Goal: Task Accomplishment & Management: Manage account settings

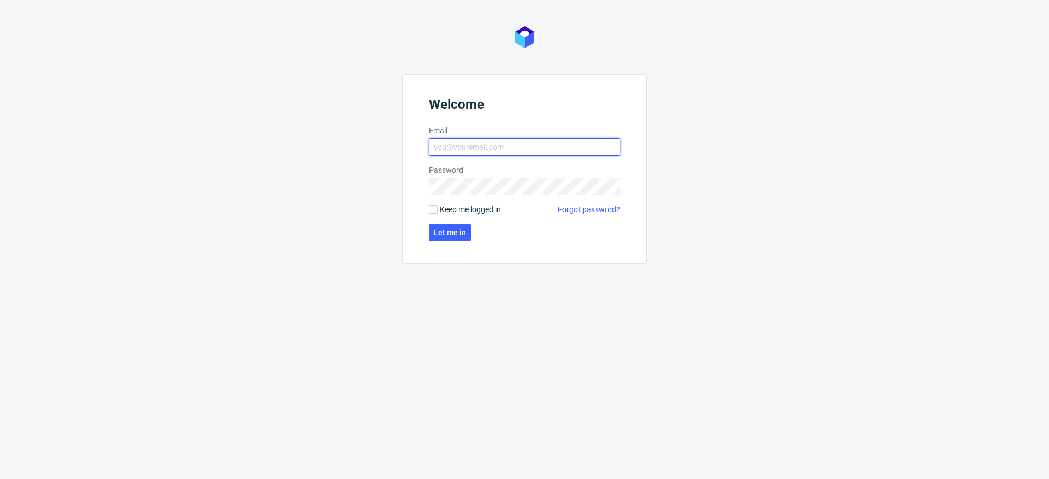
type input "krystian.gaza@packhelp.com"
drag, startPoint x: 478, startPoint y: 208, endPoint x: 463, endPoint y: 228, distance: 25.8
click at [478, 208] on span "Keep me logged in" at bounding box center [470, 209] width 61 height 11
click at [438, 208] on input "Keep me logged in" at bounding box center [433, 209] width 9 height 9
checkbox input "true"
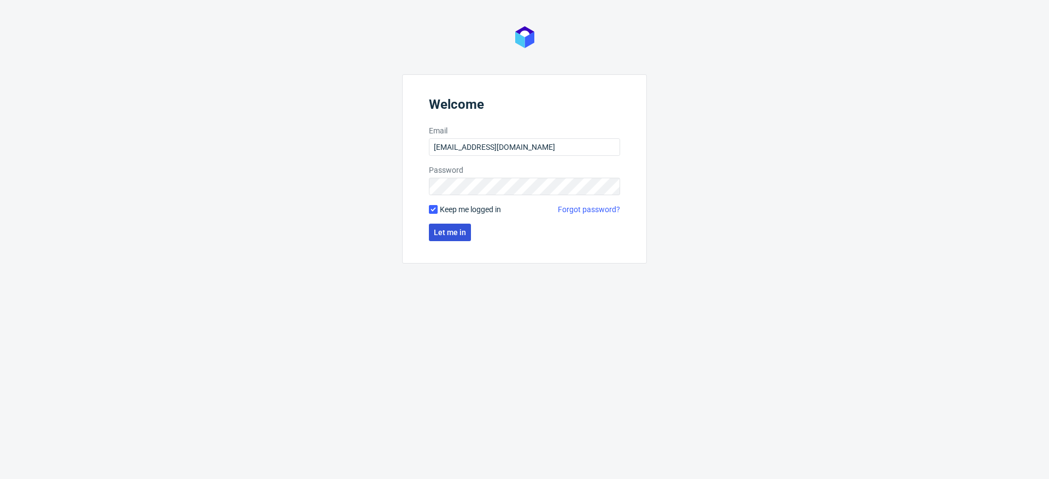
click at [457, 231] on span "Let me in" at bounding box center [450, 232] width 32 height 8
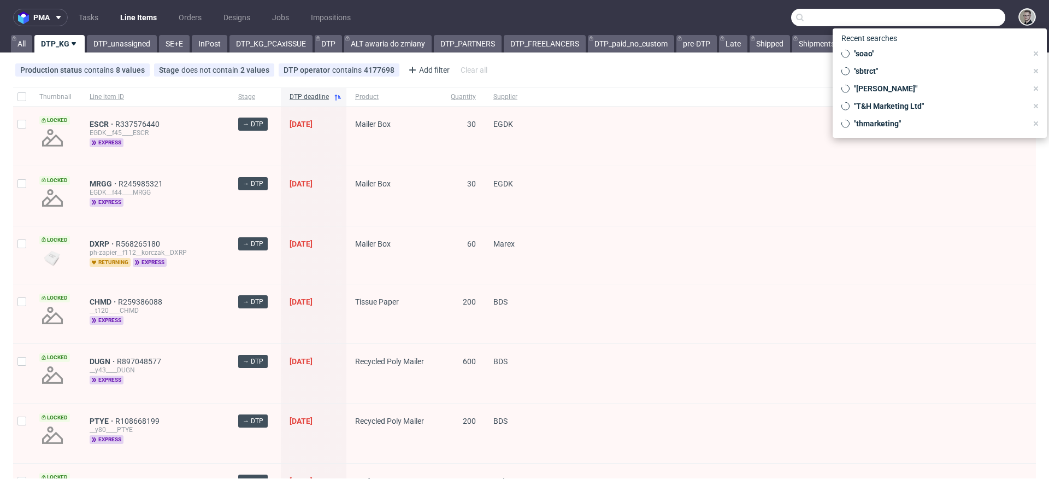
click at [958, 23] on input "text" at bounding box center [898, 17] width 214 height 17
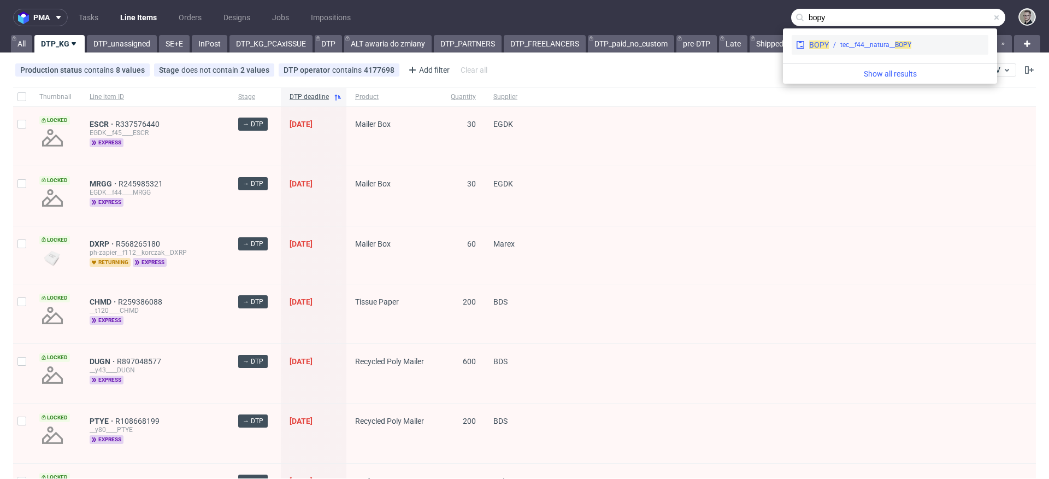
type input "bopy"
click at [925, 41] on div "tec__f44__natura__ BOPY" at bounding box center [906, 45] width 155 height 10
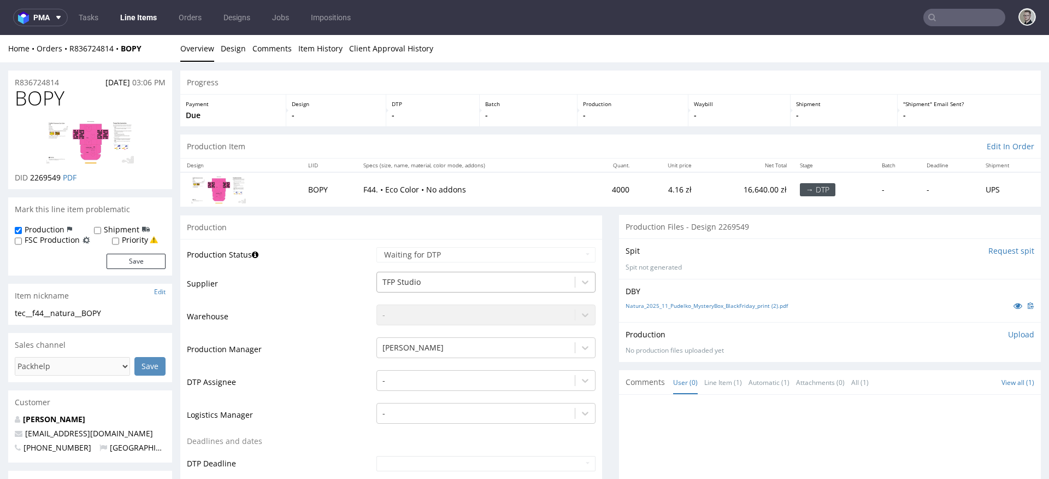
click at [540, 285] on div at bounding box center [475, 281] width 187 height 13
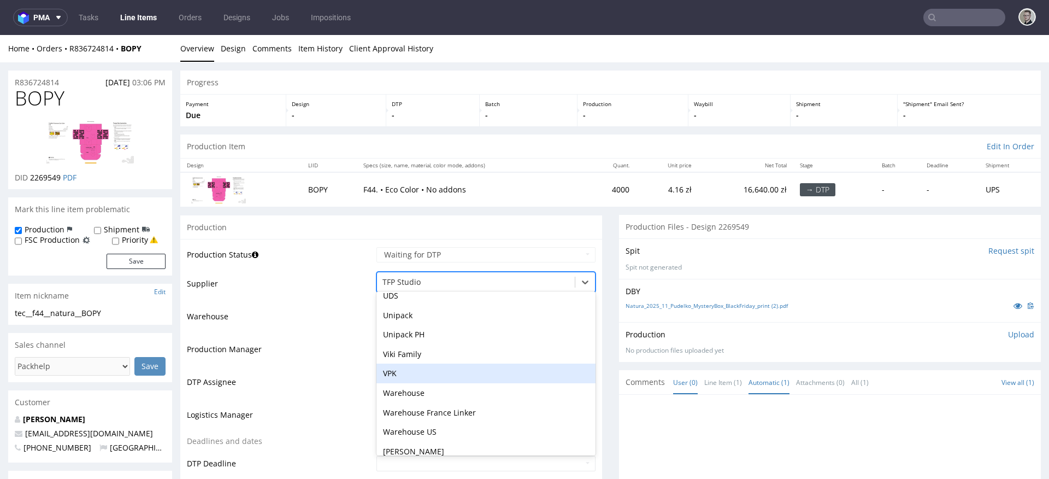
scroll to position [3179, 0]
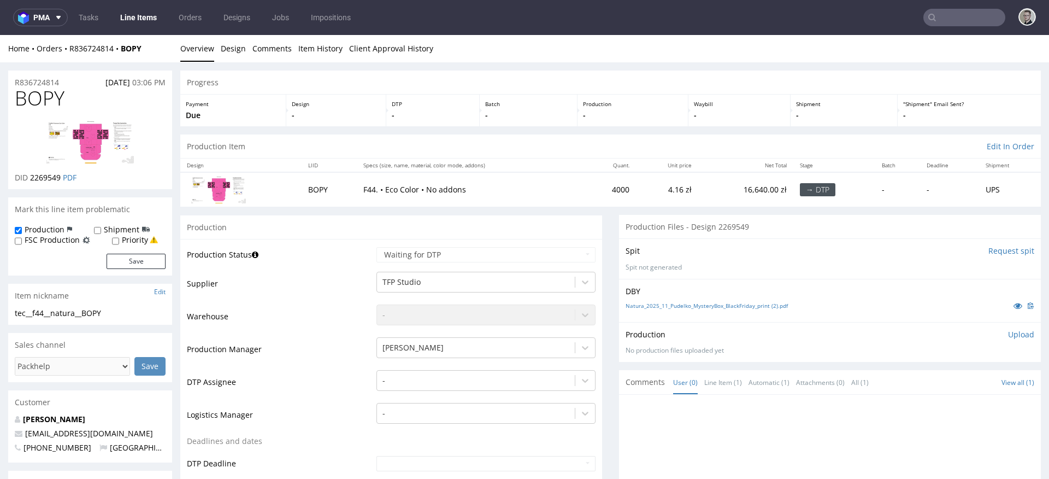
click at [784, 346] on div "Production Upload No production files uploaded yet Description (optional) Add f…" at bounding box center [829, 342] width 409 height 26
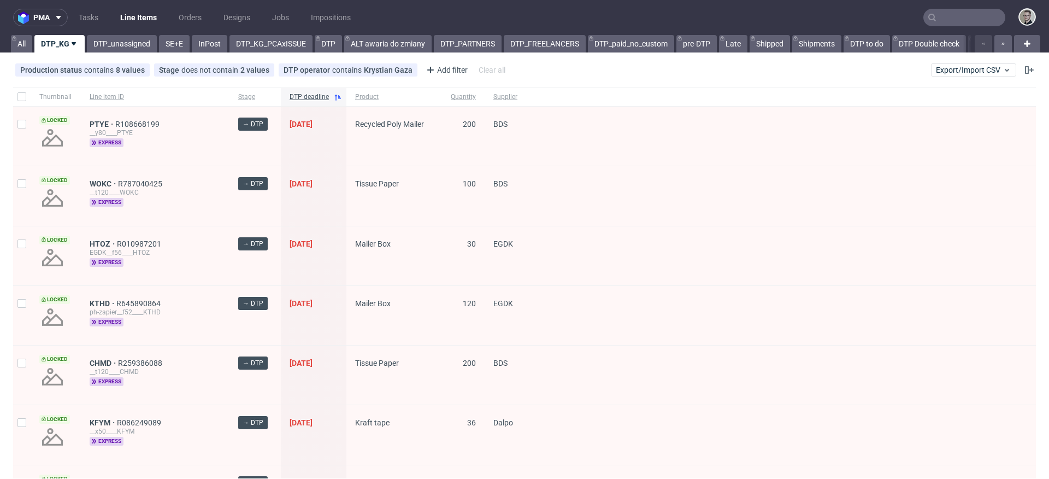
click at [26, 98] on div at bounding box center [21, 96] width 17 height 19
checkbox input "true"
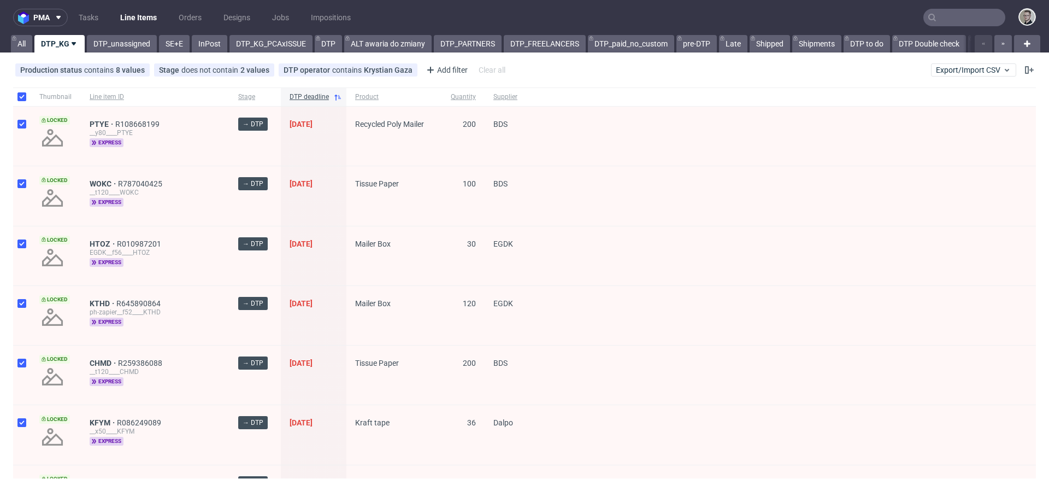
checkbox input "true"
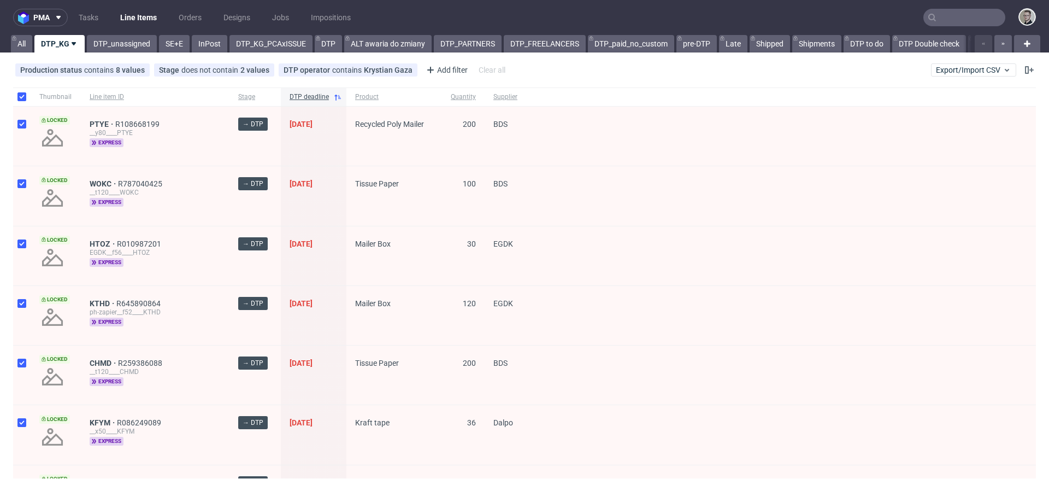
checkbox input "true"
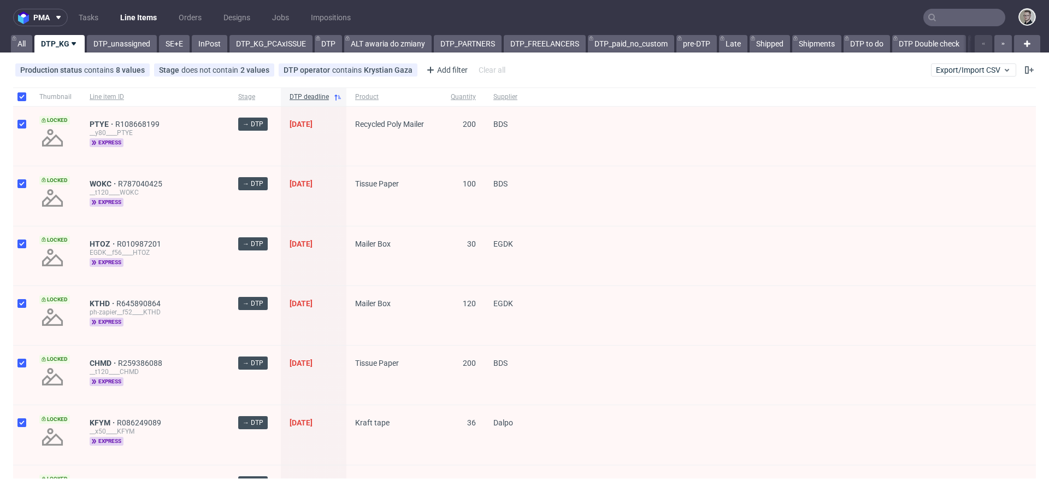
checkbox input "true"
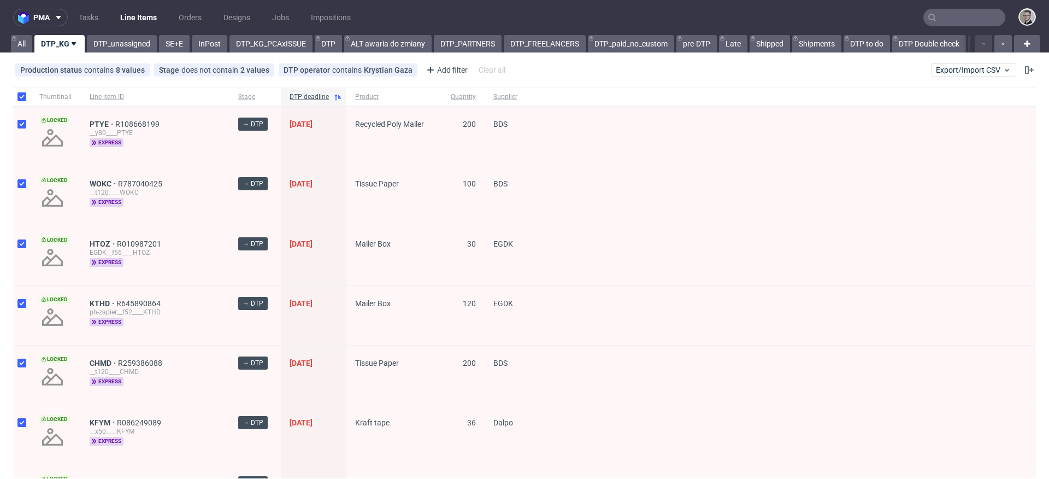
checkbox input "true"
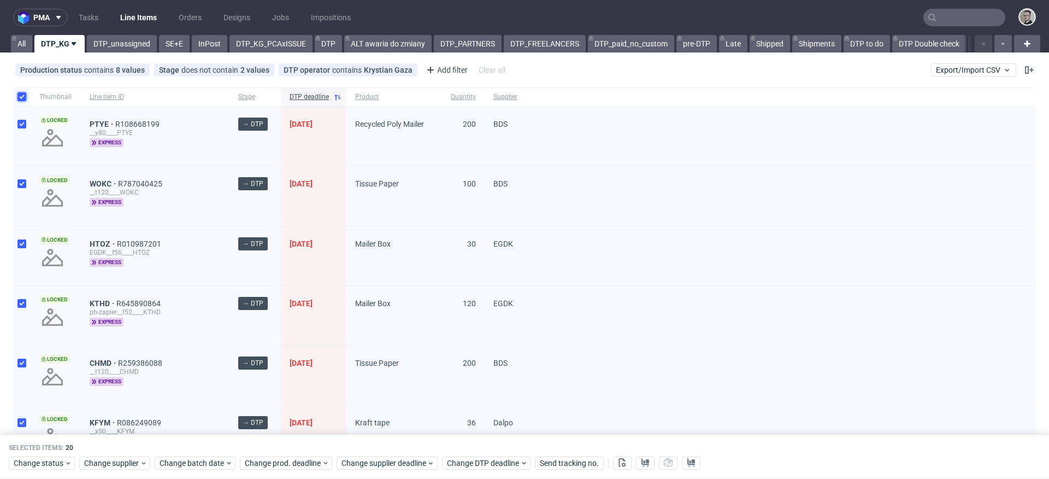
click at [20, 92] on input "checkbox" at bounding box center [21, 96] width 9 height 9
checkbox input "false"
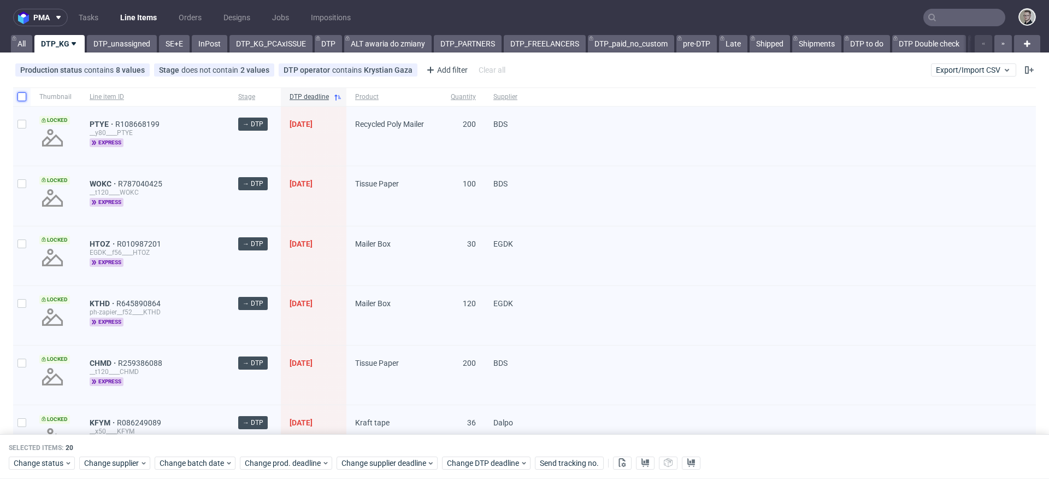
checkbox input "false"
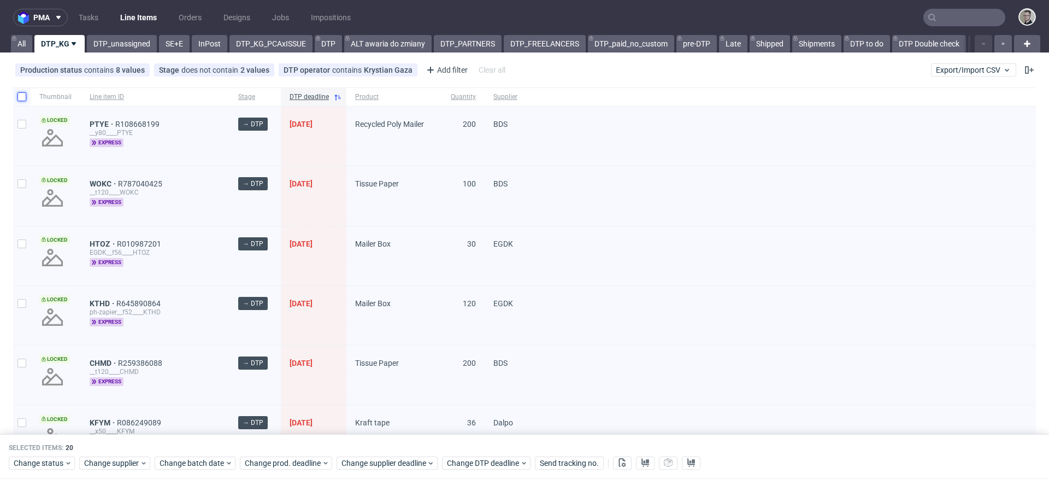
checkbox input "false"
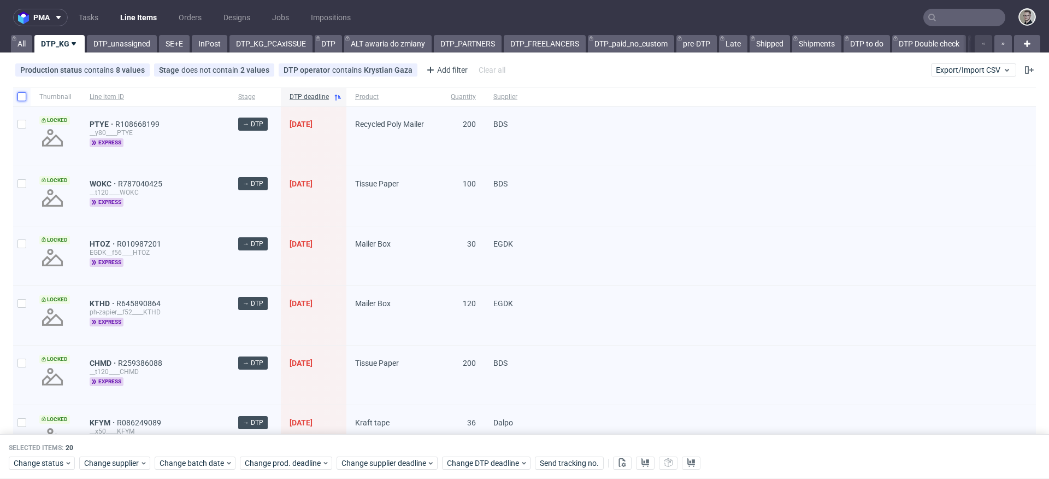
checkbox input "false"
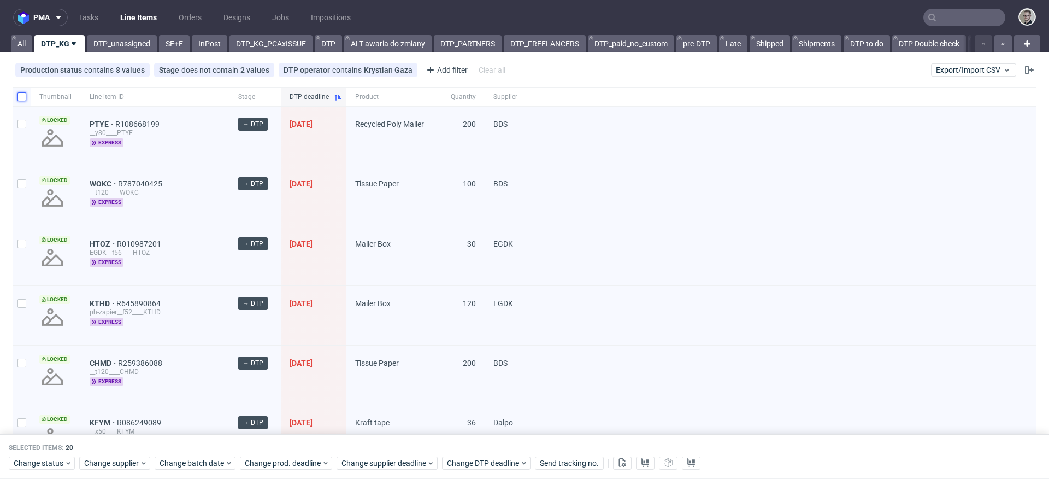
checkbox input "false"
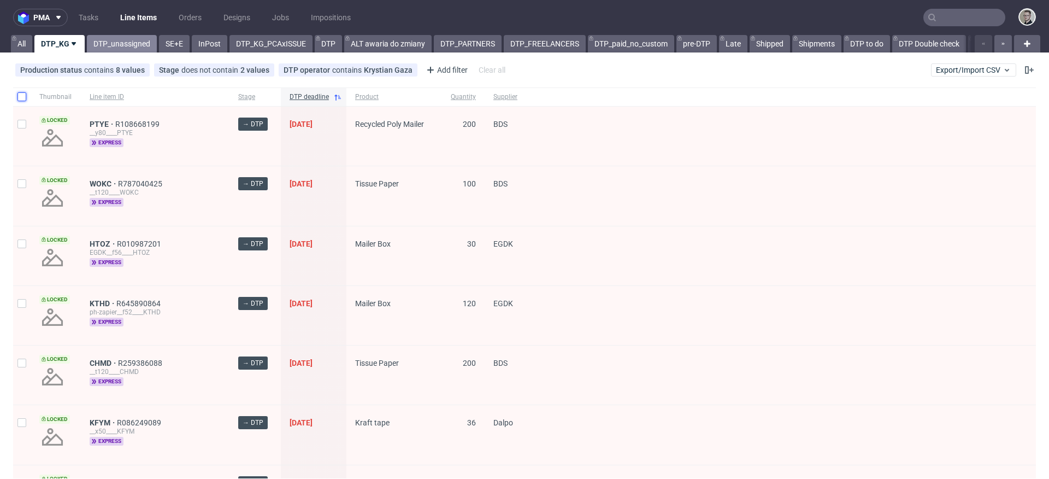
click at [110, 37] on link "DTP_unassigned" at bounding box center [122, 43] width 70 height 17
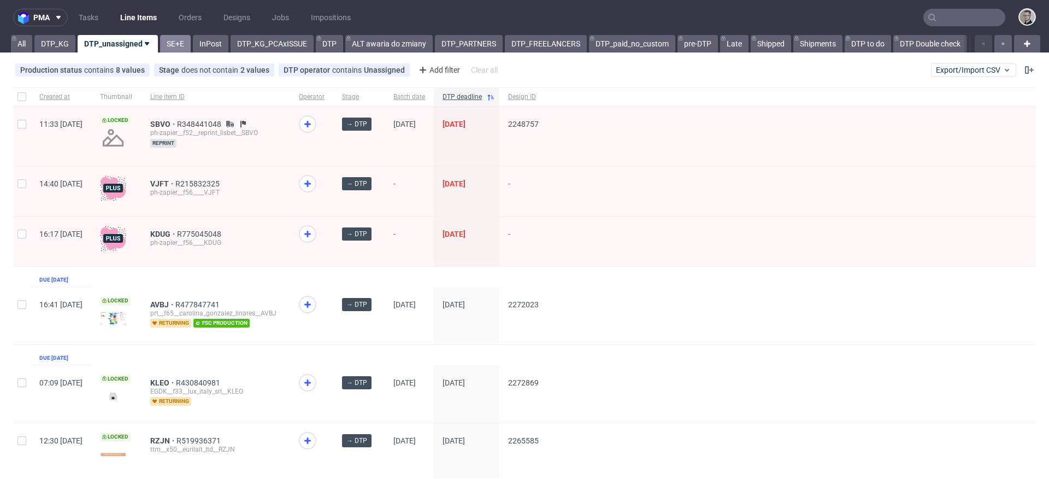
click at [180, 44] on link "SE+E" at bounding box center [175, 43] width 31 height 17
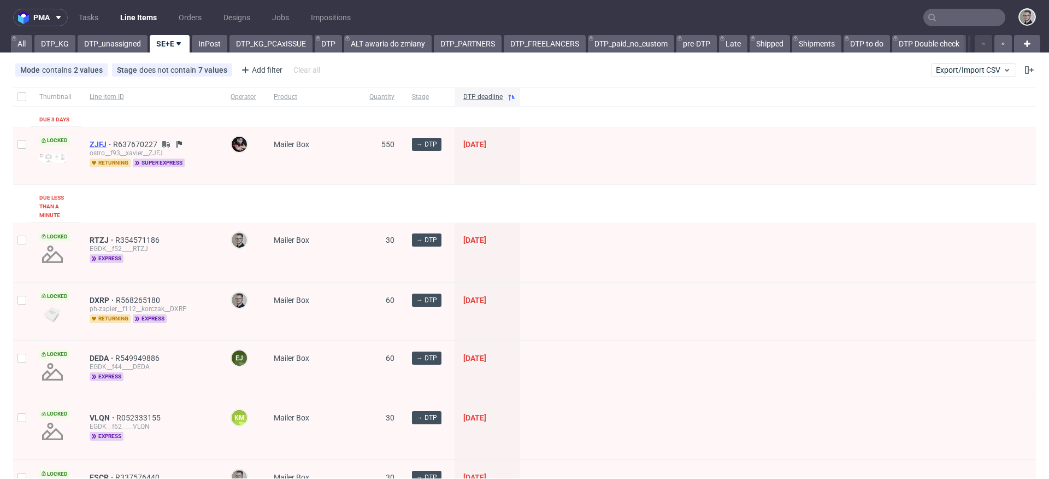
click at [92, 140] on span "ZJFJ" at bounding box center [101, 144] width 23 height 9
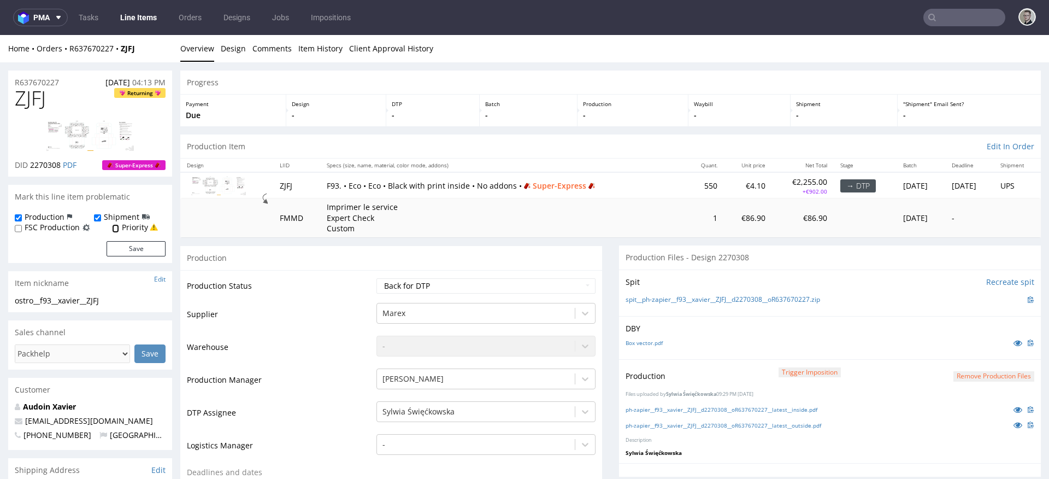
click at [119, 225] on input "Priority" at bounding box center [115, 228] width 7 height 9
checkbox input "true"
click at [128, 245] on button "Save" at bounding box center [136, 248] width 59 height 15
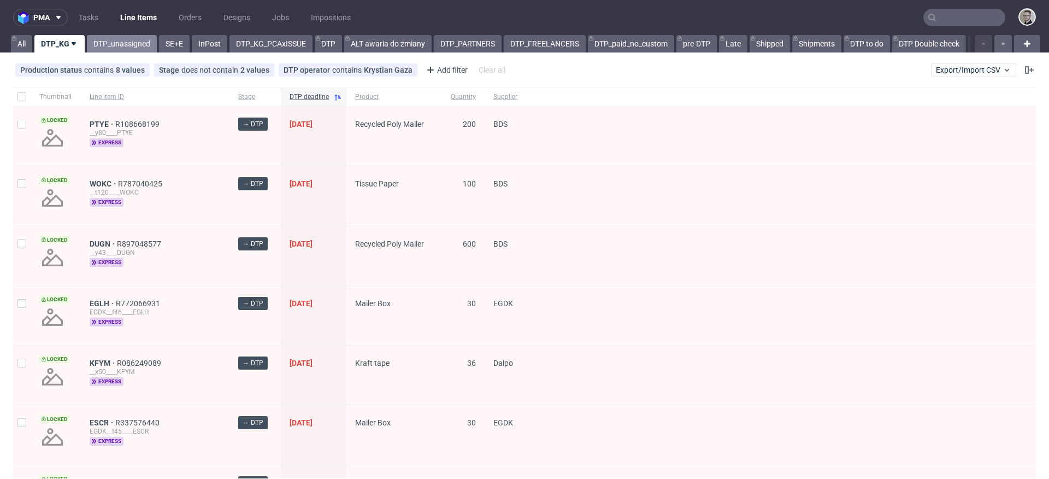
click at [127, 50] on link "DTP_unassigned" at bounding box center [122, 43] width 70 height 17
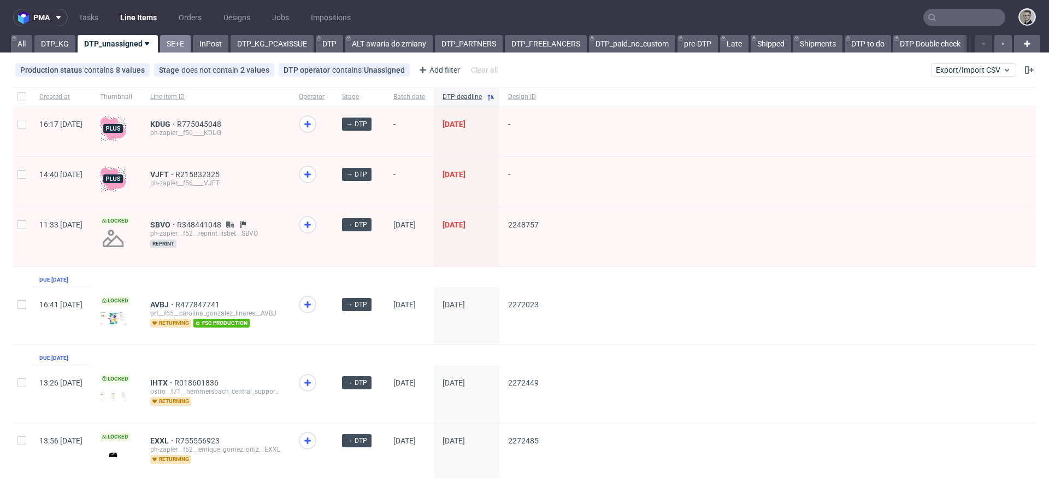
click at [162, 46] on link "SE+E" at bounding box center [175, 43] width 31 height 17
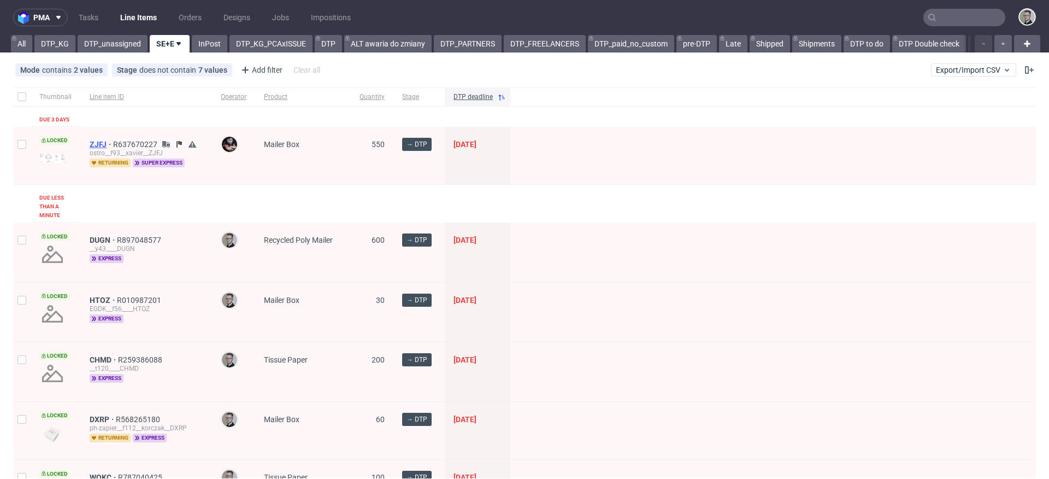
click at [98, 144] on span "ZJFJ" at bounding box center [101, 144] width 23 height 9
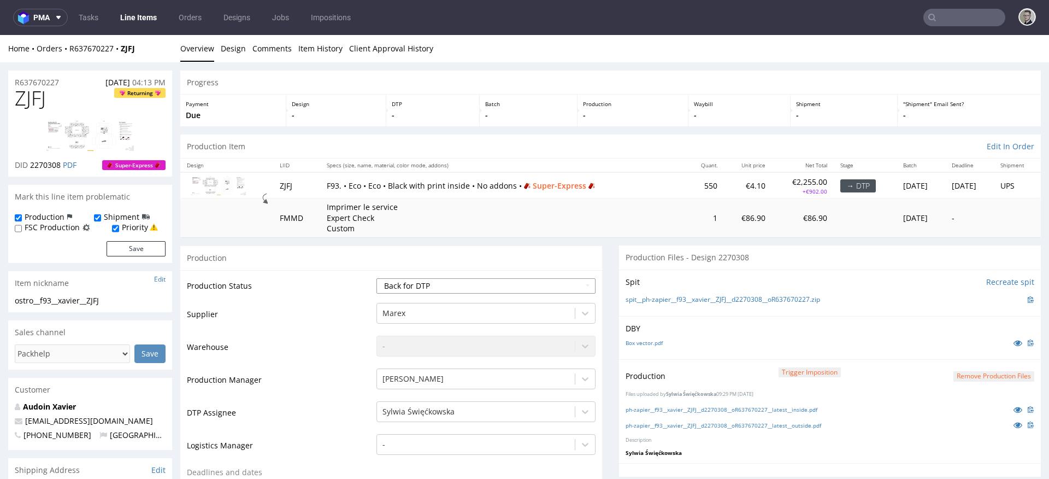
click at [434, 289] on select "Waiting for Artwork Waiting for Diecut Waiting for Mockup Waiting for DTP Waiti…" at bounding box center [485, 285] width 219 height 15
select select "dtp_production_ready"
click at [376, 278] on select "Waiting for Artwork Waiting for Diecut Waiting for Mockup Waiting for DTP Waiti…" at bounding box center [485, 285] width 219 height 15
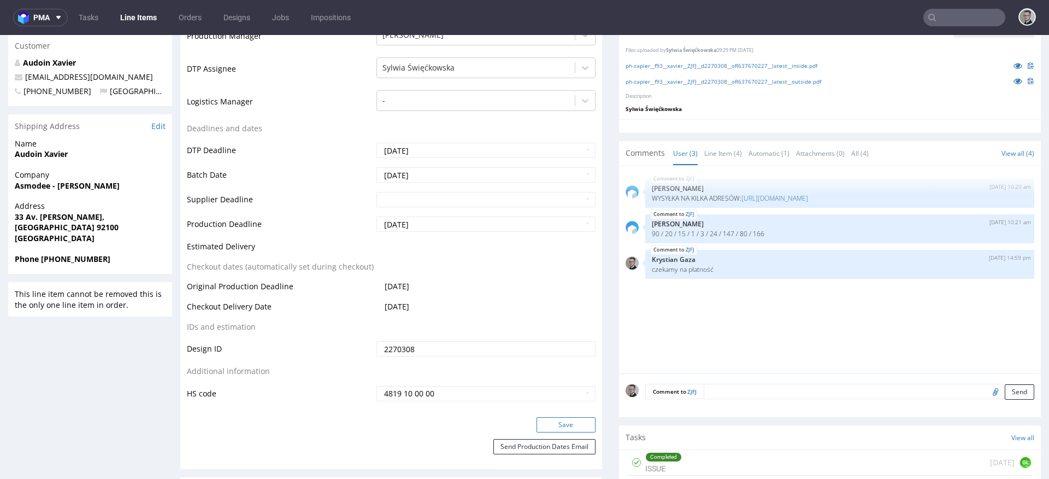
click at [574, 421] on button "Save" at bounding box center [565, 424] width 59 height 15
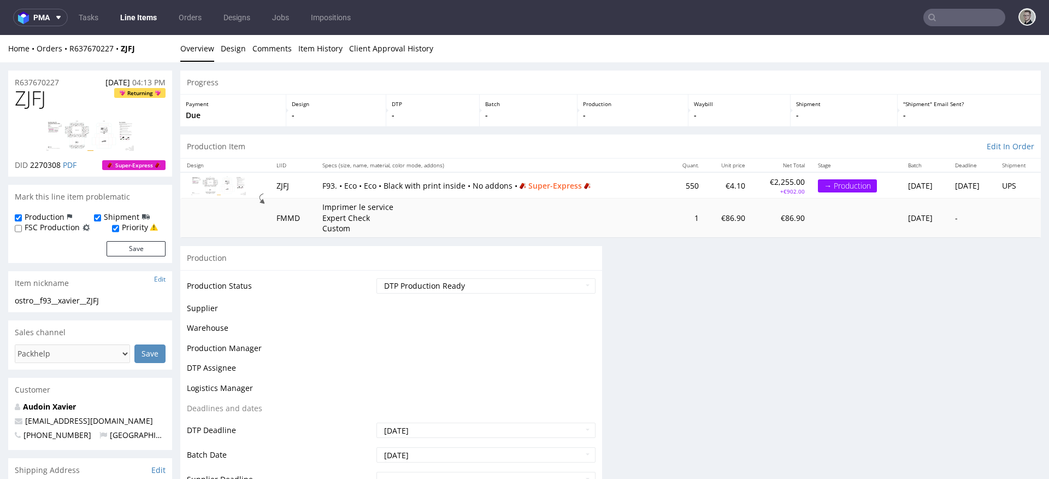
scroll to position [0, 0]
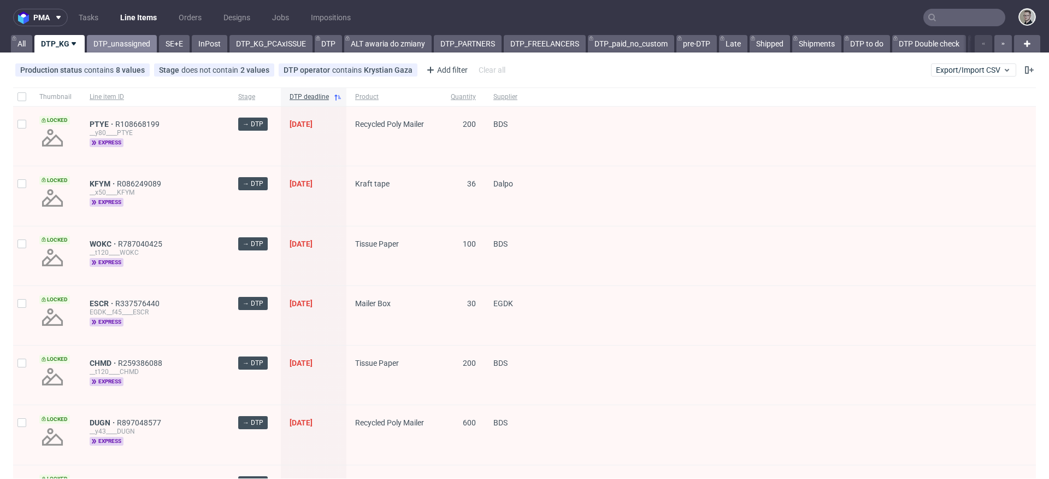
click at [103, 36] on link "DTP_unassigned" at bounding box center [122, 43] width 70 height 17
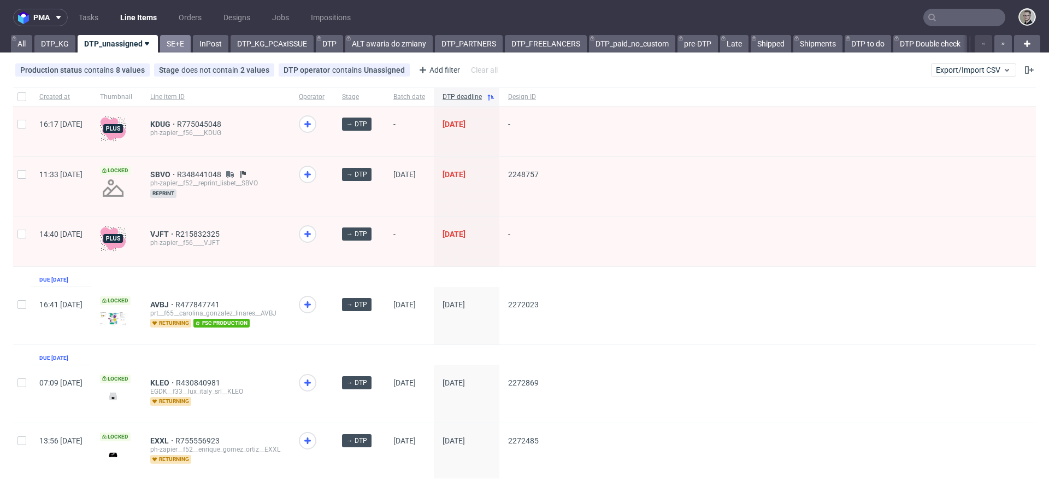
click at [173, 39] on link "SE+E" at bounding box center [175, 43] width 31 height 17
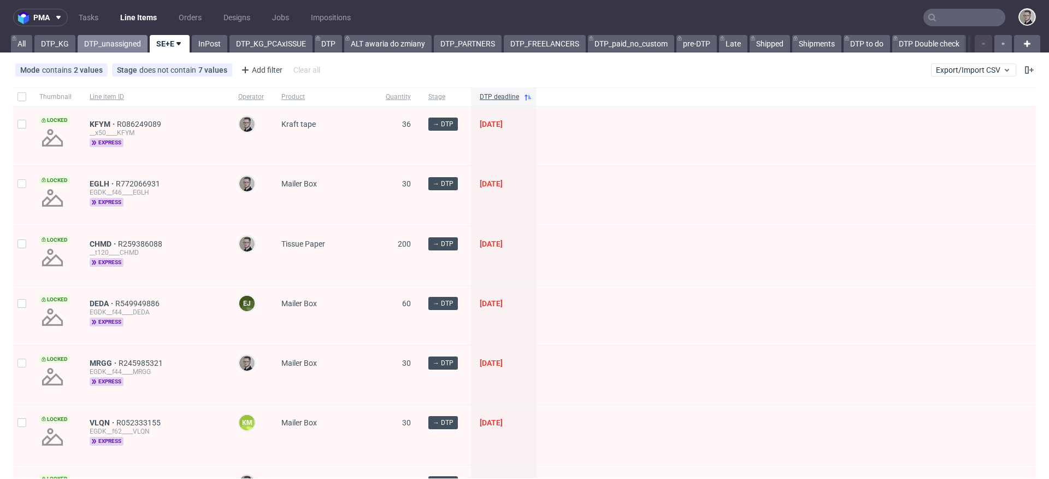
click at [99, 41] on link "DTP_unassigned" at bounding box center [113, 43] width 70 height 17
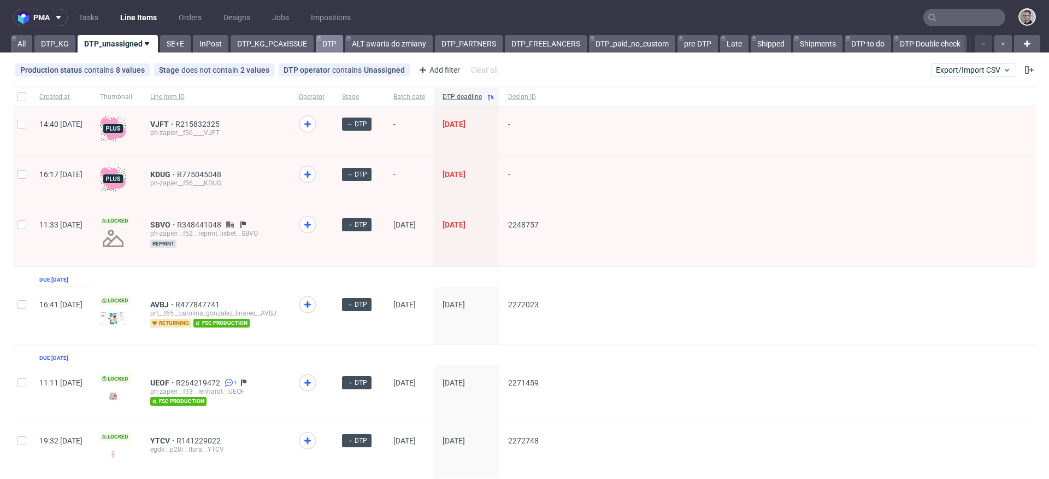
click at [316, 47] on link "DTP" at bounding box center [329, 43] width 27 height 17
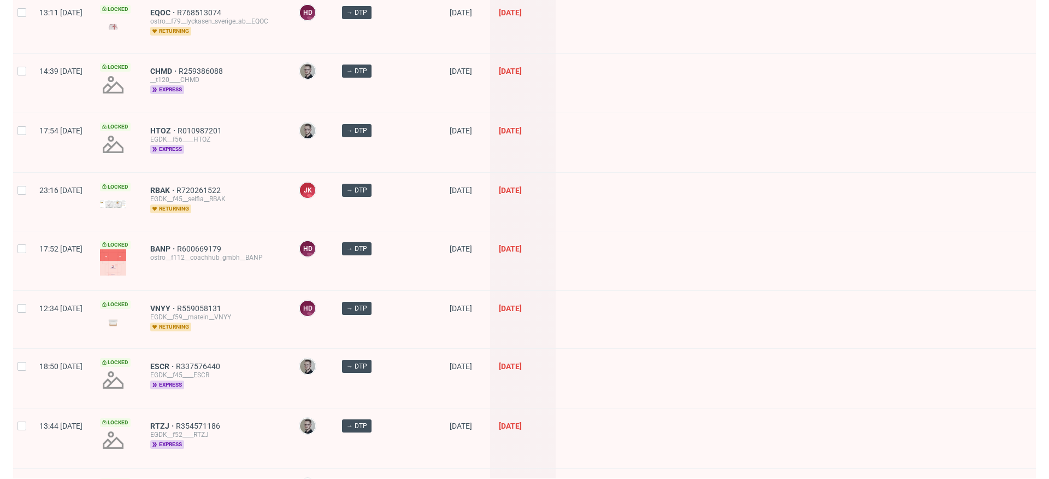
scroll to position [1495, 0]
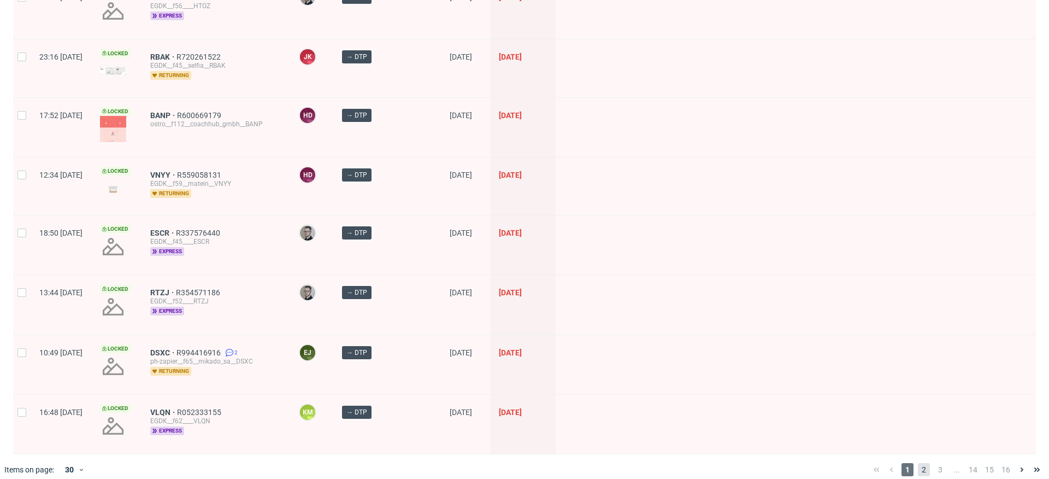
click at [918, 463] on span "2" at bounding box center [924, 469] width 12 height 13
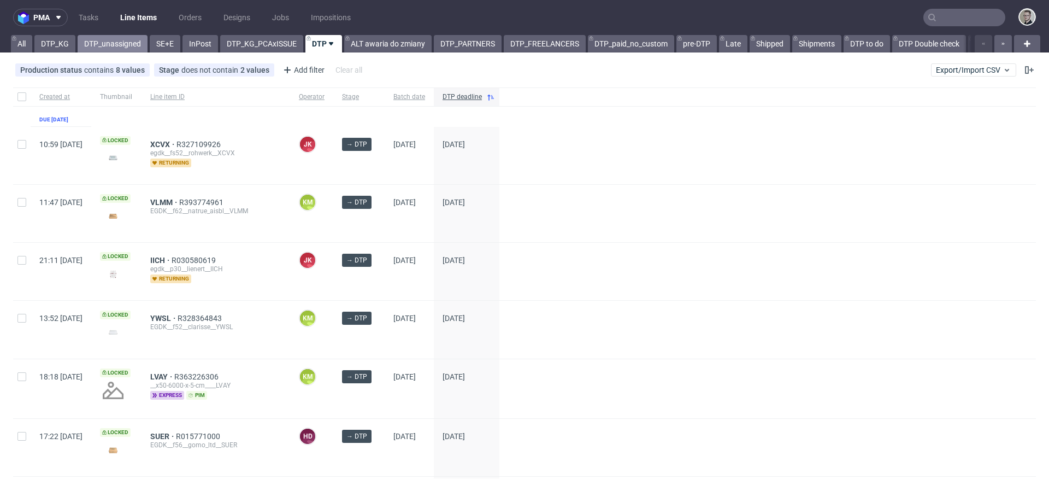
click at [121, 48] on link "DTP_unassigned" at bounding box center [113, 43] width 70 height 17
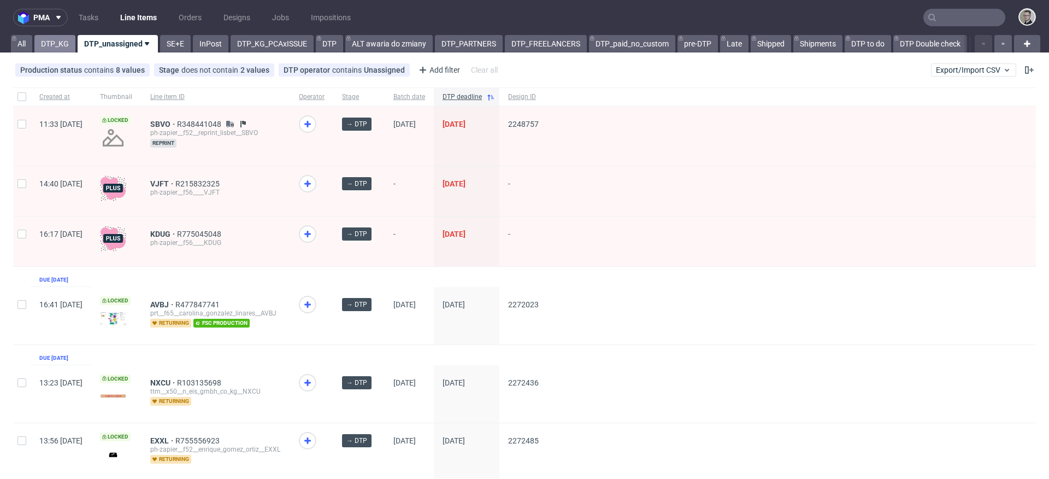
click at [66, 48] on link "DTP_KG" at bounding box center [54, 43] width 41 height 17
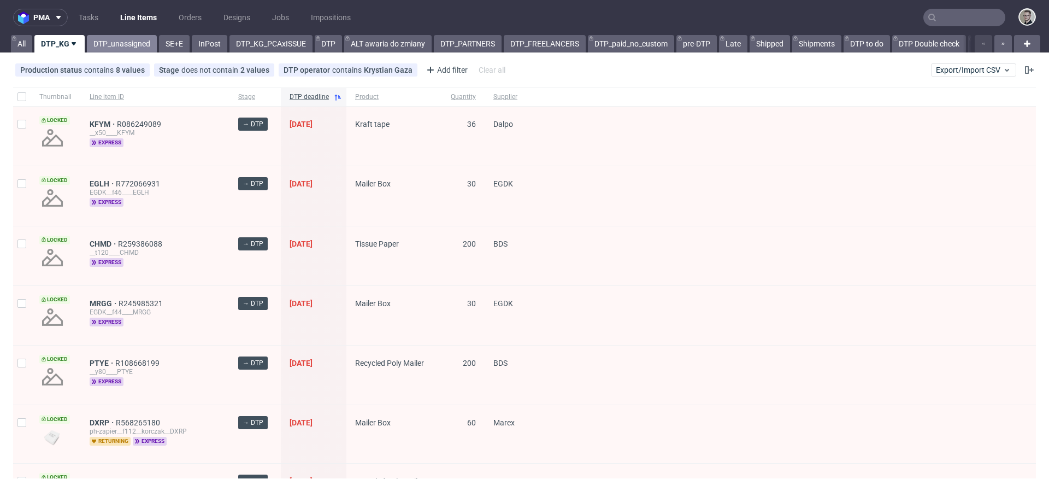
click at [129, 44] on link "DTP_unassigned" at bounding box center [122, 43] width 70 height 17
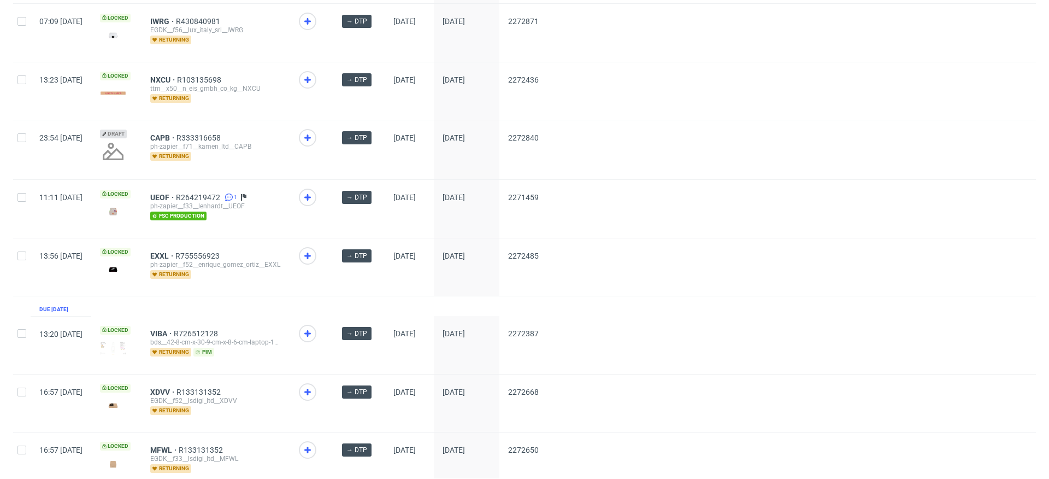
scroll to position [708, 0]
drag, startPoint x: 196, startPoint y: 21, endPoint x: 204, endPoint y: 34, distance: 14.7
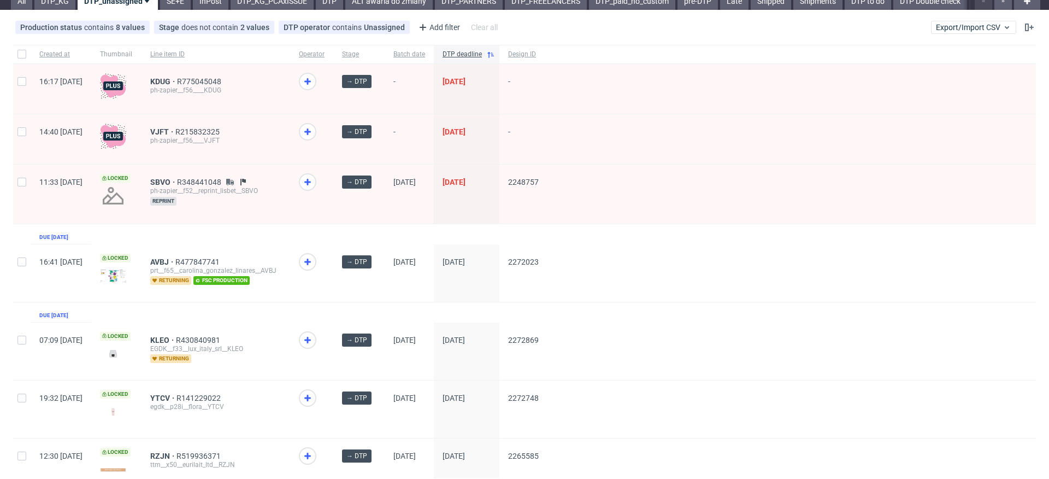
scroll to position [0, 0]
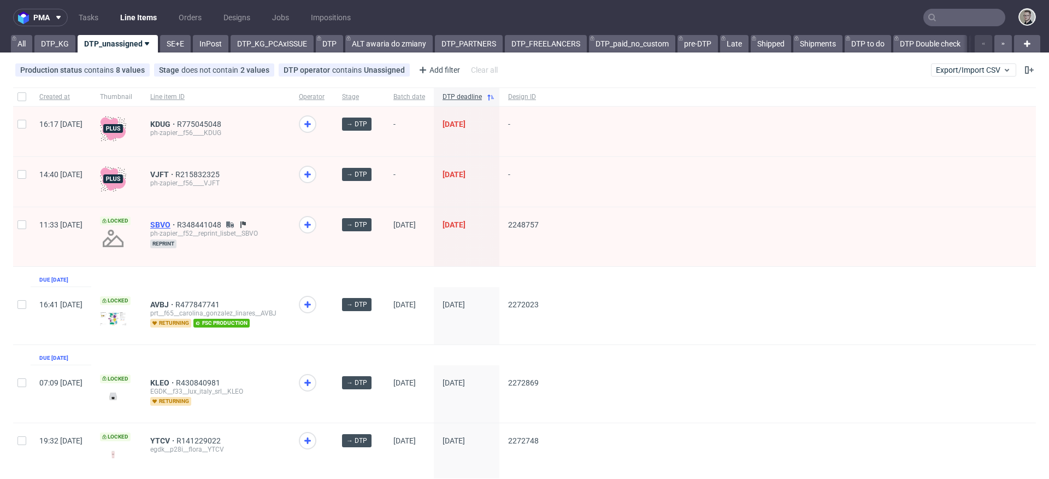
click at [177, 224] on span "SBVO" at bounding box center [163, 224] width 27 height 9
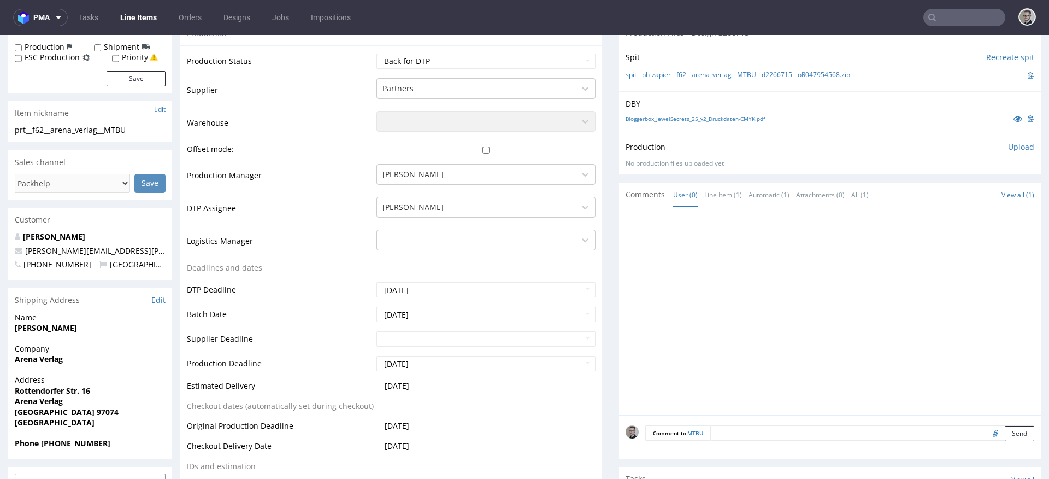
scroll to position [302, 0]
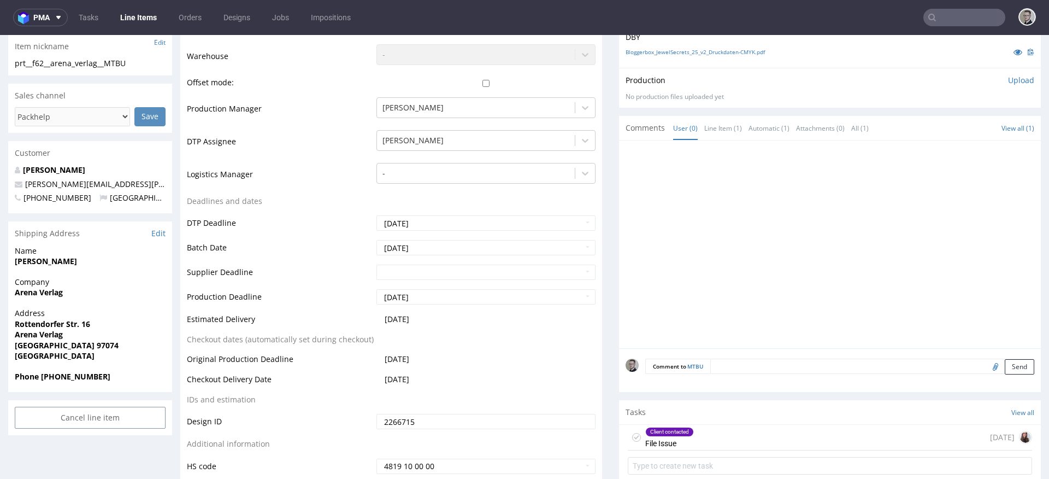
click at [719, 444] on div "Client contacted File Issue 8 days ago" at bounding box center [830, 437] width 404 height 26
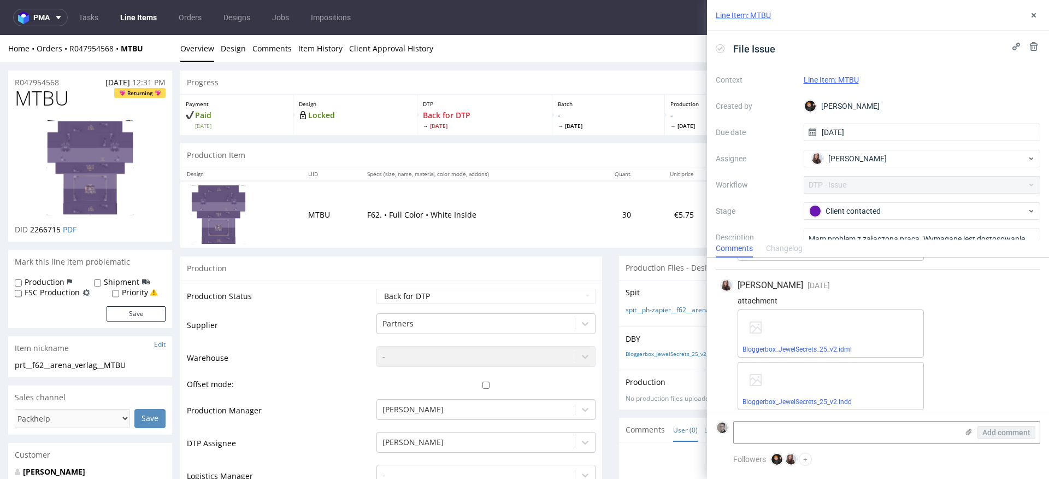
scroll to position [519, 0]
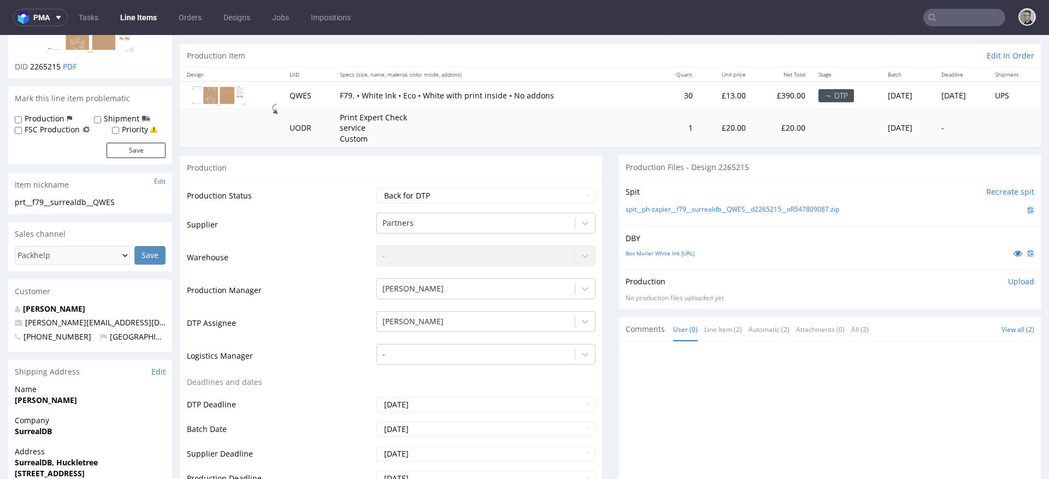
scroll to position [332, 0]
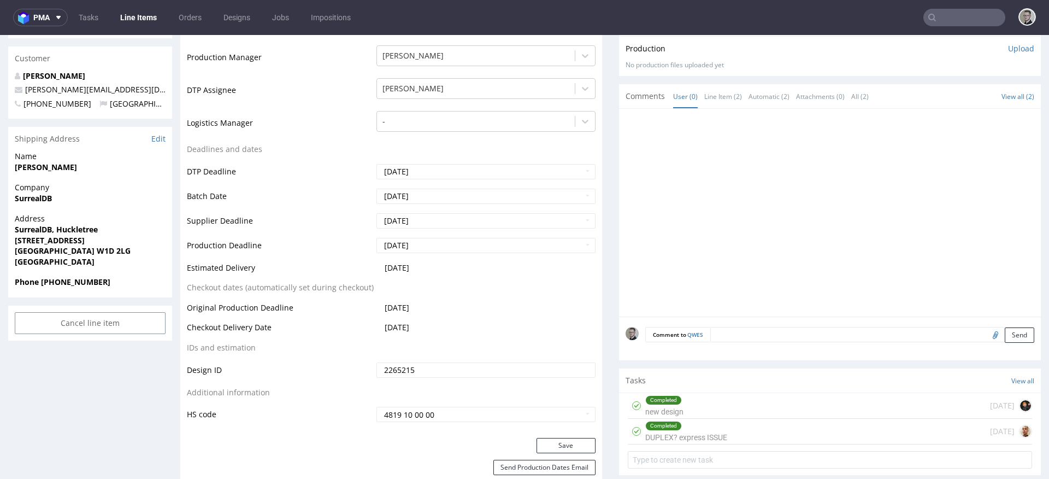
click at [694, 423] on div "Completed" at bounding box center [686, 425] width 81 height 9
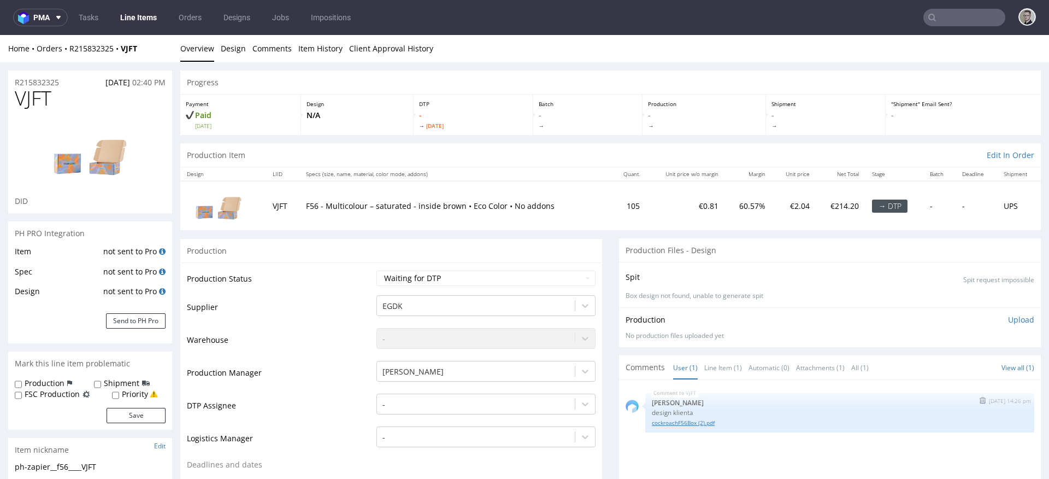
click at [704, 421] on link "cockroachF56Box (2).pdf" at bounding box center [840, 422] width 376 height 8
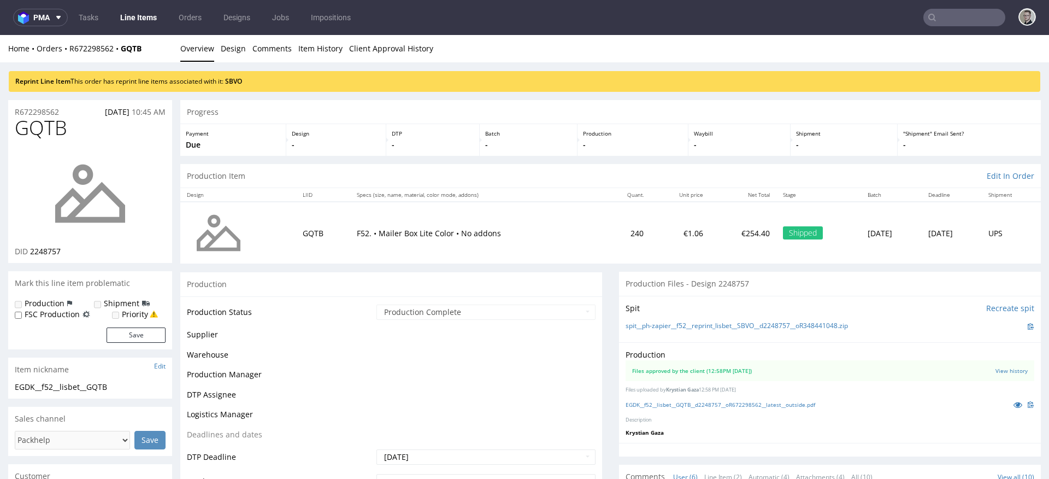
scroll to position [68, 0]
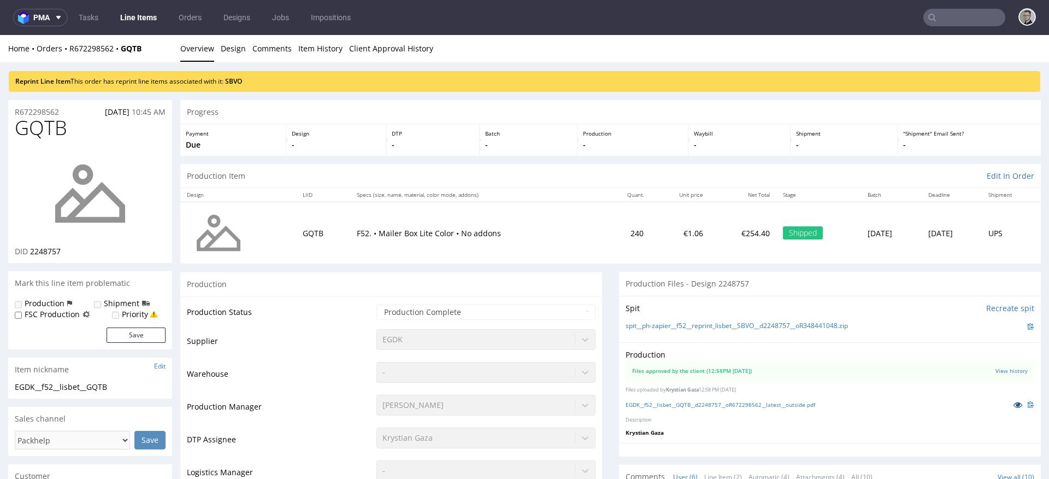
click at [1013, 405] on icon at bounding box center [1017, 404] width 9 height 8
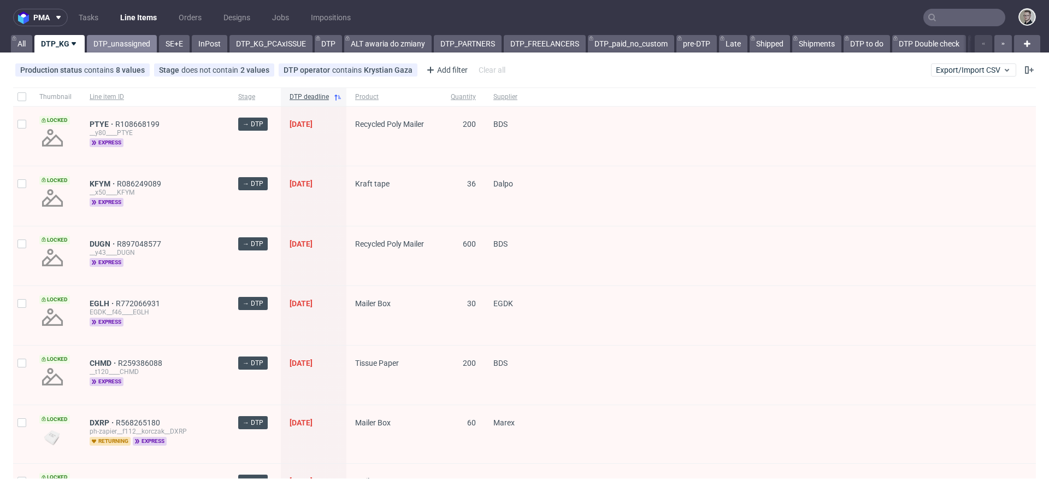
click at [115, 40] on link "DTP_unassigned" at bounding box center [122, 43] width 70 height 17
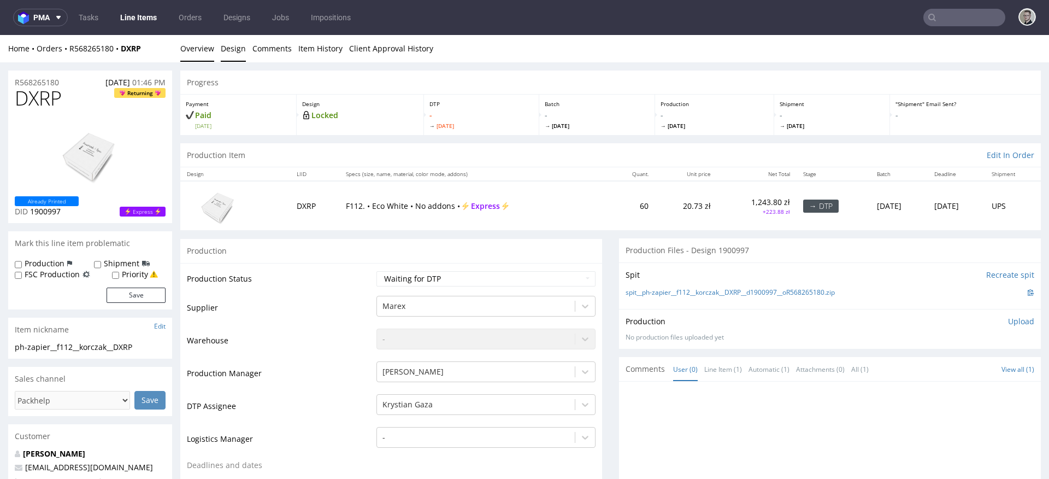
click at [235, 49] on link "Design" at bounding box center [233, 48] width 25 height 27
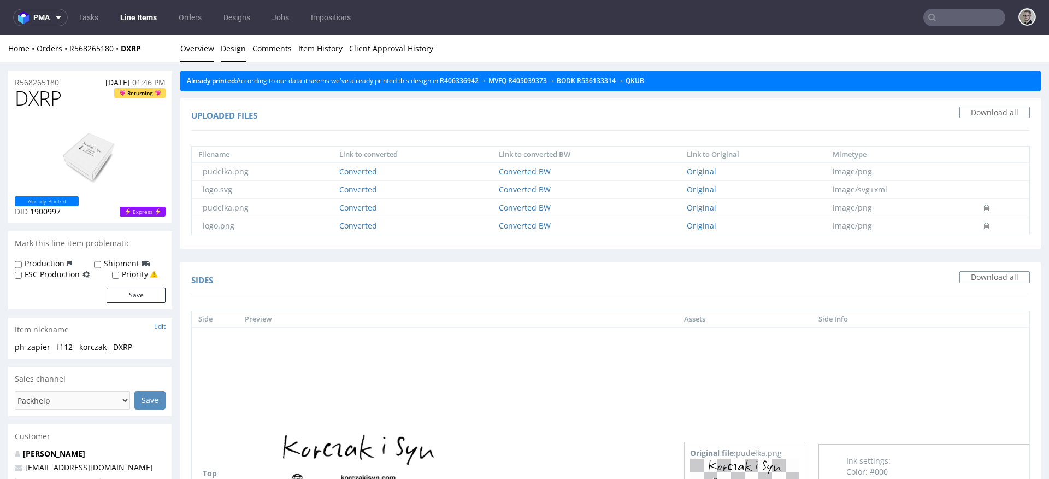
click at [195, 46] on link "Overview" at bounding box center [197, 48] width 34 height 27
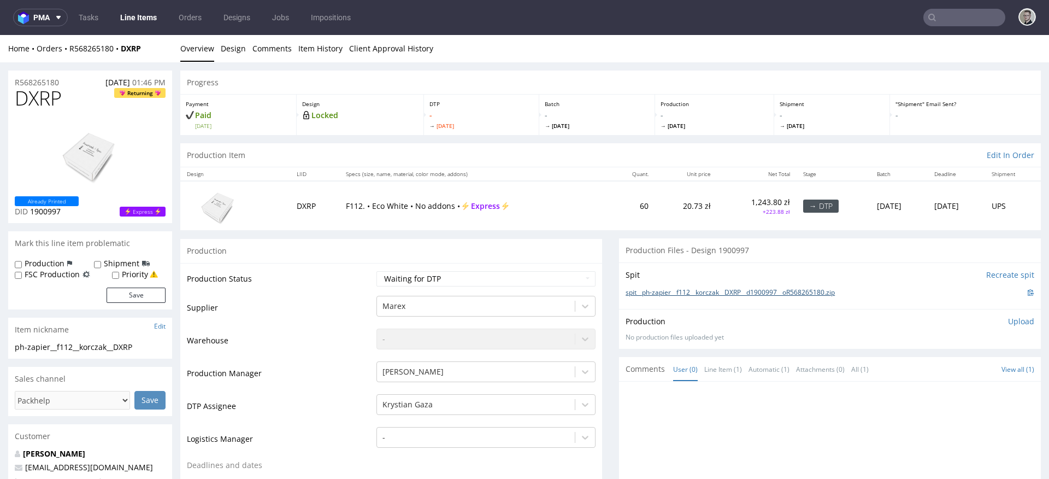
click at [711, 293] on link "spit__ph-zapier__f112__korczak__DXRP__d1900997__oR568265180.zip" at bounding box center [729, 292] width 209 height 9
click at [43, 97] on span "DXRP" at bounding box center [38, 98] width 47 height 22
click at [510, 279] on select "Waiting for Artwork Waiting for Diecut Waiting for Mockup Waiting for DTP Waiti…" at bounding box center [485, 278] width 219 height 15
select select "dtp_in_process"
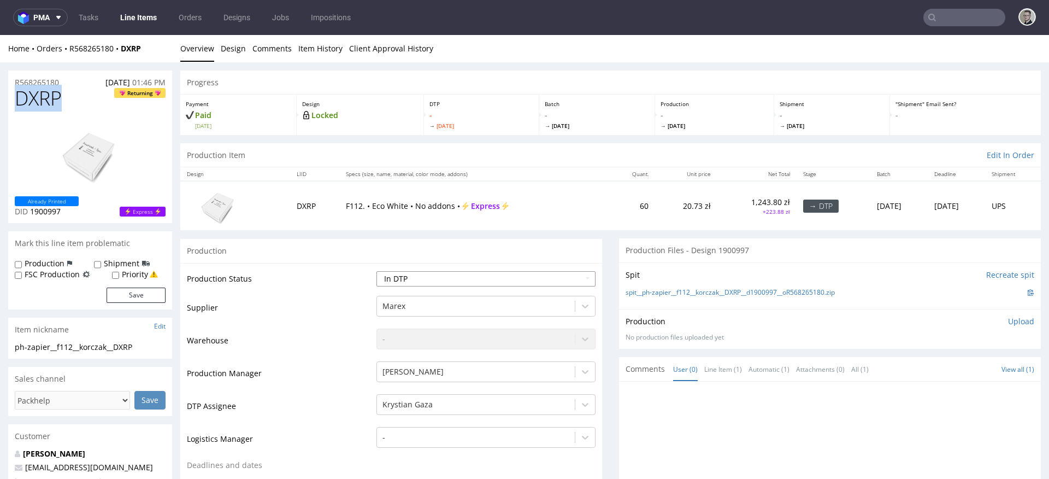
click at [376, 271] on select "Waiting for Artwork Waiting for Diecut Waiting for Mockup Waiting for DTP Waiti…" at bounding box center [485, 278] width 219 height 15
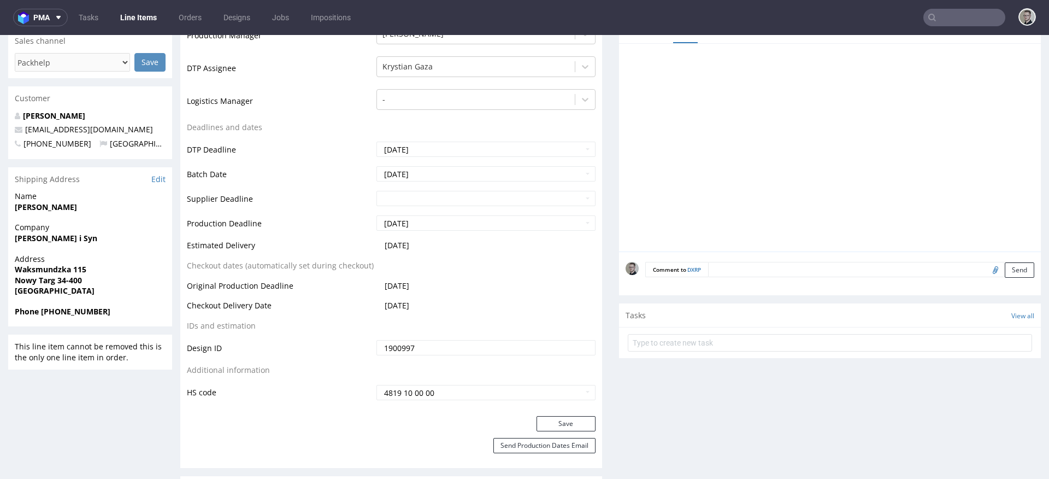
scroll to position [340, 0]
click at [575, 420] on button "Save" at bounding box center [565, 421] width 59 height 15
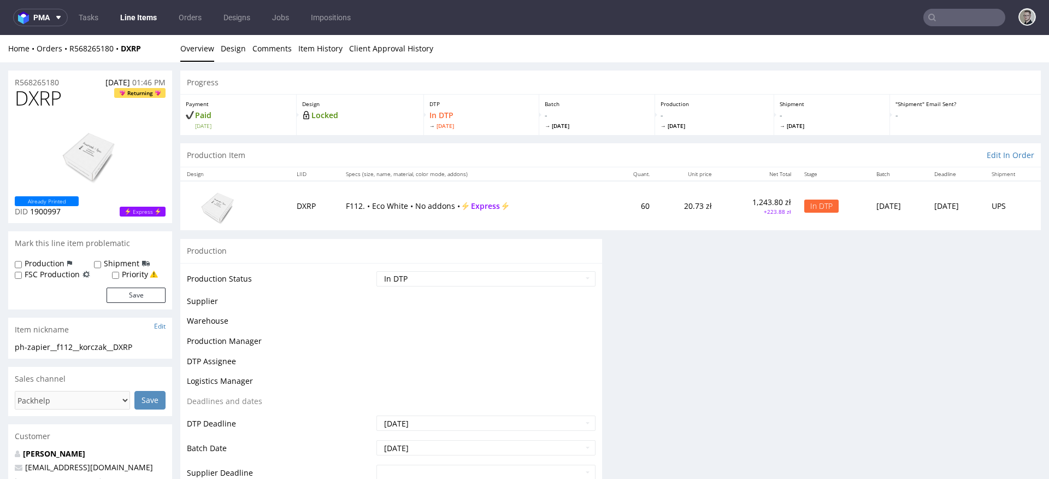
scroll to position [0, 0]
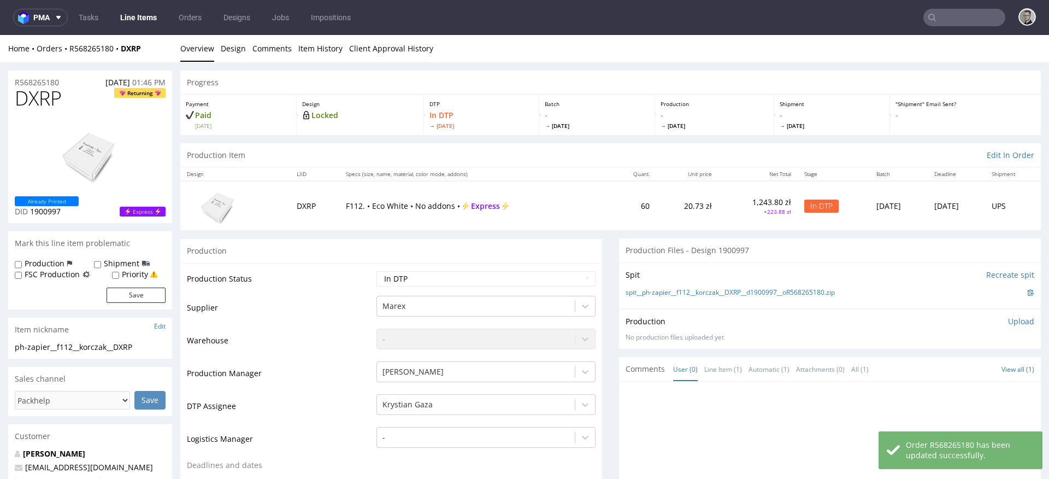
click at [1010, 323] on p "Upload" at bounding box center [1021, 321] width 26 height 11
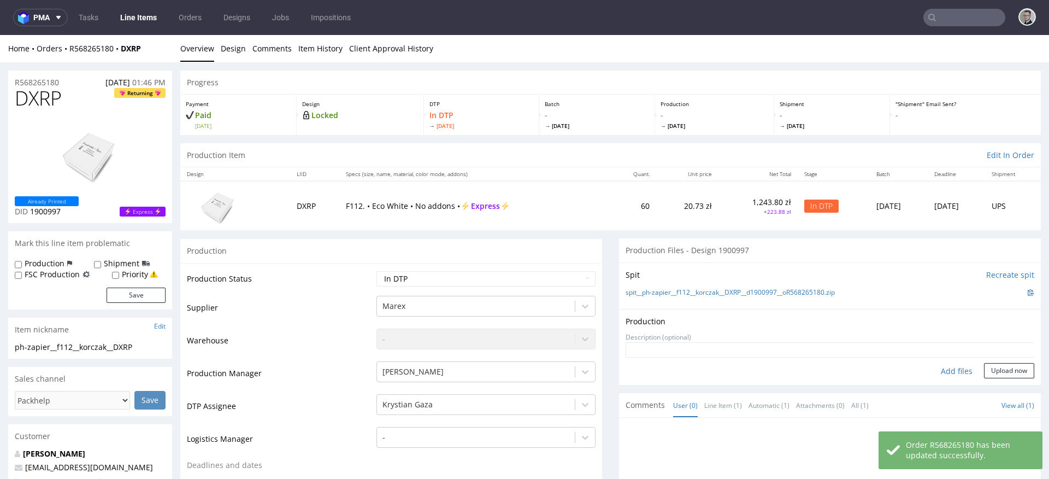
click at [931, 368] on div "Add files" at bounding box center [956, 371] width 55 height 16
type input "C:\fakepath\ph-zapier__f112__korczak__DXRP__d1900997__oR568265180__outside.pdf"
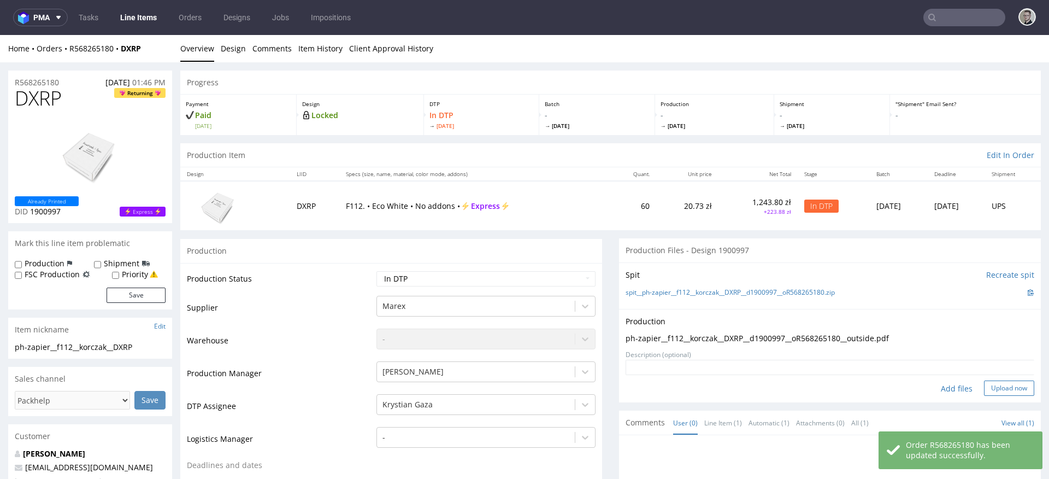
click at [984, 392] on button "Upload now" at bounding box center [1009, 387] width 50 height 15
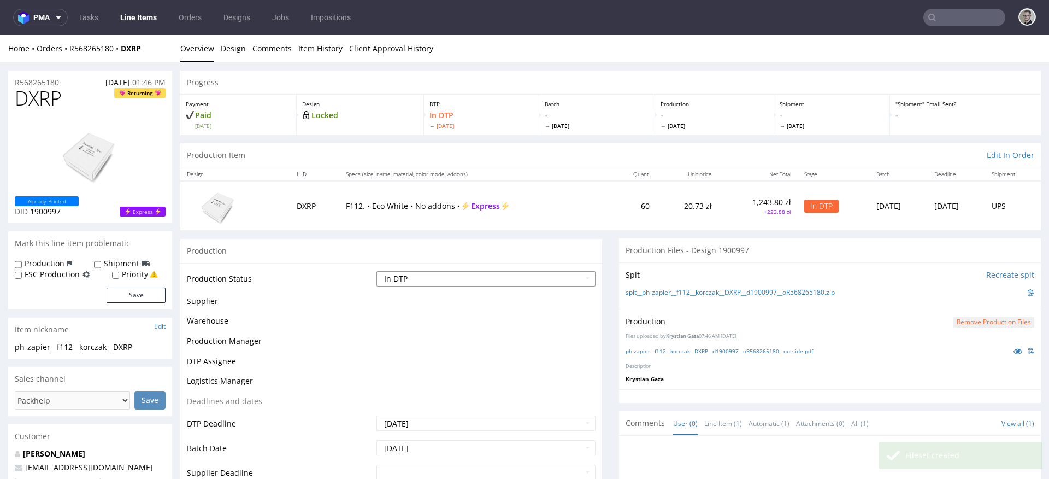
click at [428, 282] on select "Waiting for Artwork Waiting for Diecut Waiting for Mockup Waiting for DTP Waiti…" at bounding box center [485, 278] width 219 height 15
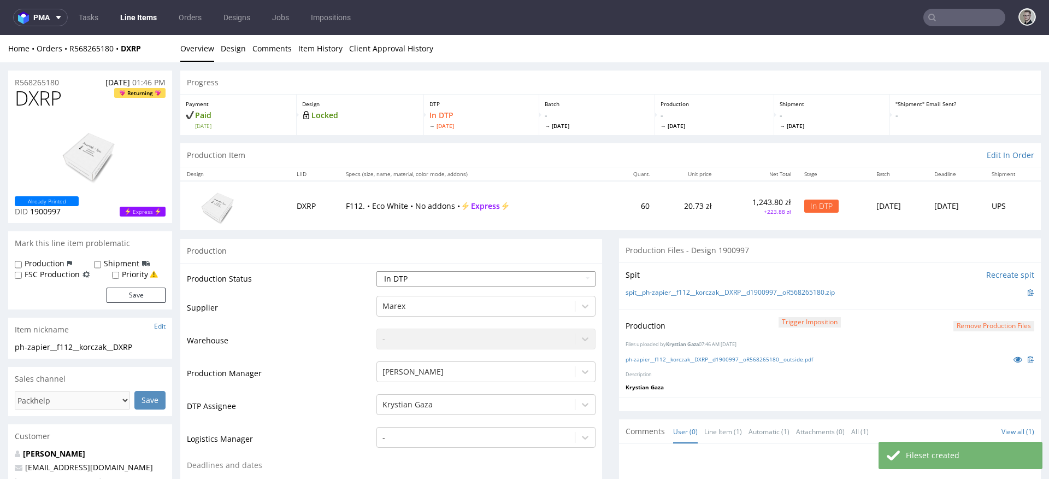
select select "dtp_production_ready"
click at [376, 271] on select "Waiting for Artwork Waiting for Diecut Waiting for Mockup Waiting for DTP Waiti…" at bounding box center [485, 278] width 219 height 15
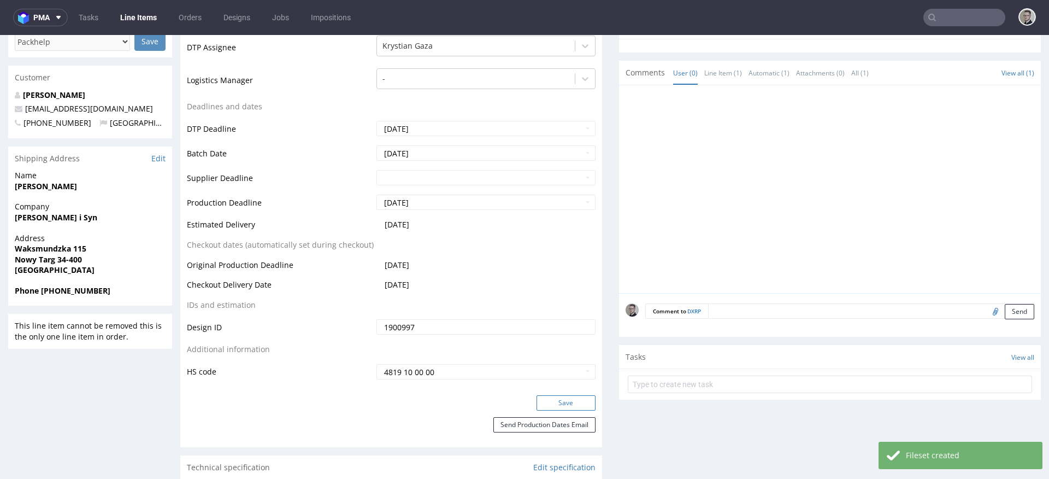
click at [574, 400] on button "Save" at bounding box center [565, 402] width 59 height 15
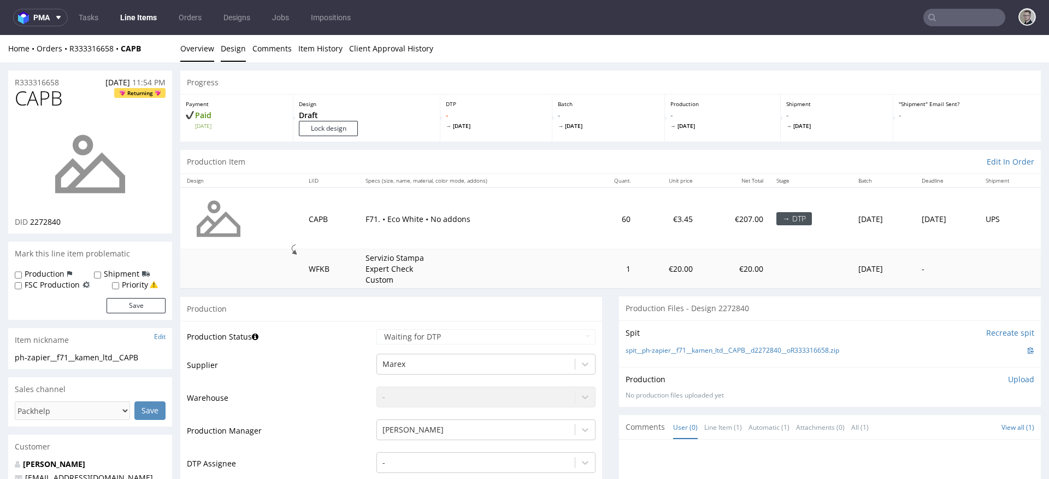
click at [227, 56] on link "Design" at bounding box center [233, 48] width 25 height 27
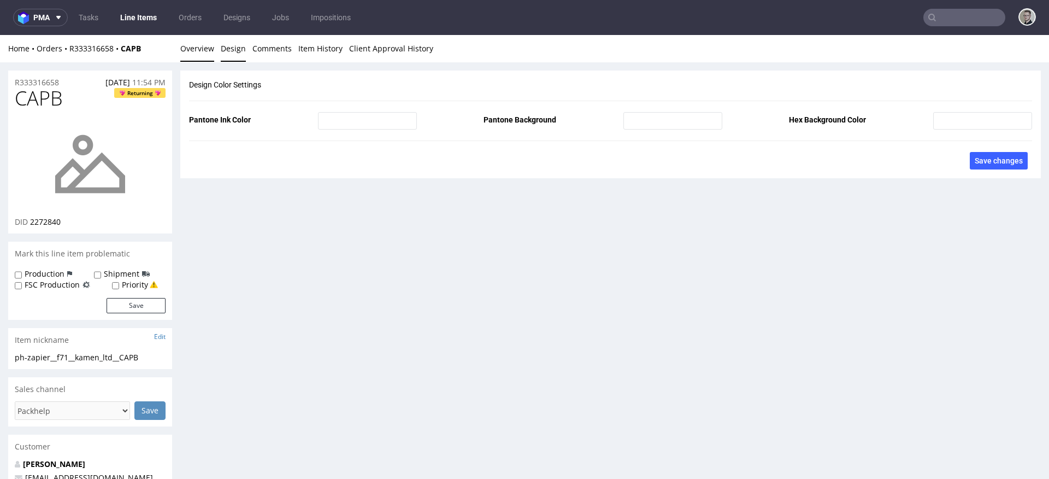
click at [198, 60] on link "Overview" at bounding box center [197, 48] width 34 height 27
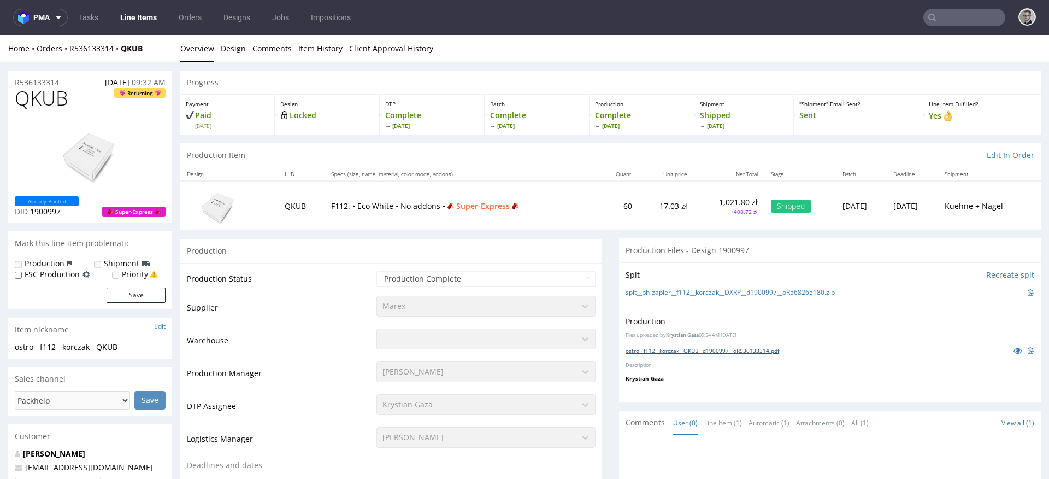
click at [684, 353] on link "ostro__f112__korczak__QKUB__d1900997__oR536133314.pdf" at bounding box center [701, 350] width 153 height 8
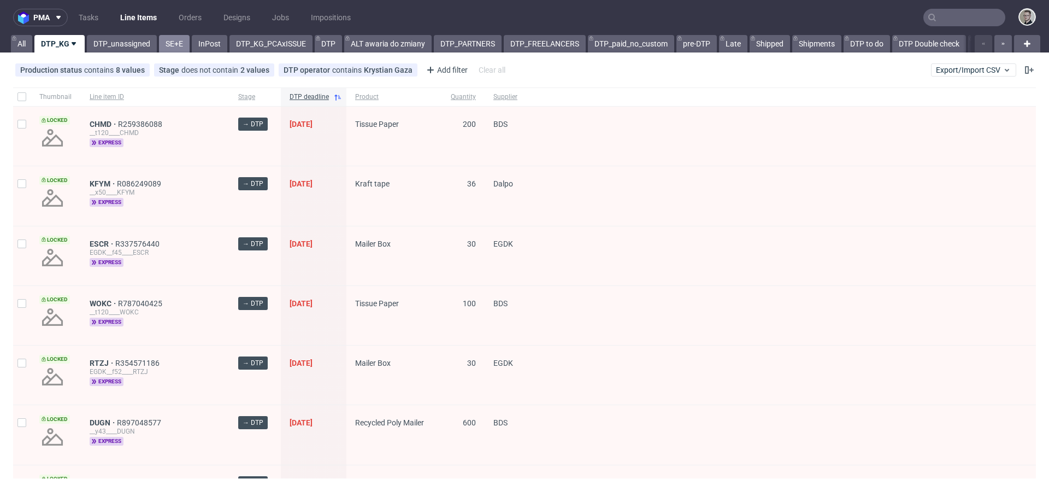
click at [184, 49] on link "SE+E" at bounding box center [174, 43] width 31 height 17
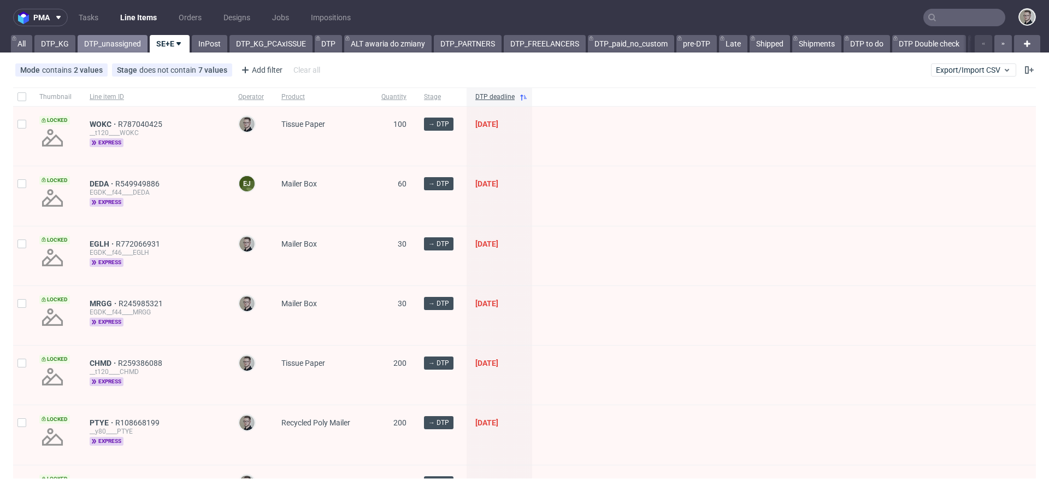
click at [82, 43] on link "DTP_unassigned" at bounding box center [113, 43] width 70 height 17
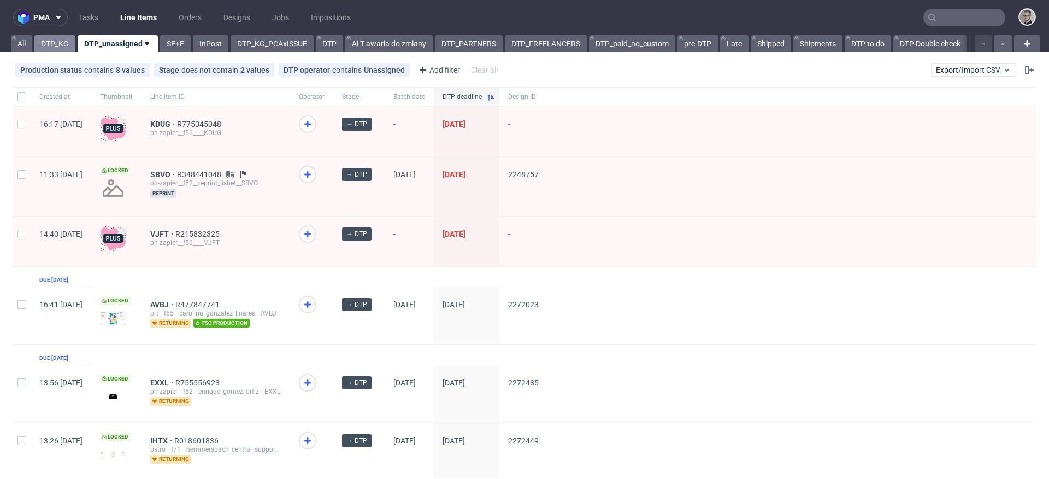
click at [49, 44] on link "DTP_KG" at bounding box center [54, 43] width 41 height 17
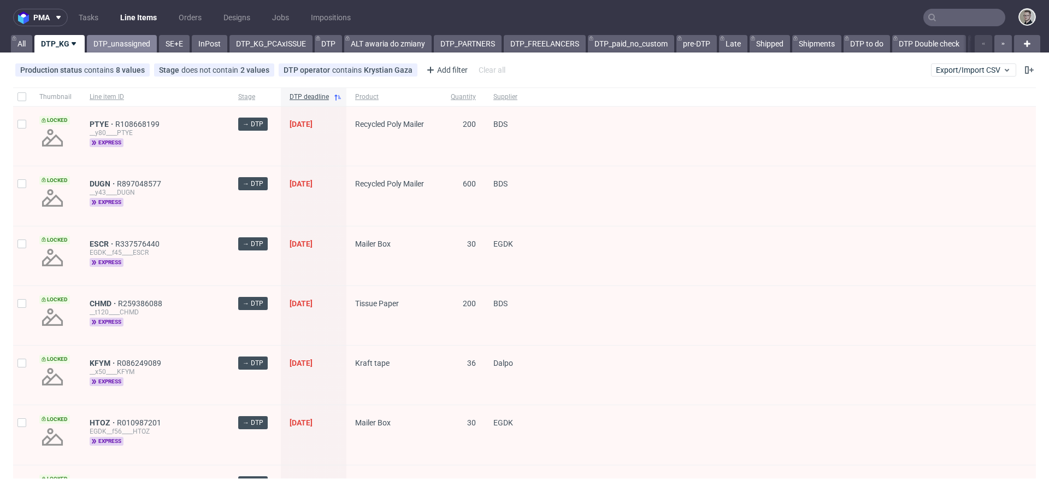
click at [109, 46] on link "DTP_unassigned" at bounding box center [122, 43] width 70 height 17
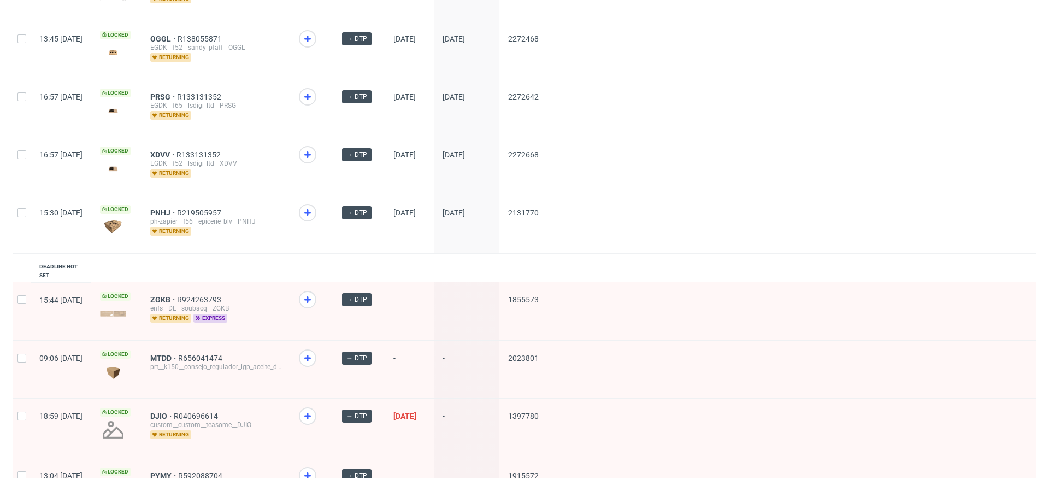
scroll to position [1254, 0]
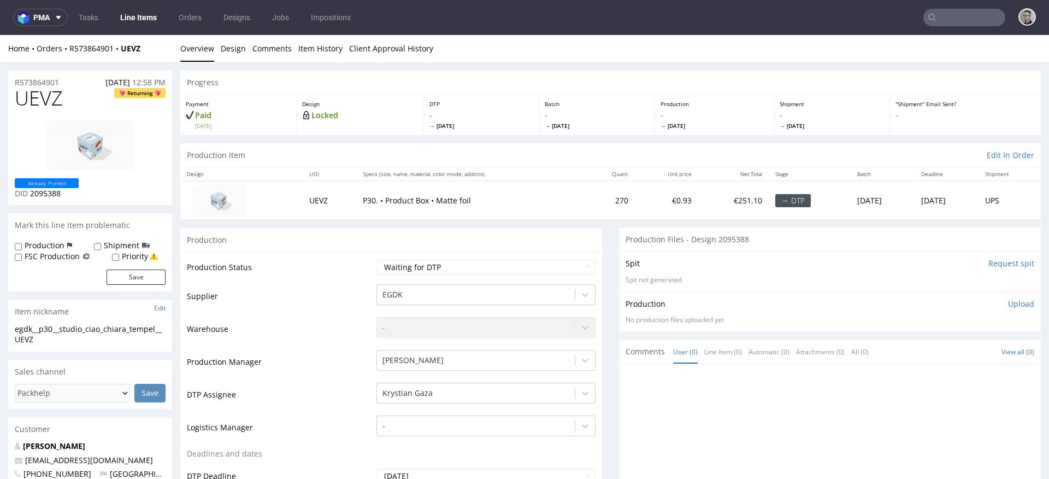
click at [988, 261] on input "Request spit" at bounding box center [1011, 263] width 46 height 11
click at [241, 56] on link "Design" at bounding box center [233, 48] width 25 height 27
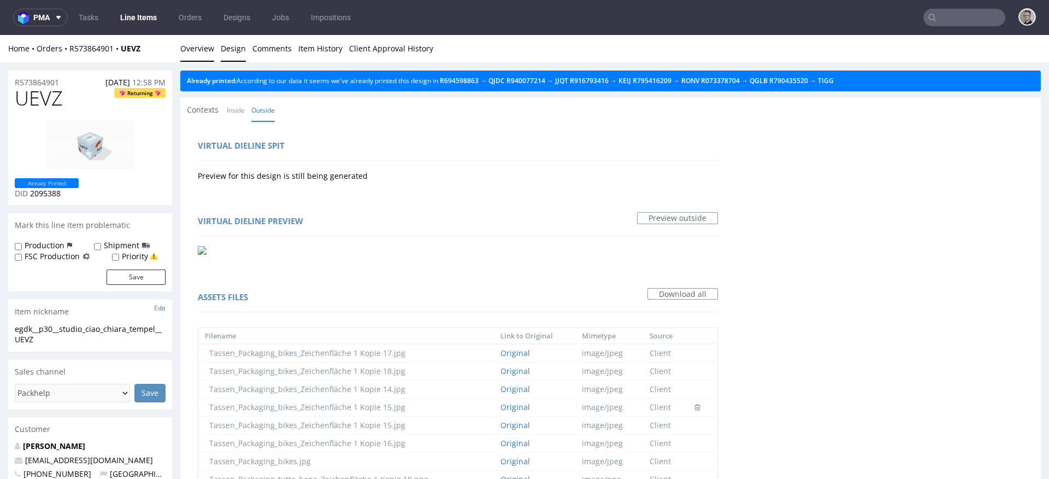
click at [200, 49] on link "Overview" at bounding box center [197, 48] width 34 height 27
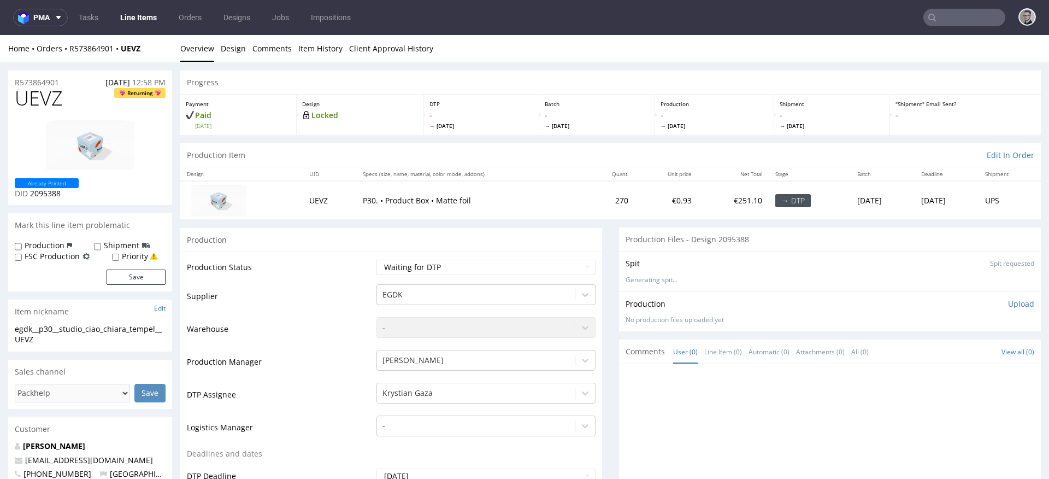
click at [45, 335] on div "egdk__p30__studio_ciao_chiara_tempel__UEVZ" at bounding box center [90, 333] width 151 height 21
drag, startPoint x: 46, startPoint y: 338, endPoint x: 13, endPoint y: 330, distance: 34.7
click at [13, 330] on div "egdk__p30__studio_ciao_chiara_tempel__UEVZ egdk__p30 __studio_ciao_chiara_tempe…" at bounding box center [90, 337] width 164 height 28
copy div "egdk__p30__studio_ciao_chiara_tempel__UEVZ"
click at [51, 101] on span "UEVZ" at bounding box center [39, 98] width 48 height 22
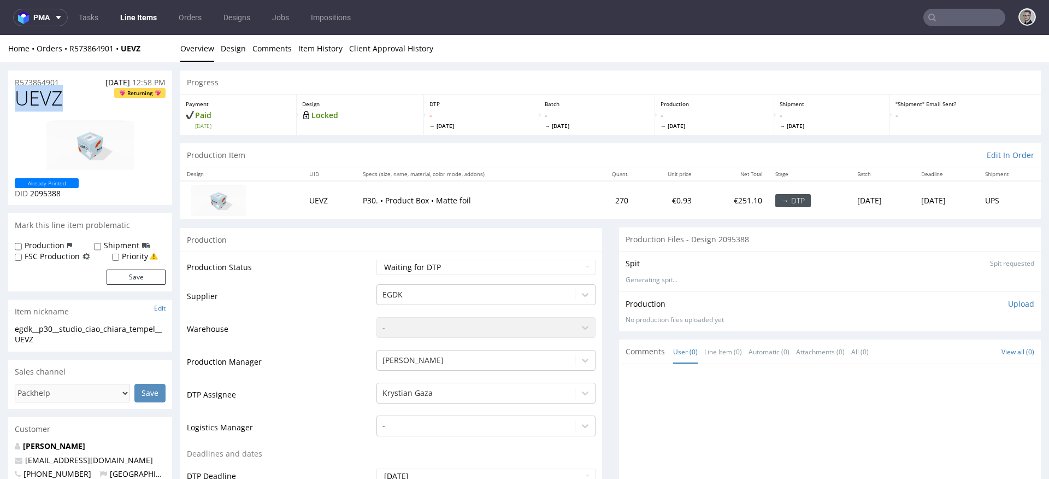
click at [51, 101] on span "UEVZ" at bounding box center [39, 98] width 48 height 22
copy span "UEVZ"
click at [392, 262] on select "Waiting for Artwork Waiting for Diecut Waiting for Mockup Waiting for DTP Waiti…" at bounding box center [485, 266] width 219 height 15
select select "dtp_in_process"
click at [376, 259] on select "Waiting for Artwork Waiting for Diecut Waiting for Mockup Waiting for DTP Waiti…" at bounding box center [485, 266] width 219 height 15
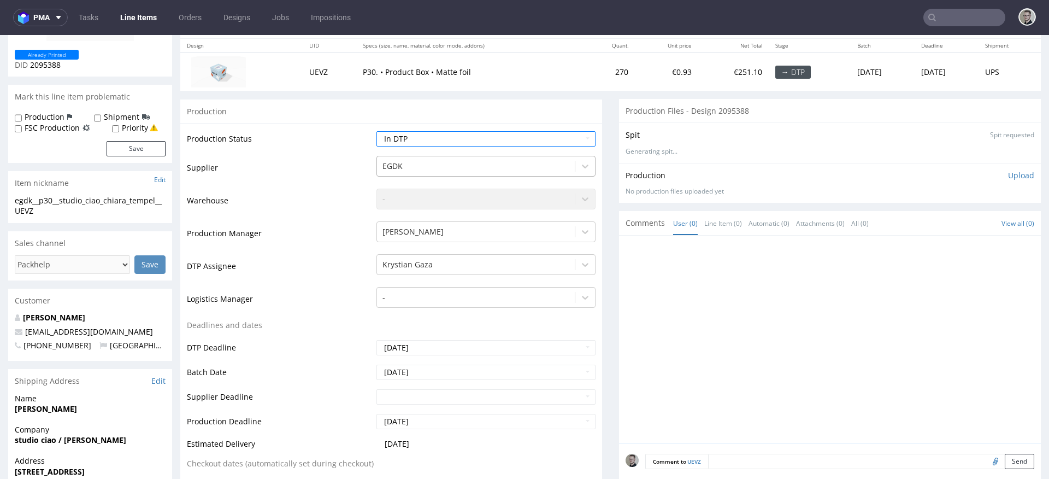
scroll to position [507, 0]
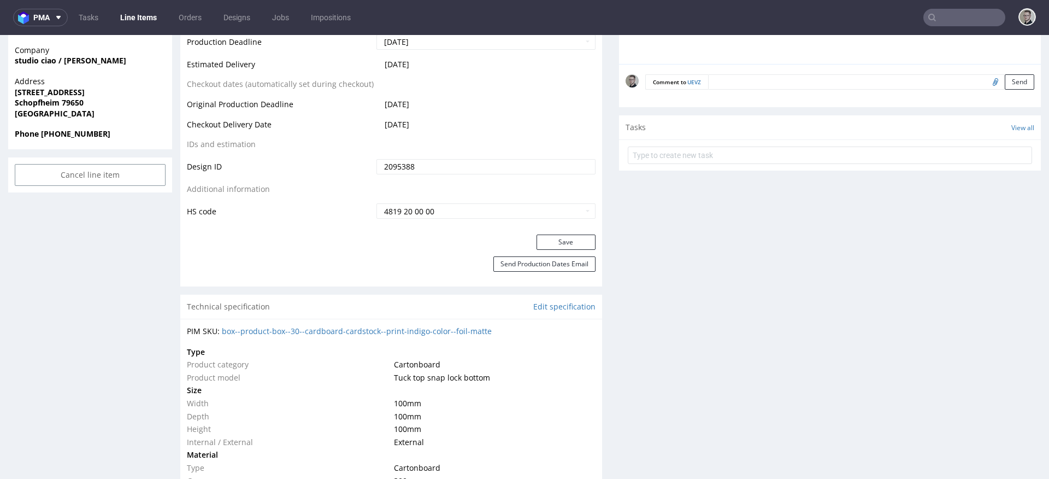
click at [566, 250] on div "Save" at bounding box center [391, 245] width 422 height 22
click at [569, 243] on button "Save" at bounding box center [565, 241] width 59 height 15
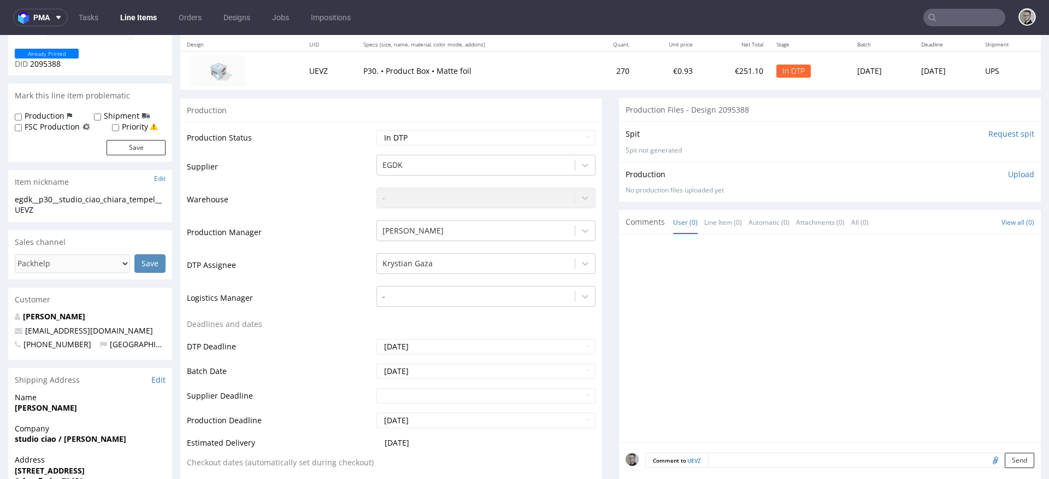
scroll to position [0, 0]
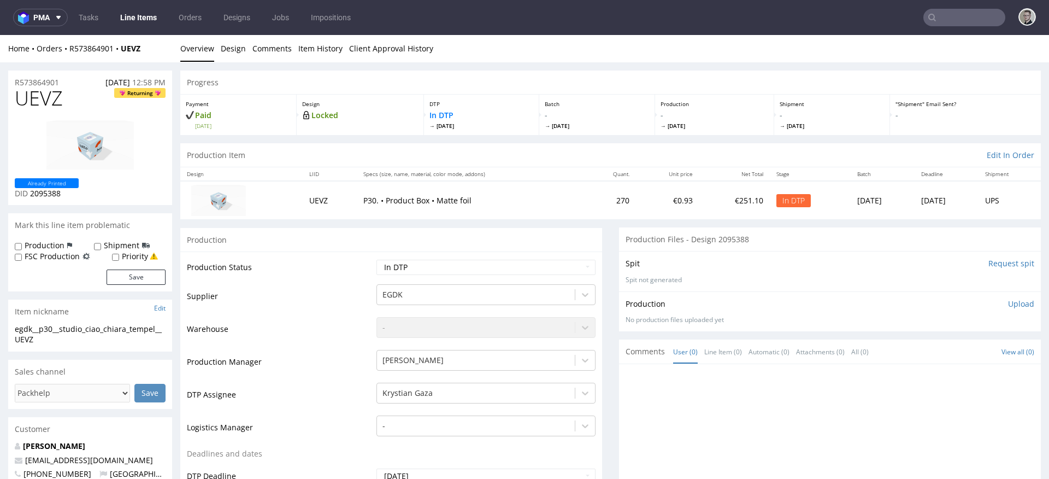
click at [1008, 306] on p "Upload" at bounding box center [1021, 303] width 26 height 11
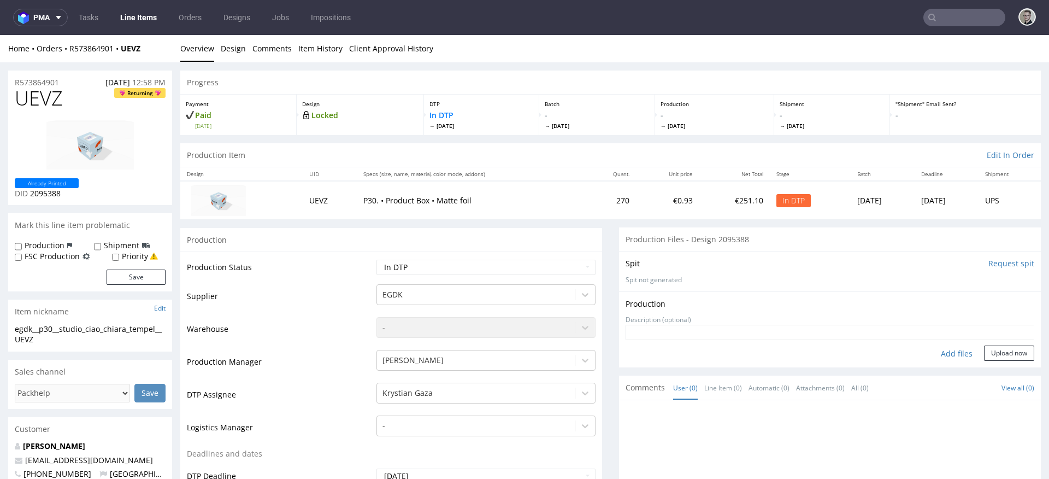
click at [938, 348] on div "Add files" at bounding box center [956, 353] width 55 height 16
type input "C:\fakepath\egdk__p30__studio_ciao_chiara_tempel__UEVZ__d2095388__oR573864901__…"
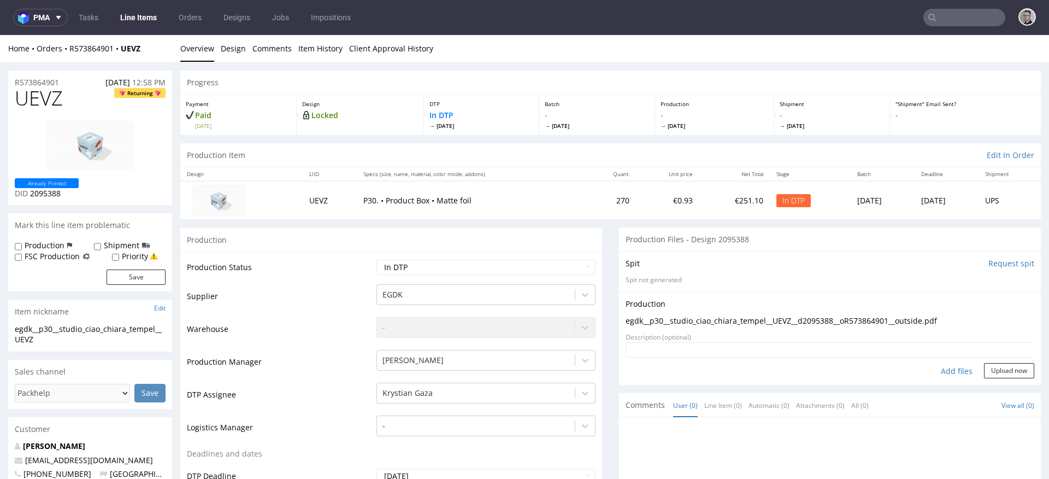
click at [1019, 378] on div "Production Upload egdk__p30__studio_ciao_chiara_tempel__UEVZ__d2095388__oR57386…" at bounding box center [830, 337] width 422 height 93
click at [1007, 371] on button "Upload now" at bounding box center [1009, 370] width 50 height 15
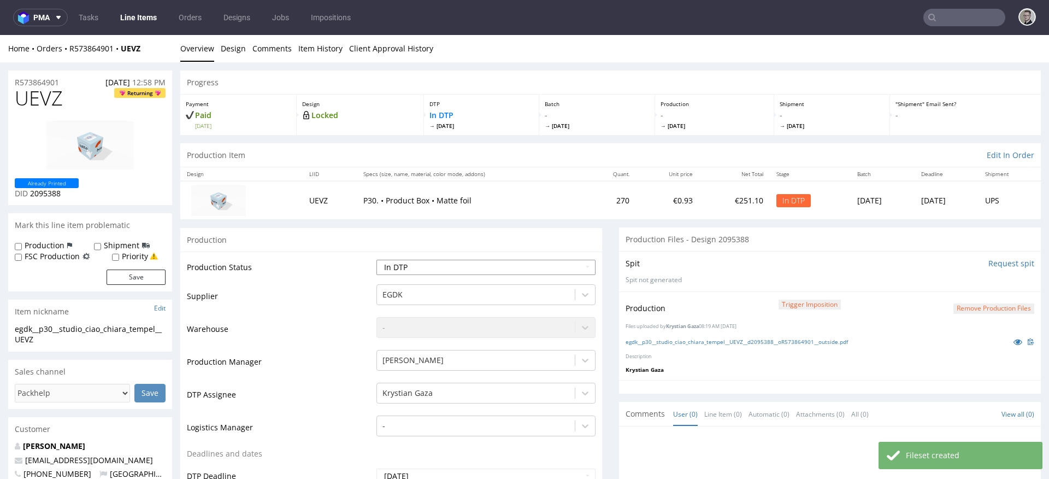
click at [415, 268] on select "Waiting for Artwork Waiting for Diecut Waiting for Mockup Waiting for DTP Waiti…" at bounding box center [485, 266] width 219 height 15
select select "dtp_production_ready"
click at [376, 259] on select "Waiting for Artwork Waiting for Diecut Waiting for Mockup Waiting for DTP Waiti…" at bounding box center [485, 266] width 219 height 15
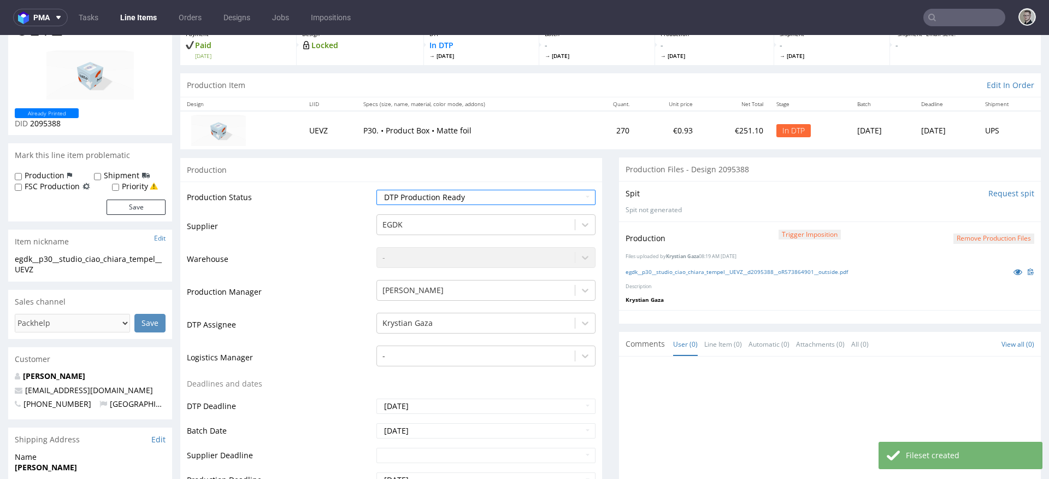
scroll to position [354, 0]
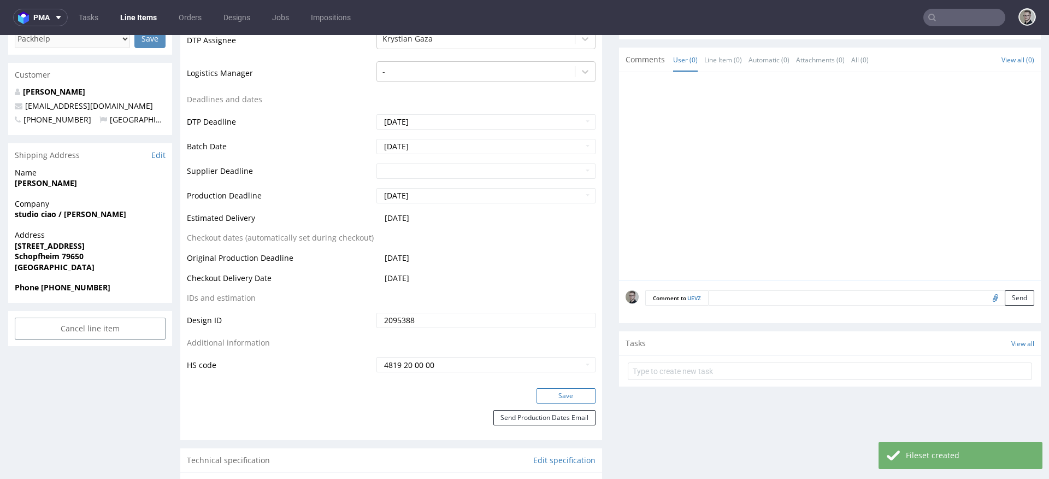
click at [562, 393] on button "Save" at bounding box center [565, 395] width 59 height 15
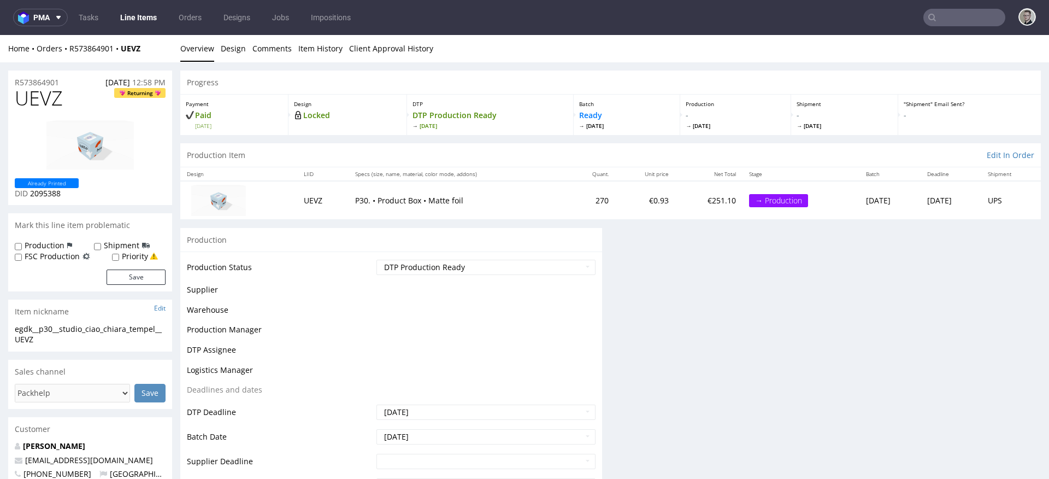
scroll to position [0, 0]
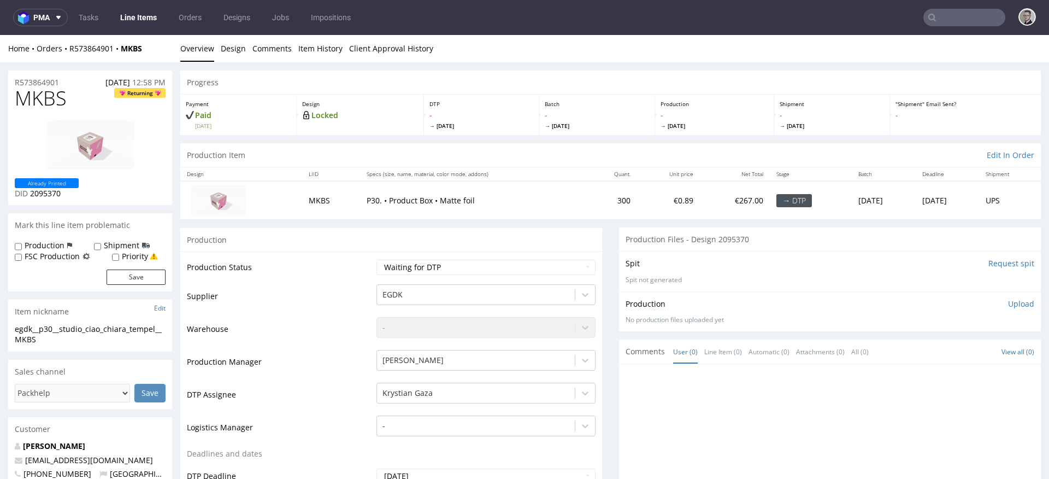
click at [997, 265] on input "Request spit" at bounding box center [1011, 263] width 46 height 11
click at [234, 52] on link "Design" at bounding box center [233, 48] width 25 height 27
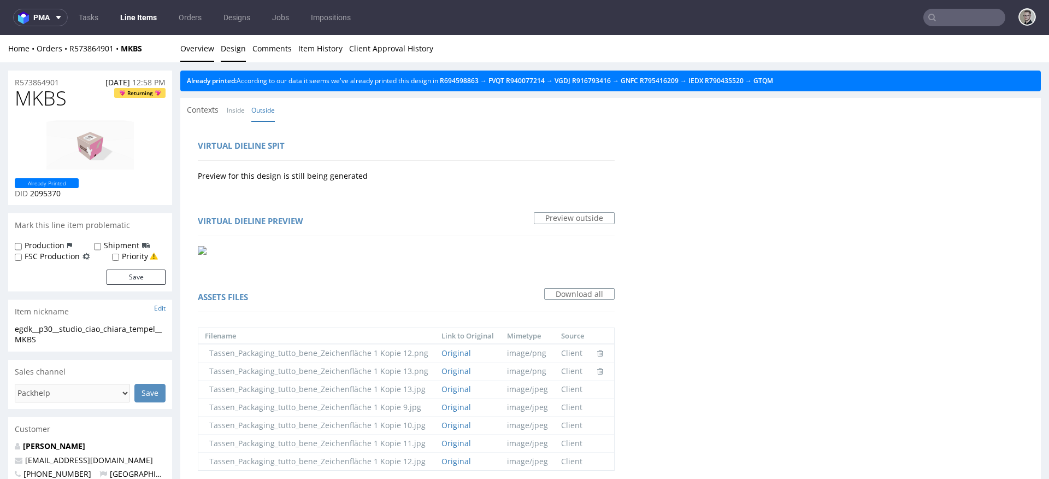
click at [207, 55] on link "Overview" at bounding box center [197, 48] width 34 height 27
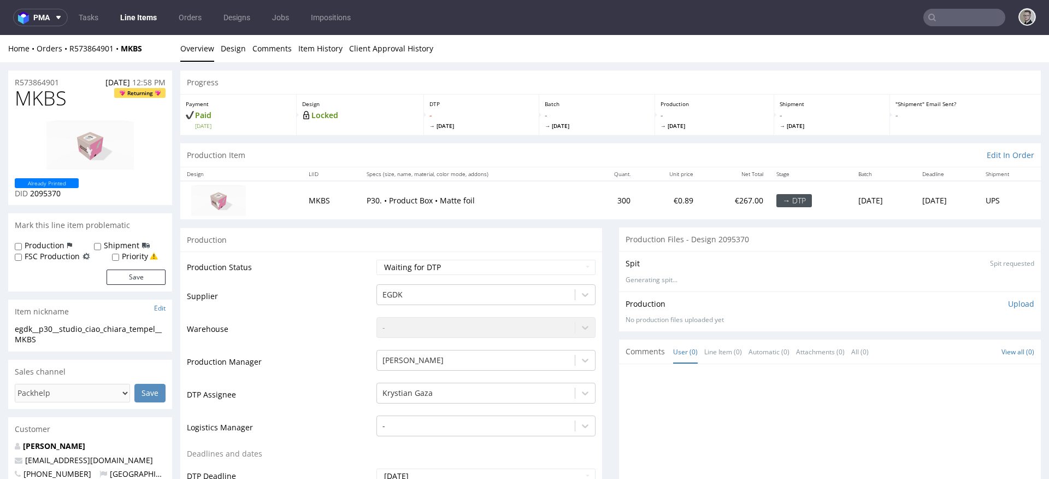
click at [44, 339] on div "egdk__p30__studio_ciao_chiara_tempel__MKBS" at bounding box center [90, 333] width 151 height 21
drag, startPoint x: 44, startPoint y: 340, endPoint x: 0, endPoint y: 330, distance: 45.2
copy div "egdk__p30__studio_ciao_chiara_tempel__MKBS Update"
click at [457, 267] on select "Waiting for Artwork Waiting for Diecut Waiting for Mockup Waiting for DTP Waiti…" at bounding box center [485, 266] width 219 height 15
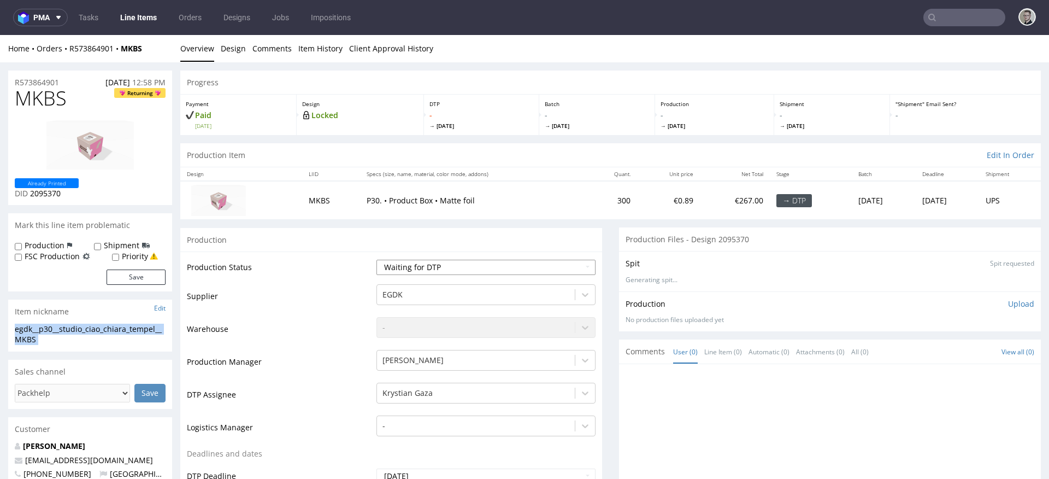
select select "dtp_in_process"
click at [376, 259] on select "Waiting for Artwork Waiting for Diecut Waiting for Mockup Waiting for DTP Waiti…" at bounding box center [485, 266] width 219 height 15
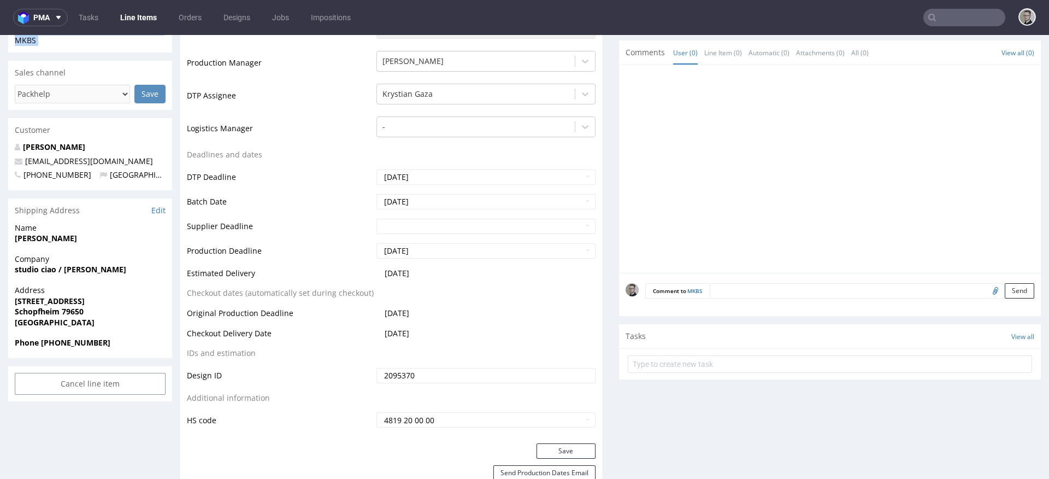
scroll to position [511, 0]
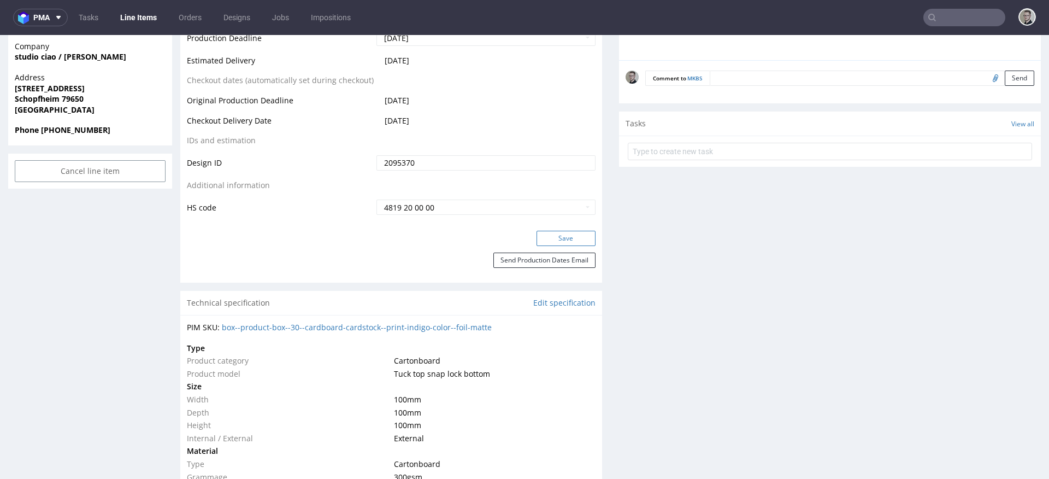
click at [570, 238] on button "Save" at bounding box center [565, 238] width 59 height 15
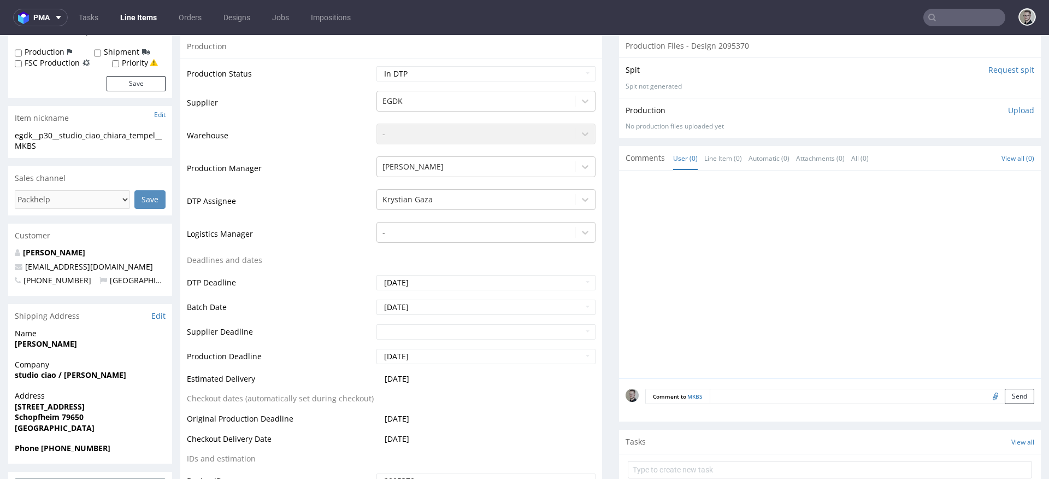
scroll to position [0, 0]
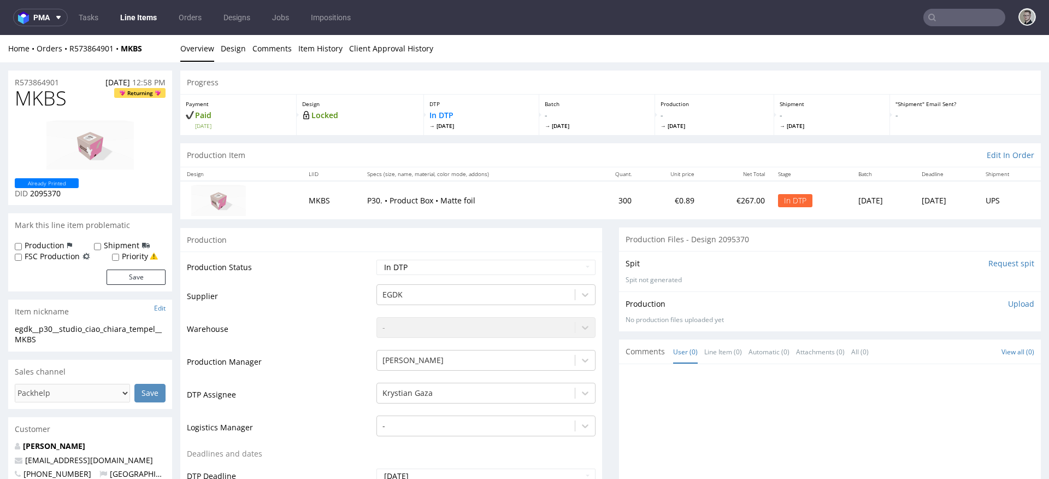
click at [1008, 302] on p "Upload" at bounding box center [1021, 303] width 26 height 11
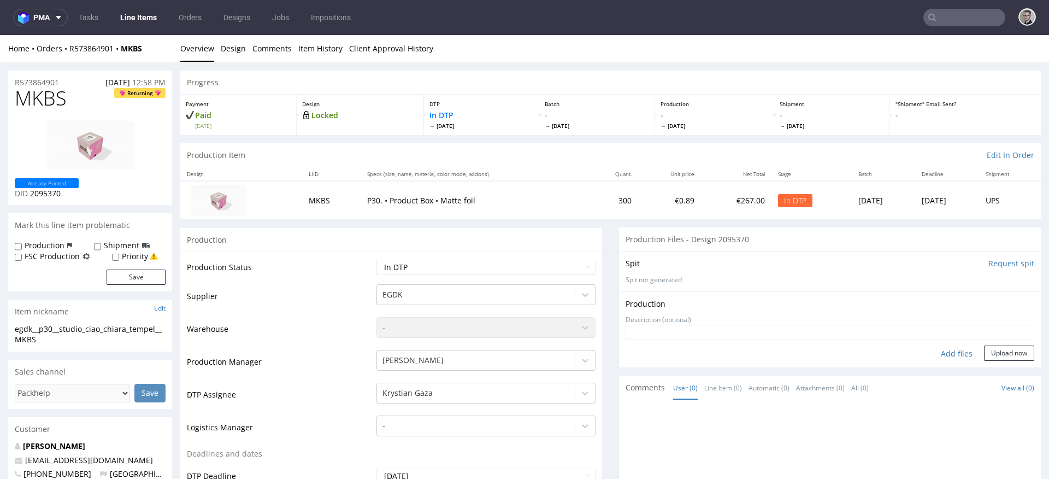
click at [942, 355] on div "Add files" at bounding box center [956, 353] width 55 height 16
type input "C:\fakepath\egdk__p30__studio_ciao_chiara_tempel__MKBS__d2095370__oR573864901__…"
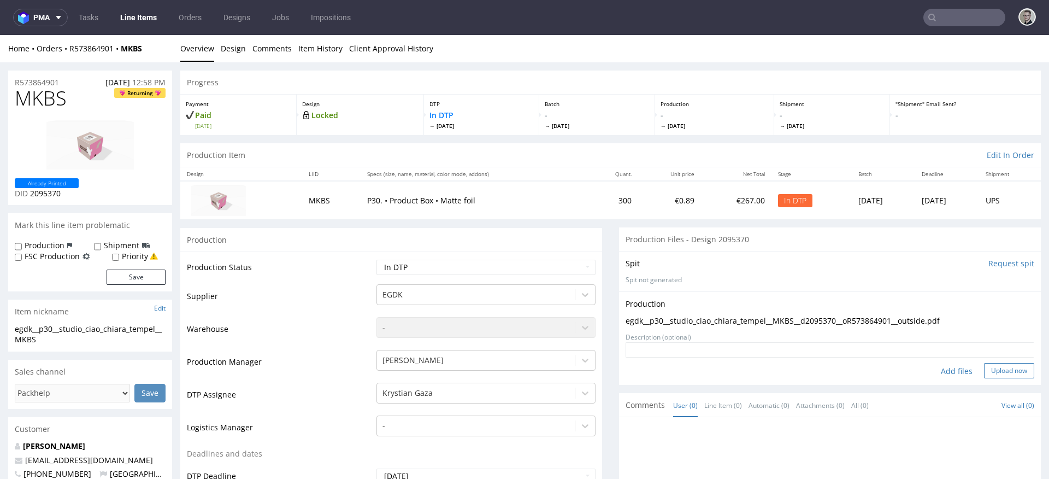
click at [1012, 369] on button "Upload now" at bounding box center [1009, 370] width 50 height 15
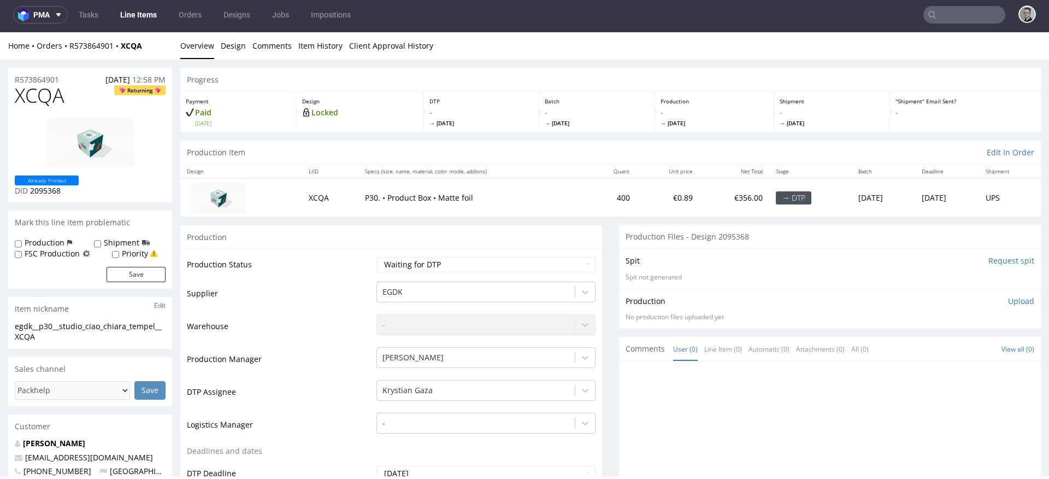
click at [1001, 263] on input "Request spit" at bounding box center [1011, 260] width 46 height 11
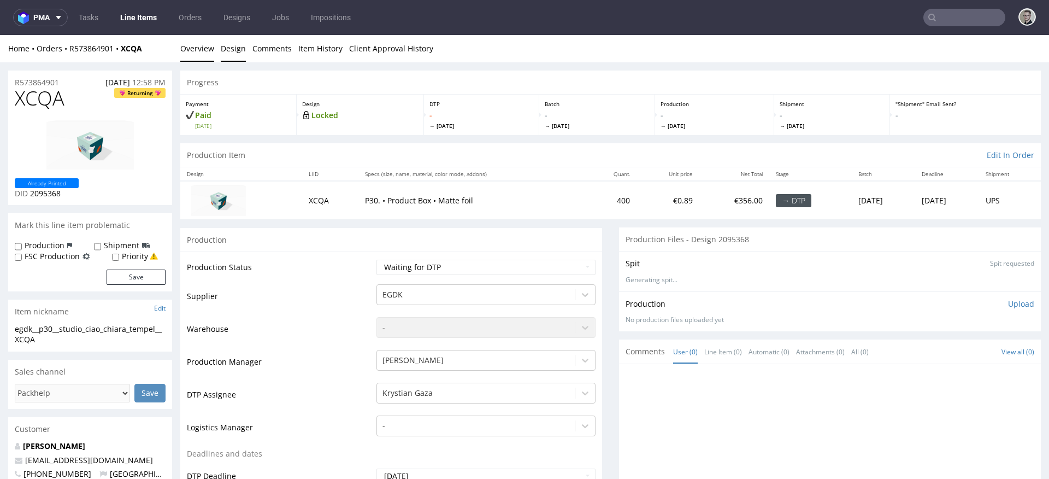
click at [223, 46] on link "Design" at bounding box center [233, 48] width 25 height 27
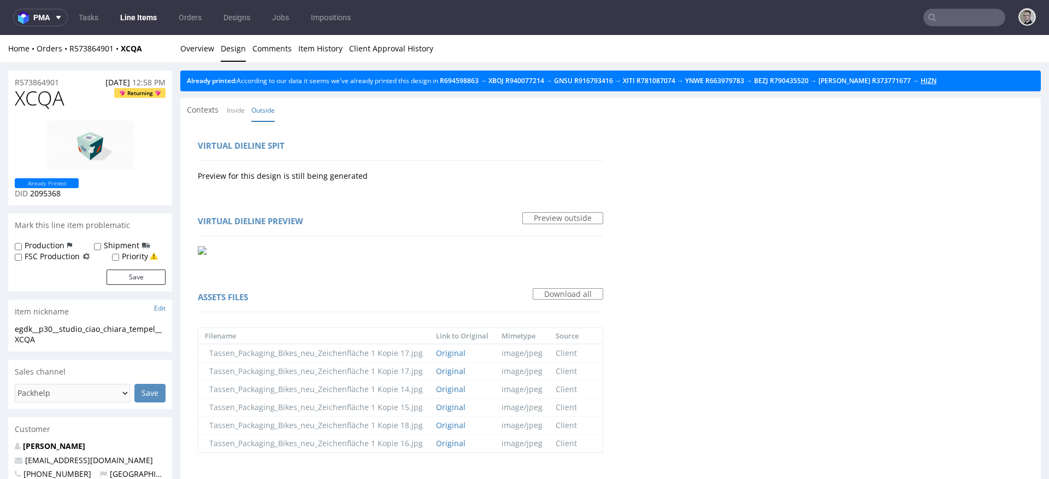
drag, startPoint x: 936, startPoint y: 79, endPoint x: 850, endPoint y: 78, distance: 85.8
click at [192, 50] on link "Overview" at bounding box center [197, 48] width 34 height 27
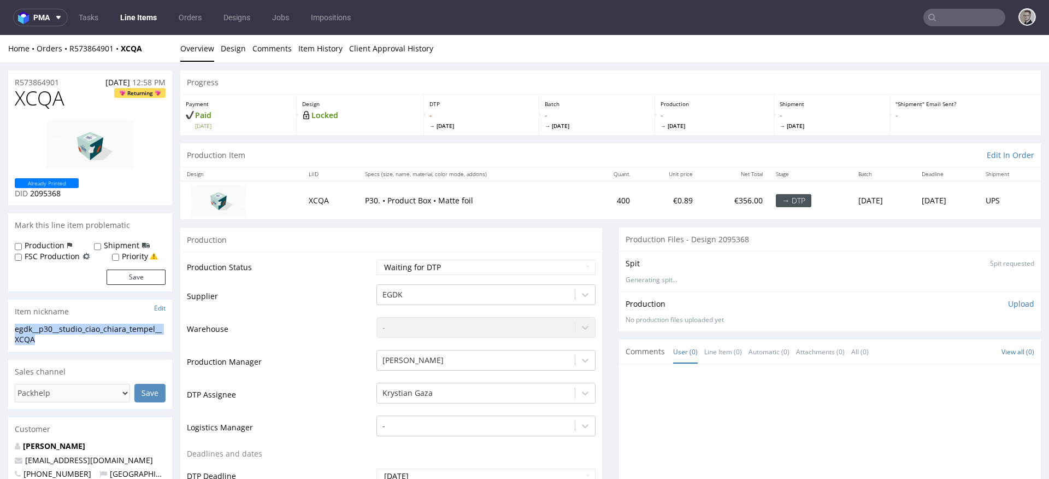
drag, startPoint x: 64, startPoint y: 343, endPoint x: 10, endPoint y: 333, distance: 54.4
click at [10, 333] on div "egdk__p30__studio_ciao_chiara_tempel__XCQA egdk__p30 __studio_ciao_chiara_tempe…" at bounding box center [90, 337] width 164 height 28
copy div "egdk__p30__studio_ciao_chiara_tempel__XCQA"
drag, startPoint x: 70, startPoint y: 79, endPoint x: 16, endPoint y: 80, distance: 54.1
click at [16, 80] on div "R573864901 [DATE] 12:58 PM" at bounding box center [90, 78] width 164 height 17
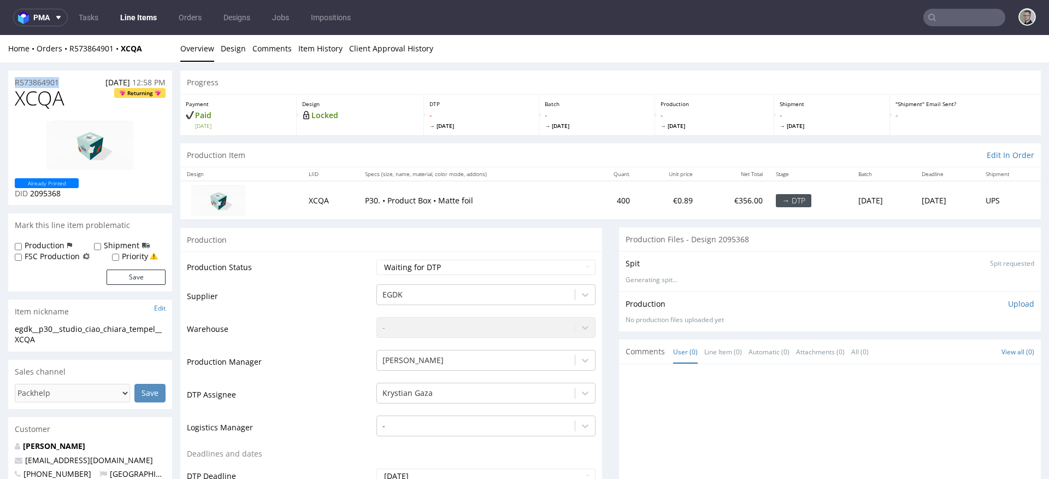
copy p "R573864901"
click at [419, 276] on td "Waiting for Artwork Waiting for Diecut Waiting for Mockup Waiting for DTP Waiti…" at bounding box center [485, 270] width 222 height 25
click at [422, 264] on select "Waiting for Artwork Waiting for Diecut Waiting for Mockup Waiting for DTP Waiti…" at bounding box center [485, 266] width 219 height 15
select select "dtp_in_process"
click at [376, 259] on select "Waiting for Artwork Waiting for Diecut Waiting for Mockup Waiting for DTP Waiti…" at bounding box center [485, 266] width 219 height 15
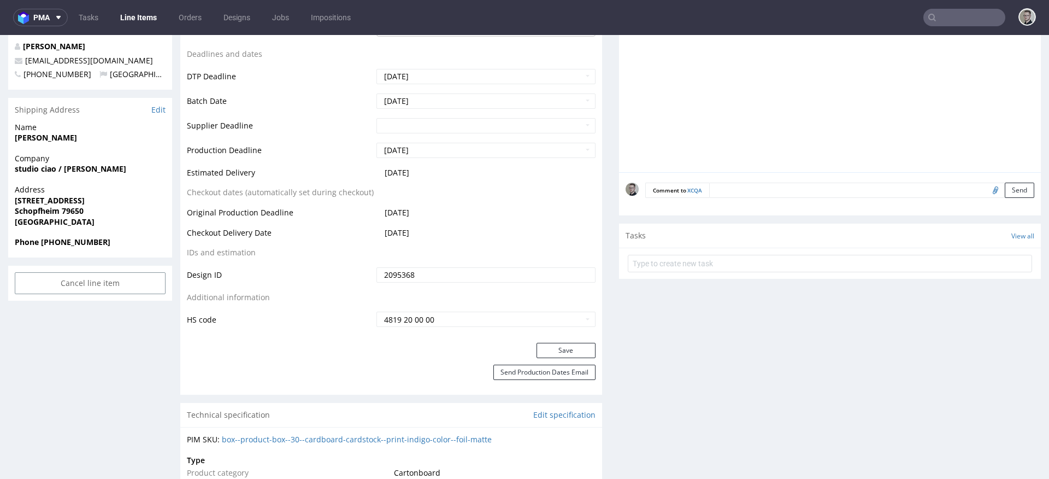
scroll to position [418, 0]
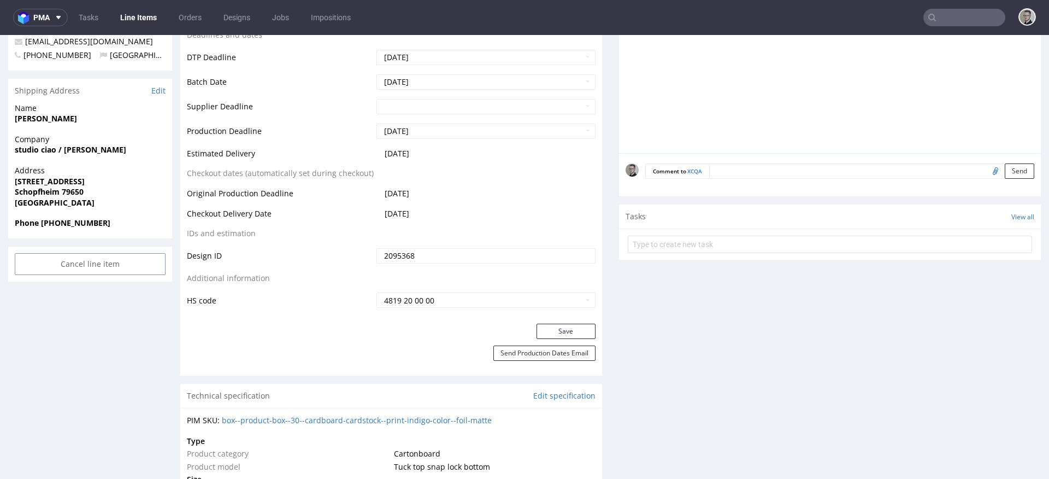
click at [567, 319] on div "Production Status Waiting for Artwork Waiting for Diecut Waiting for Mockup Wai…" at bounding box center [391, 78] width 422 height 491
click at [572, 329] on button "Save" at bounding box center [565, 330] width 59 height 15
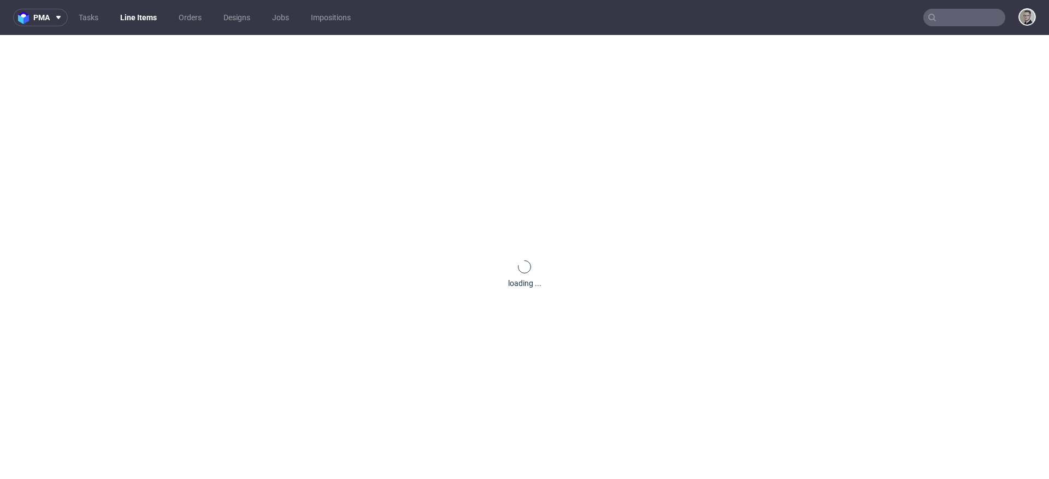
scroll to position [0, 0]
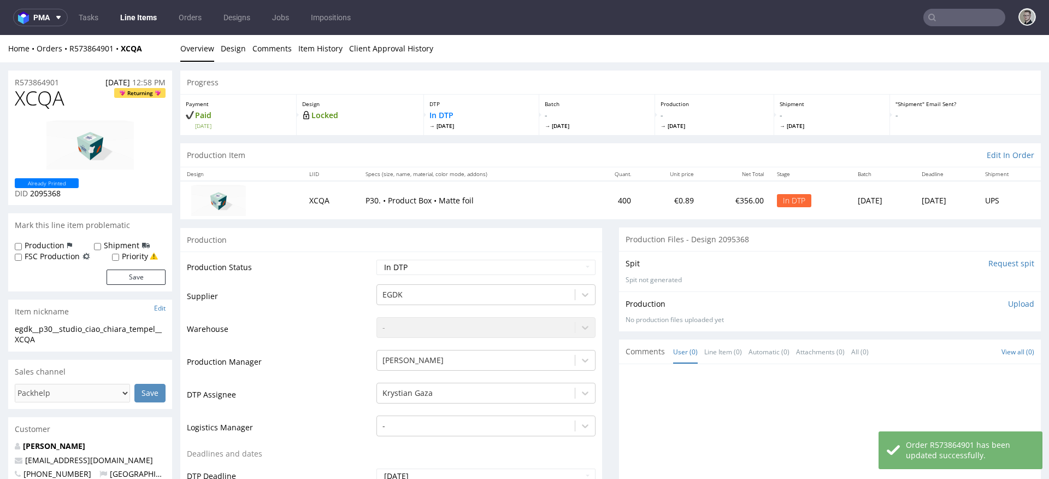
click at [1011, 302] on p "Upload" at bounding box center [1021, 303] width 26 height 11
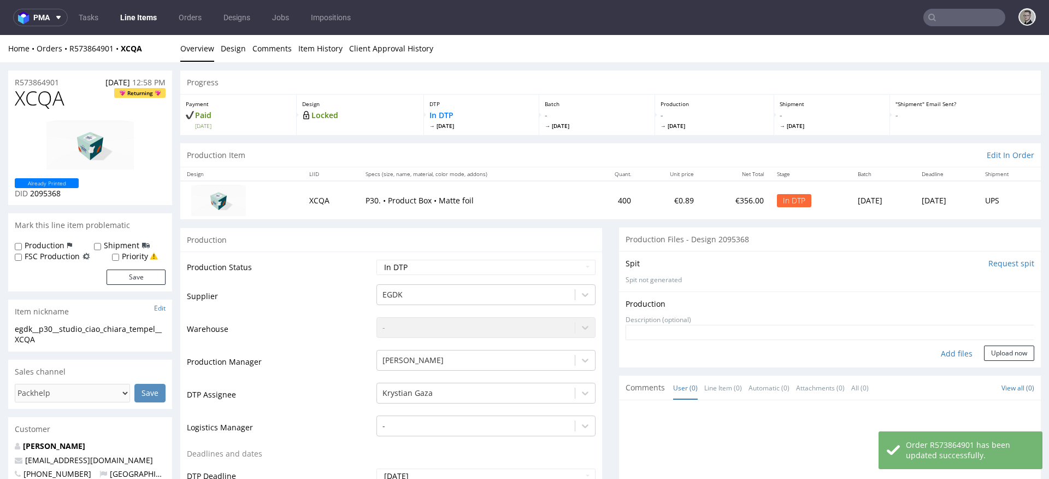
click at [949, 356] on div "Add files" at bounding box center [956, 353] width 55 height 16
type input "C:\fakepath\egdk__p30__studio_ciao_chiara_tempel__XCQA__d2095368__oR573864901__…"
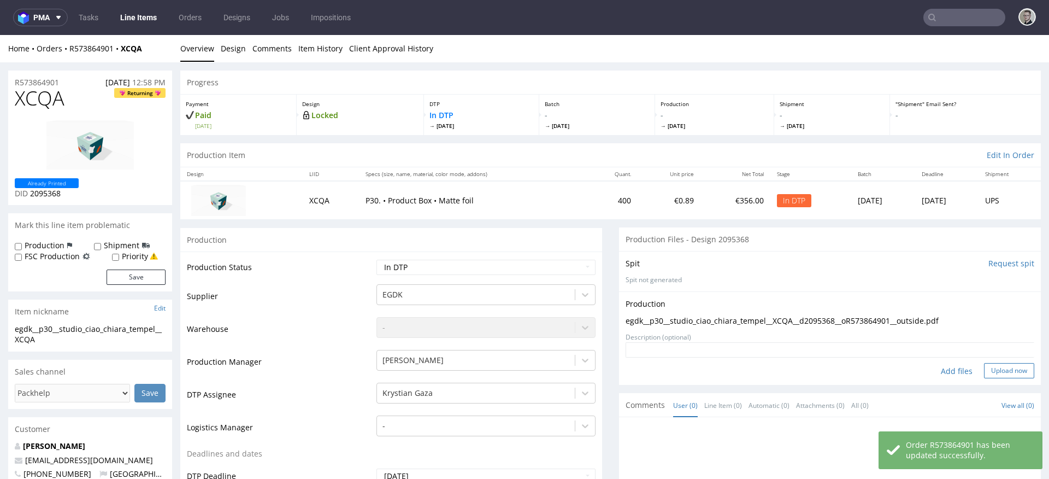
click at [1013, 373] on button "Upload now" at bounding box center [1009, 370] width 50 height 15
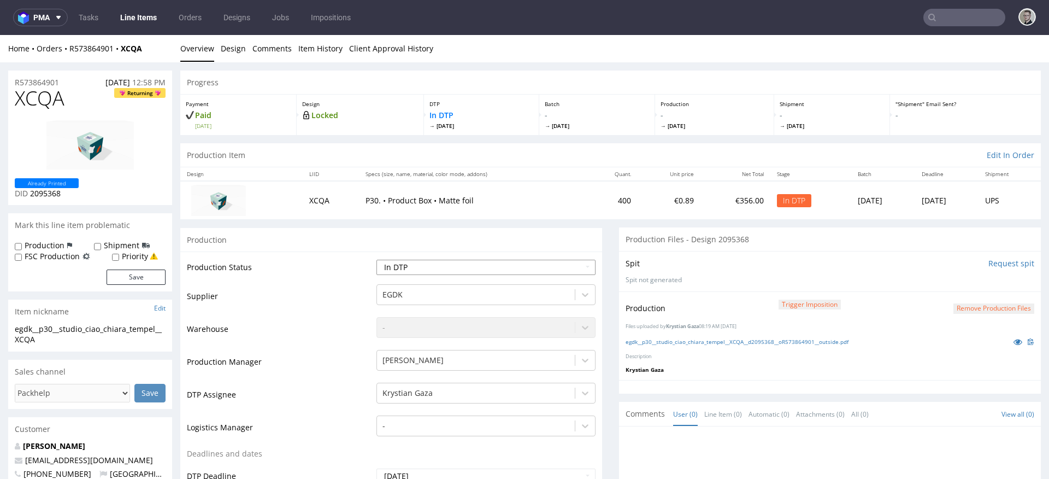
click at [462, 269] on select "Waiting for Artwork Waiting for Diecut Waiting for Mockup Waiting for DTP Waiti…" at bounding box center [485, 266] width 219 height 15
select select "dtp_production_ready"
click at [376, 259] on select "Waiting for Artwork Waiting for Diecut Waiting for Mockup Waiting for DTP Waiti…" at bounding box center [485, 266] width 219 height 15
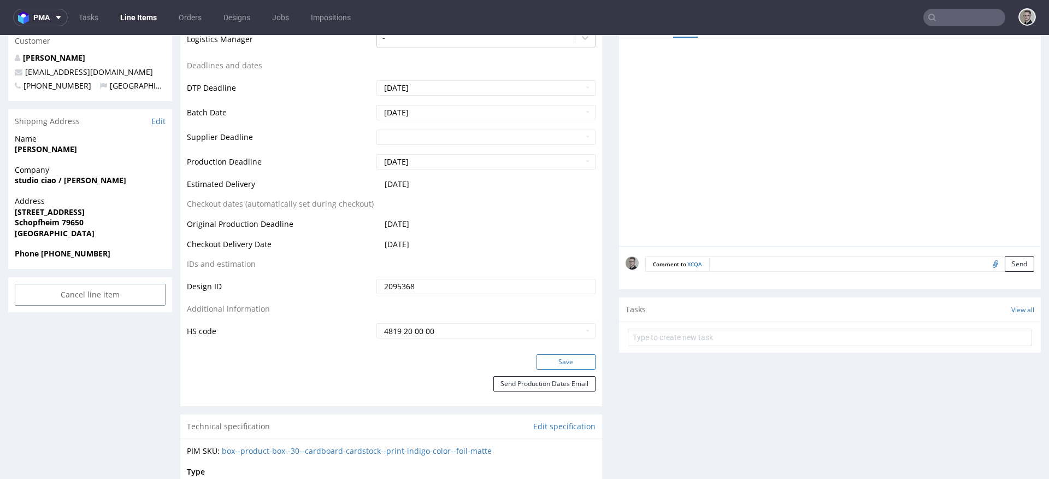
scroll to position [442, 0]
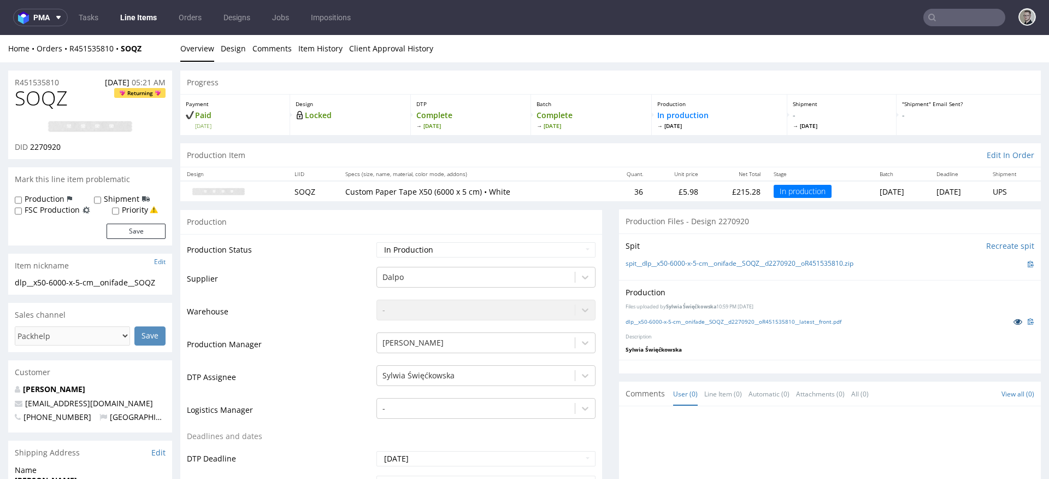
click at [1013, 317] on icon at bounding box center [1017, 321] width 9 height 8
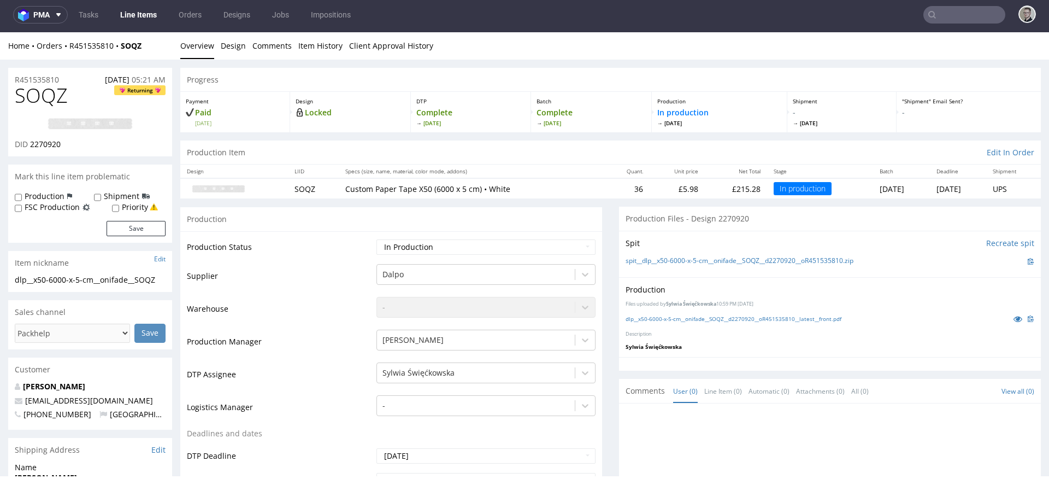
click at [105, 121] on img at bounding box center [89, 123] width 87 height 13
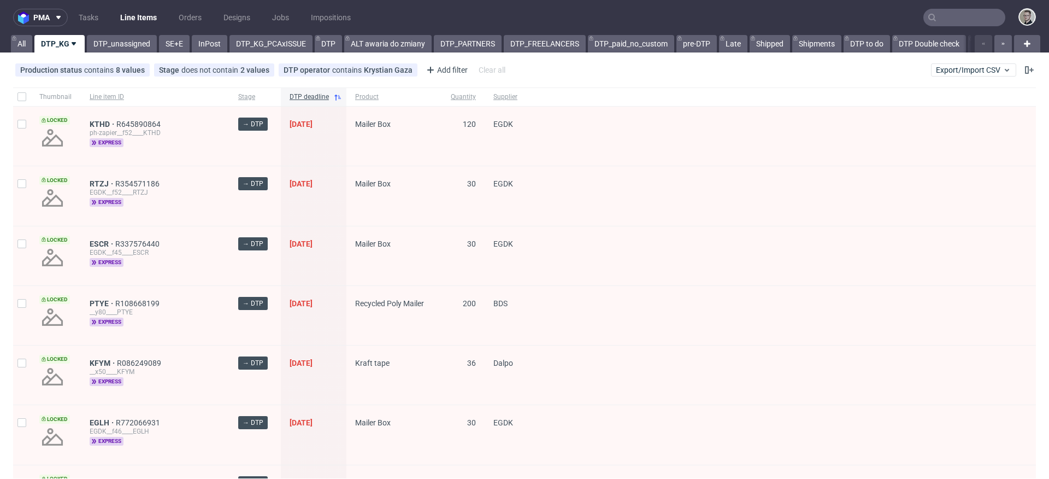
click at [135, 54] on div "pma Tasks Line Items Orders Designs Jobs Impositions All DTP_KG DTP_unassigned …" at bounding box center [524, 239] width 1049 height 479
click at [141, 49] on link "DTP_unassigned" at bounding box center [122, 43] width 70 height 17
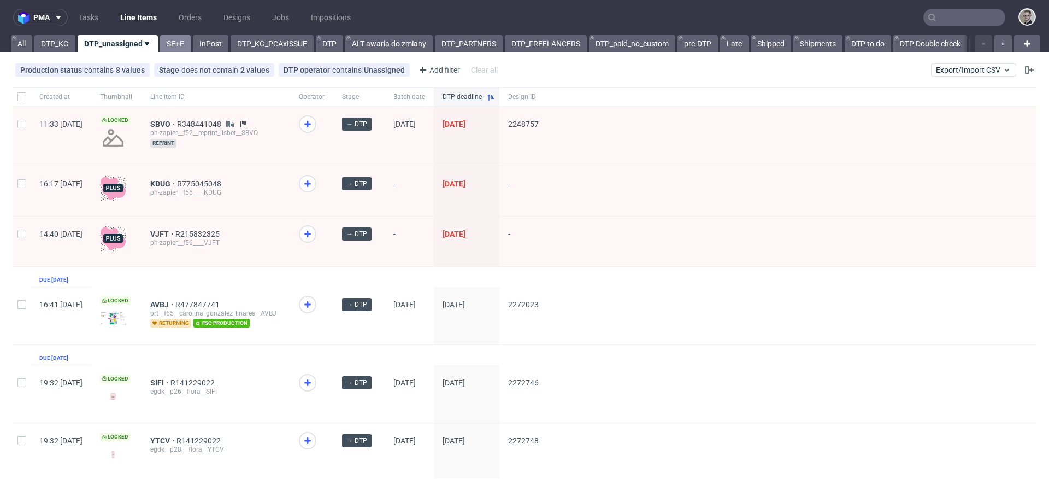
click at [175, 44] on link "SE+E" at bounding box center [175, 43] width 31 height 17
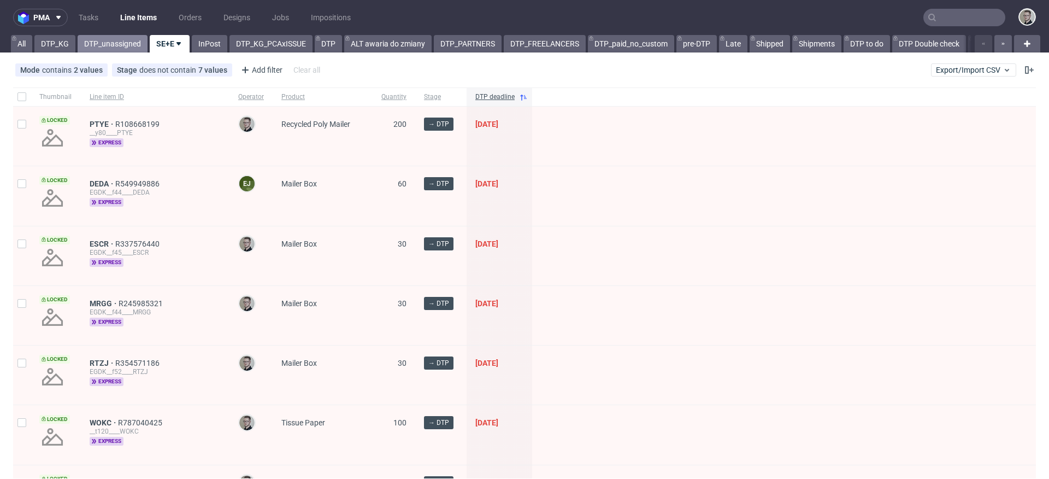
click at [91, 36] on link "DTP_unassigned" at bounding box center [113, 43] width 70 height 17
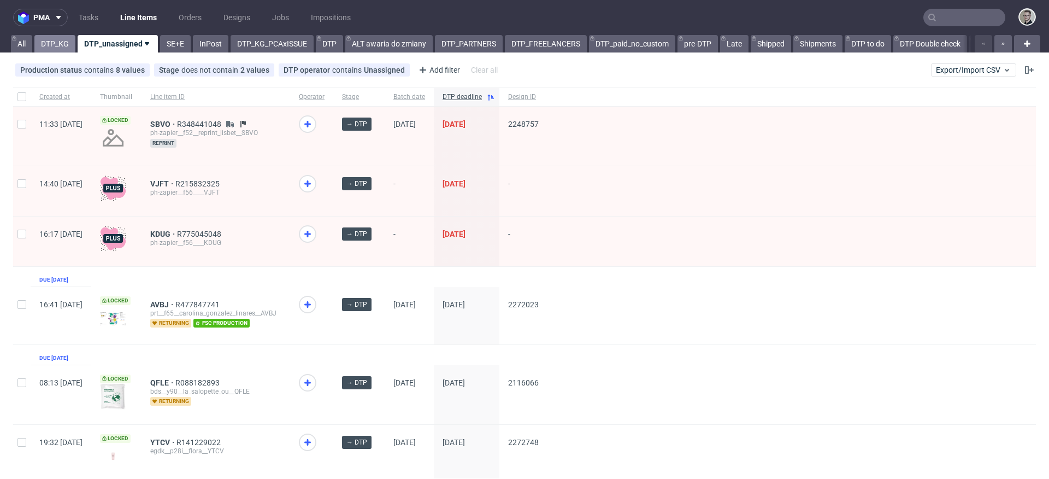
click at [51, 39] on link "DTP_KG" at bounding box center [54, 43] width 41 height 17
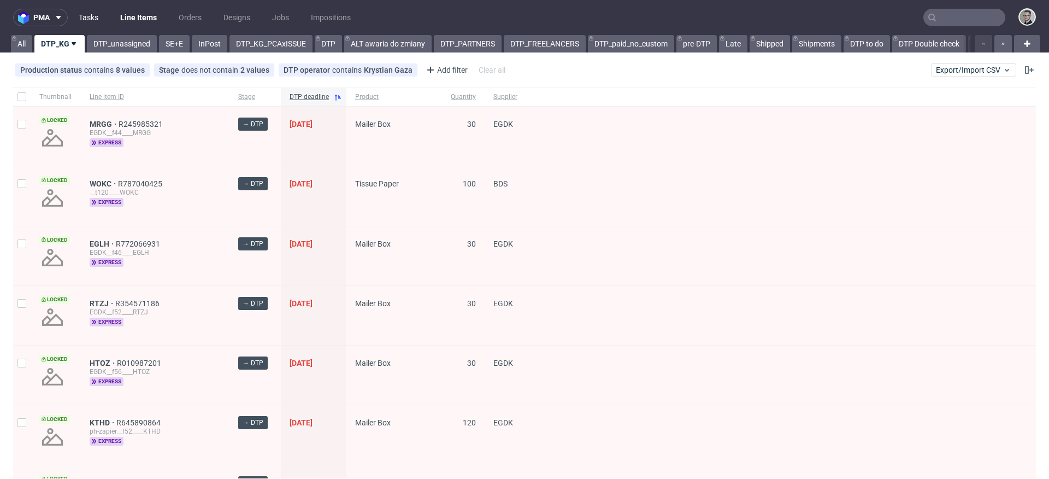
click at [87, 15] on link "Tasks" at bounding box center [88, 17] width 33 height 17
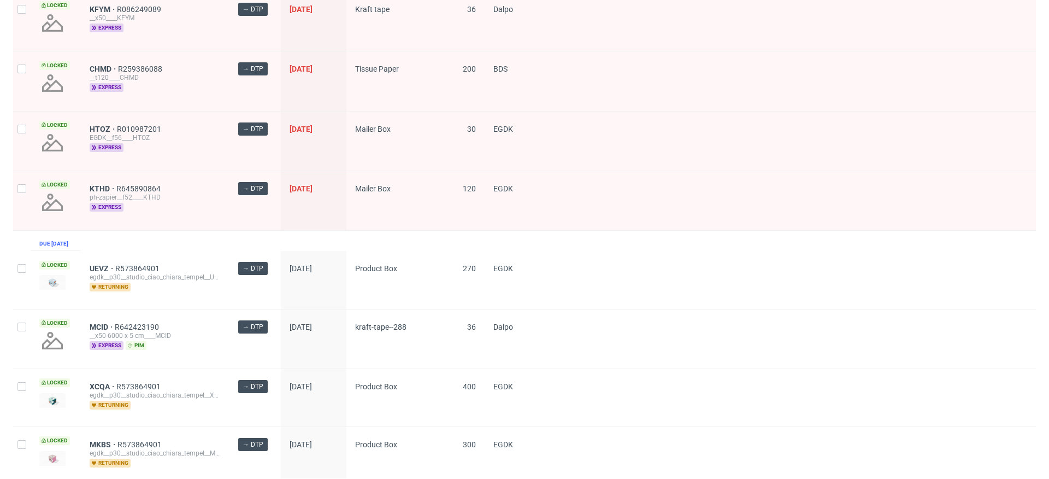
scroll to position [821, 0]
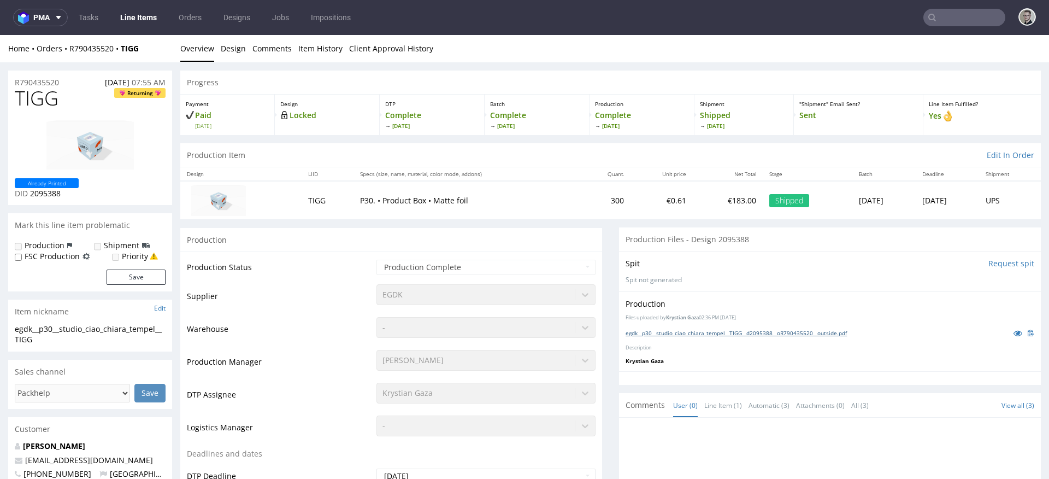
click at [801, 335] on link "egdk__p30__studio_ciao_chiara_tempel__TIGG__d2095388__oR790435520__outside.pdf" at bounding box center [735, 333] width 221 height 8
click at [809, 331] on link "egdk__p30__studio_ciao_chiara_tempel__GTQM__d2095370__oR790435520__outside.pdf" at bounding box center [737, 333] width 225 height 8
click at [788, 333] on link "egdk__p30__studio_ciao_chiara_tempel__HJZN__d2095368__oR373771677__outside.pdf" at bounding box center [736, 333] width 222 height 8
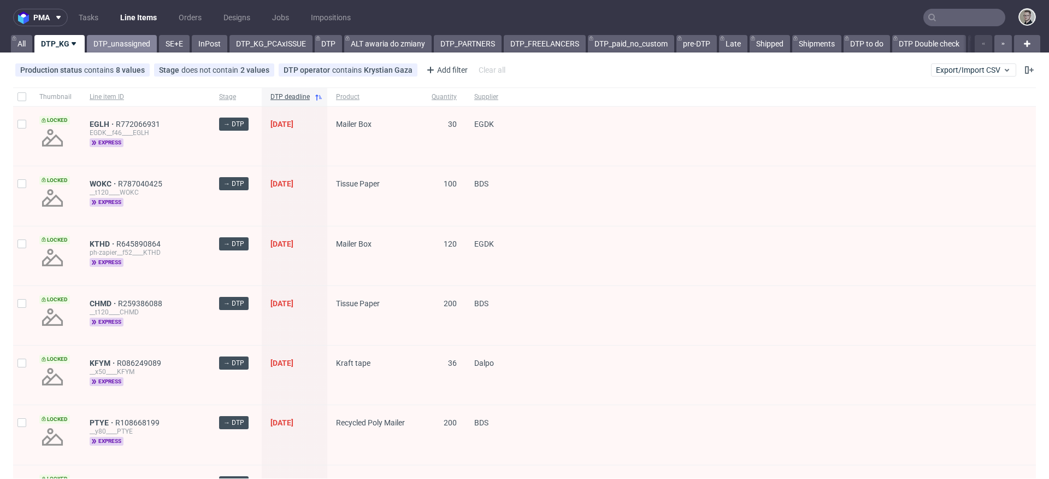
click at [119, 39] on link "DTP_unassigned" at bounding box center [122, 43] width 70 height 17
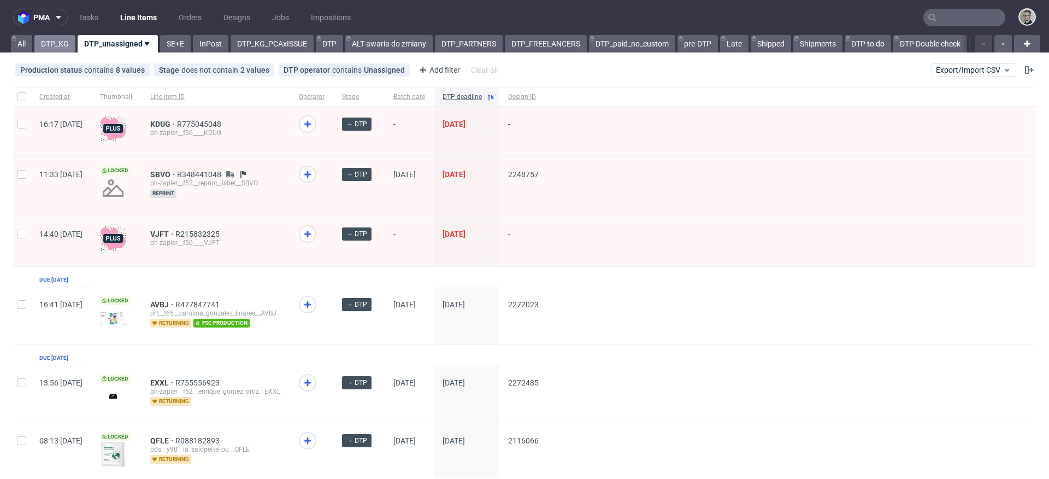
click at [59, 43] on link "DTP_KG" at bounding box center [54, 43] width 41 height 17
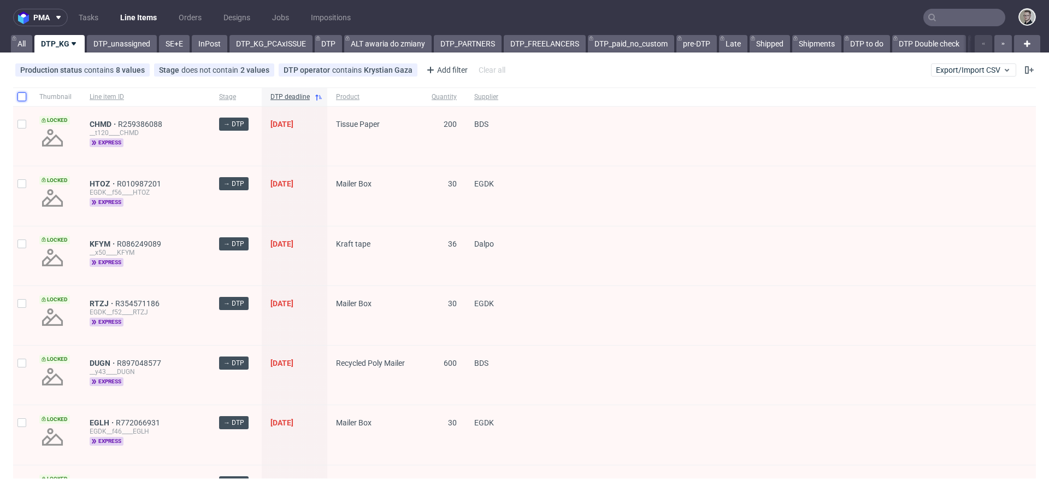
click at [23, 95] on input "checkbox" at bounding box center [21, 96] width 9 height 9
checkbox input "true"
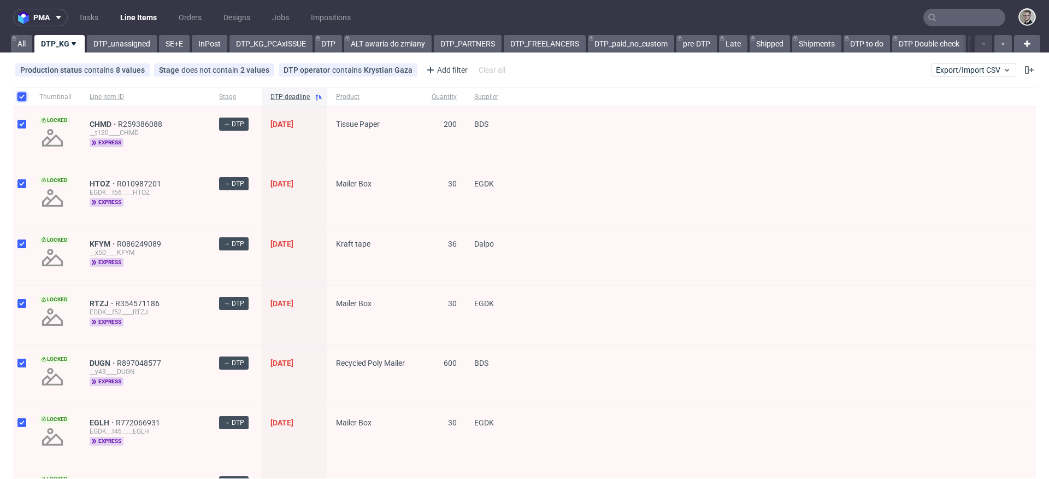
checkbox input "true"
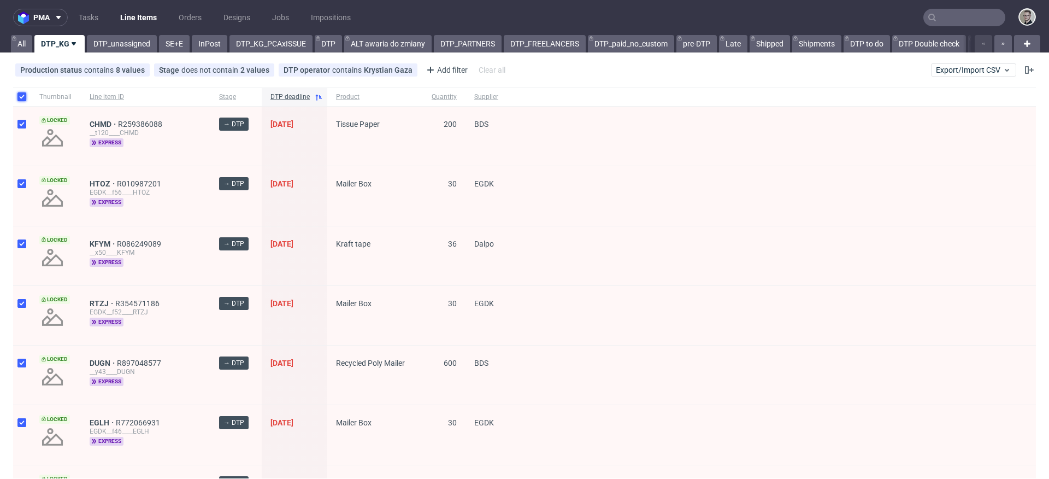
checkbox input "true"
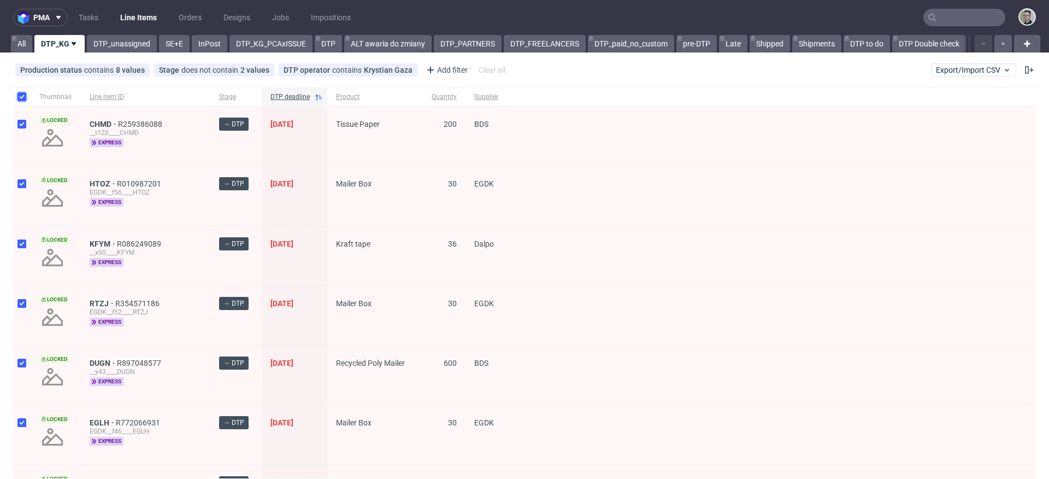
checkbox input "true"
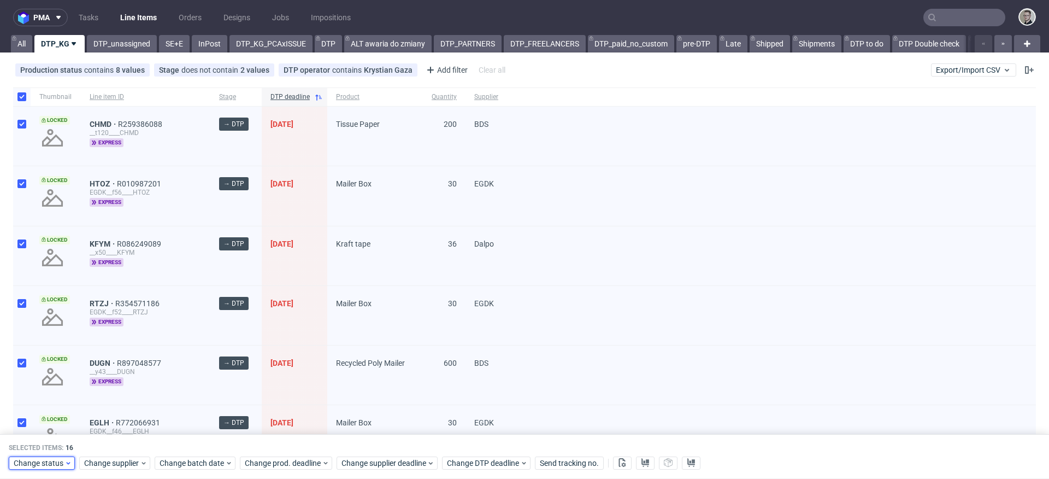
click at [58, 460] on span "Change status" at bounding box center [39, 462] width 51 height 11
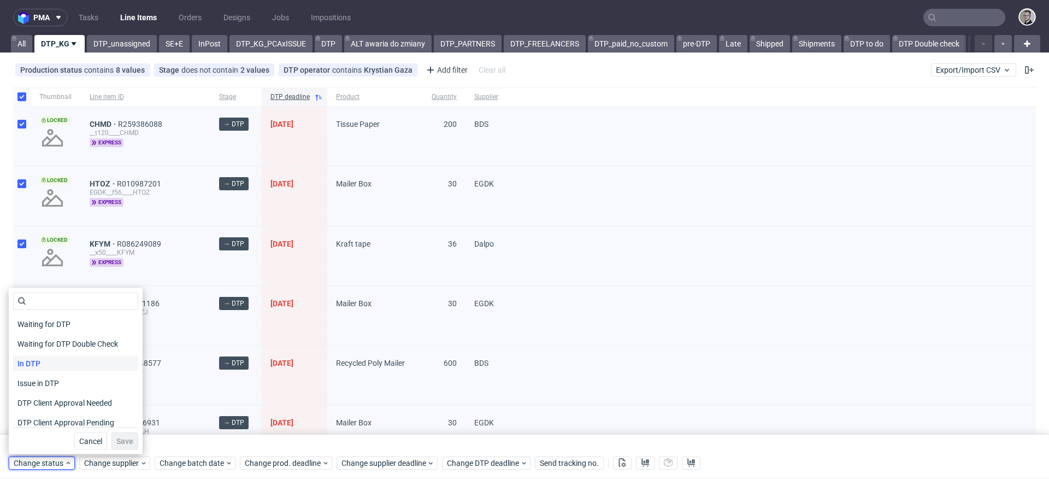
click at [63, 357] on div "In DTP" at bounding box center [75, 363] width 125 height 15
click at [119, 440] on span "Save" at bounding box center [124, 441] width 17 height 8
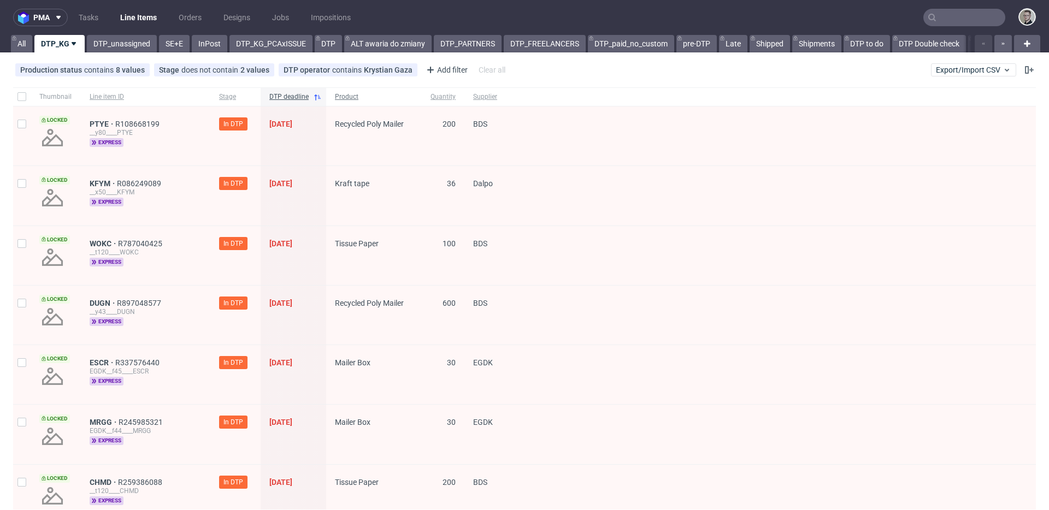
click at [367, 97] on span "Product" at bounding box center [374, 96] width 78 height 9
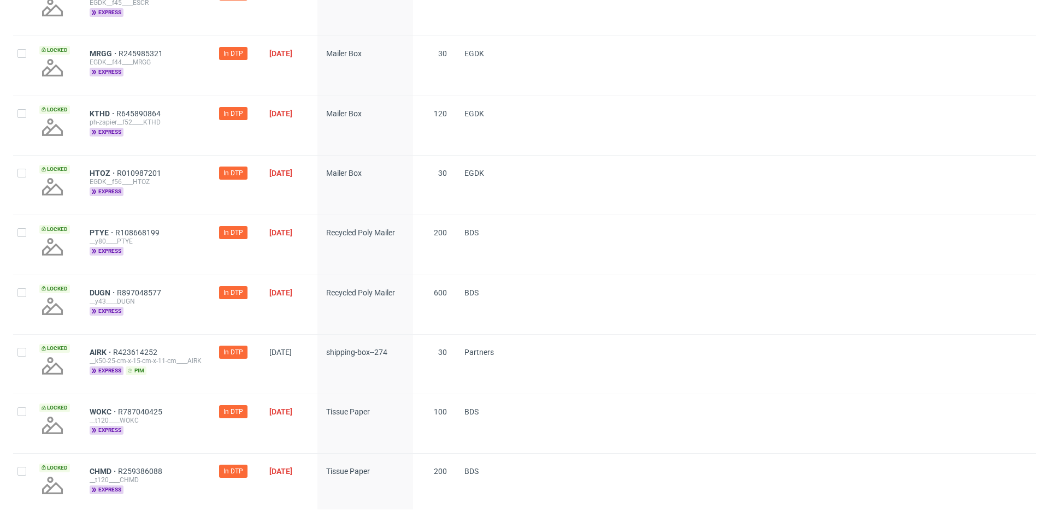
scroll to position [619, 0]
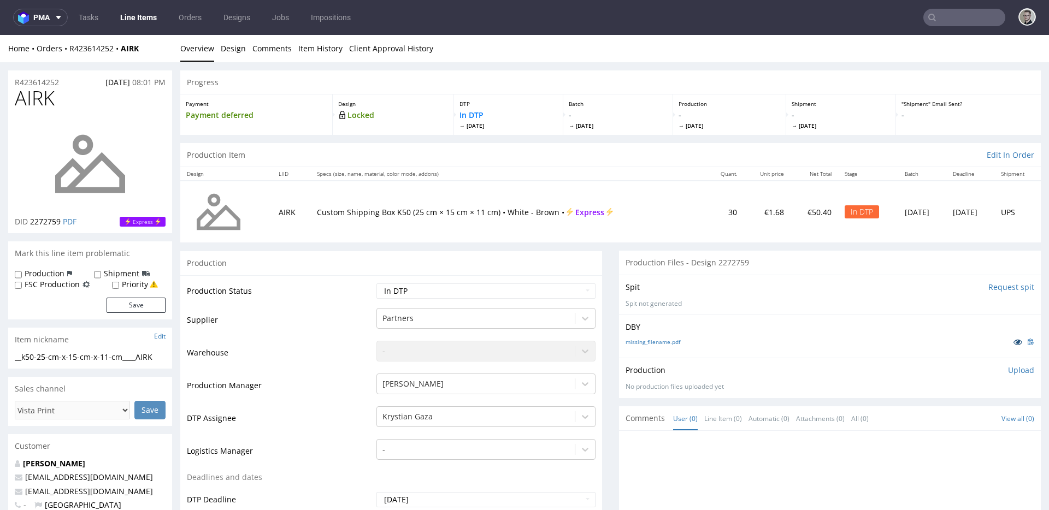
click at [1013, 344] on icon at bounding box center [1017, 342] width 9 height 8
click at [552, 287] on select "Waiting for Artwork Waiting for Diecut Waiting for Mockup Waiting for DTP Waiti…" at bounding box center [485, 291] width 219 height 15
select select "dtp_issue"
click at [376, 284] on select "Waiting for Artwork Waiting for Diecut Waiting for Mockup Waiting for DTP Waiti…" at bounding box center [485, 291] width 219 height 15
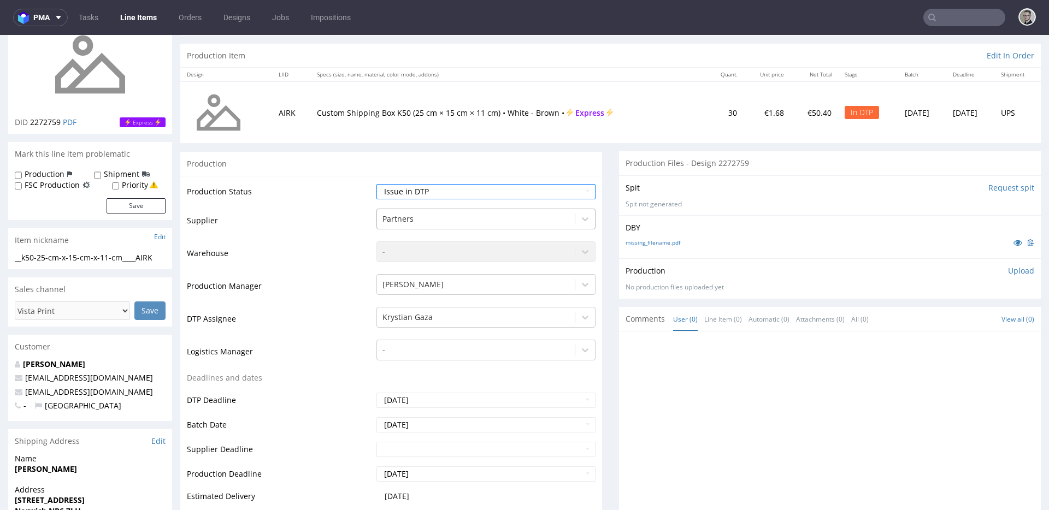
scroll to position [354, 0]
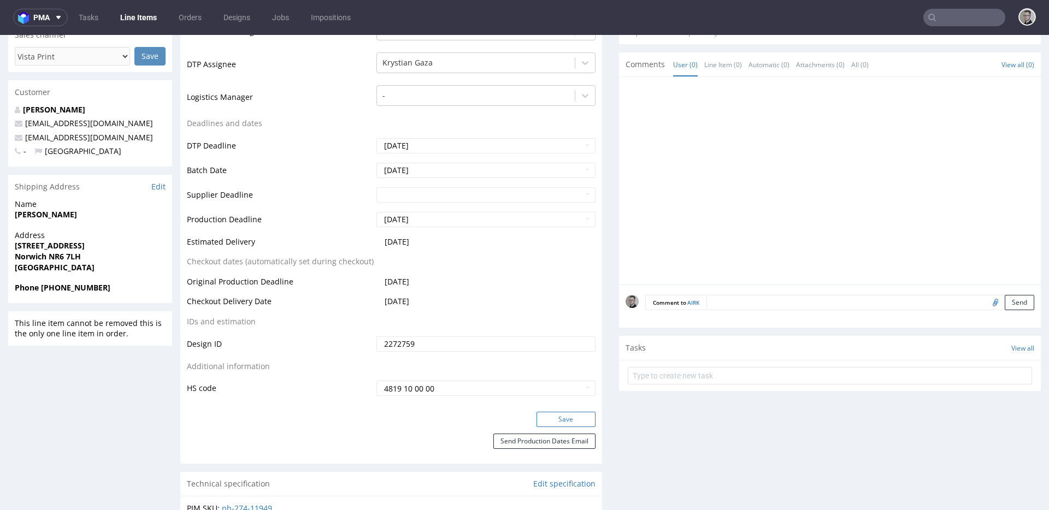
click at [574, 417] on button "Save" at bounding box center [565, 419] width 59 height 15
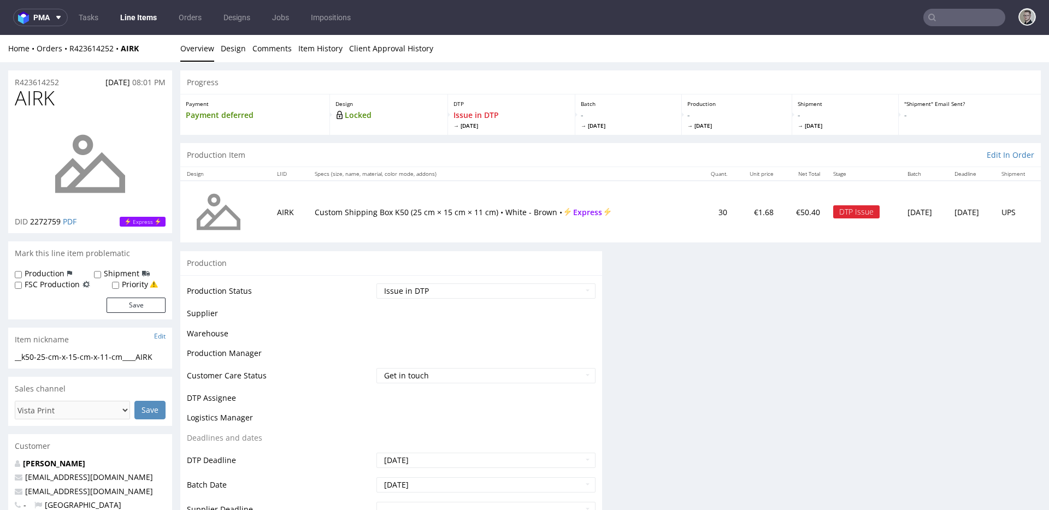
scroll to position [346, 0]
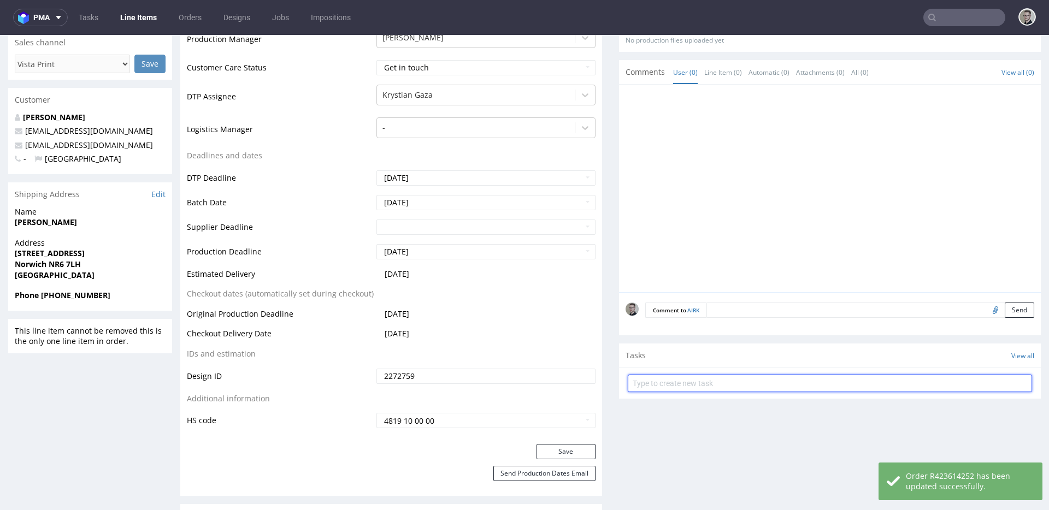
click at [682, 387] on input "text" at bounding box center [830, 383] width 404 height 17
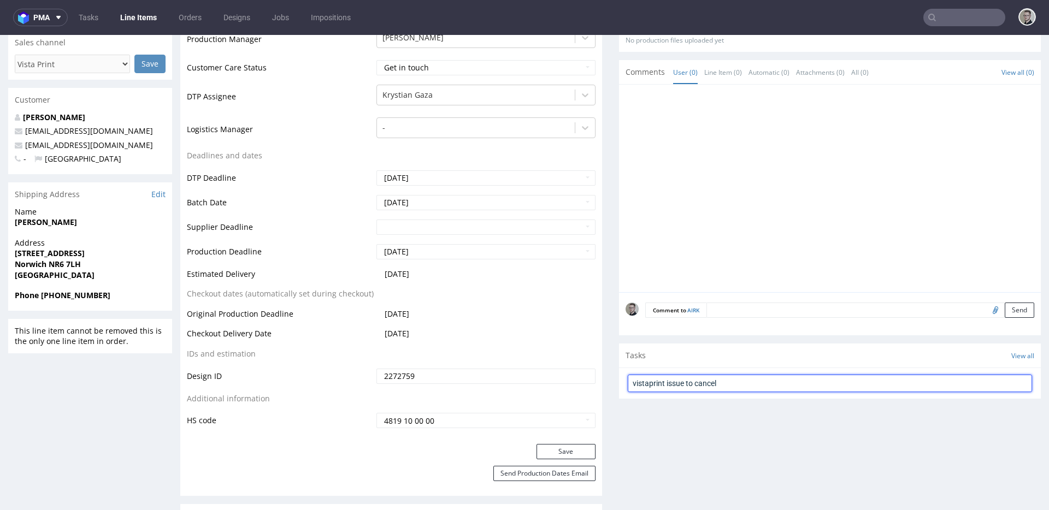
type input "vistaprint issue to cancel"
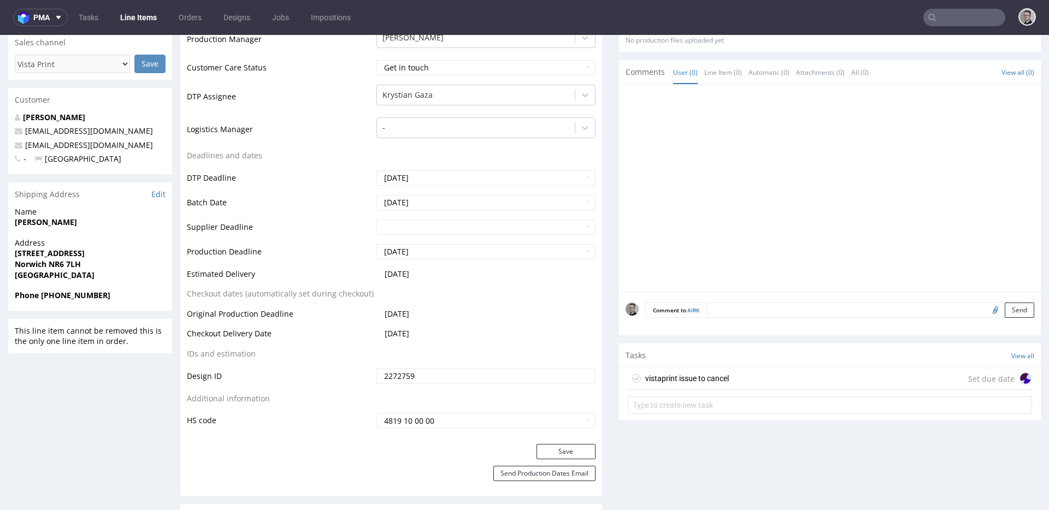
click at [931, 386] on div "vistaprint issue to cancel Set due date" at bounding box center [830, 379] width 404 height 22
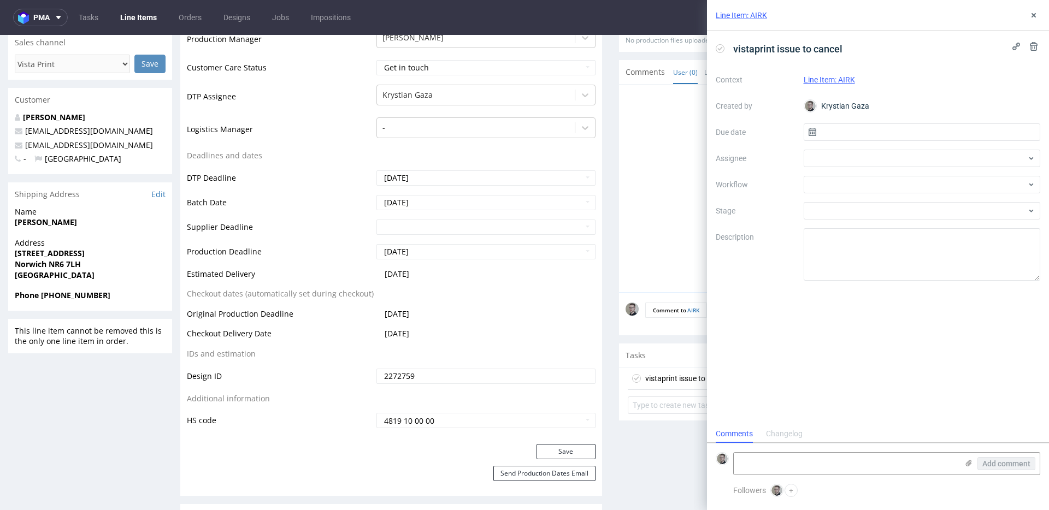
scroll to position [9, 0]
click at [923, 128] on input "text" at bounding box center [922, 131] width 237 height 17
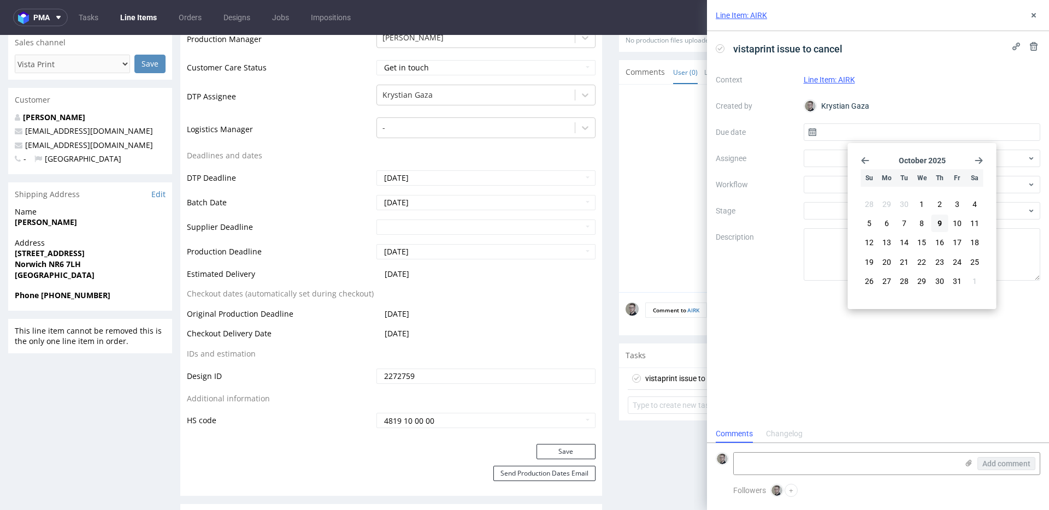
click at [937, 225] on span "9" at bounding box center [939, 223] width 4 height 11
type input "[DATE]"
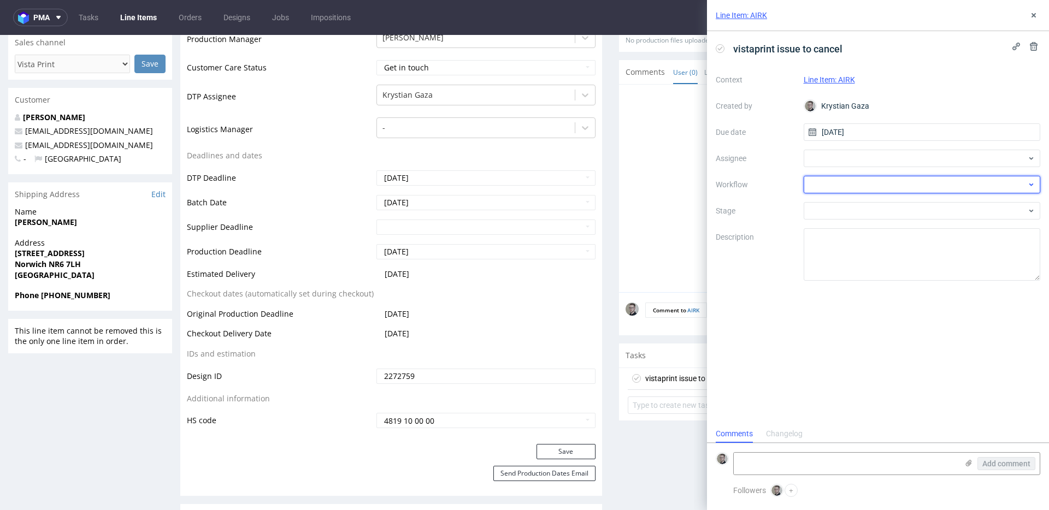
click at [907, 191] on div at bounding box center [922, 184] width 237 height 17
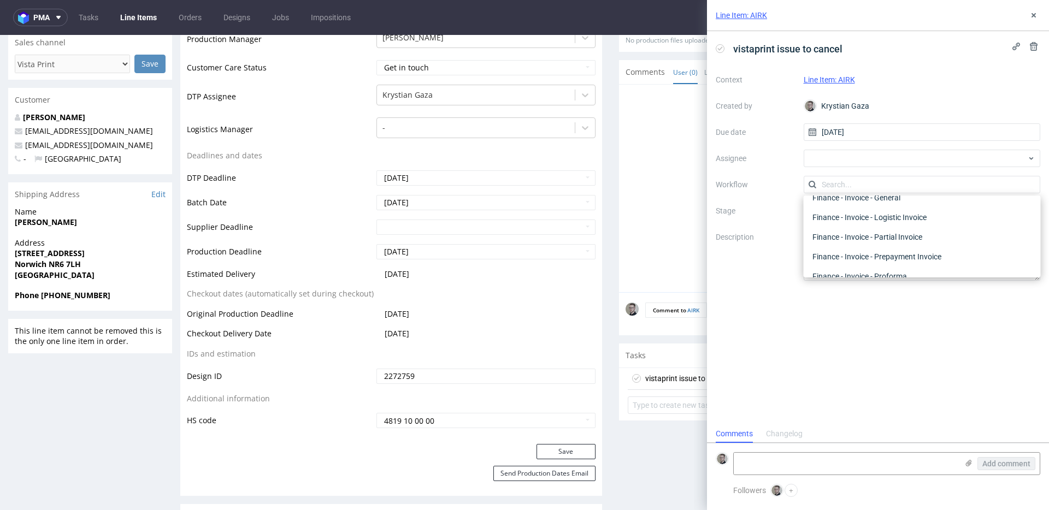
scroll to position [0, 0]
click at [896, 244] on div "DTP - Issue" at bounding box center [922, 244] width 228 height 20
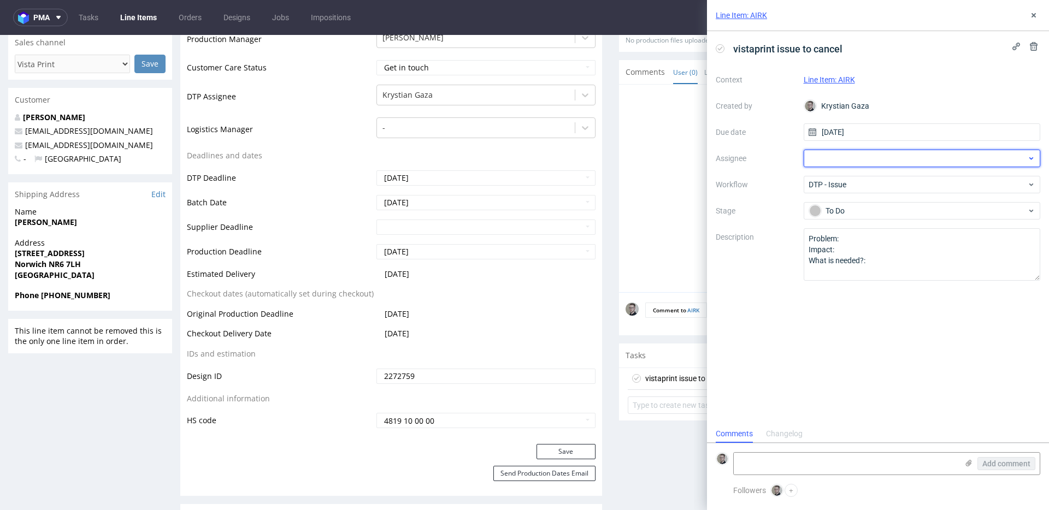
click at [882, 163] on div at bounding box center [922, 158] width 237 height 17
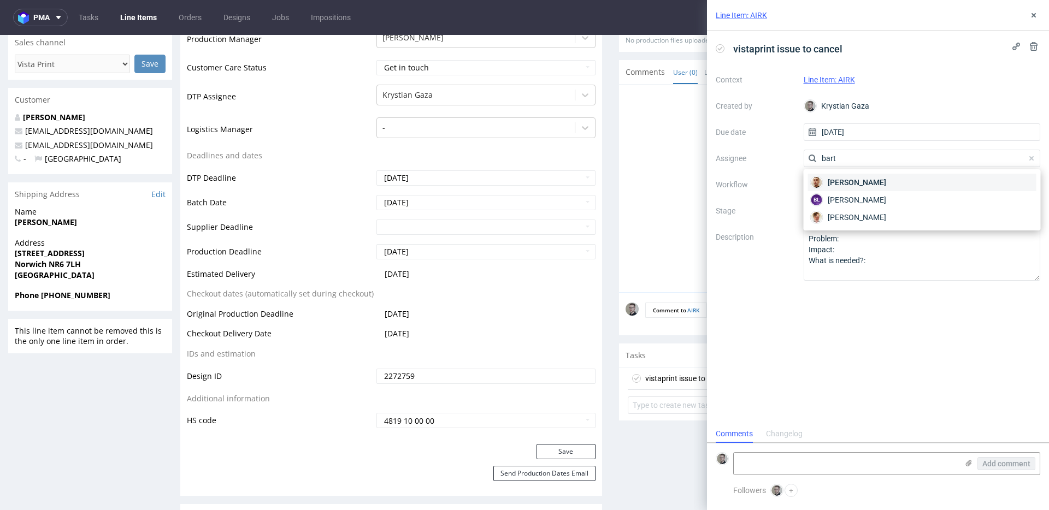
type input "bart"
click at [865, 184] on span "Bartłomiej Leśniczuk" at bounding box center [857, 182] width 58 height 11
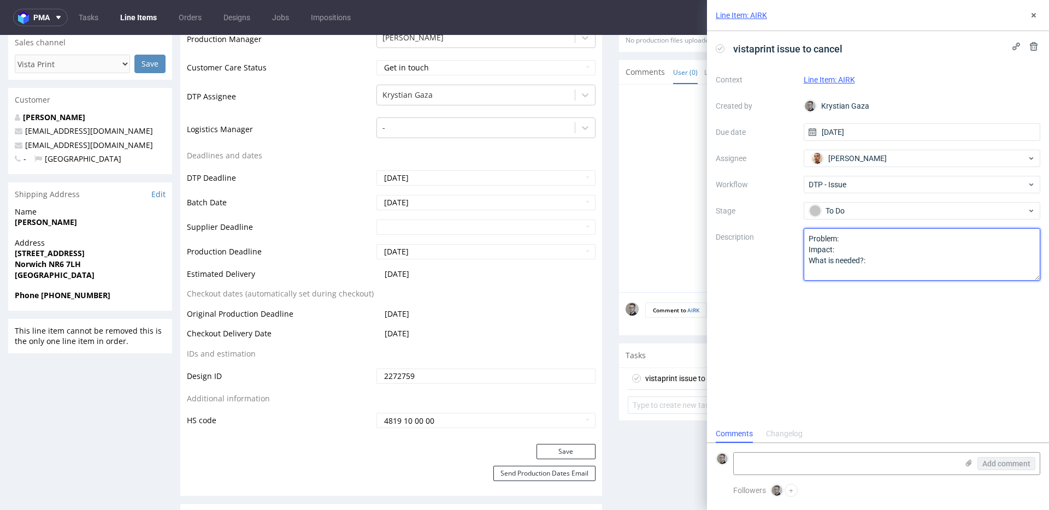
drag, startPoint x: 885, startPoint y: 299, endPoint x: 653, endPoint y: 158, distance: 271.9
type textarea "Multicolor design for single color print."
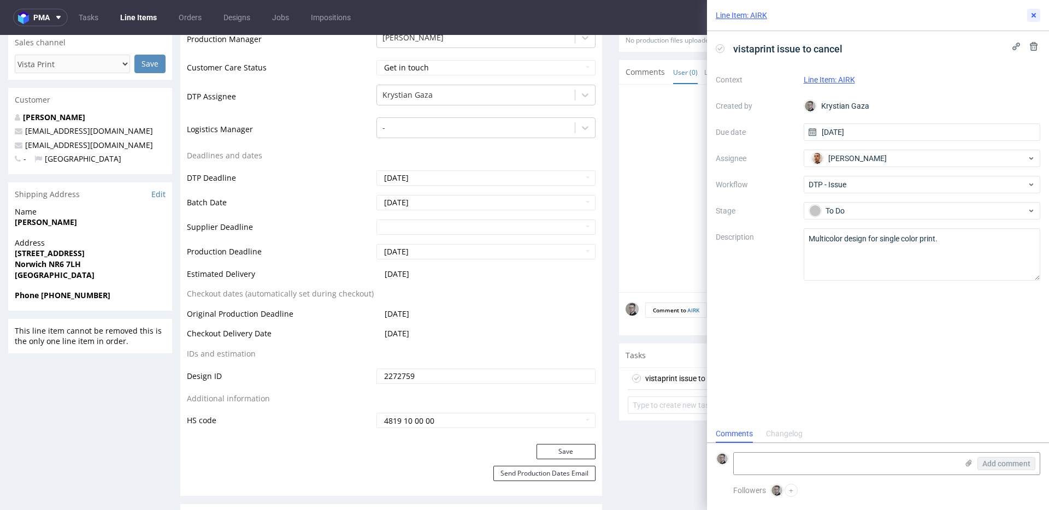
click at [1030, 9] on button at bounding box center [1033, 15] width 13 height 13
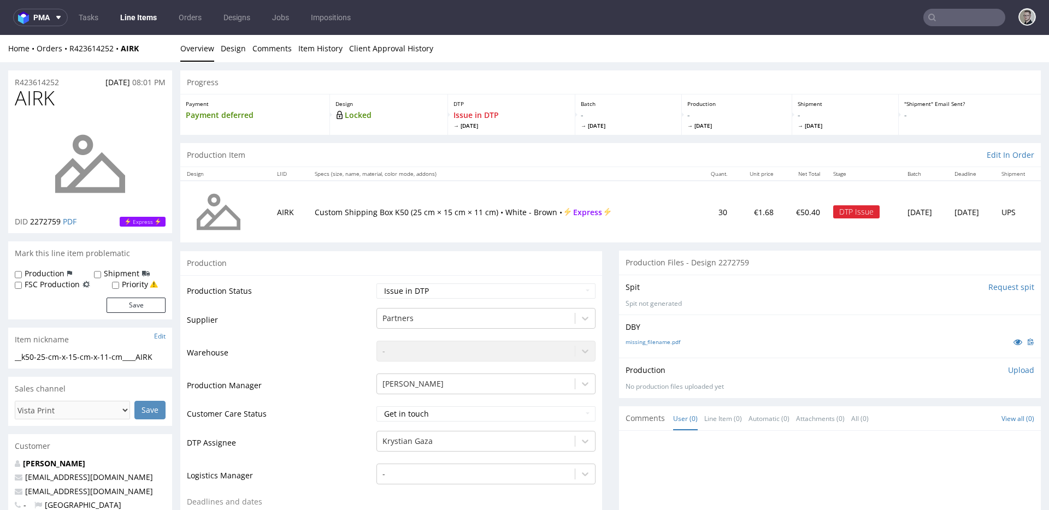
click at [988, 288] on input "Request spit" at bounding box center [1011, 287] width 46 height 11
click at [977, 288] on p "👉 Spit created, reload 👈" at bounding box center [986, 287] width 95 height 11
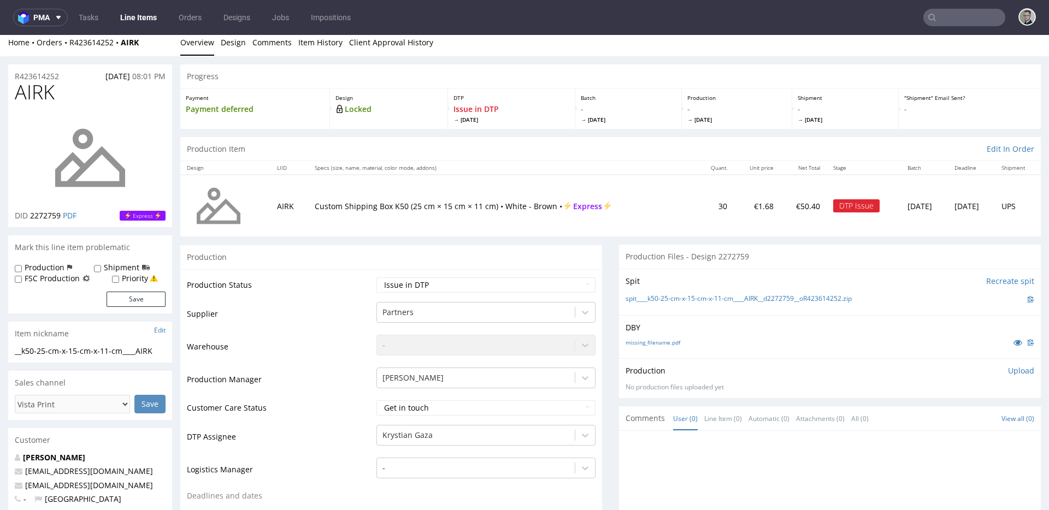
scroll to position [362, 0]
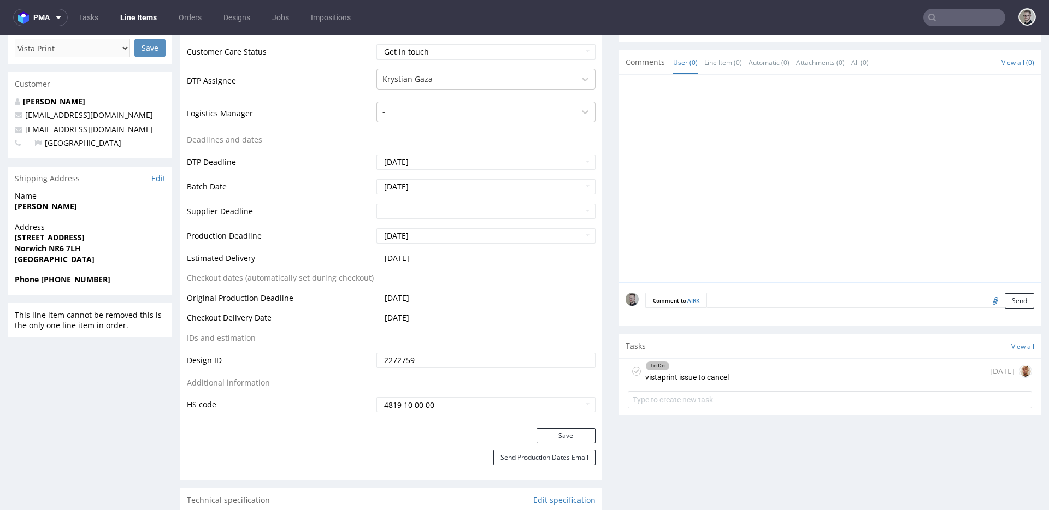
drag, startPoint x: 725, startPoint y: 371, endPoint x: 725, endPoint y: 408, distance: 36.6
click at [725, 371] on div "To Do vistaprint issue to cancel today" at bounding box center [830, 372] width 404 height 26
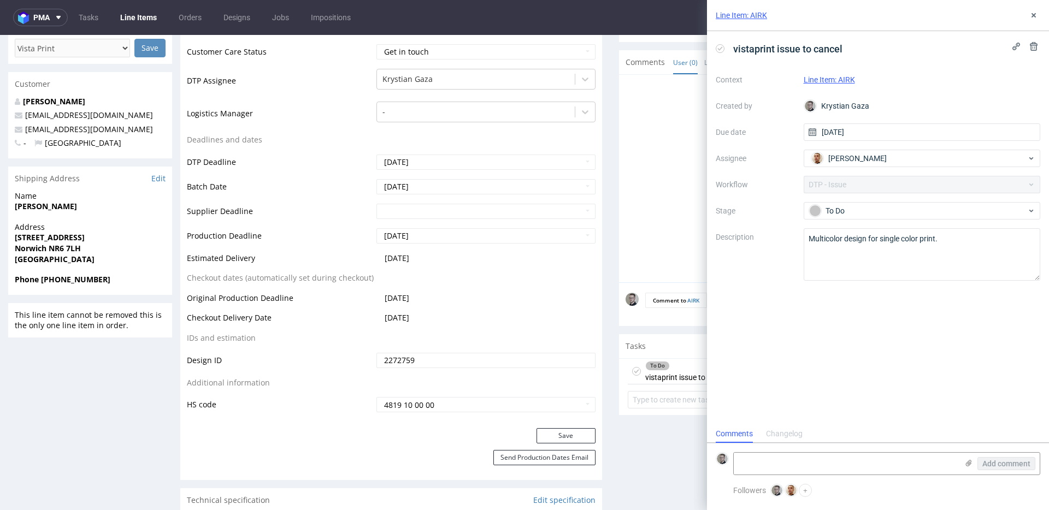
scroll to position [9, 0]
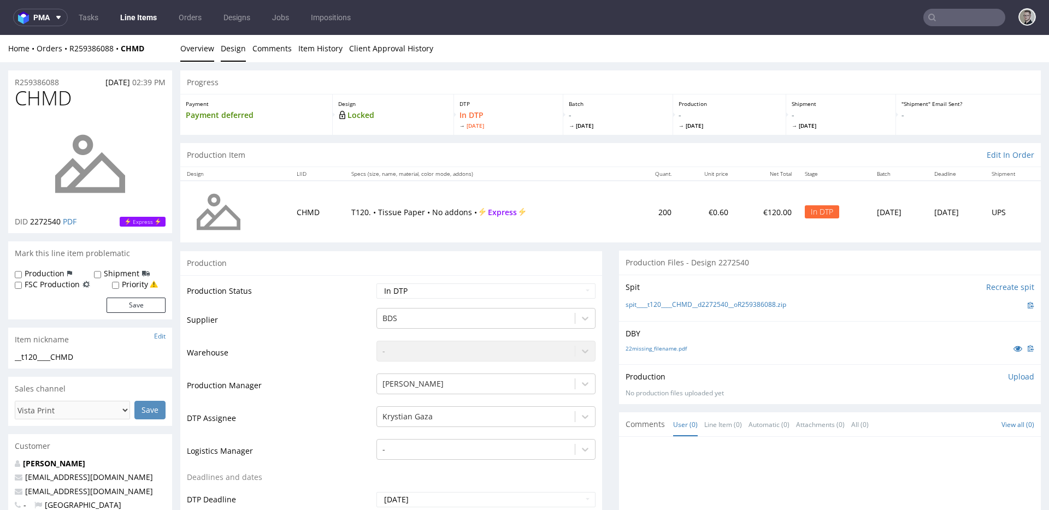
click at [222, 50] on link "Design" at bounding box center [233, 48] width 25 height 27
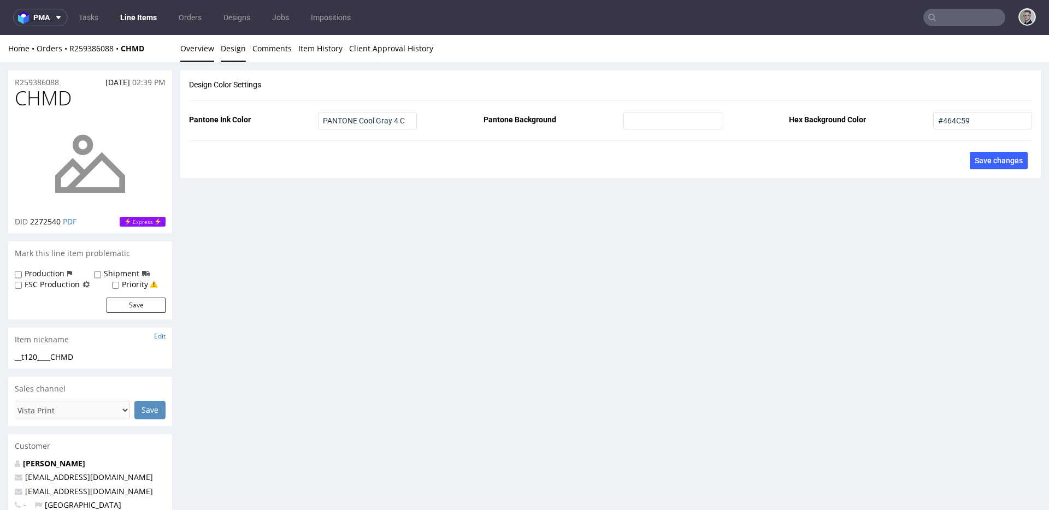
click at [203, 52] on link "Overview" at bounding box center [197, 48] width 34 height 27
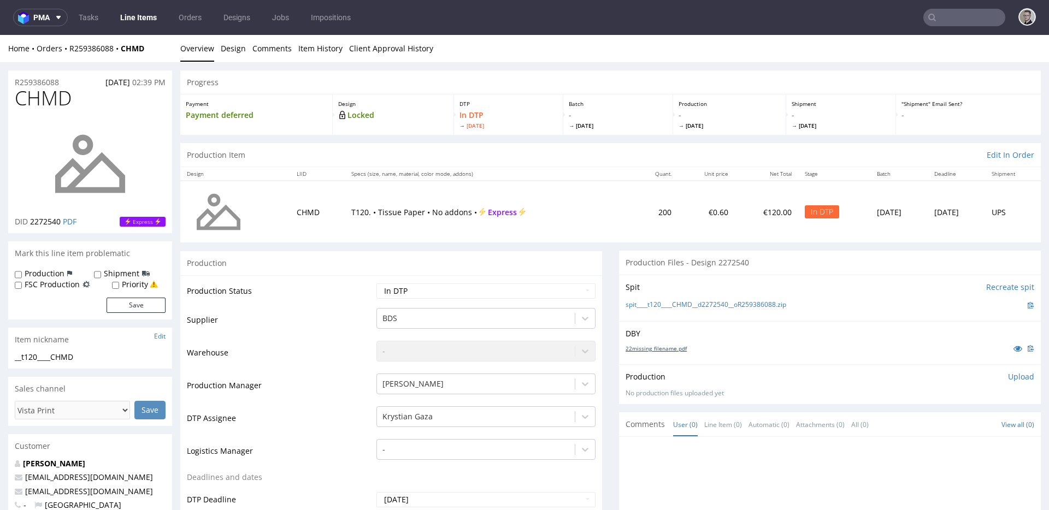
click at [655, 350] on link "22missing_filename.pdf" at bounding box center [655, 349] width 61 height 8
click at [692, 305] on link "spit____t120____CHMD__d2272540__oR259386088.zip" at bounding box center [705, 304] width 161 height 9
click at [1016, 367] on div "Production Upload No production files uploaded yet Description (optional) Add f…" at bounding box center [830, 384] width 422 height 40
click at [1008, 380] on p "Upload" at bounding box center [1021, 376] width 26 height 11
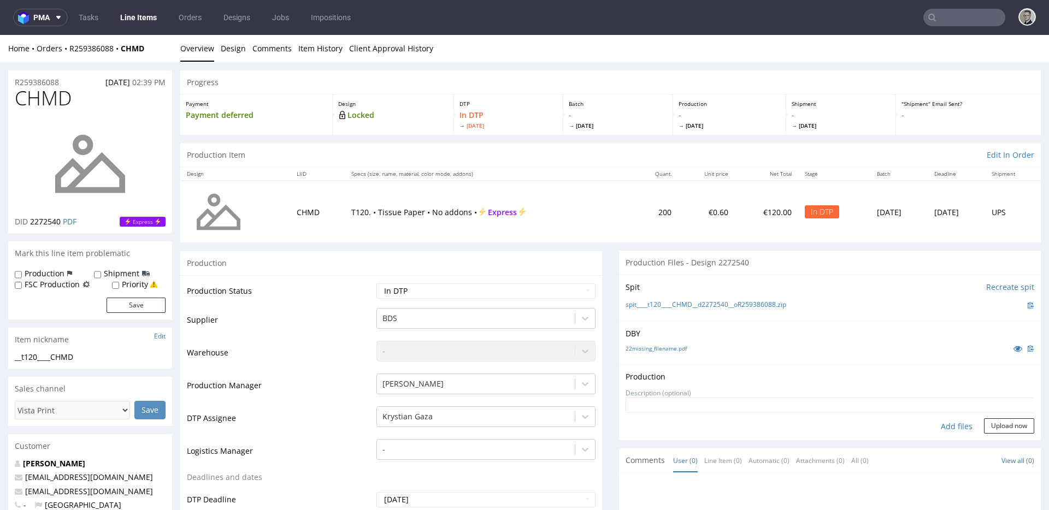
click at [934, 428] on div "Add files" at bounding box center [956, 426] width 55 height 16
type input "C:\fakepath\__t120____CHMD__d2272540__oR259386088__latest__front.pdf"
click at [984, 434] on button "Upload now" at bounding box center [1009, 425] width 50 height 15
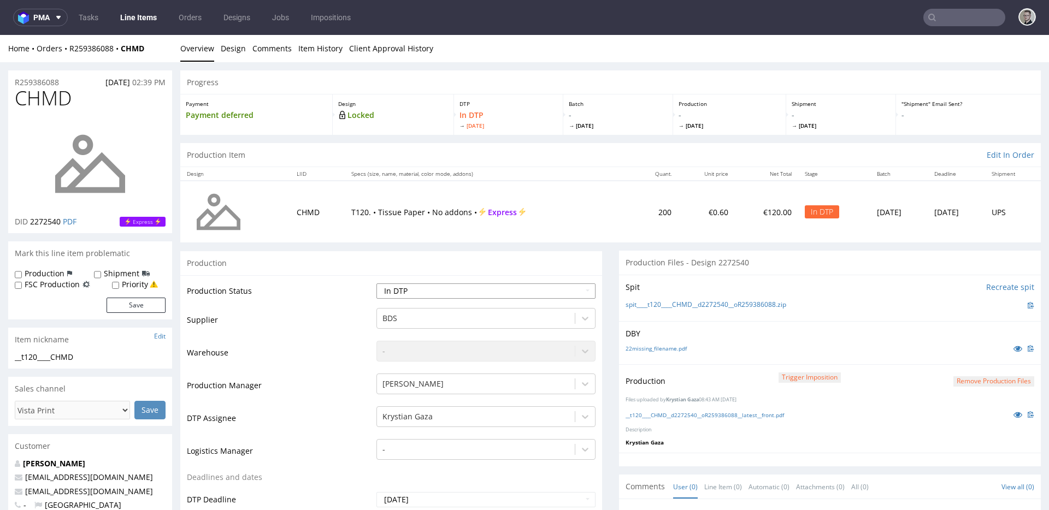
click at [500, 293] on select "Waiting for Artwork Waiting for Diecut Waiting for Mockup Waiting for DTP Waiti…" at bounding box center [485, 291] width 219 height 15
select select "dtp_production_ready"
click at [376, 284] on select "Waiting for Artwork Waiting for Diecut Waiting for Mockup Waiting for DTP Waiti…" at bounding box center [485, 291] width 219 height 15
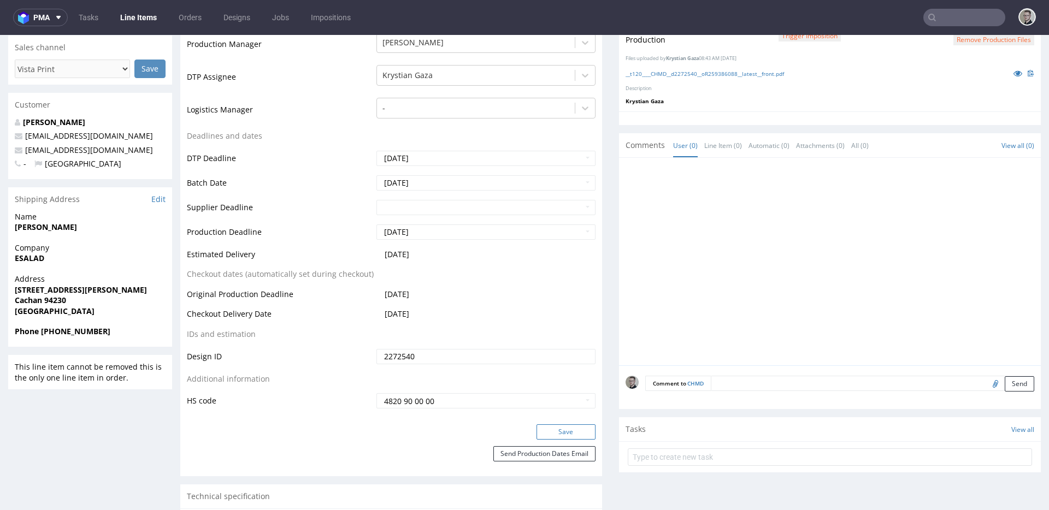
click at [569, 429] on button "Save" at bounding box center [565, 431] width 59 height 15
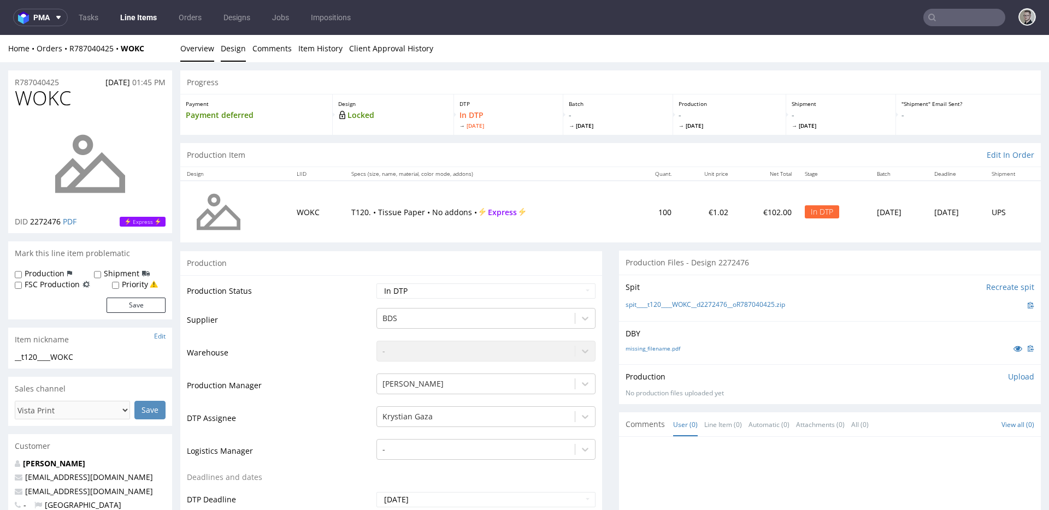
click at [233, 38] on link "Design" at bounding box center [233, 48] width 25 height 27
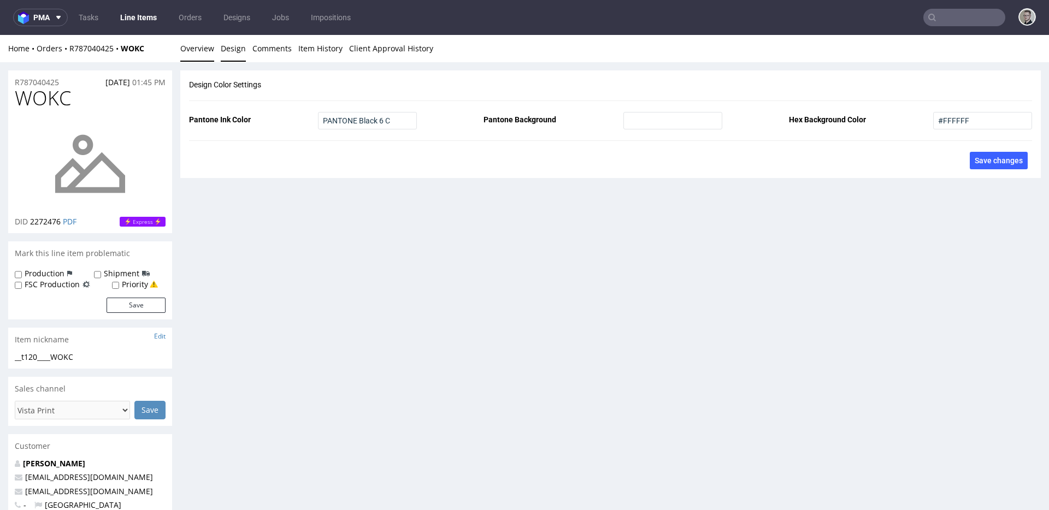
click at [189, 54] on link "Overview" at bounding box center [197, 48] width 34 height 27
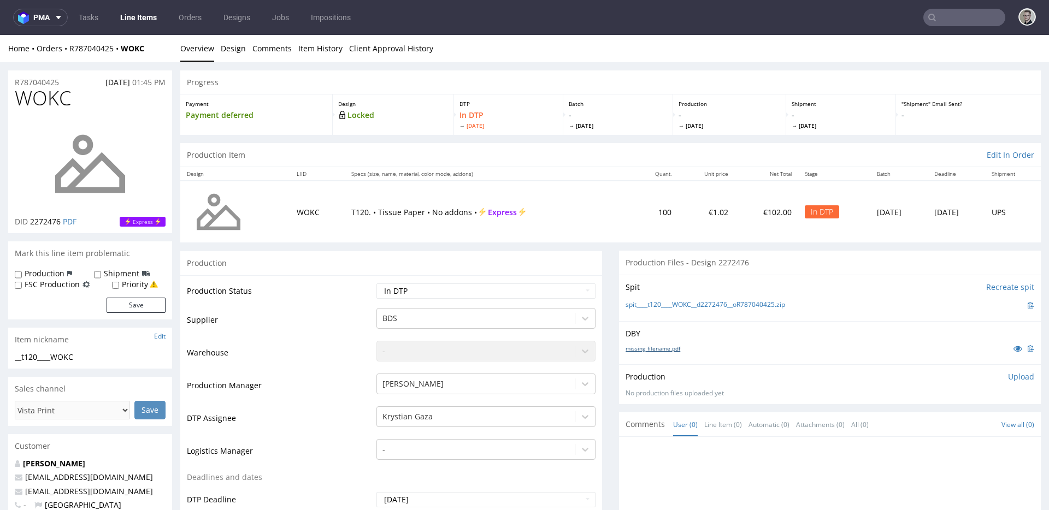
click at [665, 350] on link "missing_filename.pdf" at bounding box center [652, 349] width 55 height 8
click at [714, 297] on div "Spit Recreate spit spit____t120____WOKC__d2272476__oR787040425.zip" at bounding box center [830, 298] width 422 height 46
click at [717, 304] on link "spit____t120____WOKC__d2272476__oR787040425.zip" at bounding box center [705, 304] width 160 height 9
click at [1008, 381] on p "Upload" at bounding box center [1021, 376] width 26 height 11
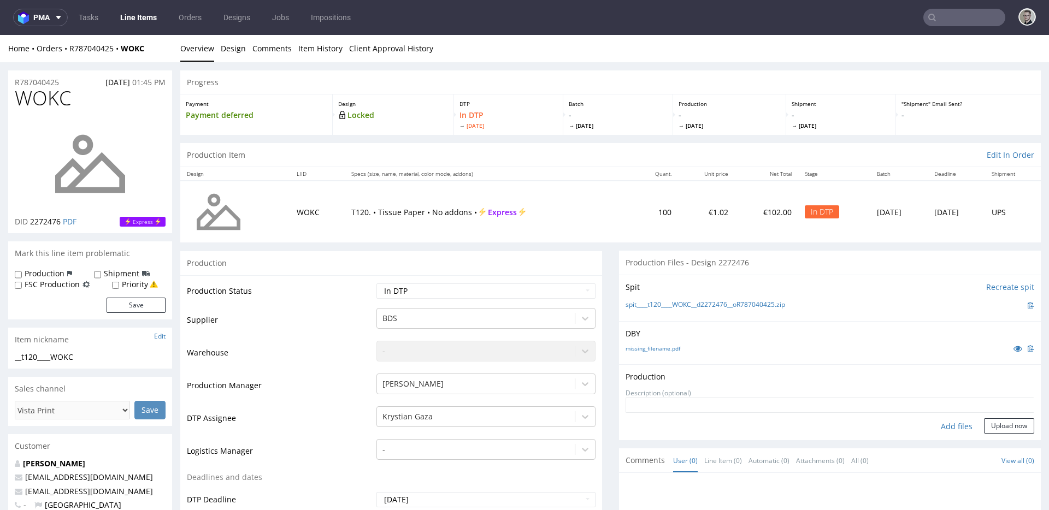
click at [937, 422] on div "Add files" at bounding box center [956, 426] width 55 height 16
type input "C:\fakepath\__t120____WOKC__d2272476__oR787040425__latest__front.pdf"
click at [987, 444] on button "Upload now" at bounding box center [1009, 443] width 50 height 15
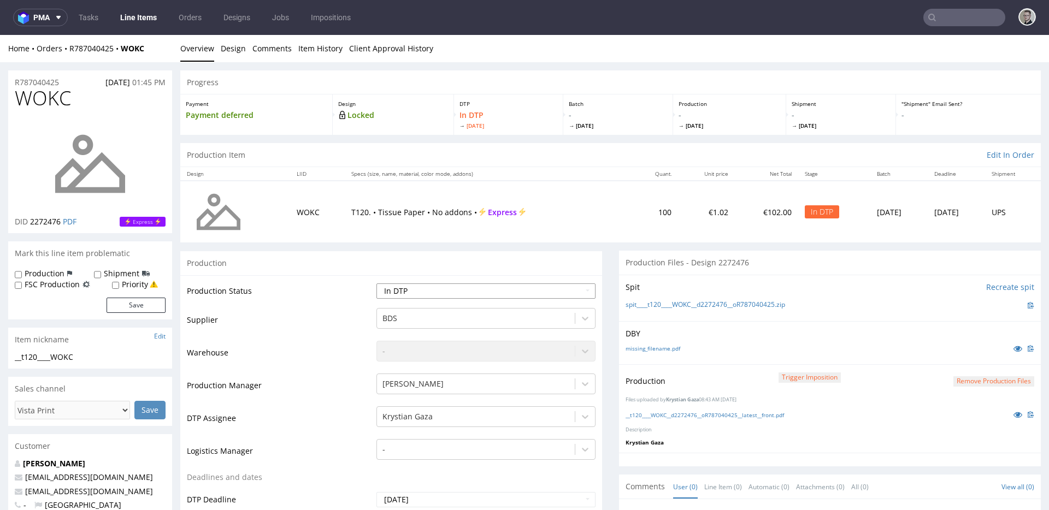
click at [460, 294] on select "Waiting for Artwork Waiting for Diecut Waiting for Mockup Waiting for DTP Waiti…" at bounding box center [485, 291] width 219 height 15
select select "dtp_production_ready"
click at [376, 284] on select "Waiting for Artwork Waiting for Diecut Waiting for Mockup Waiting for DTP Waiti…" at bounding box center [485, 291] width 219 height 15
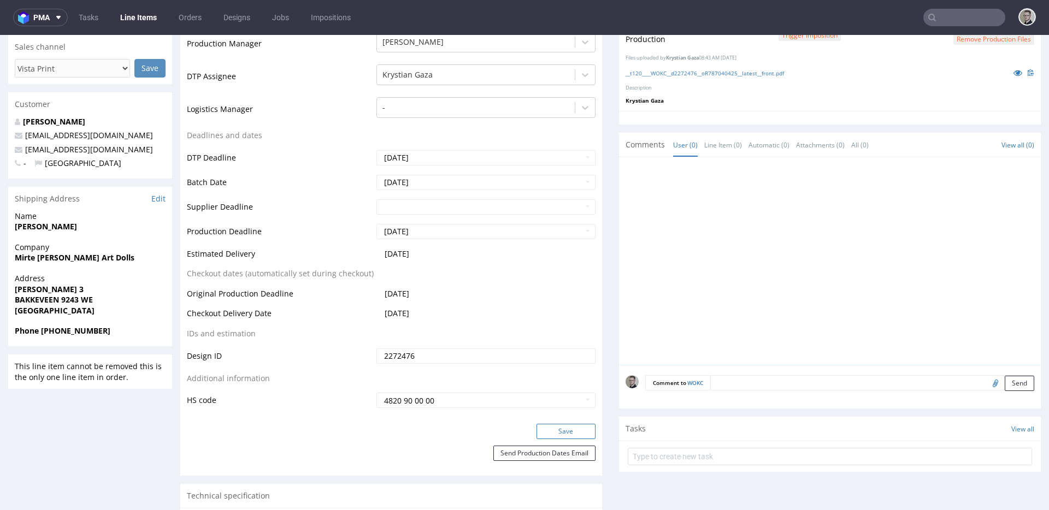
click at [574, 437] on button "Save" at bounding box center [565, 431] width 59 height 15
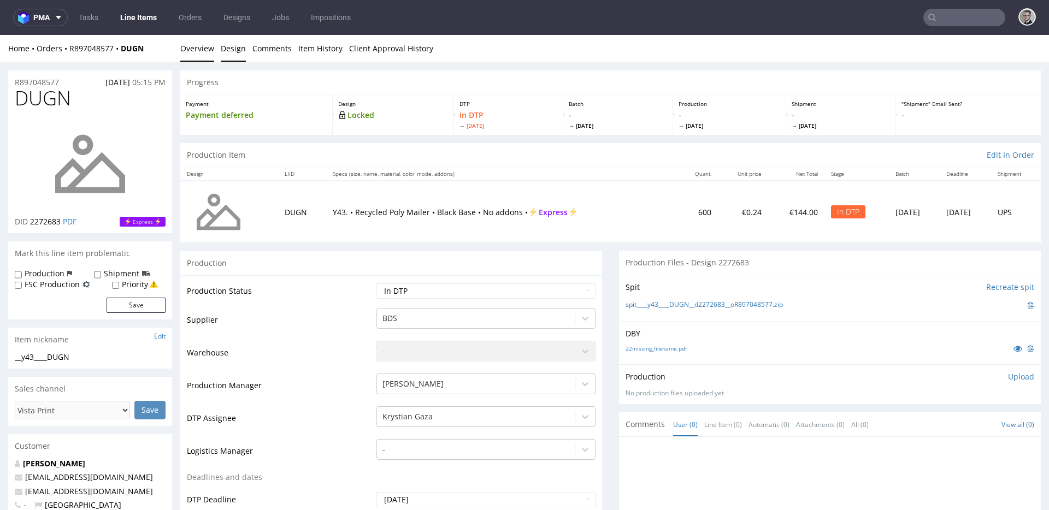
click at [232, 47] on link "Design" at bounding box center [233, 48] width 25 height 27
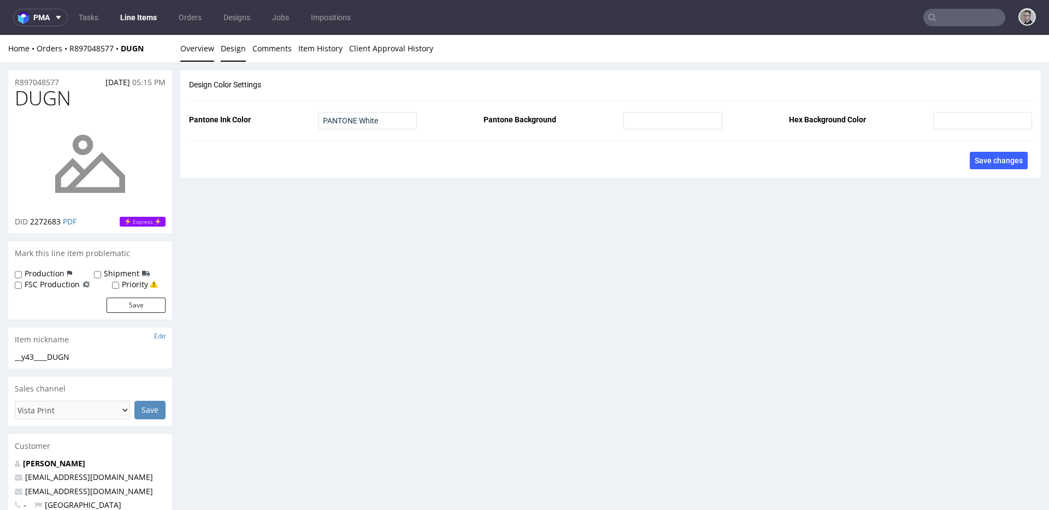
click at [197, 49] on link "Overview" at bounding box center [197, 48] width 34 height 27
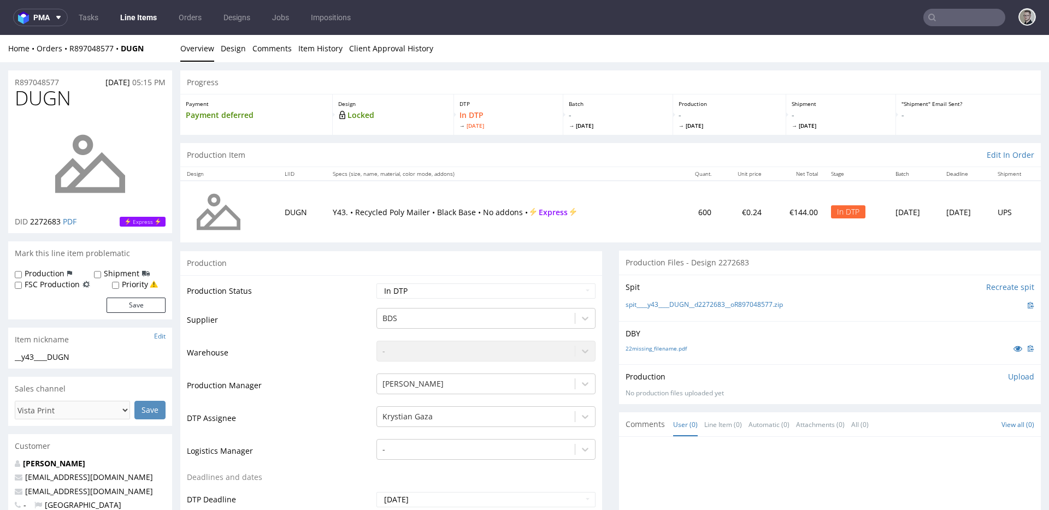
click at [54, 277] on label "Production" at bounding box center [45, 273] width 40 height 11
click at [22, 277] on input "Production" at bounding box center [18, 274] width 7 height 9
checkbox input "true"
click at [135, 301] on button "Save" at bounding box center [136, 305] width 59 height 15
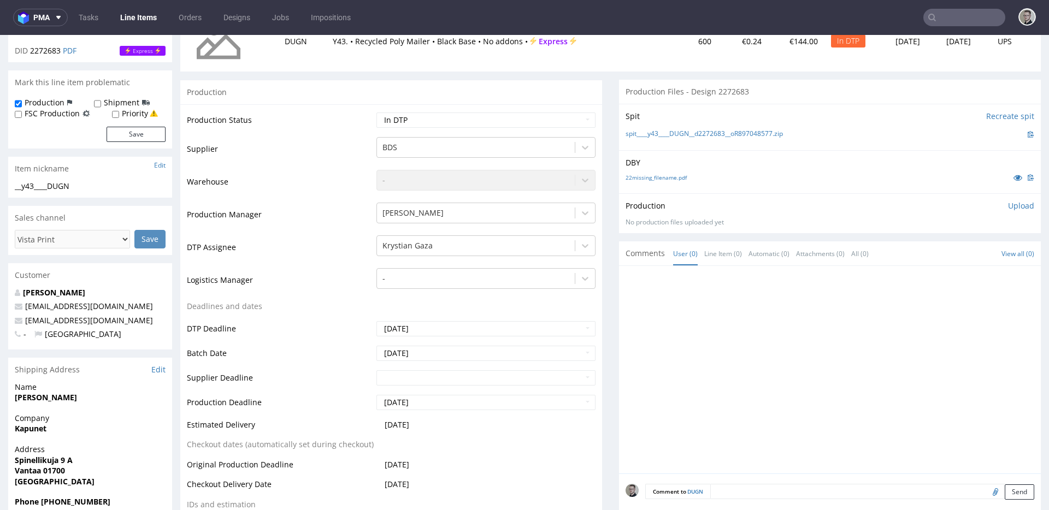
scroll to position [226, 0]
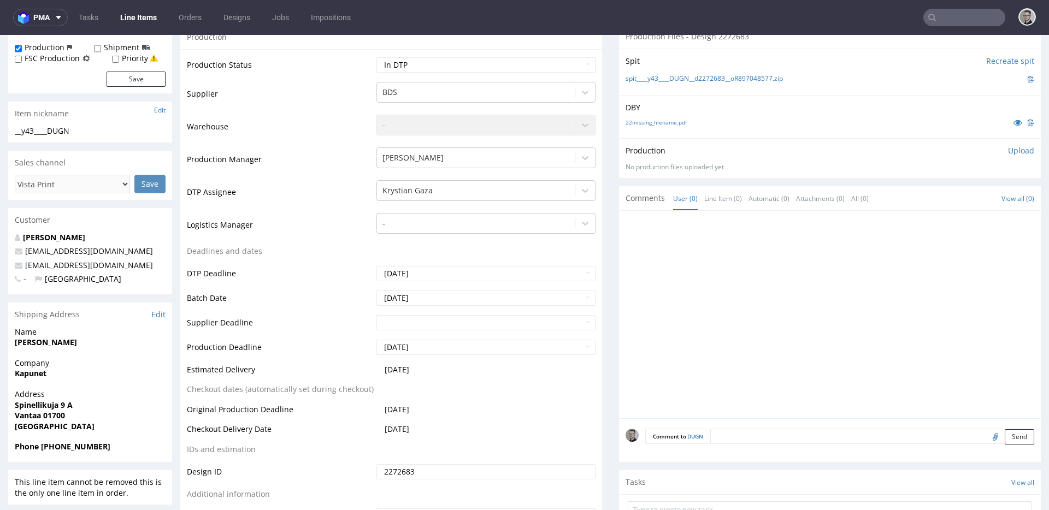
click at [802, 433] on textarea at bounding box center [872, 436] width 324 height 15
paste textarea "Print Color - Pantone White (set as 100% Magenta named Pantone White for design…"
type textarea "Print Color - Pantone White (set as 100% Magenta named Pantone White for design…"
click at [1005, 488] on button "Send" at bounding box center [1019, 487] width 29 height 15
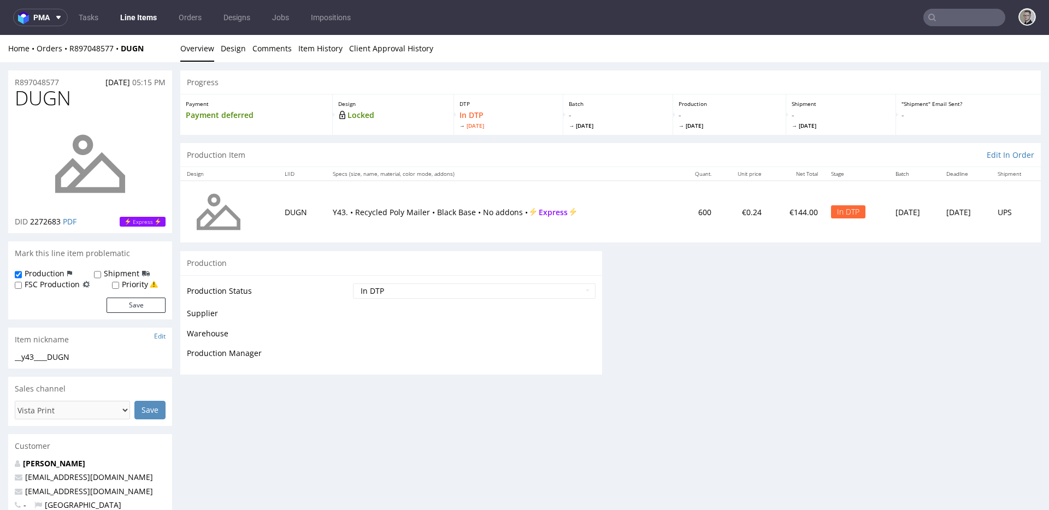
scroll to position [0, 0]
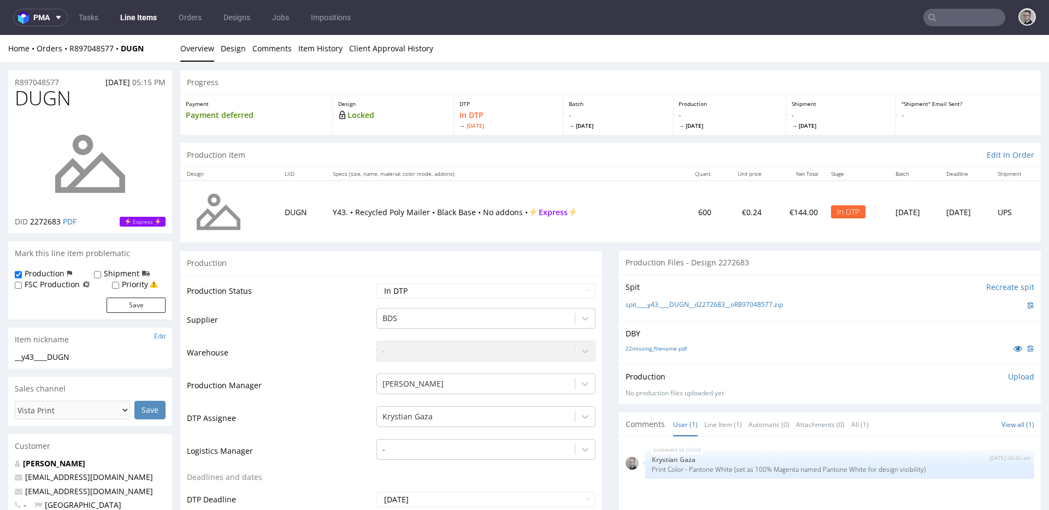
click at [669, 353] on div "22missing_filename.pdf" at bounding box center [829, 348] width 409 height 12
click at [672, 345] on link "22missing_filename.pdf" at bounding box center [655, 349] width 61 height 8
click at [689, 304] on link "spit____y43____DUGN__d2272683__oR897048577.zip" at bounding box center [703, 304] width 157 height 9
click at [1008, 377] on p "Upload" at bounding box center [1021, 376] width 26 height 11
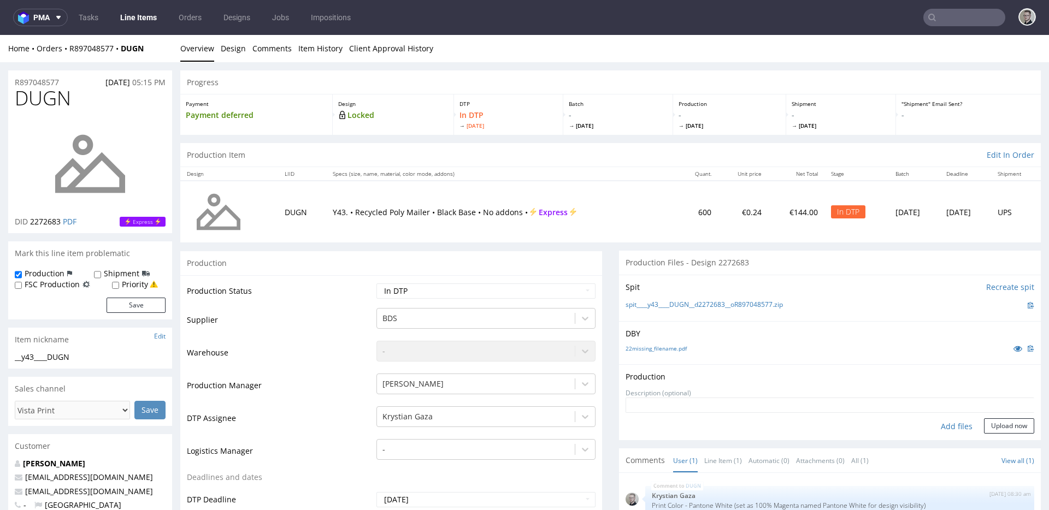
click at [944, 429] on div "Add files" at bounding box center [956, 426] width 55 height 16
type input "C:\fakepath\__y43____DUGN__d2272683__oR897048577__latest__front.pdf"
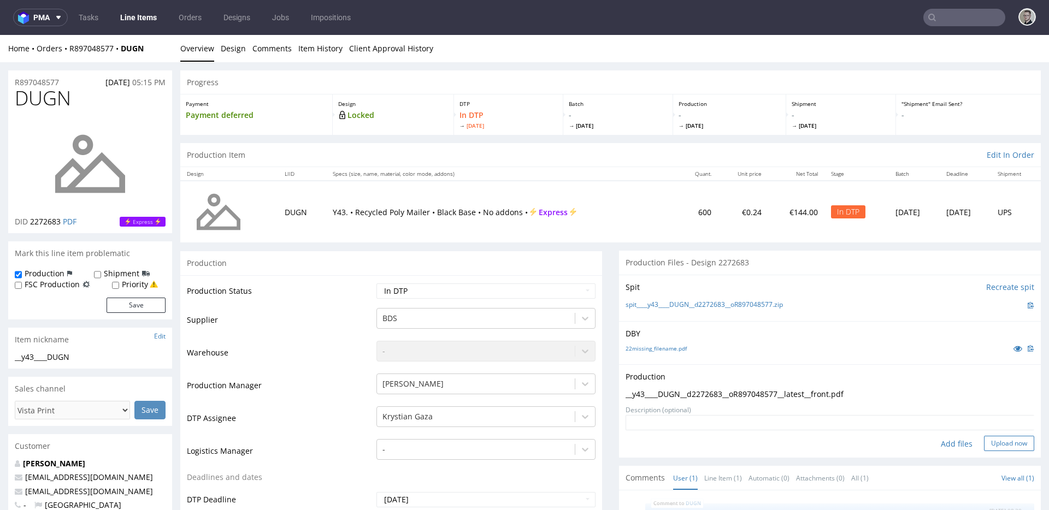
click at [990, 441] on button "Upload now" at bounding box center [1009, 443] width 50 height 15
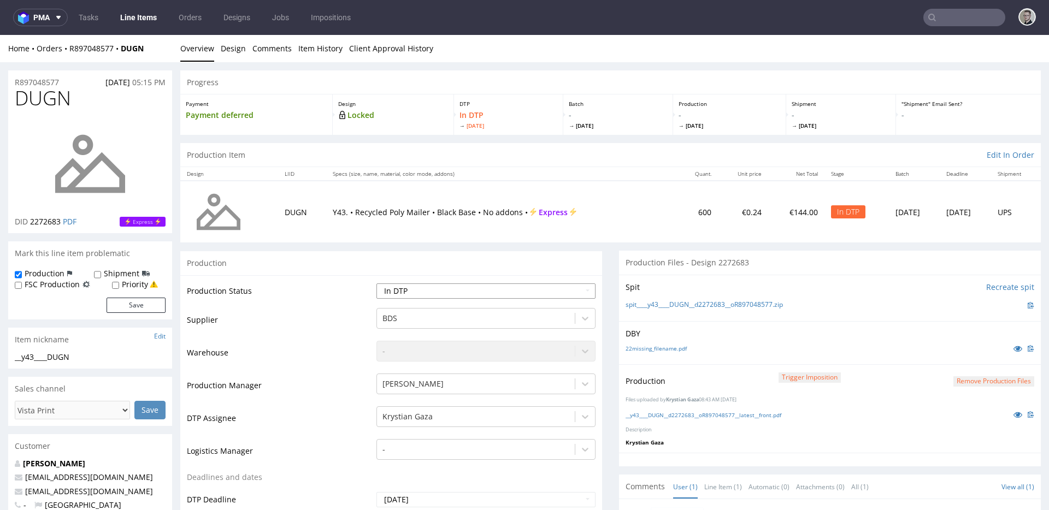
click at [457, 293] on select "Waiting for Artwork Waiting for Diecut Waiting for Mockup Waiting for DTP Waiti…" at bounding box center [485, 291] width 219 height 15
select select "dtp_production_ready"
click at [376, 284] on select "Waiting for Artwork Waiting for Diecut Waiting for Mockup Waiting for DTP Waiti…" at bounding box center [485, 291] width 219 height 15
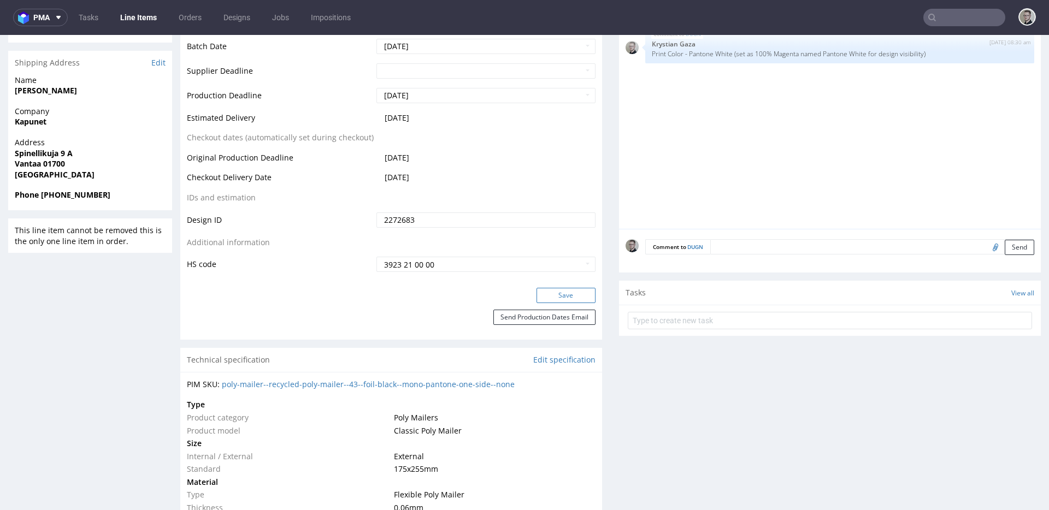
click at [576, 293] on button "Save" at bounding box center [565, 295] width 59 height 15
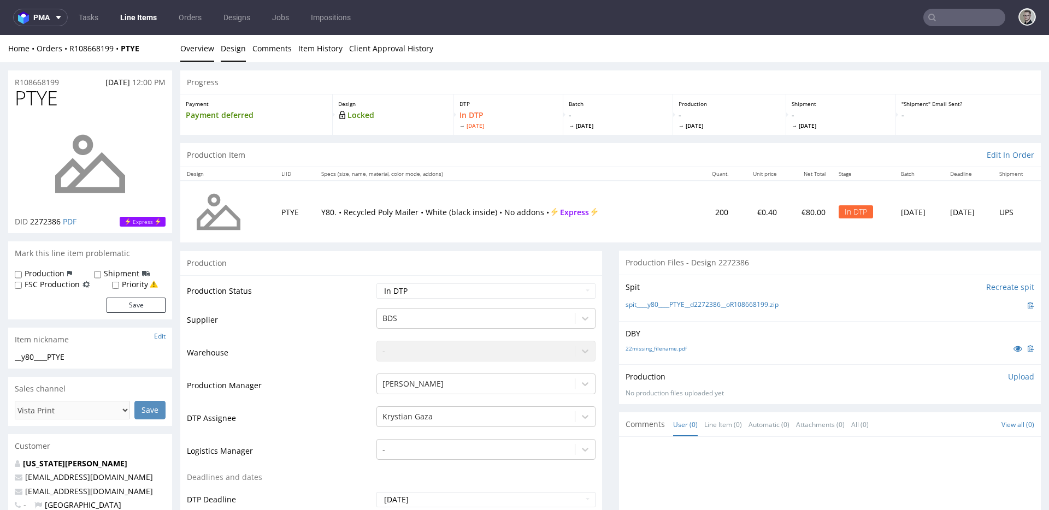
click at [231, 52] on link "Design" at bounding box center [233, 48] width 25 height 27
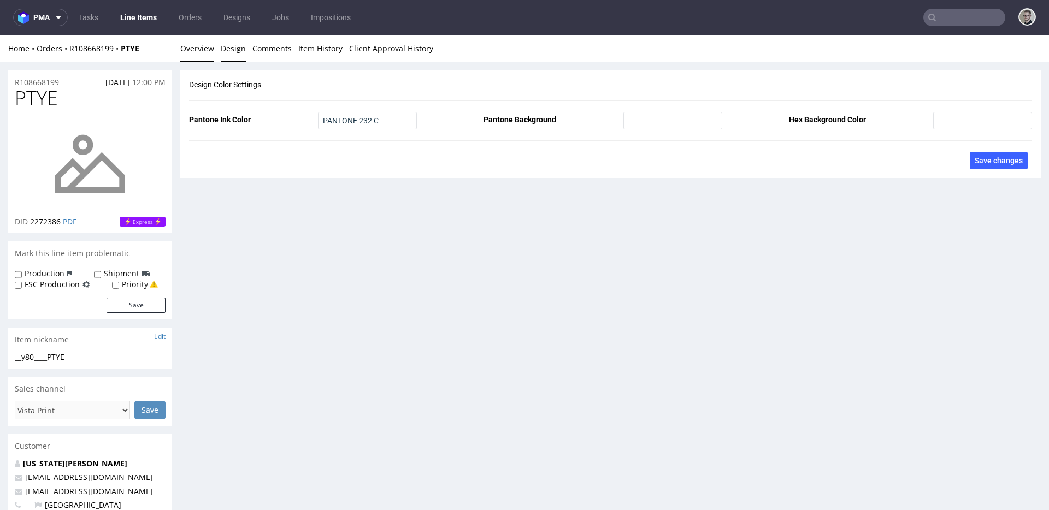
click at [200, 51] on link "Overview" at bounding box center [197, 48] width 34 height 27
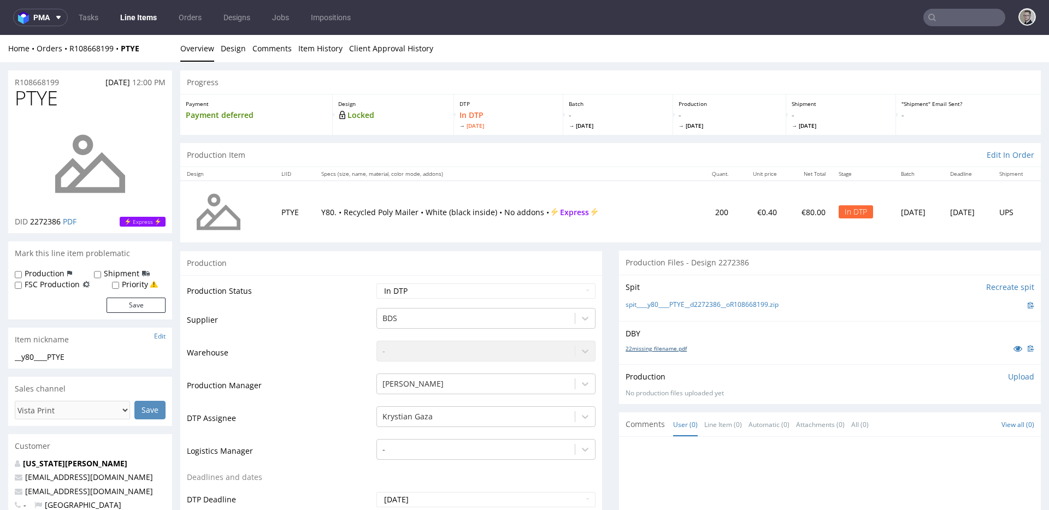
click at [656, 346] on link "22missing_filename.pdf" at bounding box center [655, 349] width 61 height 8
click at [713, 300] on link "spit____y80____PTYE__d2272386__oR108668199.zip" at bounding box center [701, 304] width 153 height 9
click at [1008, 375] on p "Upload" at bounding box center [1021, 376] width 26 height 11
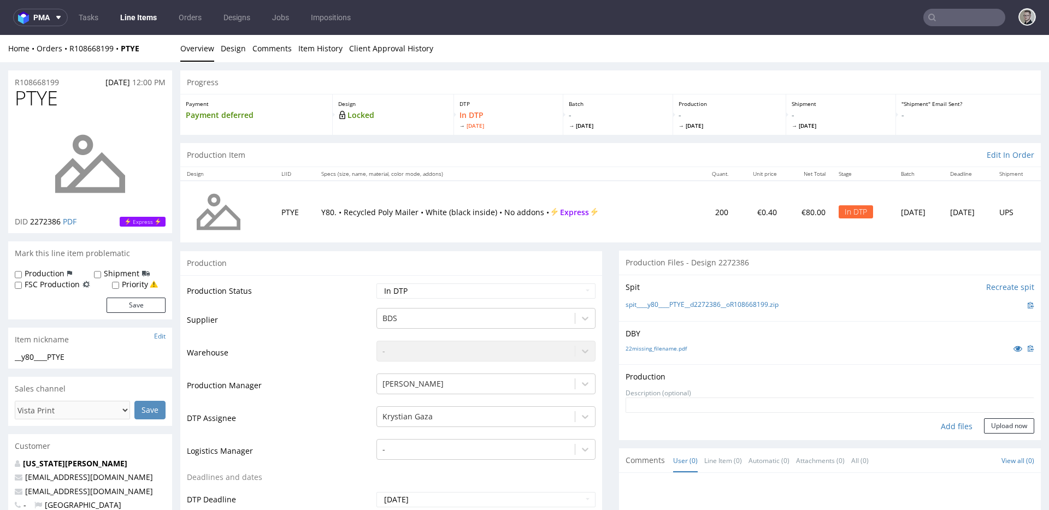
click at [934, 429] on div "Add files" at bounding box center [956, 426] width 55 height 16
type input "C:\fakepath\__y80____PTYE__d2272386__oR108668199__latest__front.pdf"
click at [995, 434] on button "Upload now" at bounding box center [1009, 425] width 50 height 15
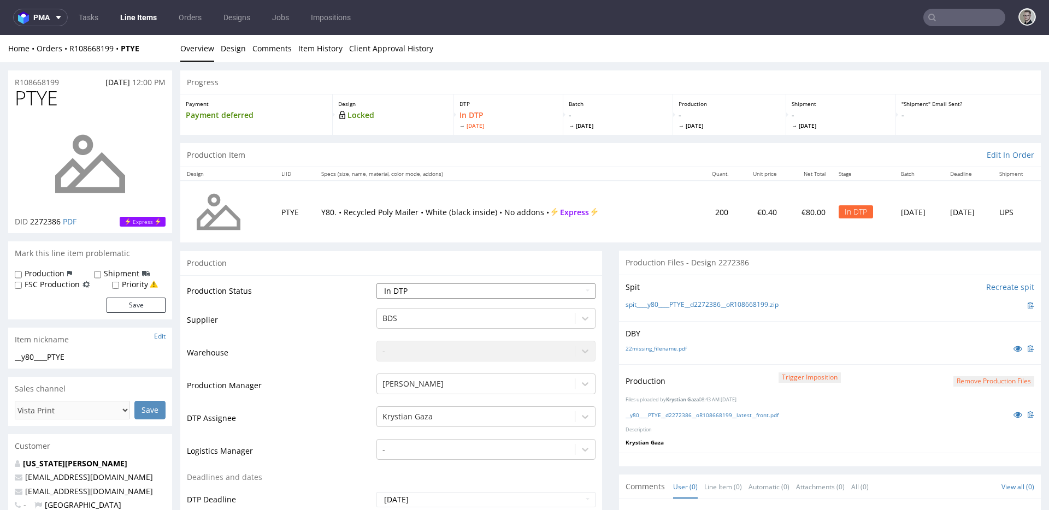
click at [518, 298] on select "Waiting for Artwork Waiting for Diecut Waiting for Mockup Waiting for DTP Waiti…" at bounding box center [485, 291] width 219 height 15
select select "dtp_production_ready"
click at [376, 284] on select "Waiting for Artwork Waiting for Diecut Waiting for Mockup Waiting for DTP Waiti…" at bounding box center [485, 291] width 219 height 15
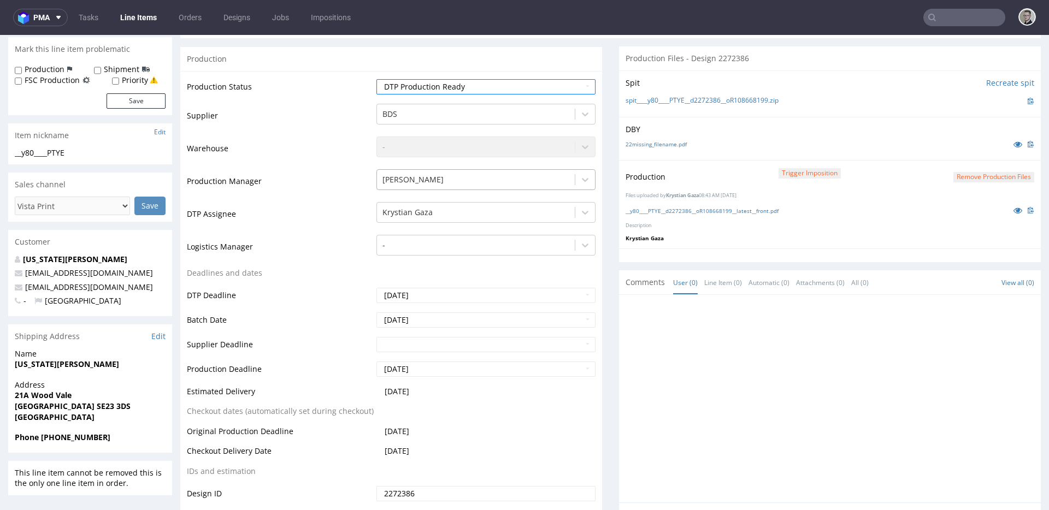
scroll to position [448, 0]
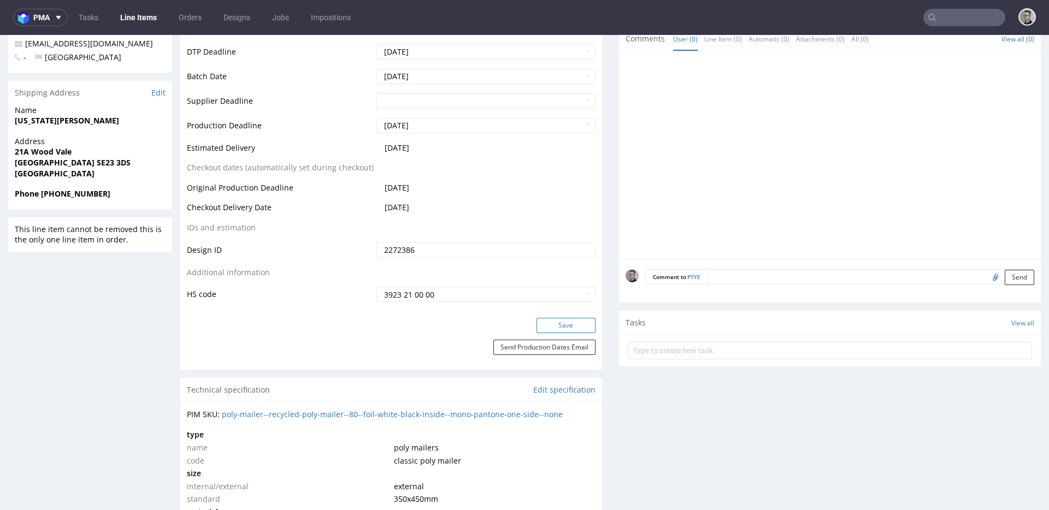
click at [581, 328] on button "Save" at bounding box center [565, 325] width 59 height 15
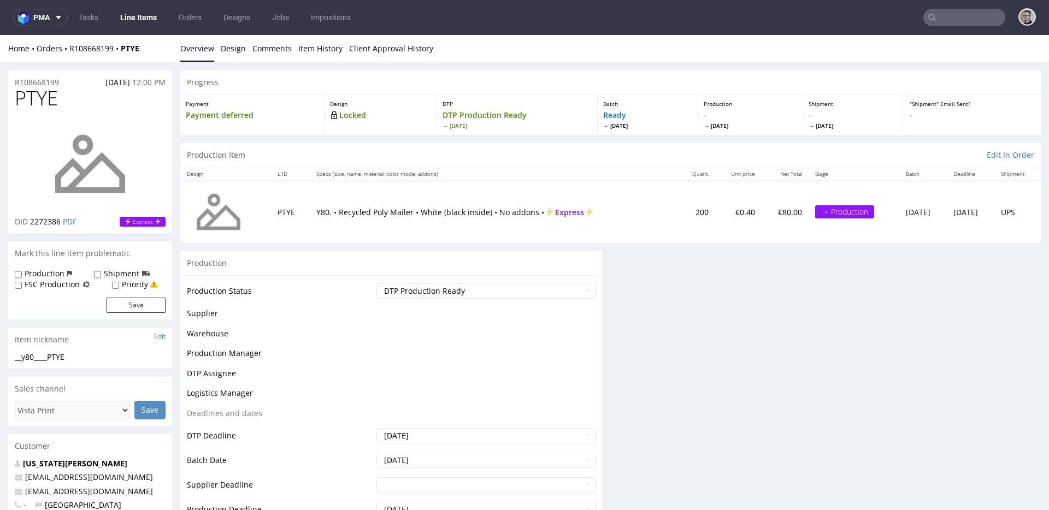
scroll to position [0, 0]
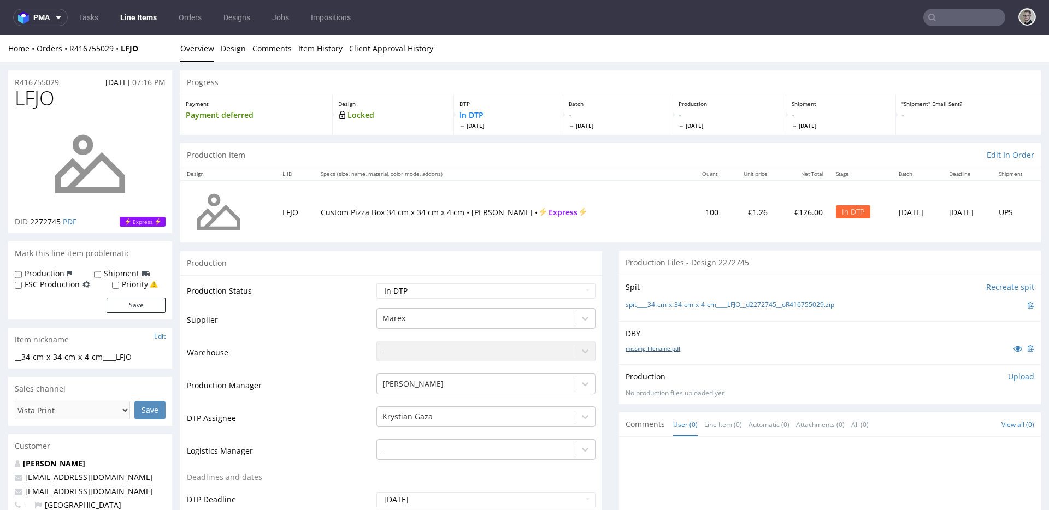
click at [663, 347] on link "missing_filename.pdf" at bounding box center [652, 349] width 55 height 8
click at [704, 311] on div "Spit Recreate spit spit____34-cm-x-34-cm-x-4-cm____LFJO__d2272745__oR416755029.…" at bounding box center [830, 298] width 422 height 46
click at [711, 305] on link "spit____34-cm-x-34-cm-x-4-cm____LFJO__d2272745__oR416755029.zip" at bounding box center [729, 304] width 209 height 9
click at [1006, 369] on div "Production Upload No production files uploaded yet Description (optional) Add f…" at bounding box center [830, 384] width 422 height 40
drag, startPoint x: 1003, startPoint y: 377, endPoint x: 978, endPoint y: 389, distance: 27.1
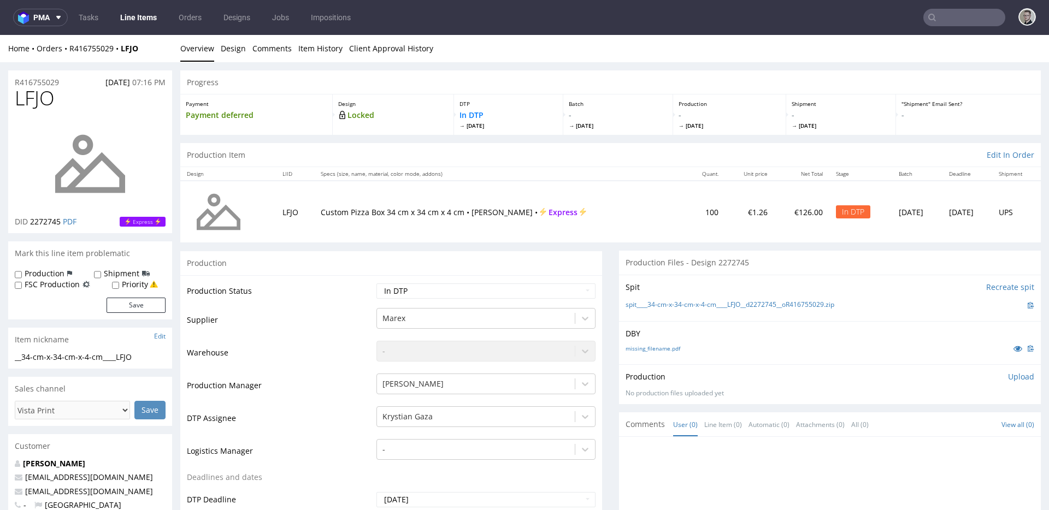
click at [1008, 377] on p "Upload" at bounding box center [1021, 376] width 26 height 11
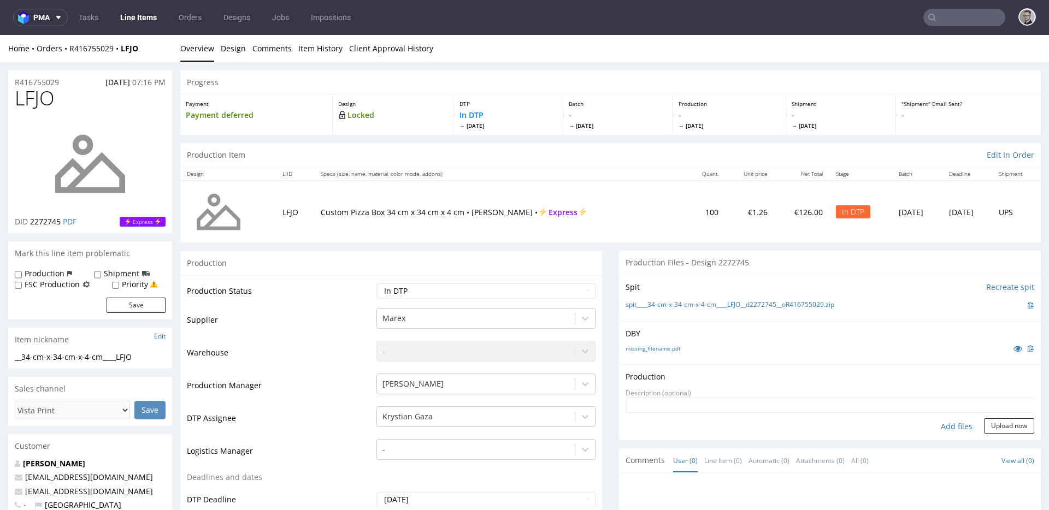
click at [945, 428] on div "Add files" at bounding box center [956, 426] width 55 height 16
type input "C:\fakepath\__34-cm-x-34-cm-x-4-cm____LFJO__d2272745__oR416755029__latest__outs…"
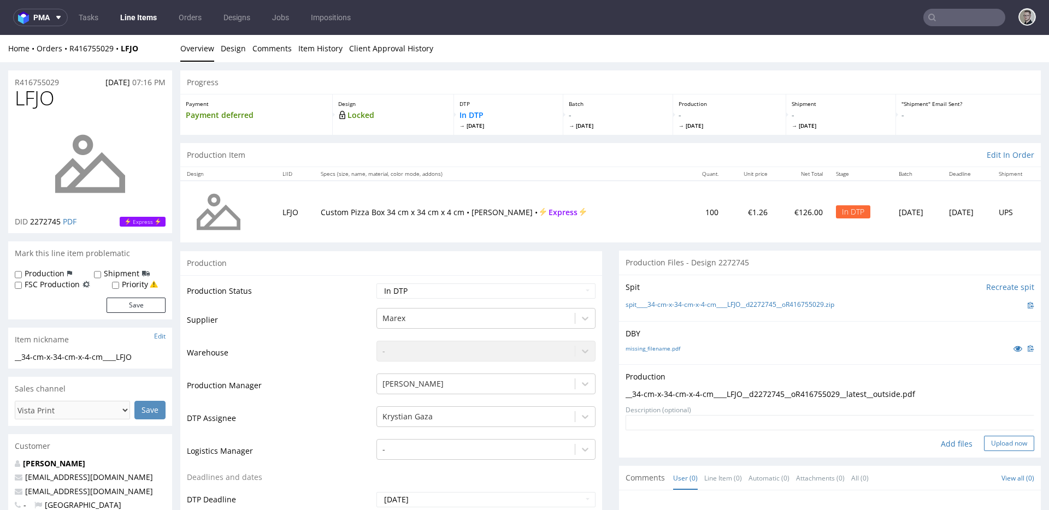
click at [984, 446] on button "Upload now" at bounding box center [1009, 443] width 50 height 15
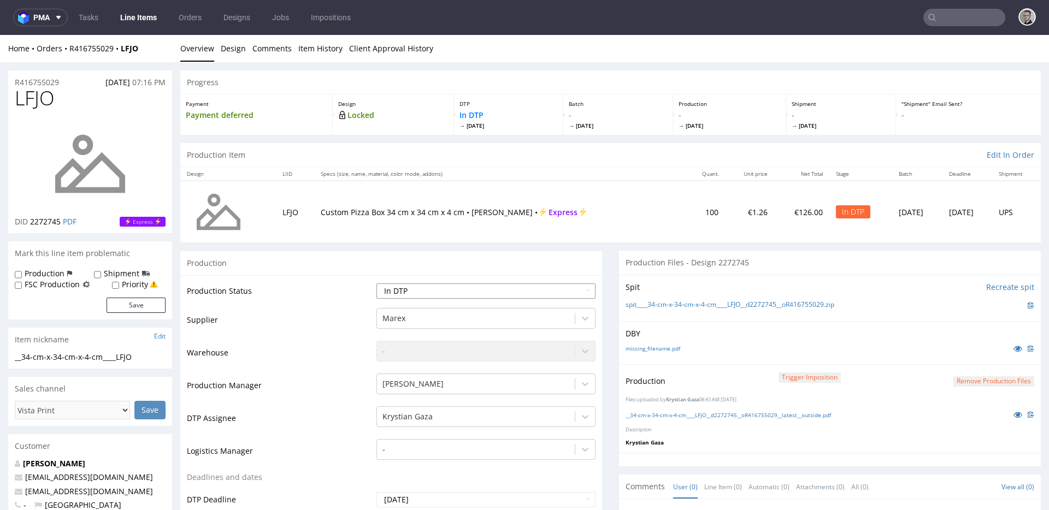
click at [516, 296] on select "Waiting for Artwork Waiting for Diecut Waiting for Mockup Waiting for DTP Waiti…" at bounding box center [485, 291] width 219 height 15
select select "dtp_production_ready"
click at [376, 284] on select "Waiting for Artwork Waiting for Diecut Waiting for Mockup Waiting for DTP Waiti…" at bounding box center [485, 291] width 219 height 15
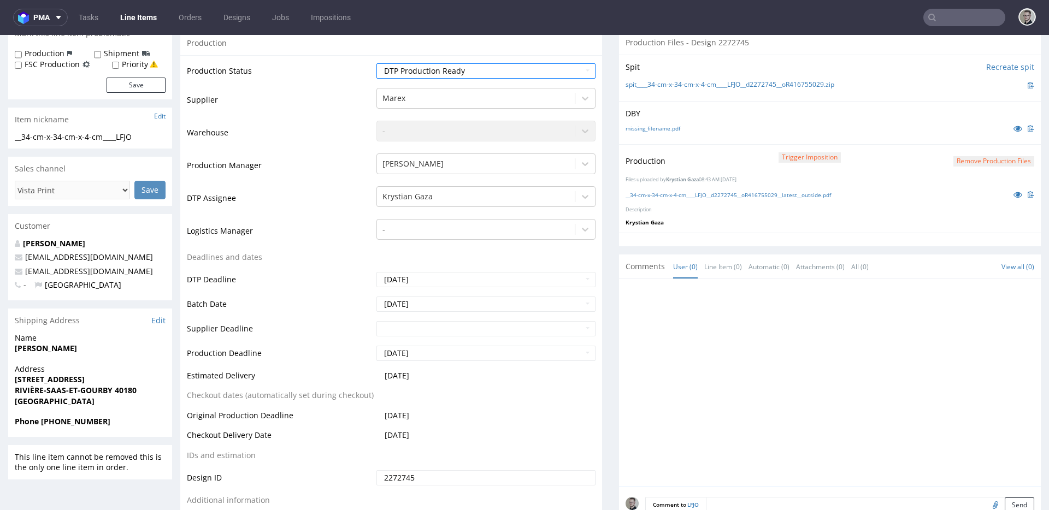
scroll to position [430, 0]
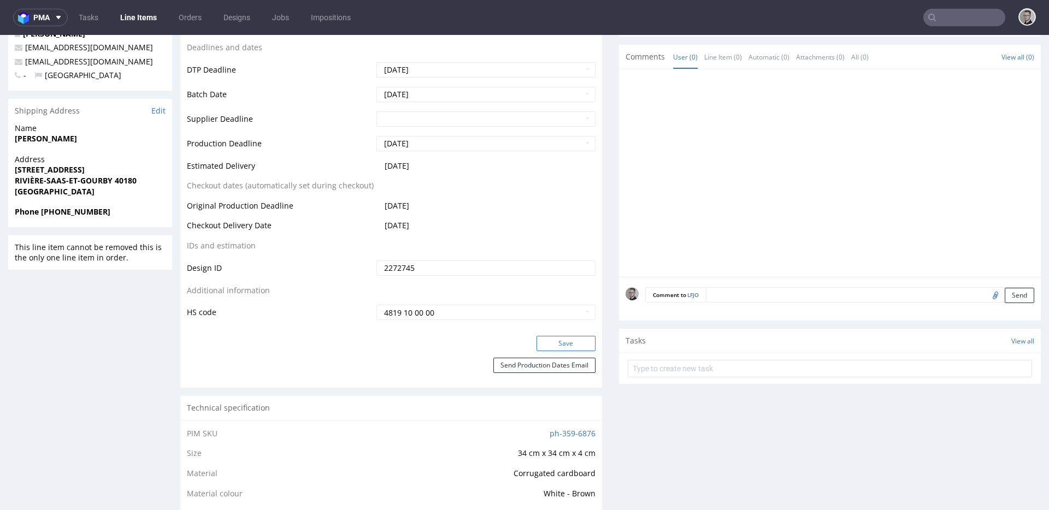
click at [576, 342] on button "Save" at bounding box center [565, 343] width 59 height 15
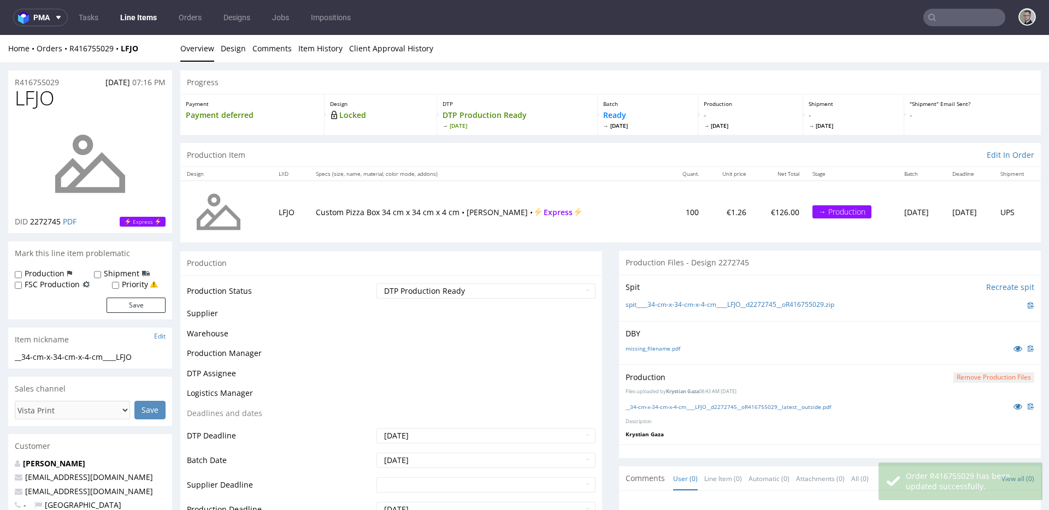
scroll to position [0, 0]
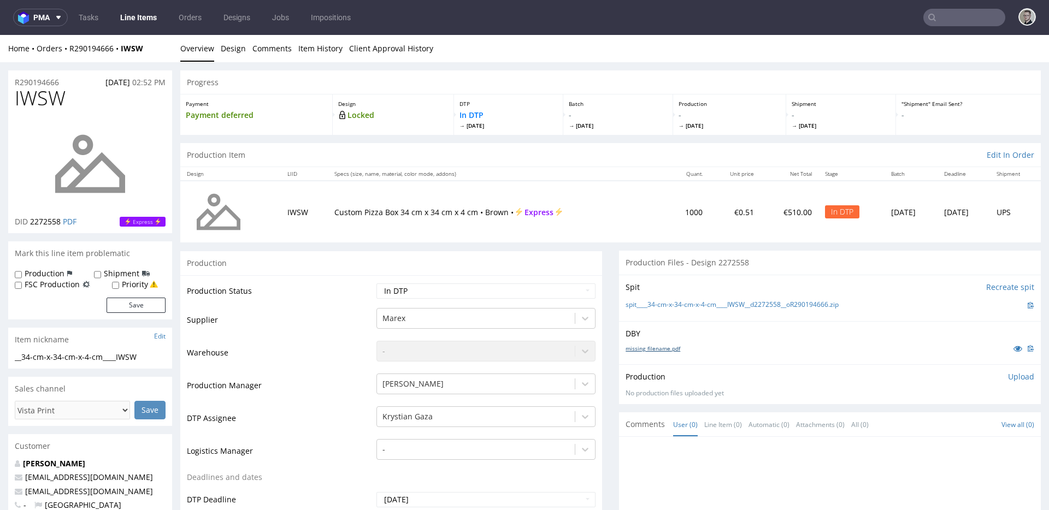
click at [666, 350] on link "missing_filename.pdf" at bounding box center [652, 349] width 55 height 8
click at [706, 308] on link "spit____34-cm-x-34-cm-x-4-cm____IWSW__d2272558__oR290194666.zip" at bounding box center [731, 304] width 213 height 9
click at [1008, 380] on p "Upload" at bounding box center [1021, 376] width 26 height 11
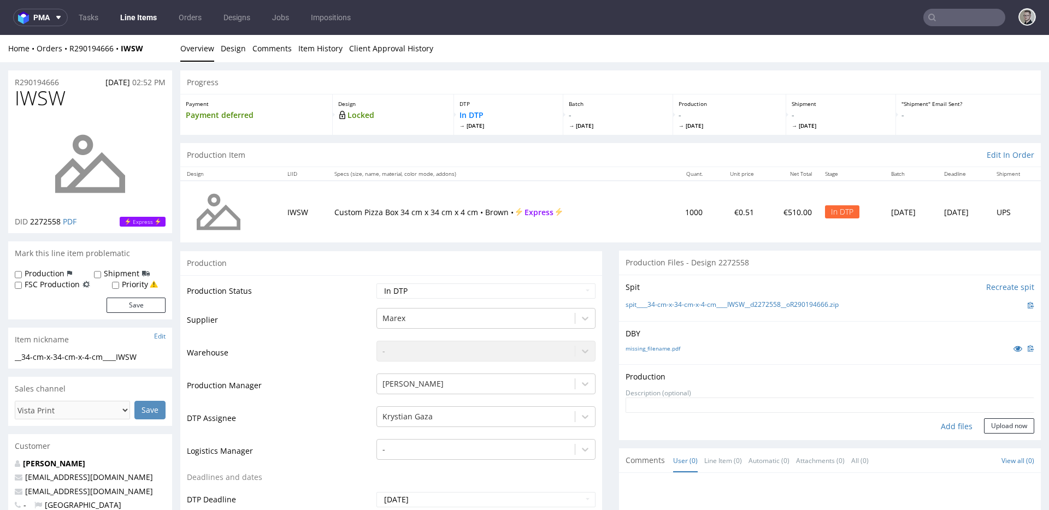
click at [931, 431] on div "Add files" at bounding box center [956, 426] width 55 height 16
type input "C:\fakepath\__34-cm-x-34-cm-x-4-cm____IWSW__d2272558__oR290194666__latest__outs…"
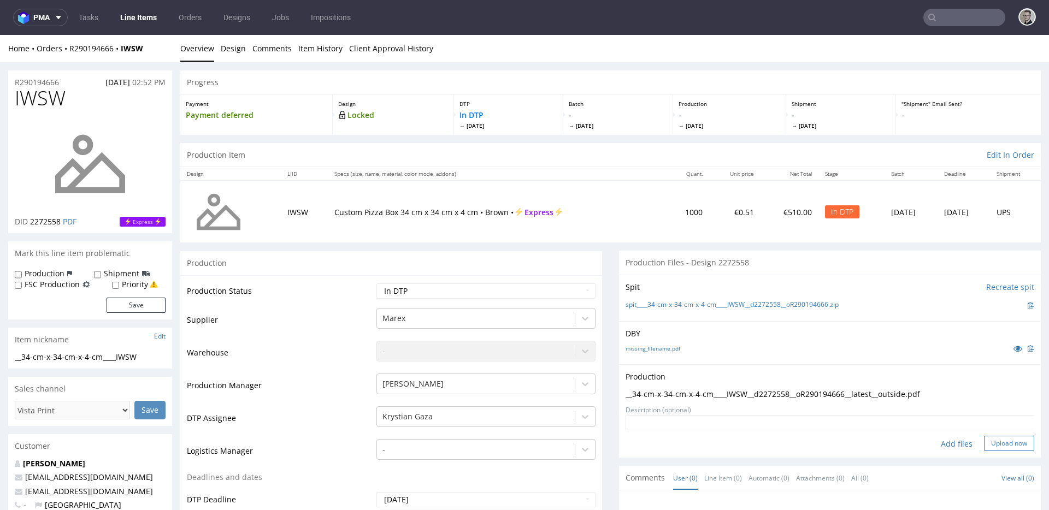
click at [984, 444] on button "Upload now" at bounding box center [1009, 443] width 50 height 15
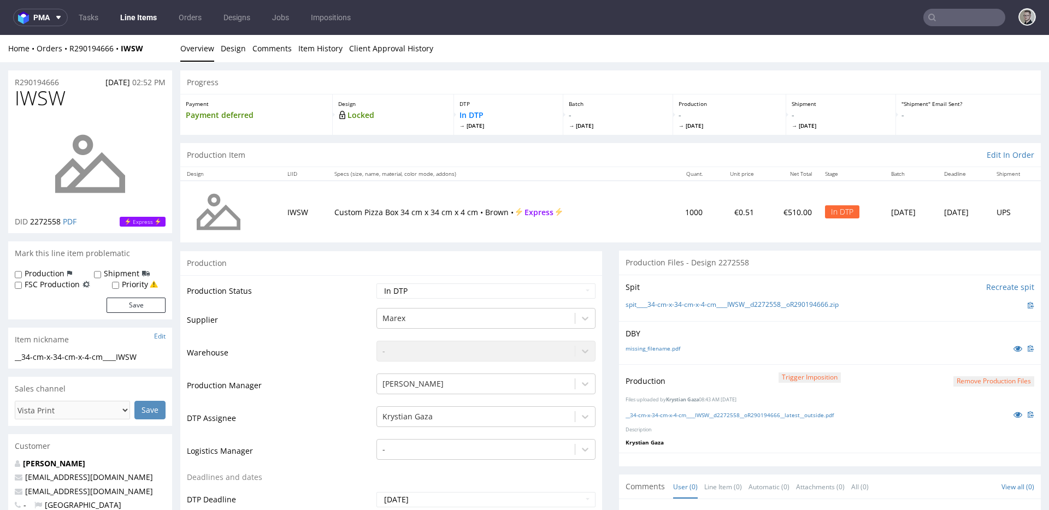
click at [526, 303] on td "Waiting for Artwork Waiting for Diecut Waiting for Mockup Waiting for DTP Waiti…" at bounding box center [485, 294] width 222 height 25
click at [535, 289] on select "Waiting for Artwork Waiting for Diecut Waiting for Mockup Waiting for DTP Waiti…" at bounding box center [485, 291] width 219 height 15
click at [376, 284] on select "Waiting for Artwork Waiting for Diecut Waiting for Mockup Waiting for DTP Waiti…" at bounding box center [485, 291] width 219 height 15
click at [478, 290] on select "Waiting for Artwork Waiting for Diecut Waiting for Mockup Waiting for DTP Waiti…" at bounding box center [485, 291] width 219 height 15
select select "dtp_production_ready"
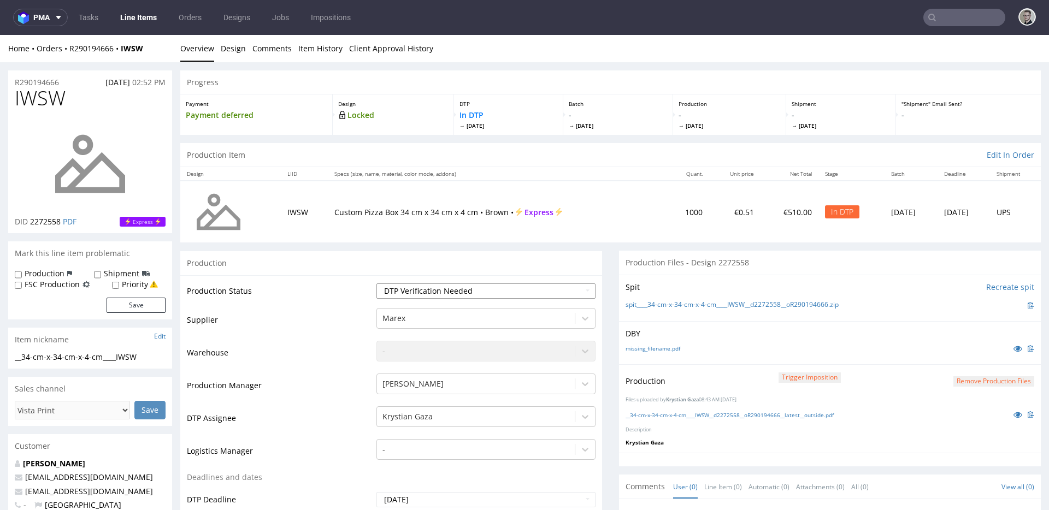
click at [376, 284] on select "Waiting for Artwork Waiting for Diecut Waiting for Mockup Waiting for DTP Waiti…" at bounding box center [485, 291] width 219 height 15
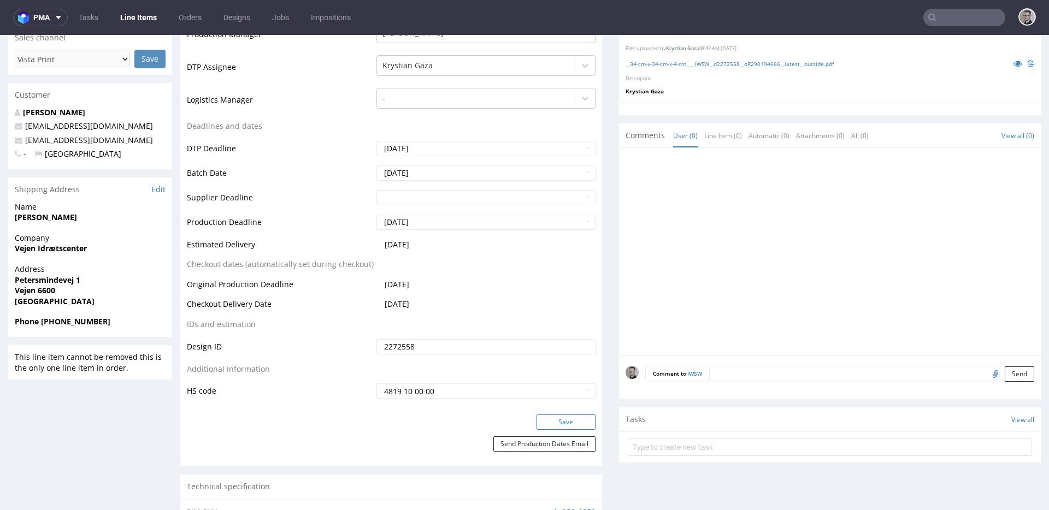
click at [576, 418] on button "Save" at bounding box center [565, 422] width 59 height 15
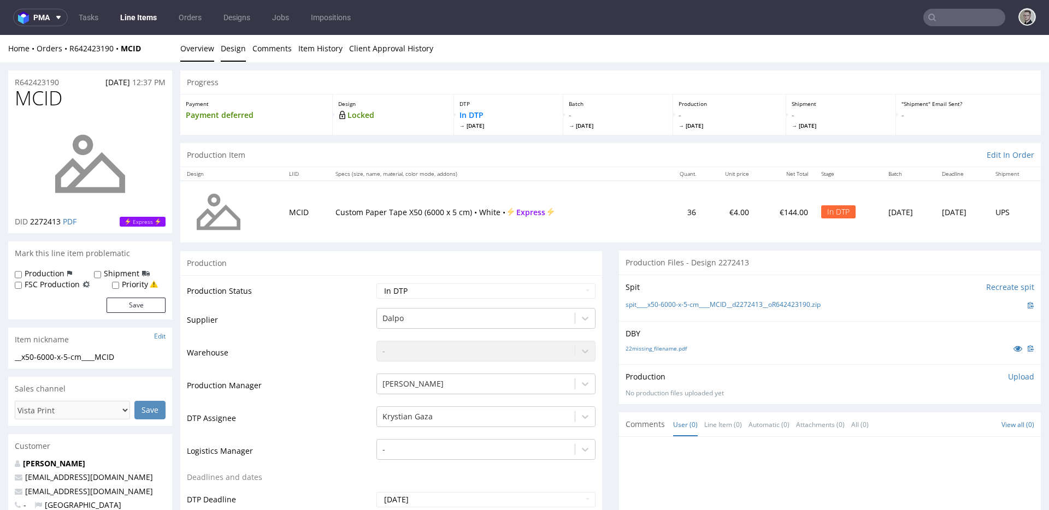
click at [231, 47] on link "Design" at bounding box center [233, 48] width 25 height 27
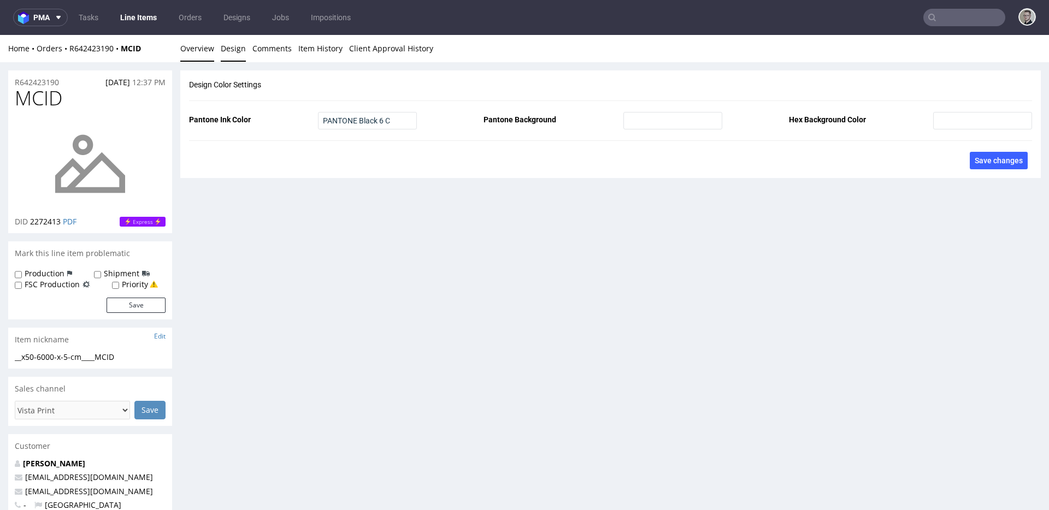
click at [200, 52] on link "Overview" at bounding box center [197, 48] width 34 height 27
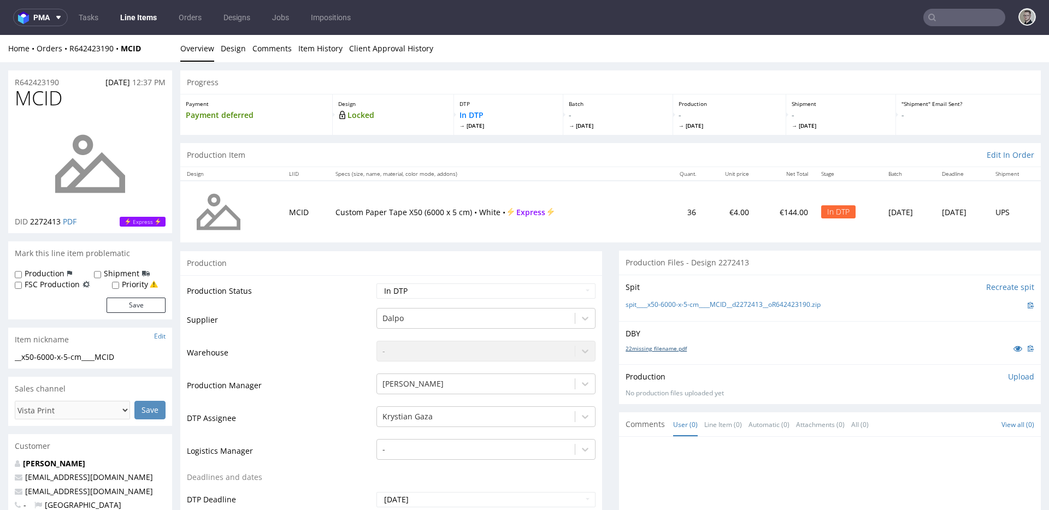
click at [648, 348] on link "22missing_filename.pdf" at bounding box center [655, 349] width 61 height 8
click at [671, 306] on link "spit____x50-6000-x-5-cm____MCID__d2272413__oR642423190.zip" at bounding box center [722, 304] width 195 height 9
click at [1008, 373] on p "Upload" at bounding box center [1021, 376] width 26 height 11
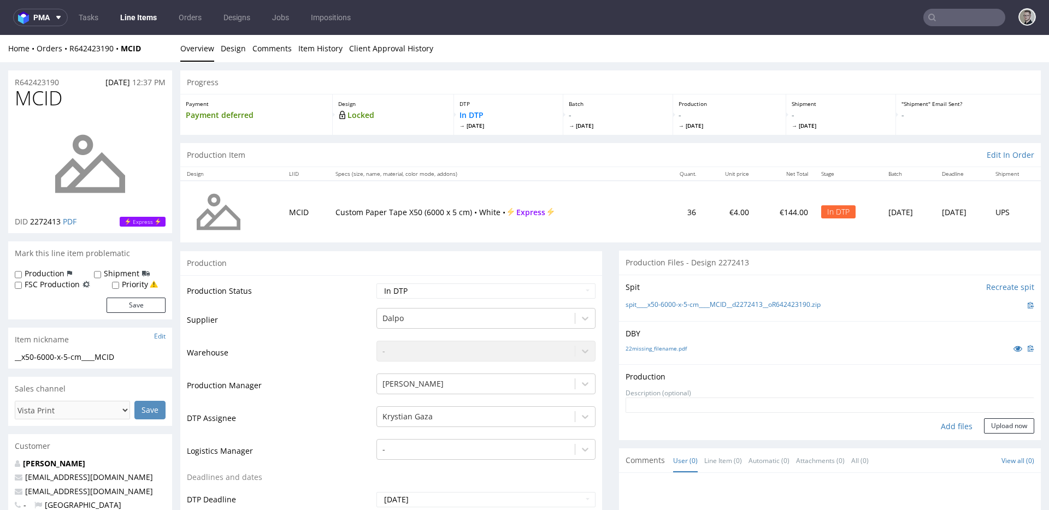
click at [945, 429] on div "Add files" at bounding box center [956, 426] width 55 height 16
type input "C:\fakepath\__x50-6000-x-5-cm____MCID__d2272413__oR642423190__latest__front.pdf"
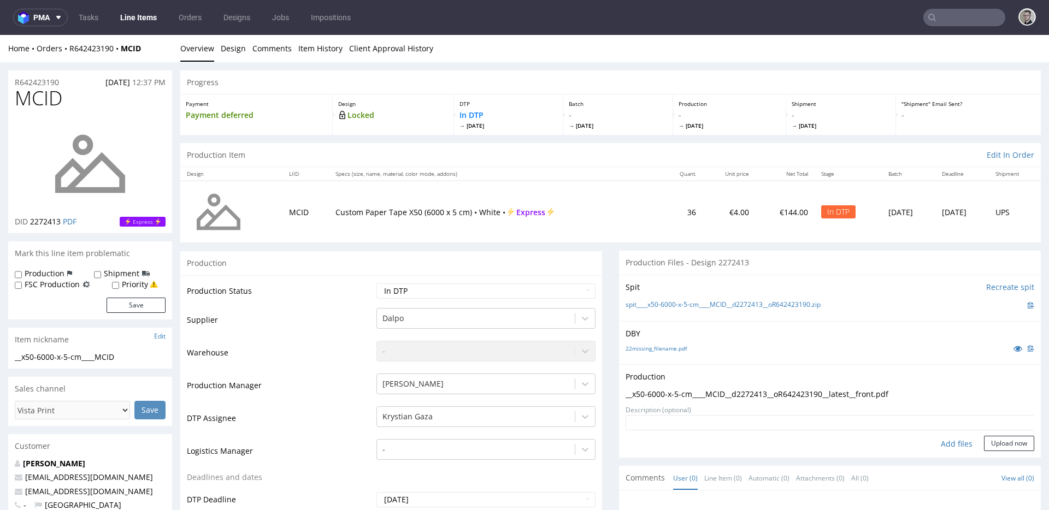
click at [1009, 435] on form "Add files Upload now" at bounding box center [829, 433] width 409 height 36
click at [1009, 439] on button "Upload now" at bounding box center [1009, 443] width 50 height 15
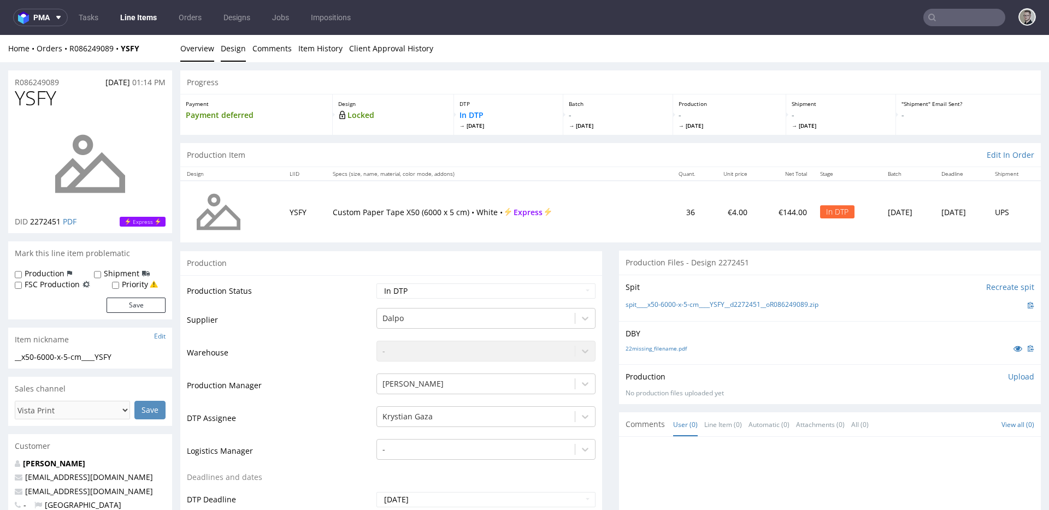
click at [231, 46] on link "Design" at bounding box center [233, 48] width 25 height 27
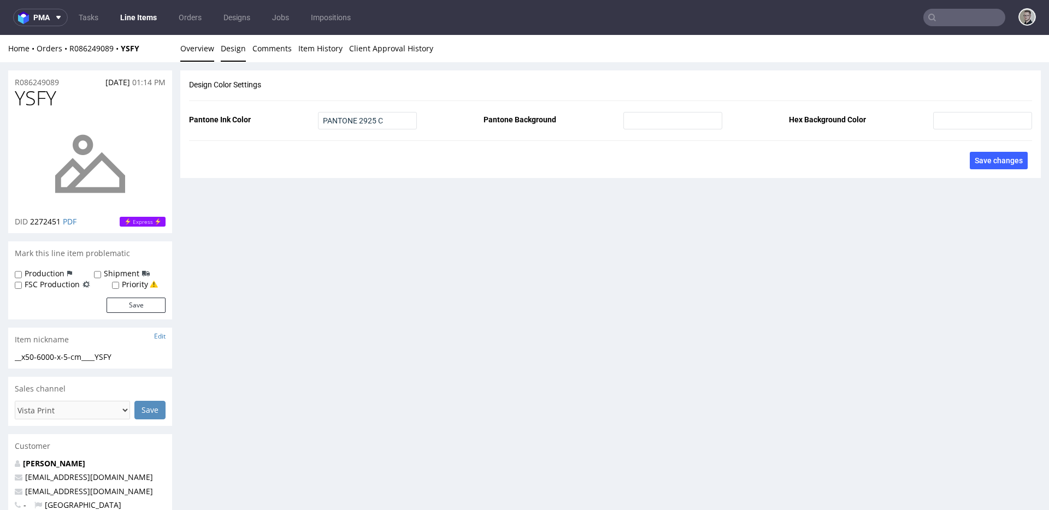
click at [203, 50] on link "Overview" at bounding box center [197, 48] width 34 height 27
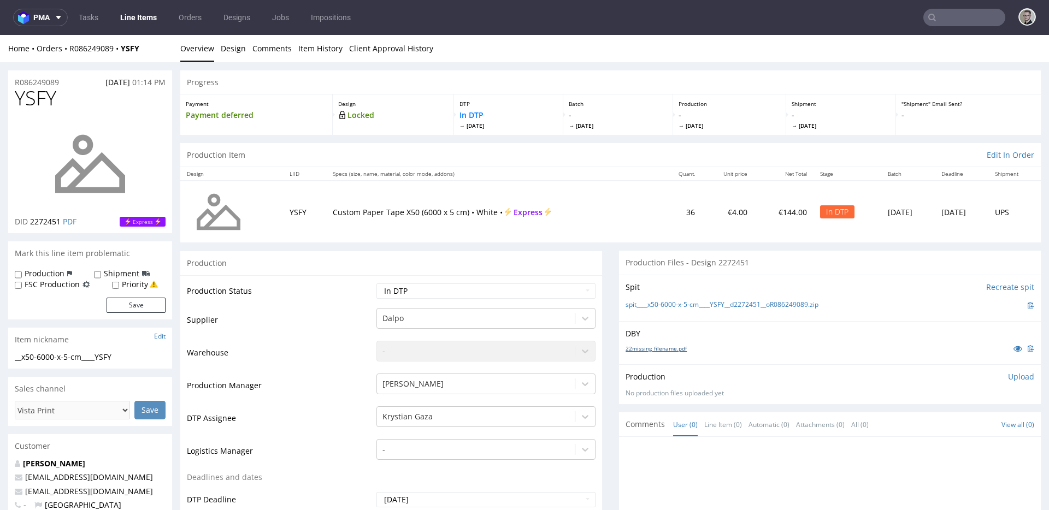
click at [662, 350] on link "22missing_filename.pdf" at bounding box center [655, 349] width 61 height 8
click at [688, 304] on link "spit____x50-6000-x-5-cm____YSFY__d2272451__oR086249089.zip" at bounding box center [721, 304] width 193 height 9
click at [1008, 373] on p "Upload" at bounding box center [1021, 376] width 26 height 11
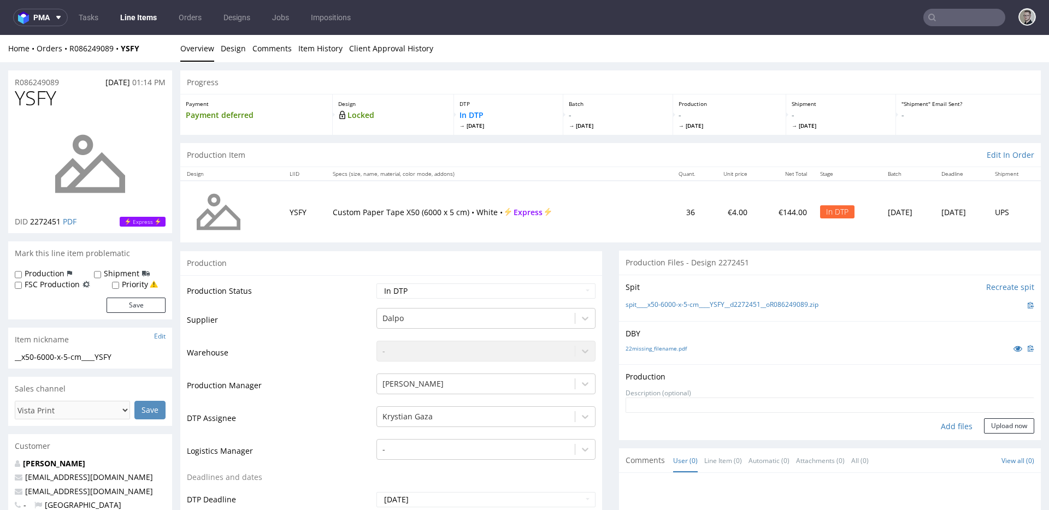
click at [944, 426] on div "Add files" at bounding box center [956, 426] width 55 height 16
type input "C:\fakepath\__x50-6000-x-5-cm____YSFY__d2272451__oR086249089__latest__front.pdf"
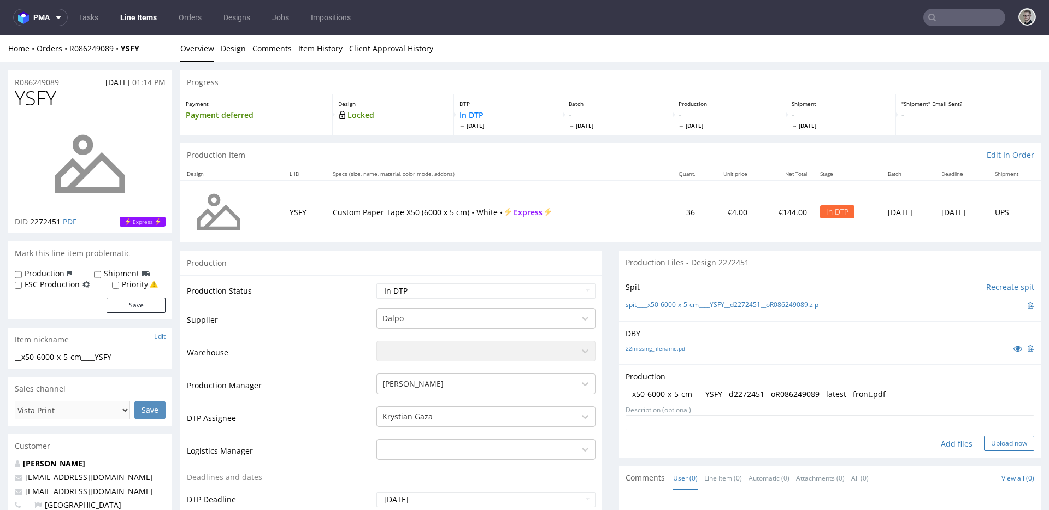
click at [1000, 446] on button "Upload now" at bounding box center [1009, 443] width 50 height 15
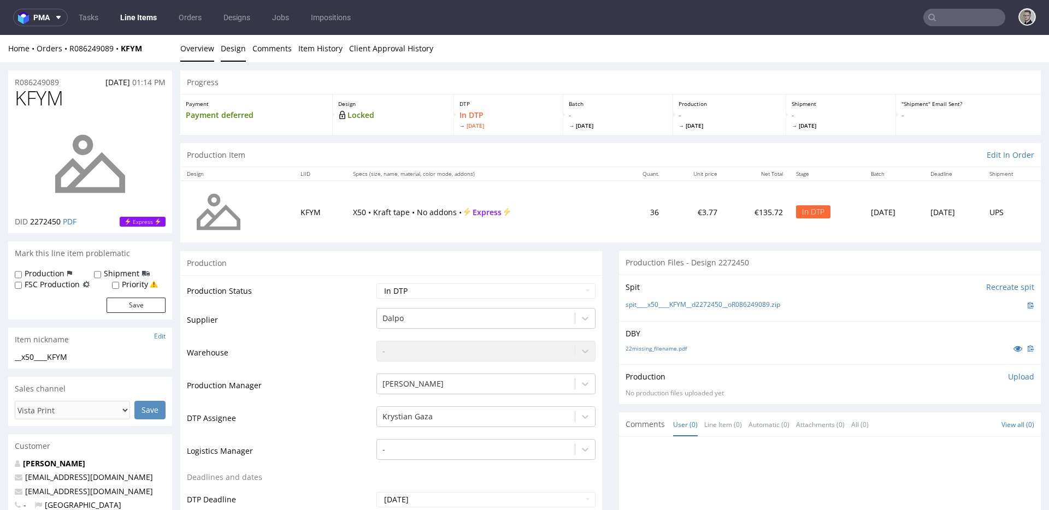
click at [226, 49] on link "Design" at bounding box center [233, 48] width 25 height 27
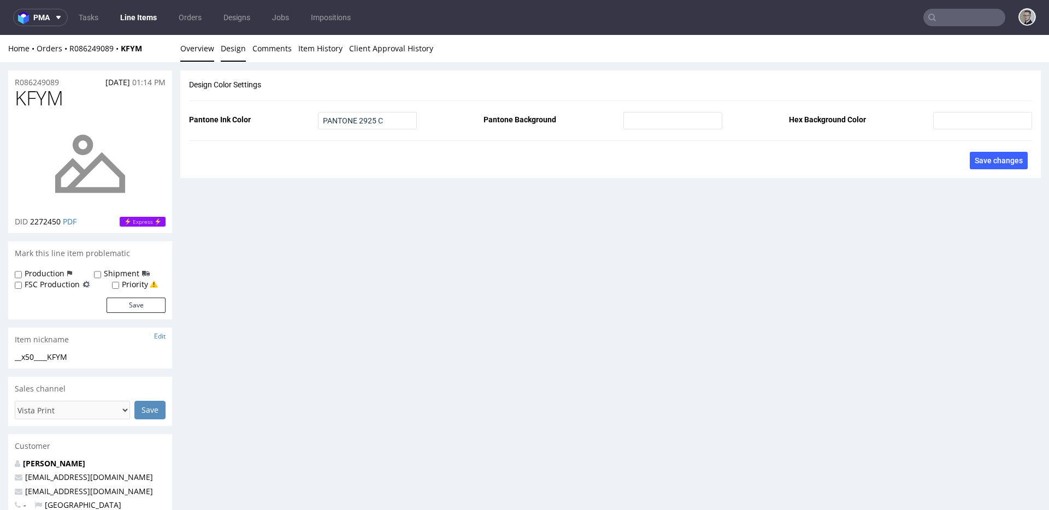
click at [192, 52] on link "Overview" at bounding box center [197, 48] width 34 height 27
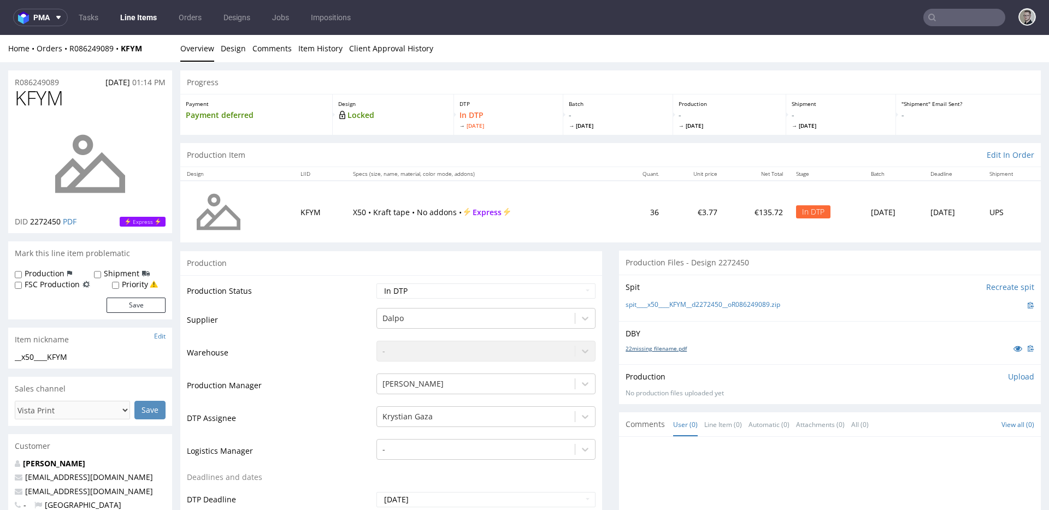
click at [653, 347] on link "22missing_filename.pdf" at bounding box center [655, 349] width 61 height 8
click at [698, 305] on link "spit____x50____KFYM__d2272450__oR086249089.zip" at bounding box center [702, 304] width 155 height 9
click at [231, 52] on link "Design" at bounding box center [233, 48] width 25 height 27
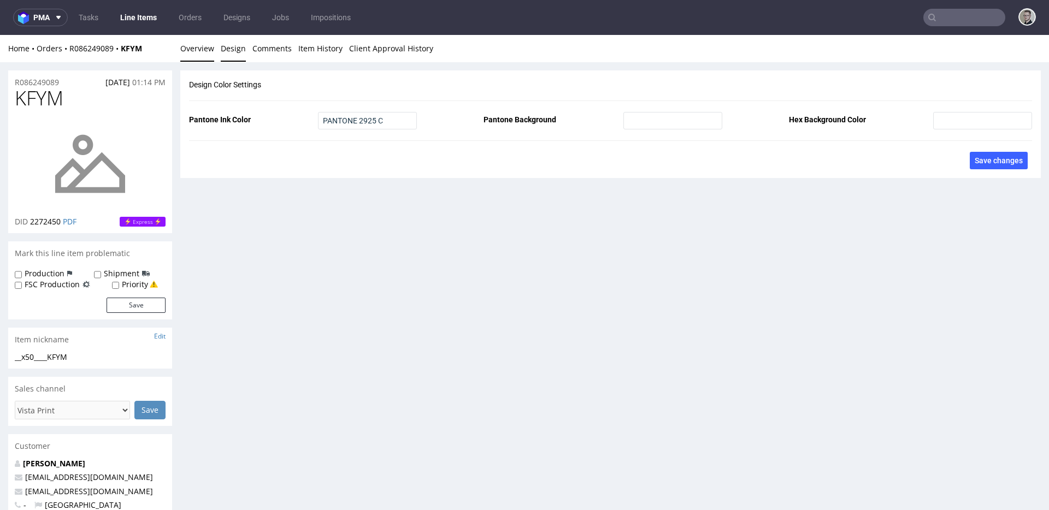
click at [191, 50] on link "Overview" at bounding box center [197, 48] width 34 height 27
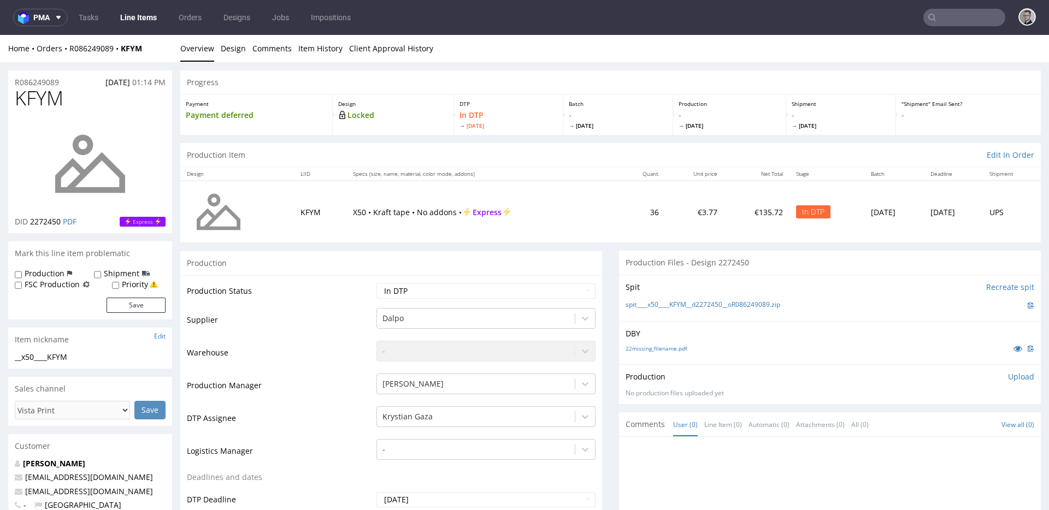
click at [1003, 370] on div "Production Upload No production files uploaded yet Description (optional) Add f…" at bounding box center [830, 384] width 422 height 40
click at [1008, 378] on p "Upload" at bounding box center [1021, 376] width 26 height 11
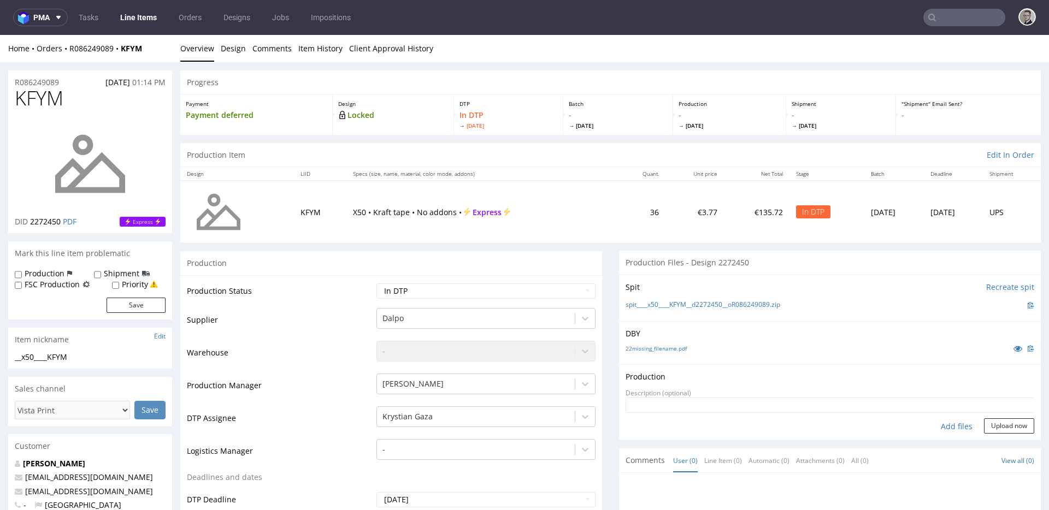
click at [941, 426] on div "Add files" at bounding box center [956, 426] width 55 height 16
type input "C:\fakepath\__x50____KFYM__d2272450__oR086249089__latest__front.pdf"
click at [995, 442] on button "Upload now" at bounding box center [1009, 443] width 50 height 15
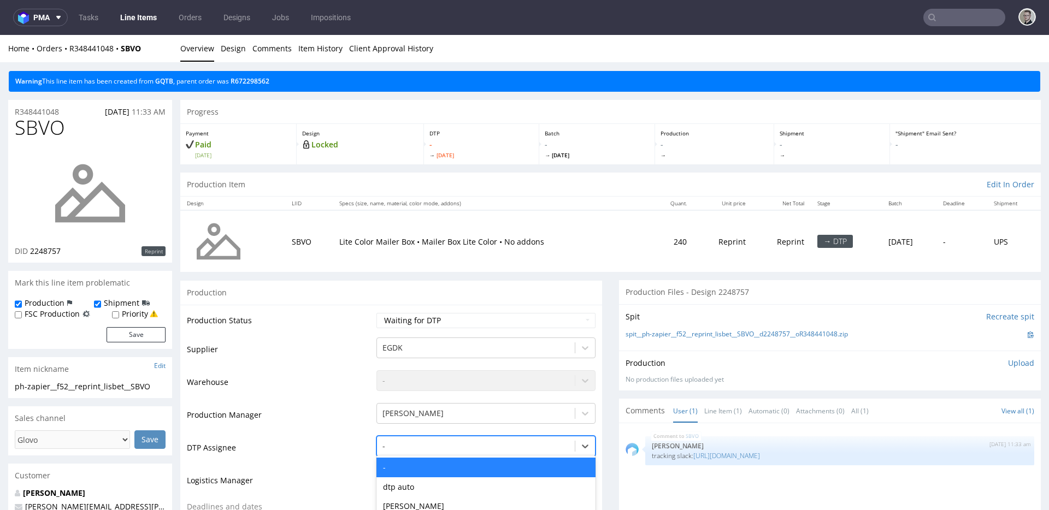
click at [510, 441] on div "- selected, 1 of 31. 31 results available. Use Up and Down to choose options, p…" at bounding box center [485, 443] width 219 height 15
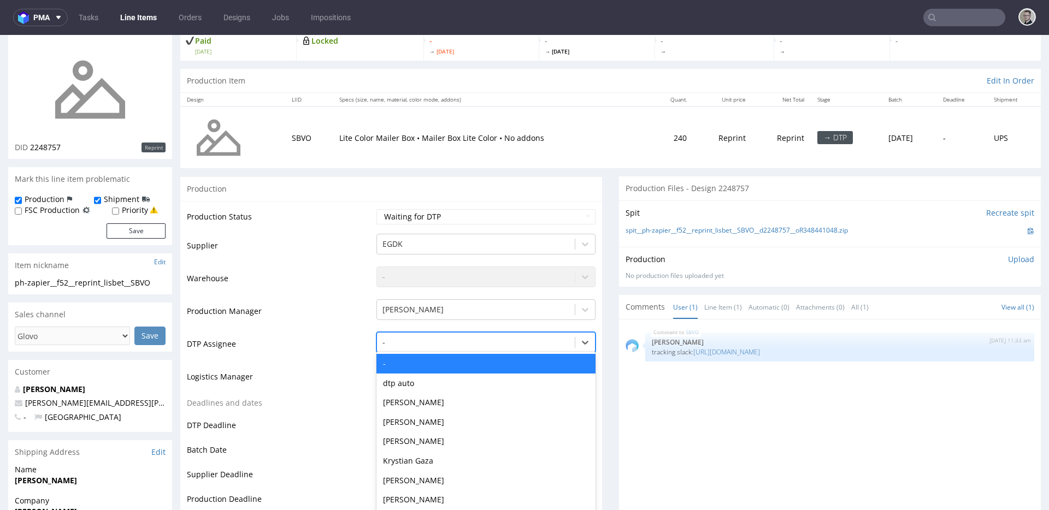
scroll to position [114, 0]
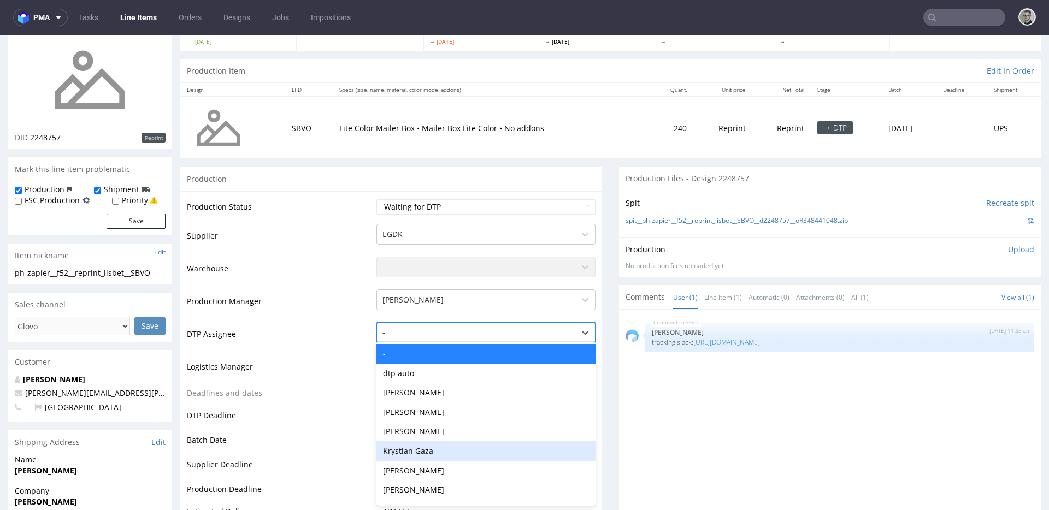
click at [469, 451] on div "Krystian Gaza" at bounding box center [485, 451] width 219 height 20
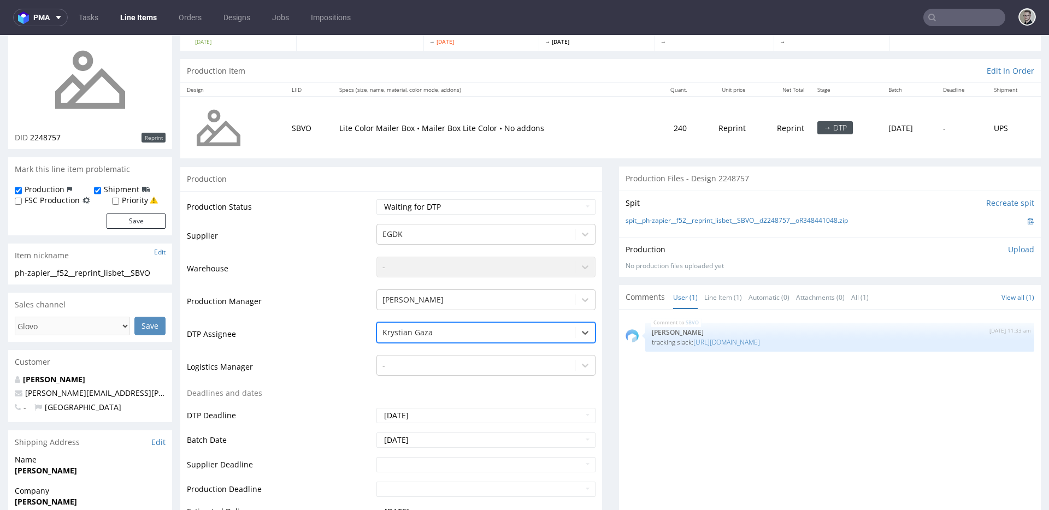
click at [466, 215] on td "Waiting for Artwork Waiting for Diecut Waiting for Mockup Waiting for DTP Waiti…" at bounding box center [485, 210] width 222 height 25
click at [470, 210] on select "Waiting for Artwork Waiting for Diecut Waiting for Mockup Waiting for DTP Waiti…" at bounding box center [485, 206] width 219 height 15
select select "dtp_in_process"
click at [376, 199] on select "Waiting for Artwork Waiting for Diecut Waiting for Mockup Waiting for DTP Waiti…" at bounding box center [485, 206] width 219 height 15
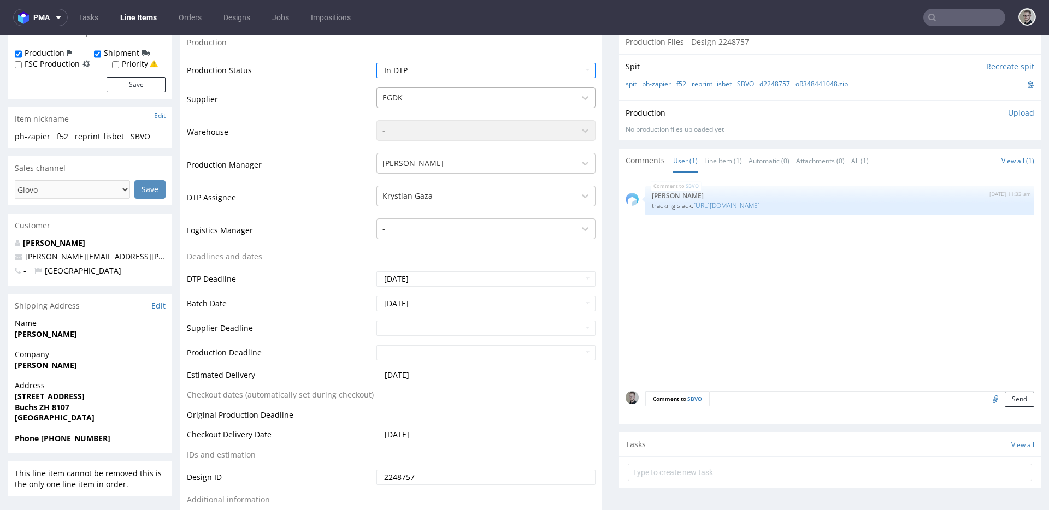
scroll to position [439, 0]
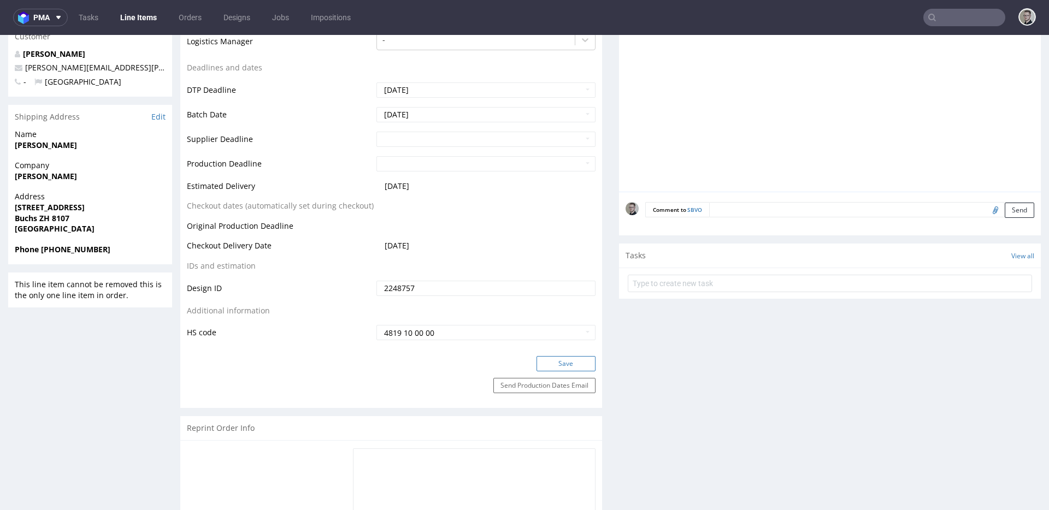
click at [559, 359] on button "Save" at bounding box center [565, 363] width 59 height 15
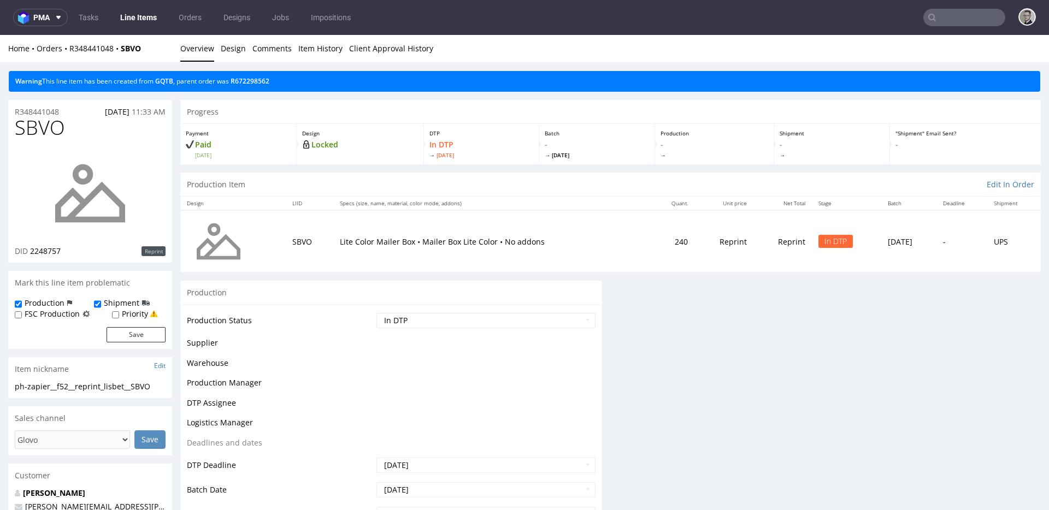
scroll to position [0, 0]
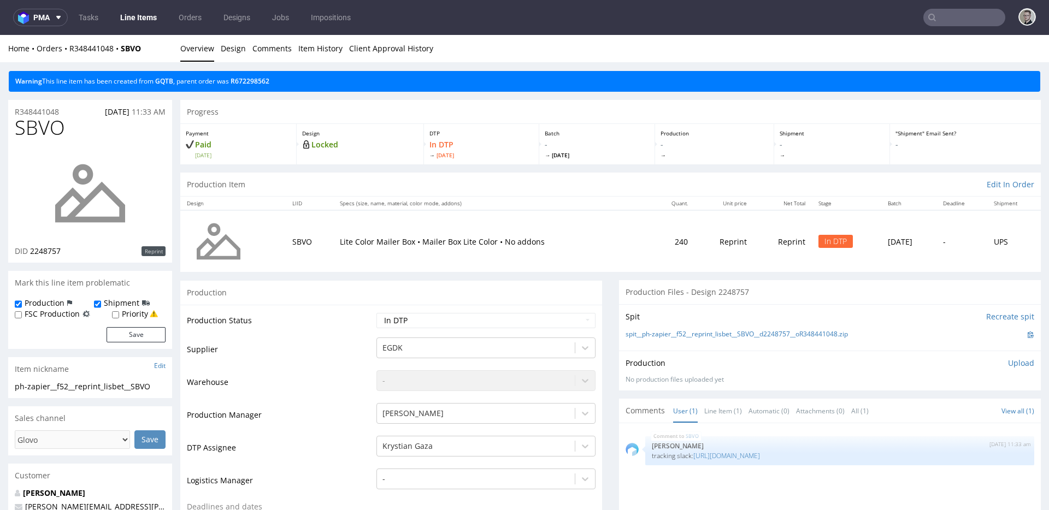
click at [761, 324] on div "Spit Recreate spit spit__ph-zapier__f52__reprint_lisbet__SBVO__d2248757__oR3484…" at bounding box center [830, 327] width 422 height 46
click at [765, 334] on link "spit__ph-zapier__f52__reprint_lisbet__SBVO__d2248757__oR348441048.zip" at bounding box center [736, 334] width 222 height 9
click at [1008, 367] on p "Upload" at bounding box center [1021, 363] width 26 height 11
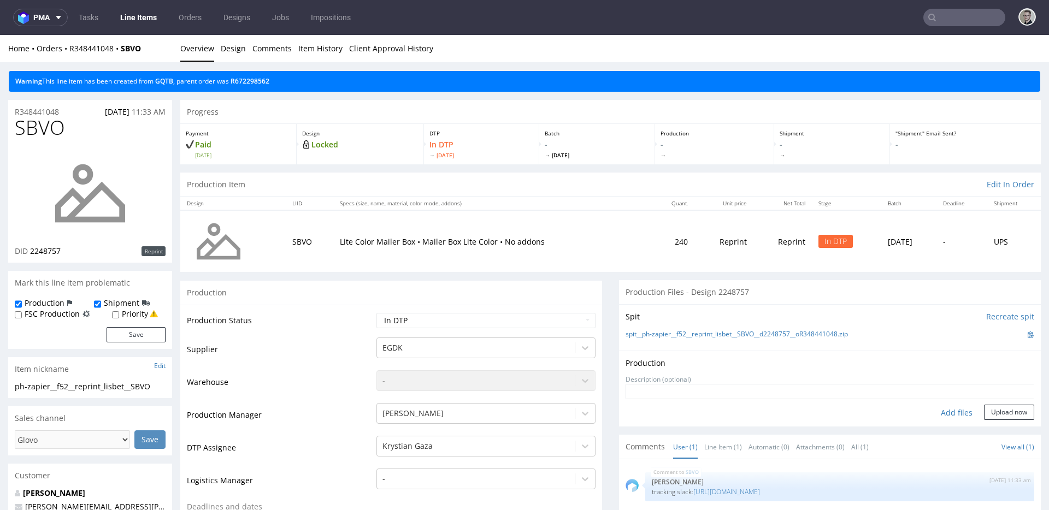
click at [936, 409] on div "Add files" at bounding box center [956, 413] width 55 height 16
type input "C:\fakepath\ph-zapier__f52__reprint_lisbet__SBVO__d2248757__oR348441048__latest…"
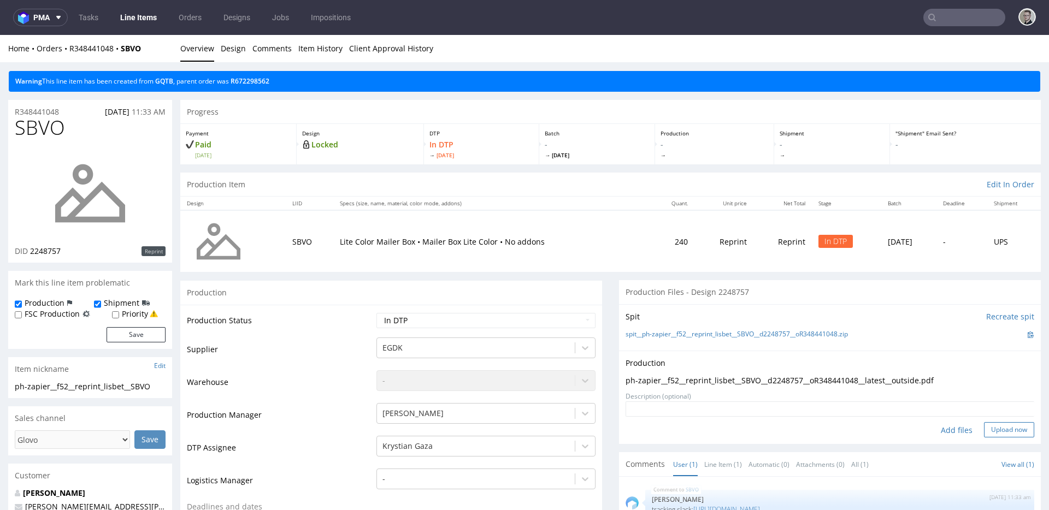
click at [1007, 432] on button "Upload now" at bounding box center [1009, 429] width 50 height 15
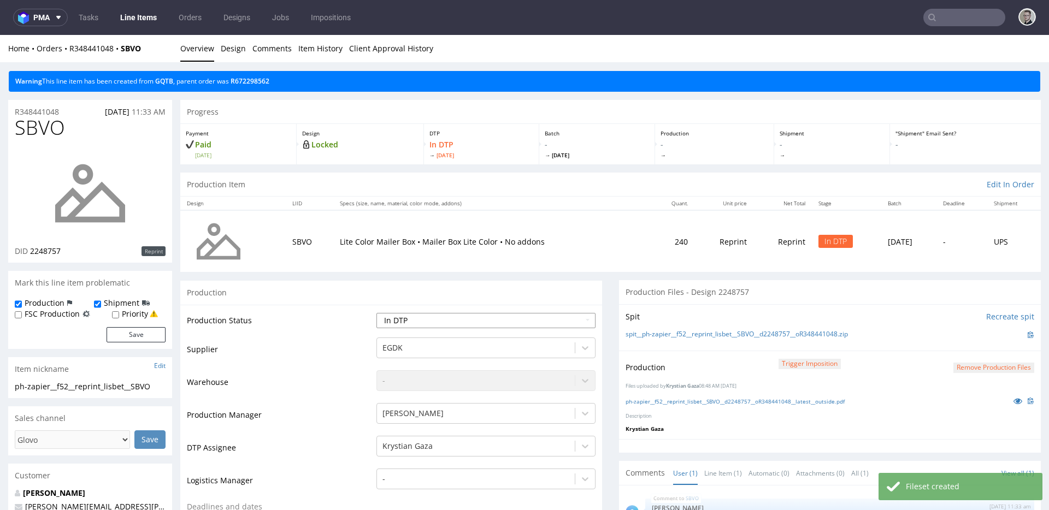
click at [542, 322] on select "Waiting for Artwork Waiting for Diecut Waiting for Mockup Waiting for DTP Waiti…" at bounding box center [485, 320] width 219 height 15
select select "dtp_production_ready"
click at [376, 313] on select "Waiting for Artwork Waiting for Diecut Waiting for Mockup Waiting for DTP Waiti…" at bounding box center [485, 320] width 219 height 15
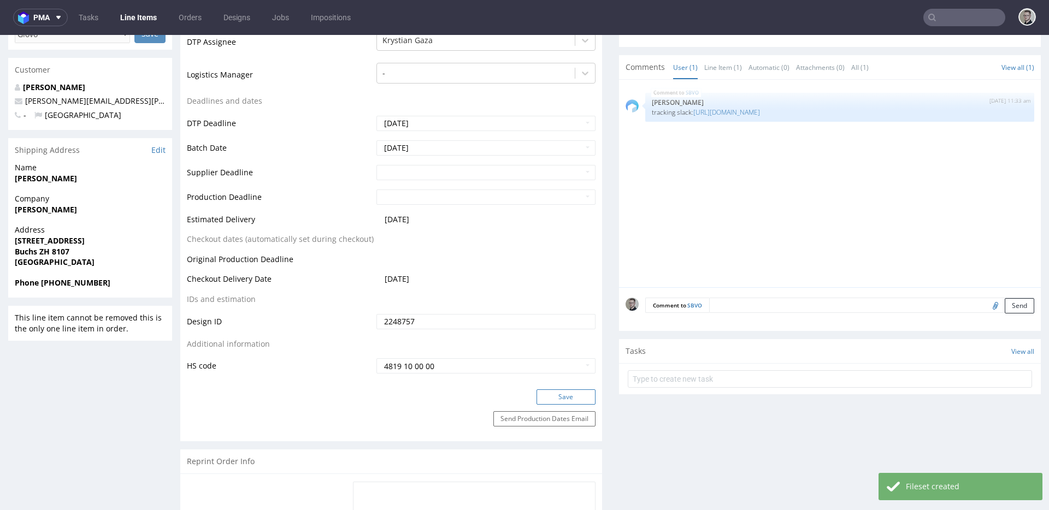
click at [554, 392] on button "Save" at bounding box center [565, 396] width 59 height 15
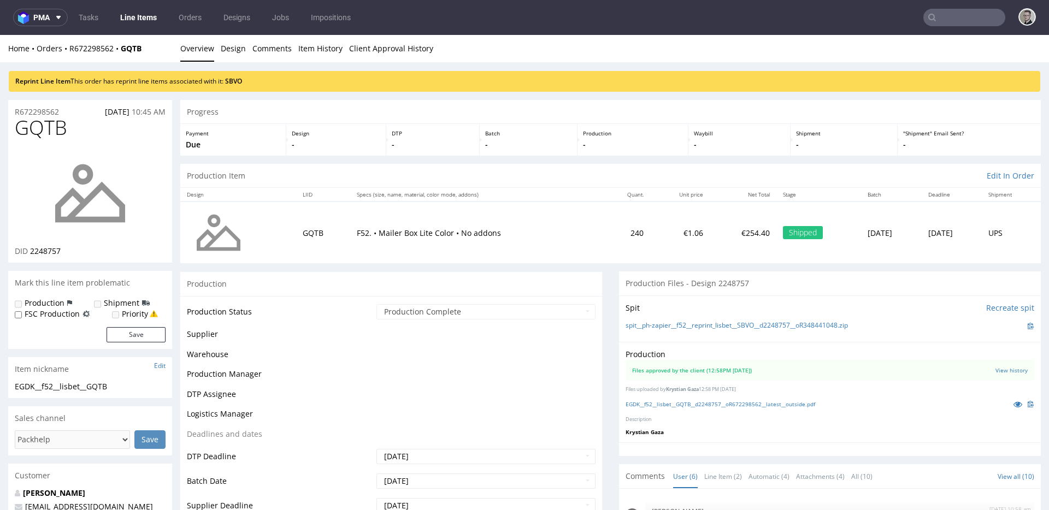
scroll to position [68, 0]
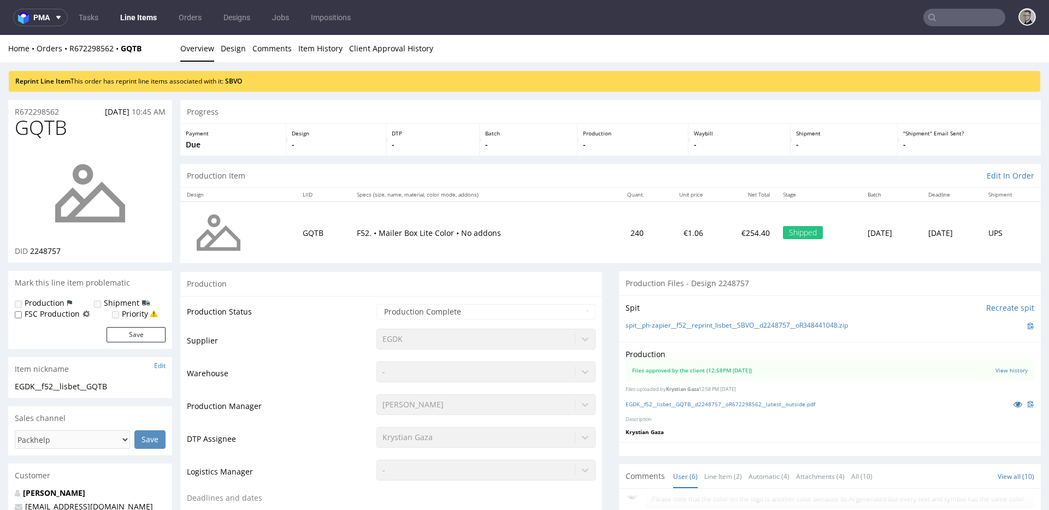
click at [769, 410] on div "EGDK__f52__lisbet__GQTB__d2248757__oR672298562__latest__outside.pdf" at bounding box center [829, 404] width 409 height 12
click at [775, 404] on link "EGDK__f52__lisbet__GQTB__d2248757__oR672298562__latest__outside.pdf" at bounding box center [720, 404] width 190 height 8
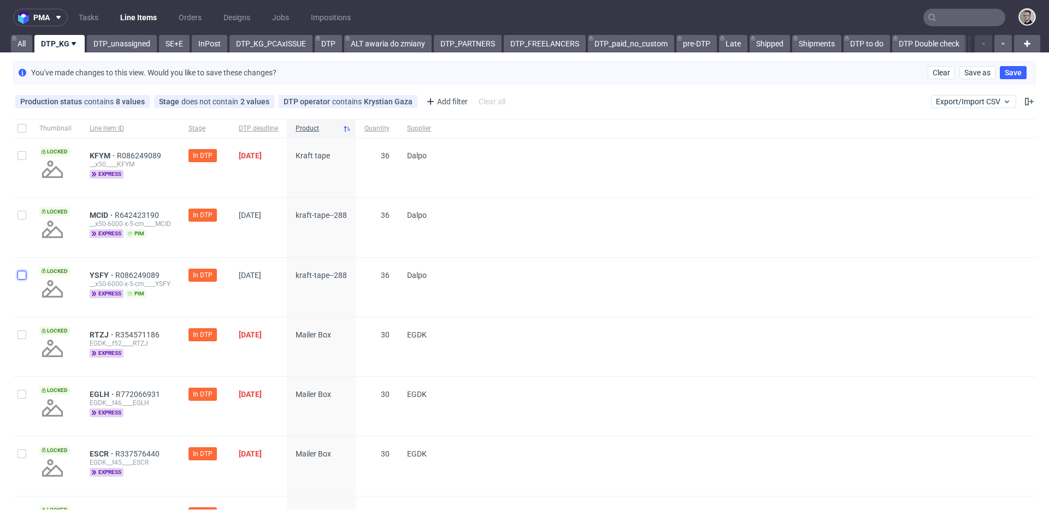
click at [23, 276] on input "checkbox" at bounding box center [21, 275] width 9 height 9
checkbox input "true"
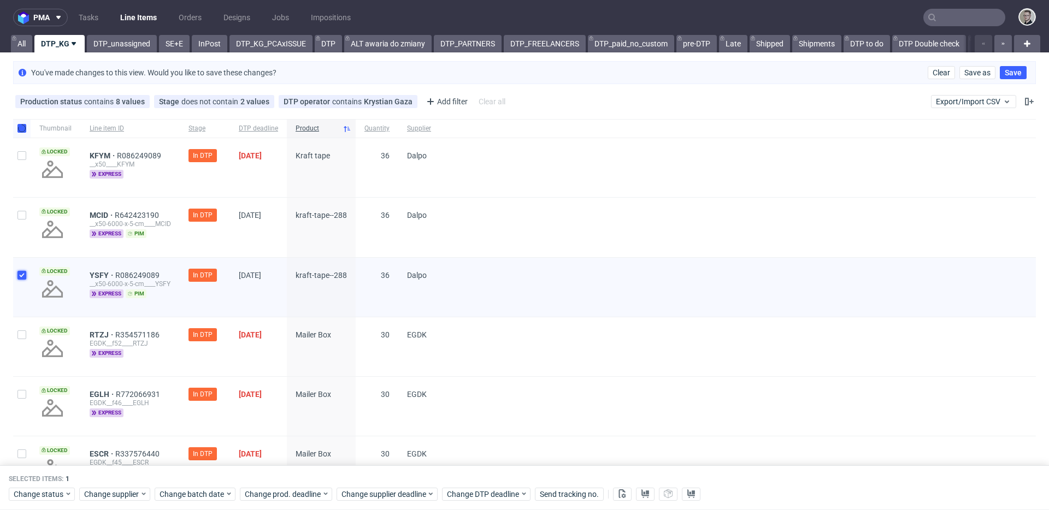
checkbox input "true"
click at [23, 212] on input "checkbox" at bounding box center [21, 215] width 9 height 9
checkbox input "true"
click at [23, 173] on div at bounding box center [21, 167] width 17 height 59
checkbox input "true"
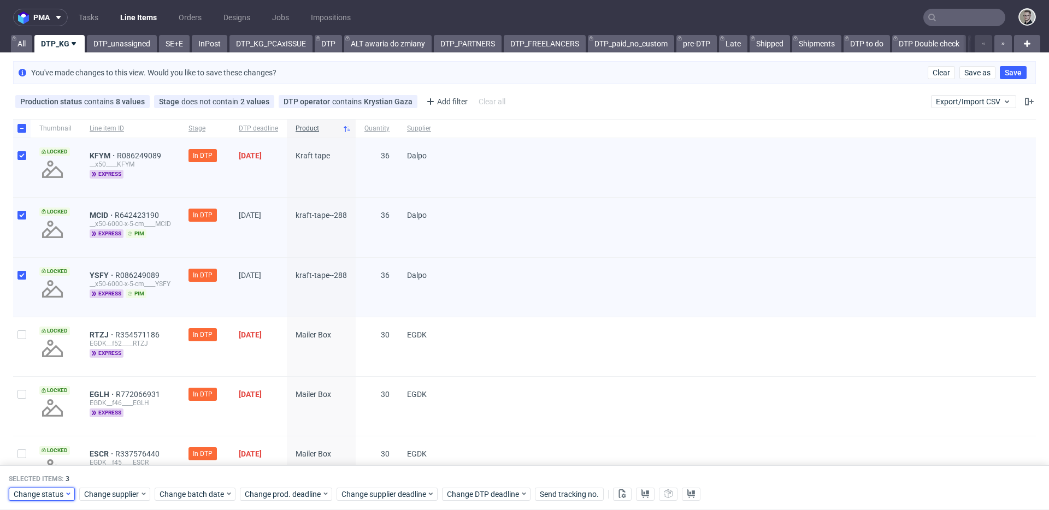
click at [57, 495] on span "Change status" at bounding box center [39, 494] width 51 height 11
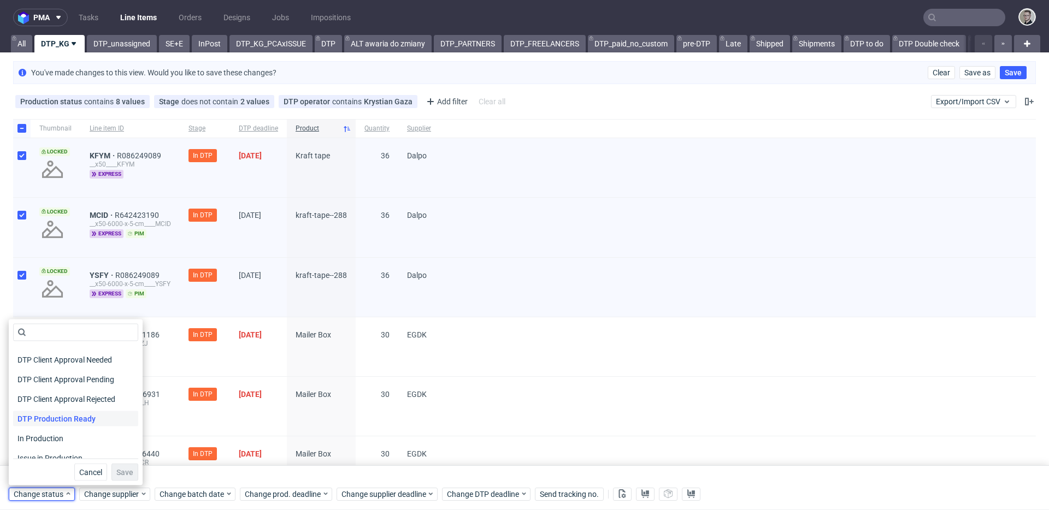
scroll to position [76, 0]
click at [102, 412] on div "DTP Production Ready" at bounding box center [75, 417] width 125 height 15
click at [120, 470] on span "Save" at bounding box center [124, 473] width 17 height 8
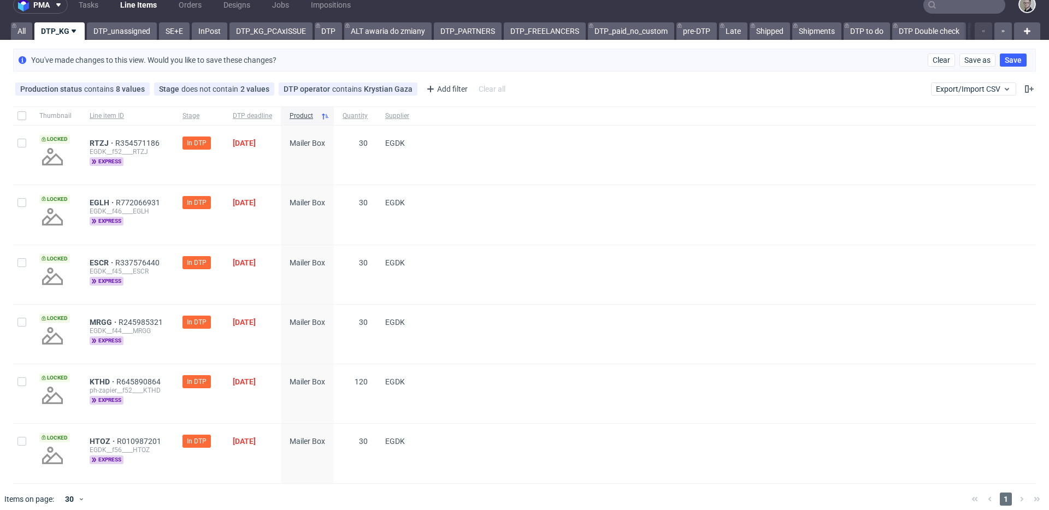
scroll to position [22, 0]
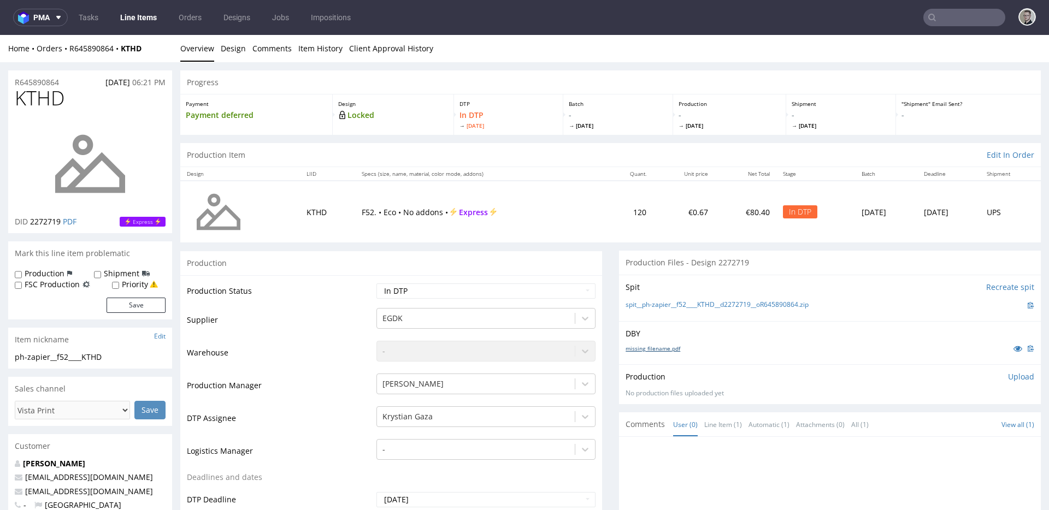
click at [640, 349] on link "missing_filename.pdf" at bounding box center [652, 349] width 55 height 8
click at [687, 303] on link "spit__ph-zapier__f52____KTHD__d2272719__oR645890864.zip" at bounding box center [716, 304] width 183 height 9
click at [1012, 376] on p "Upload" at bounding box center [1021, 376] width 26 height 11
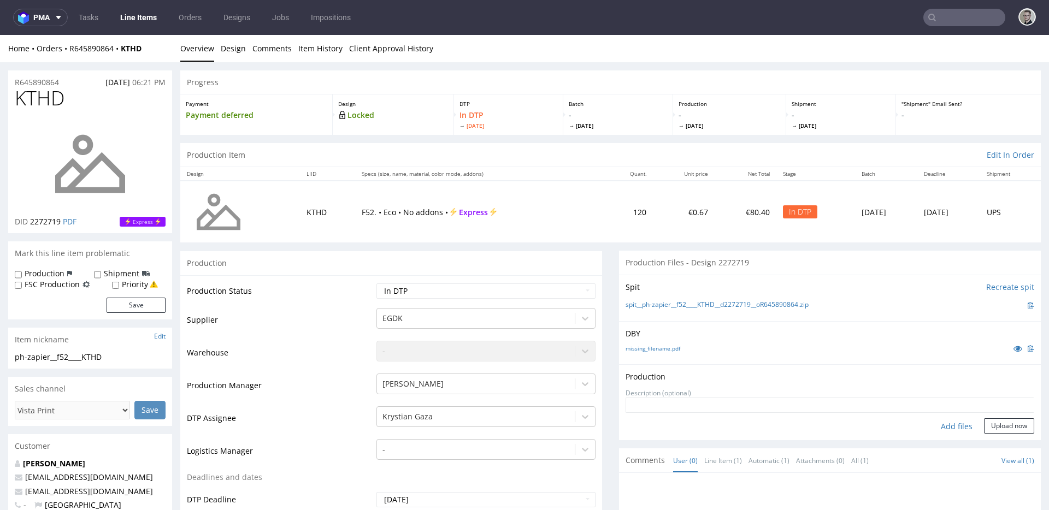
click at [946, 431] on div "Add files" at bounding box center [956, 426] width 55 height 16
type input "C:\fakepath\ph-zapier__f52____KTHD__d2272719__oR645890864__latest__outside.pdf"
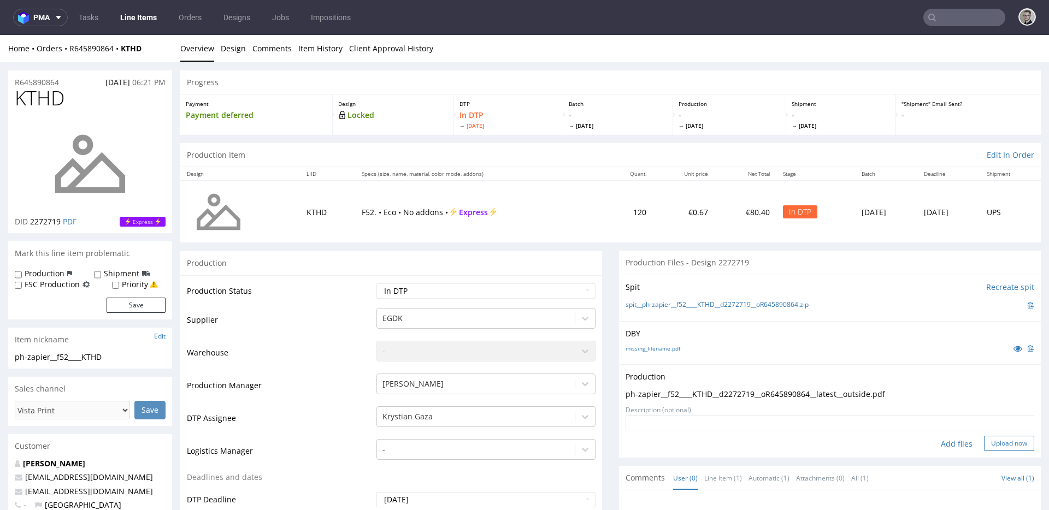
click at [1002, 445] on button "Upload now" at bounding box center [1009, 443] width 50 height 15
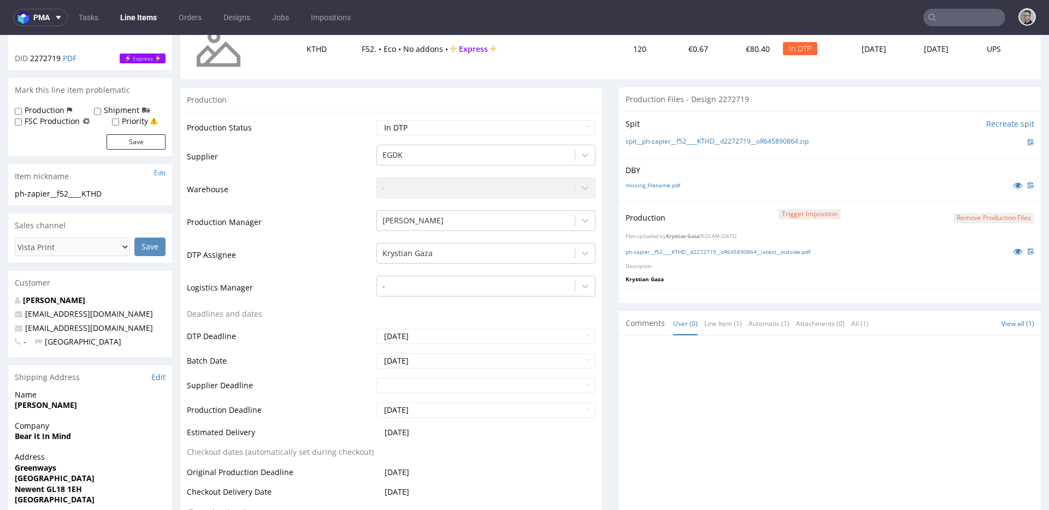
scroll to position [221, 0]
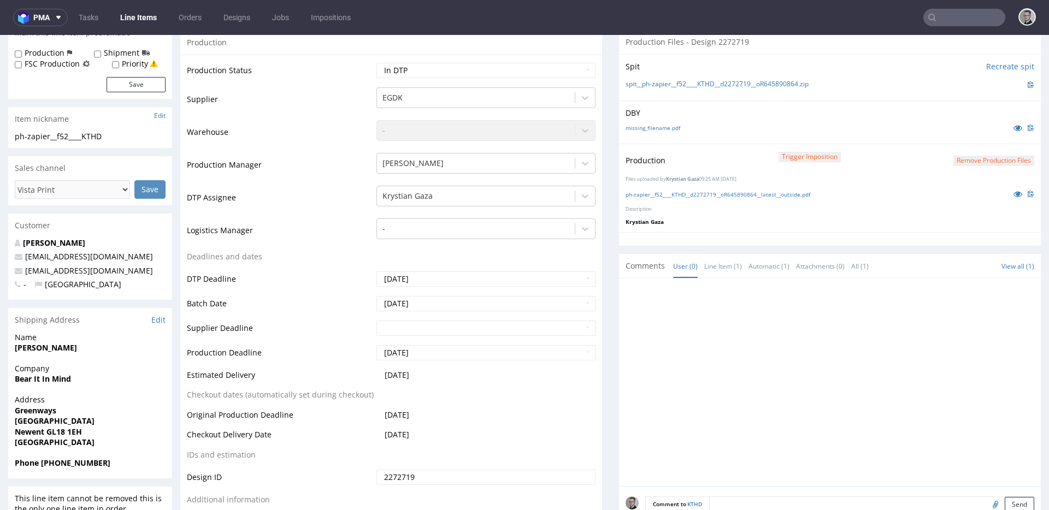
click at [760, 500] on textarea at bounding box center [871, 504] width 325 height 15
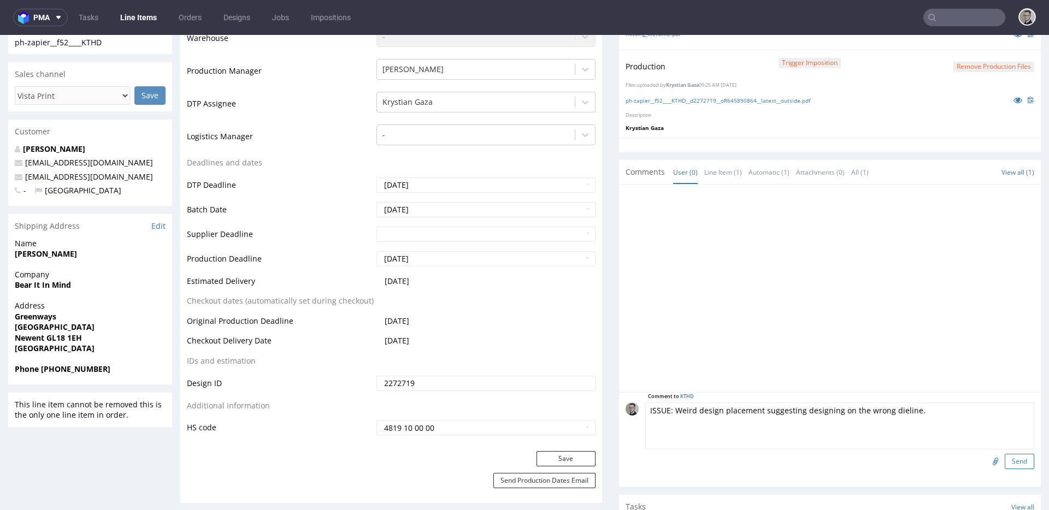
type textarea "ISSUE: Weird design placement suggesting designing on the wrong dieline."
click at [1007, 459] on button "Send" at bounding box center [1019, 461] width 29 height 15
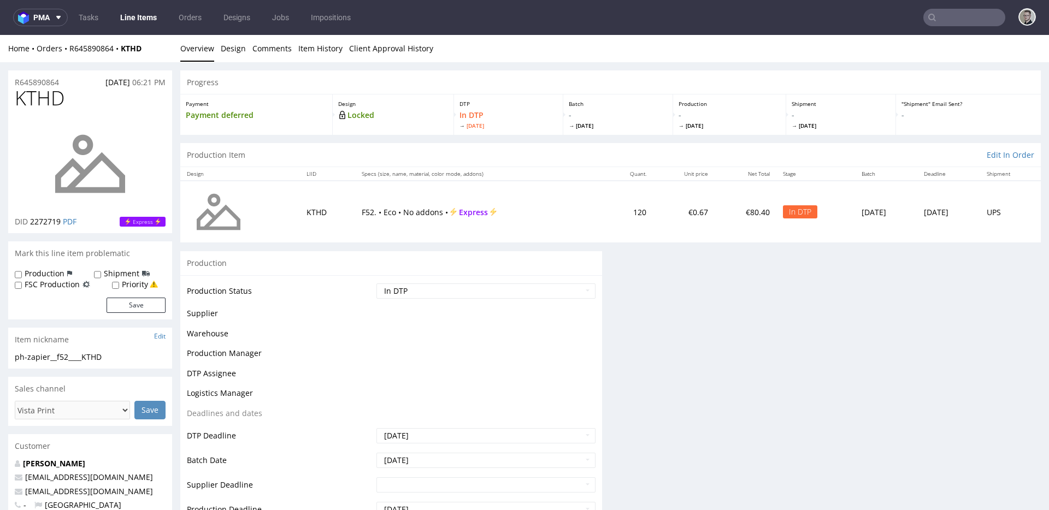
scroll to position [0, 0]
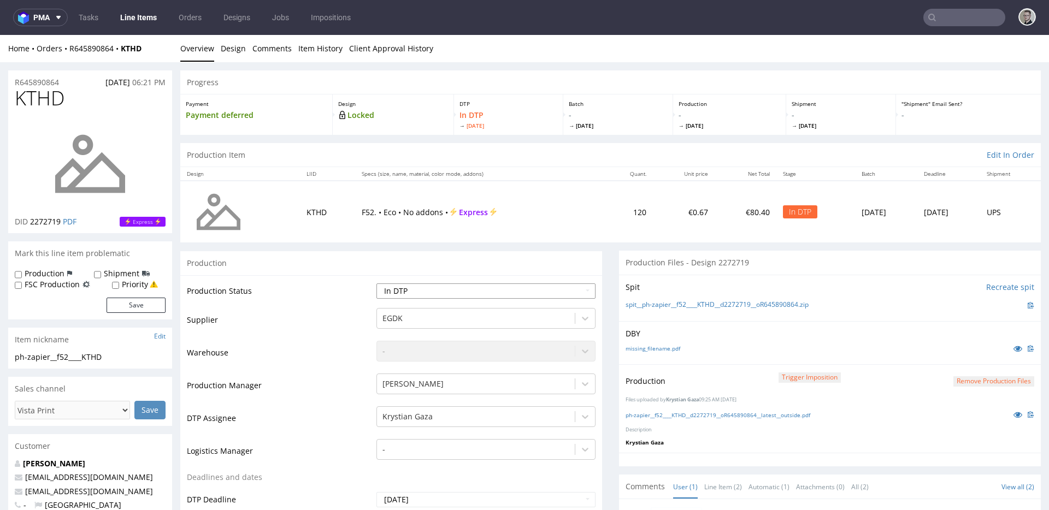
click at [410, 292] on select "Waiting for Artwork Waiting for Diecut Waiting for Mockup Waiting for DTP Waiti…" at bounding box center [485, 291] width 219 height 15
select select "dtp_production_ready"
click at [376, 284] on select "Waiting for Artwork Waiting for Diecut Waiting for Mockup Waiting for DTP Waiti…" at bounding box center [485, 291] width 219 height 15
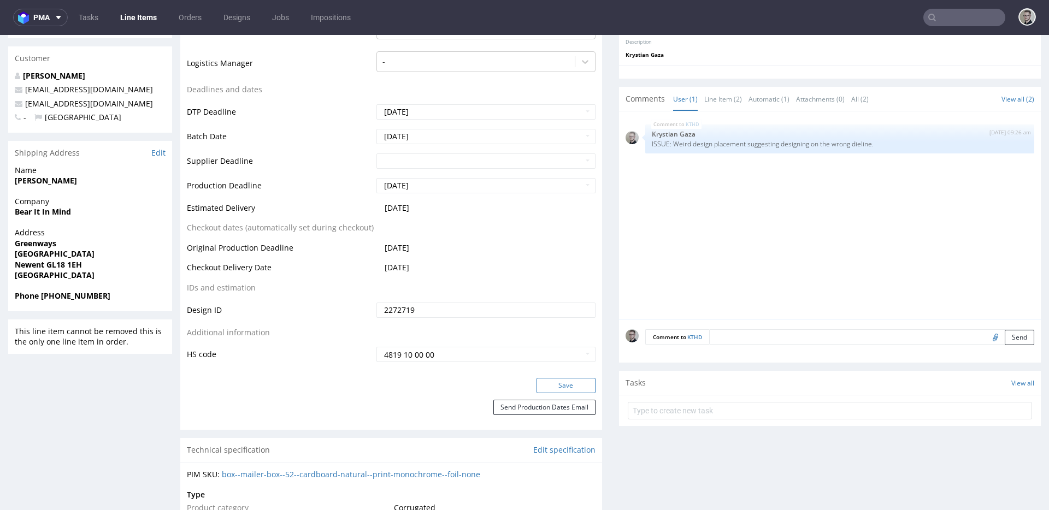
click at [559, 388] on button "Save" at bounding box center [565, 385] width 59 height 15
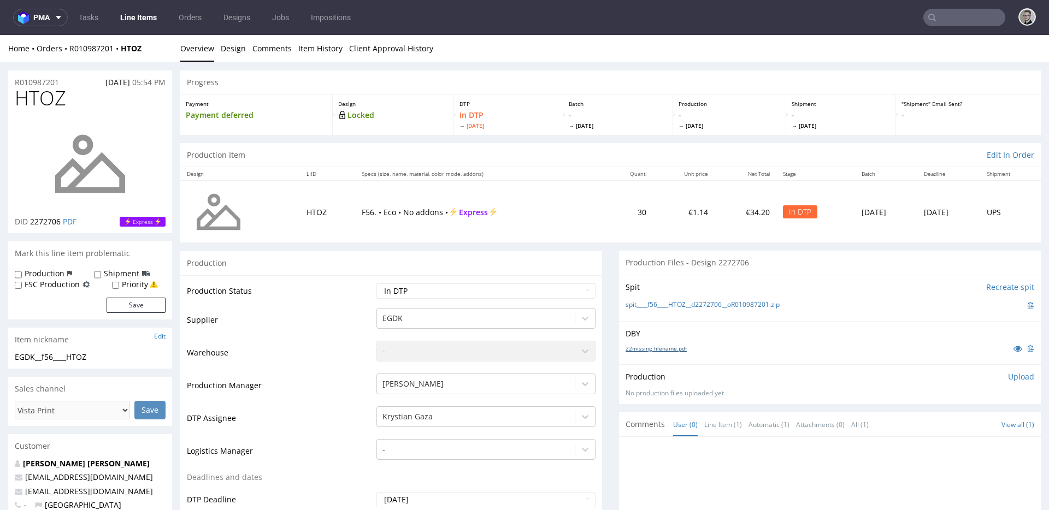
click at [668, 349] on link "22missing_filename.pdf" at bounding box center [655, 349] width 61 height 8
click at [696, 305] on link "spit____f56____HTOZ__d2272706__oR010987201.zip" at bounding box center [702, 304] width 154 height 9
click at [1008, 378] on p "Upload" at bounding box center [1021, 376] width 26 height 11
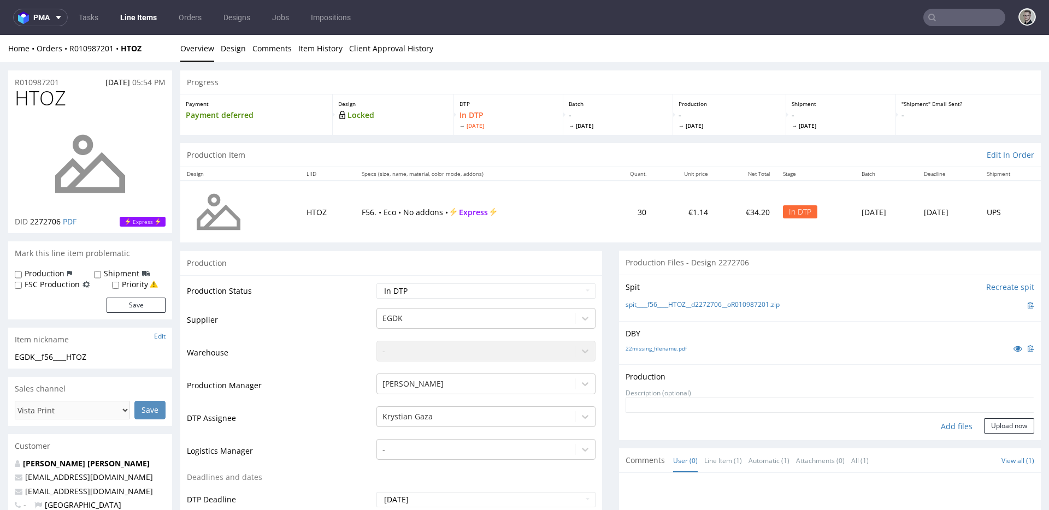
click at [949, 425] on div "Add files" at bounding box center [956, 426] width 55 height 16
type input "C:\fakepath\__f56____HTOZ__d2272706__oR010987201__latest__outside.pdf"
click at [1002, 445] on button "Upload now" at bounding box center [1009, 443] width 50 height 15
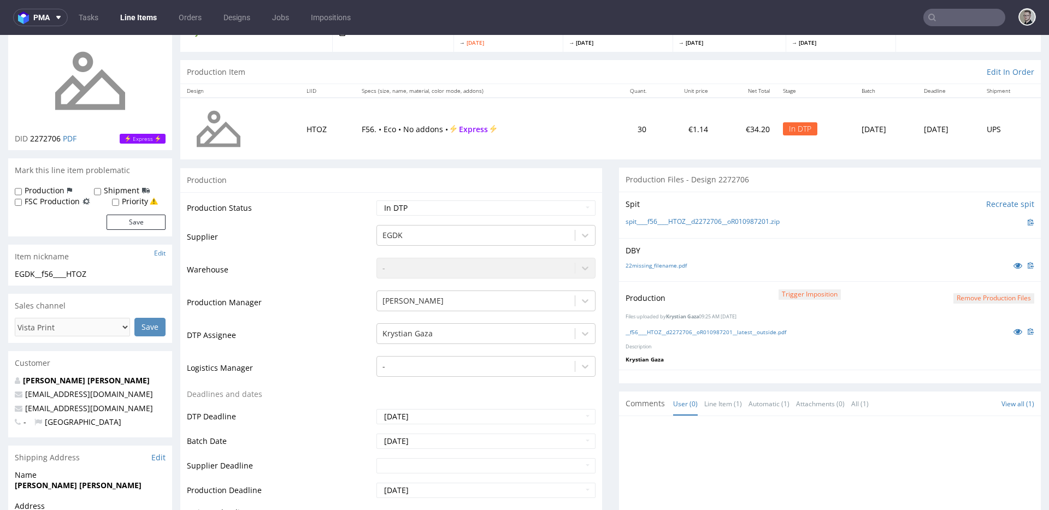
scroll to position [95, 0]
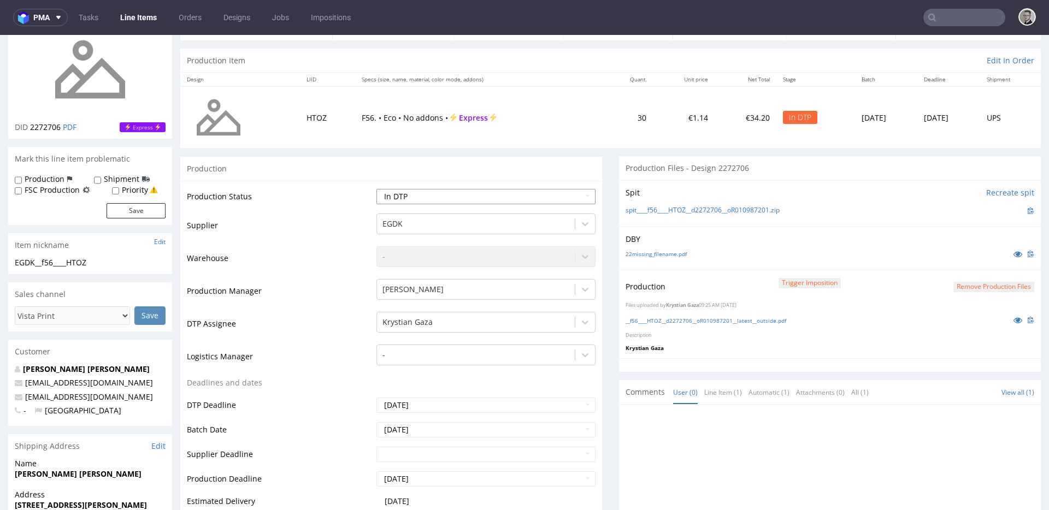
click at [498, 200] on select "Waiting for Artwork Waiting for Diecut Waiting for Mockup Waiting for DTP Waiti…" at bounding box center [485, 196] width 219 height 15
select select "dtp_production_ready"
click at [376, 189] on select "Waiting for Artwork Waiting for Diecut Waiting for Mockup Waiting for DTP Waiti…" at bounding box center [485, 196] width 219 height 15
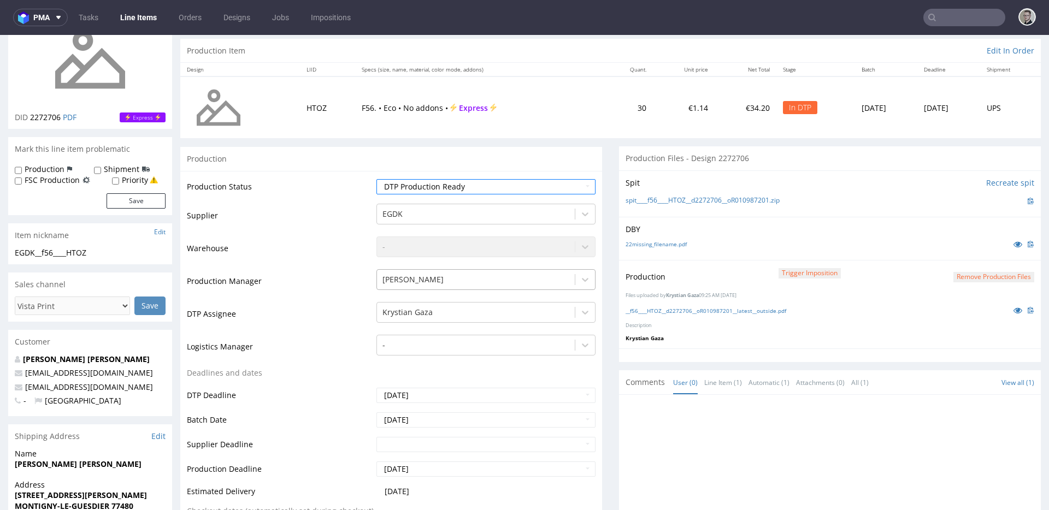
scroll to position [310, 0]
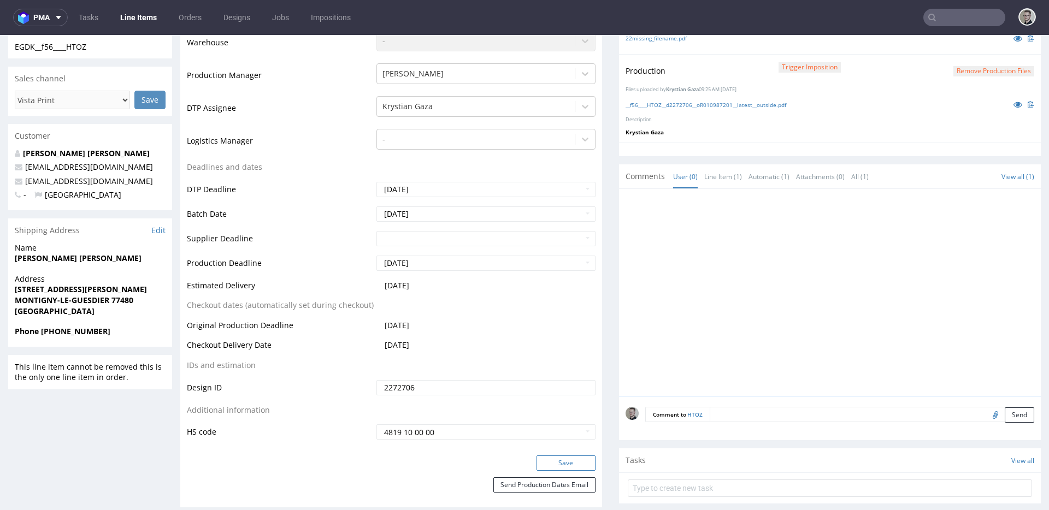
click at [573, 459] on button "Save" at bounding box center [565, 463] width 59 height 15
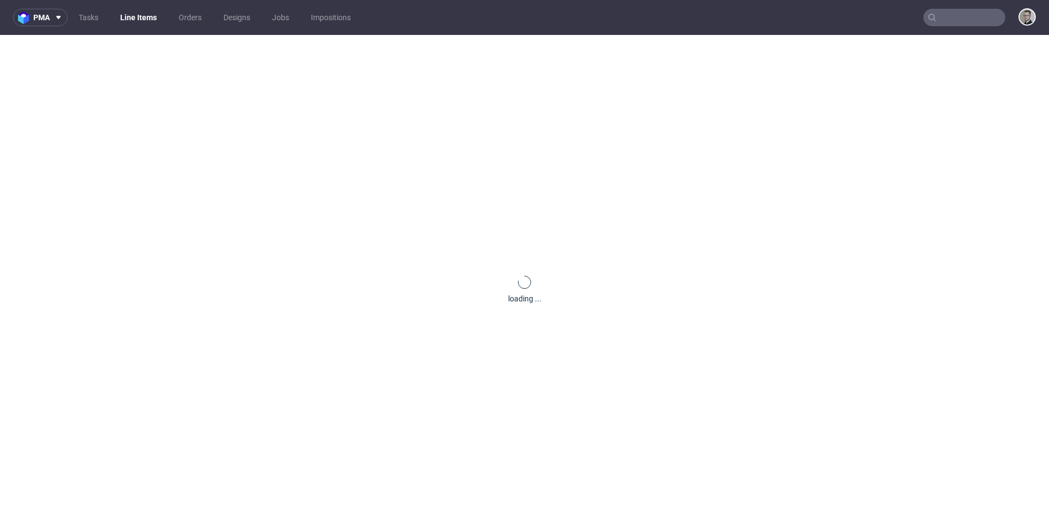
scroll to position [0, 0]
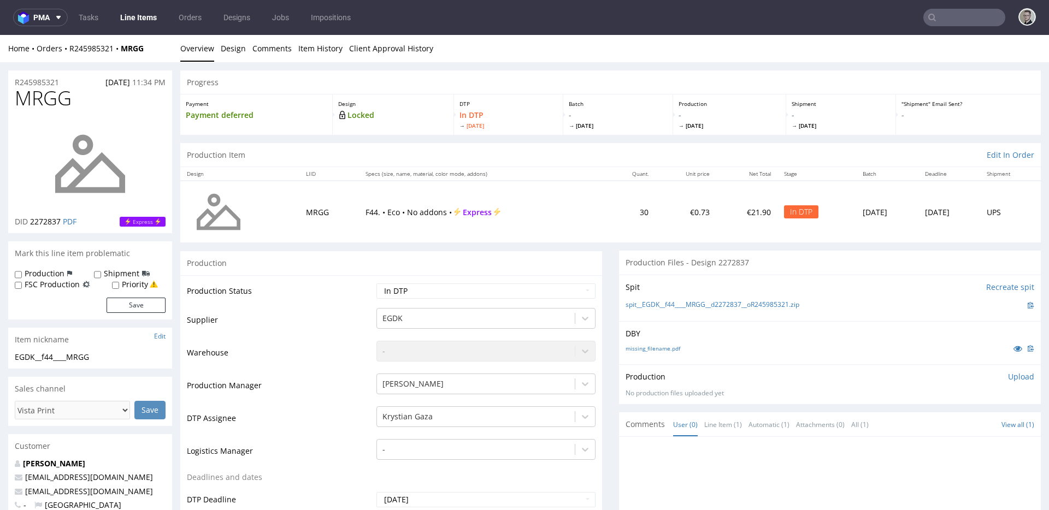
click at [660, 340] on div "DBY missing_filename.pdf" at bounding box center [830, 342] width 422 height 43
click at [660, 343] on div "missing_filename.pdf" at bounding box center [829, 348] width 409 height 12
click at [664, 345] on link "missing_filename.pdf" at bounding box center [652, 349] width 55 height 8
click at [683, 305] on link "spit__EGDK__f44____MRGG__d2272837__oR245985321.zip" at bounding box center [712, 304] width 174 height 9
click at [463, 291] on select "Waiting for Artwork Waiting for Diecut Waiting for Mockup Waiting for DTP Waiti…" at bounding box center [485, 291] width 219 height 15
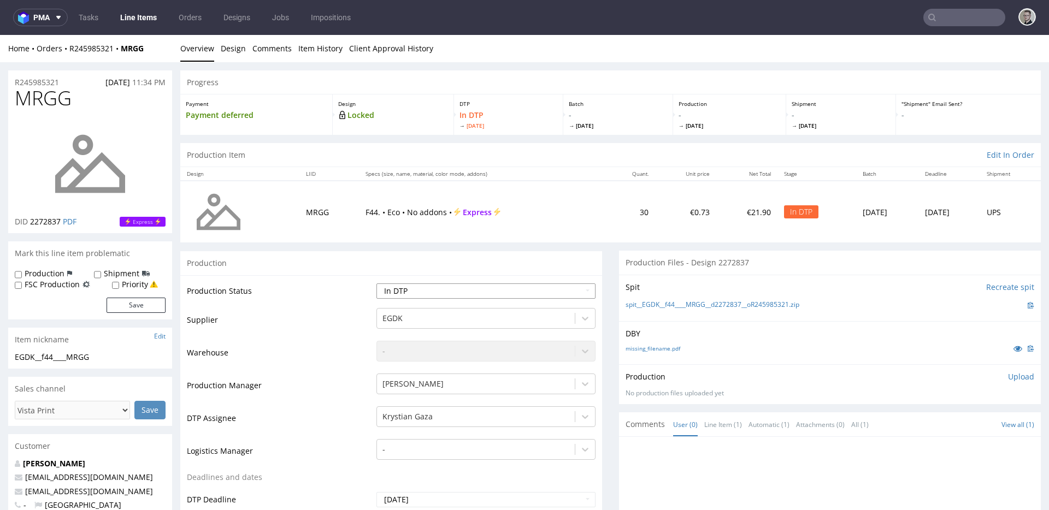
select select "dtp_issue"
click at [376, 284] on select "Waiting for Artwork Waiting for Diecut Waiting for Mockup Waiting for DTP Waiti…" at bounding box center [485, 291] width 219 height 15
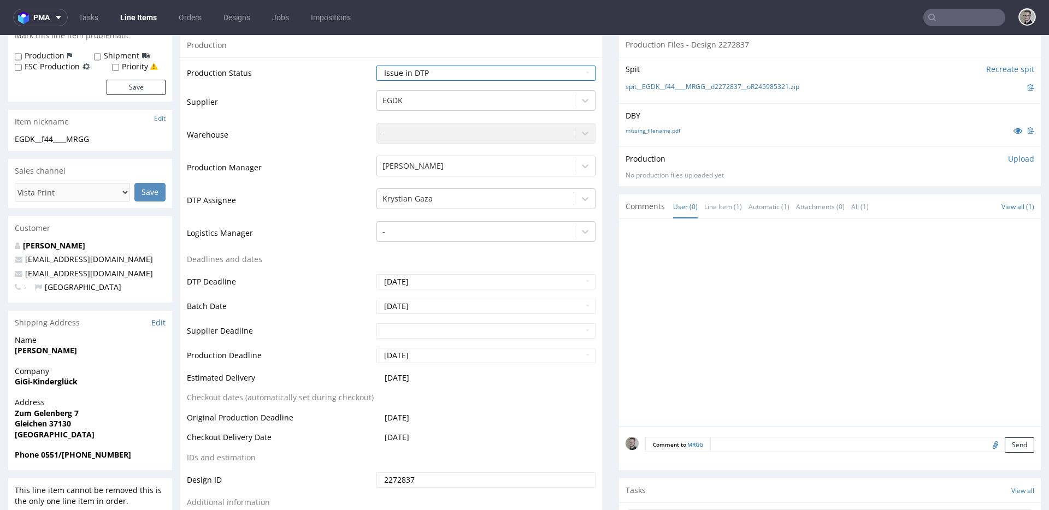
scroll to position [406, 0]
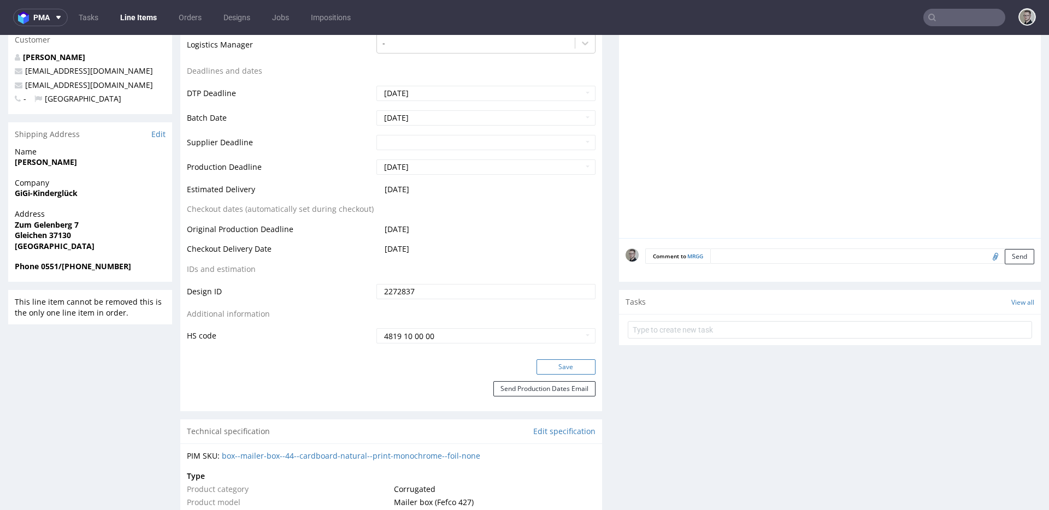
click at [569, 364] on button "Save" at bounding box center [565, 366] width 59 height 15
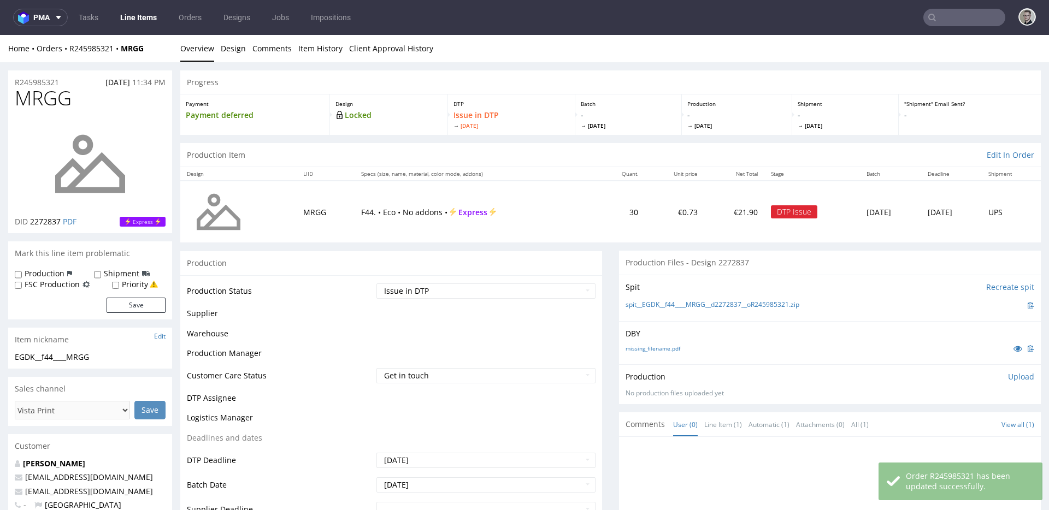
scroll to position [399, 0]
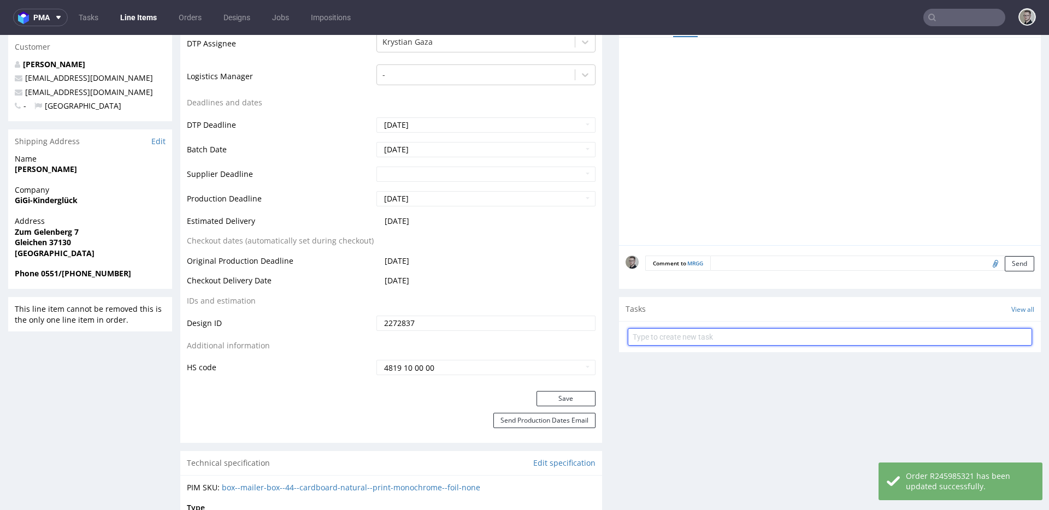
click at [674, 338] on input "text" at bounding box center [830, 336] width 404 height 17
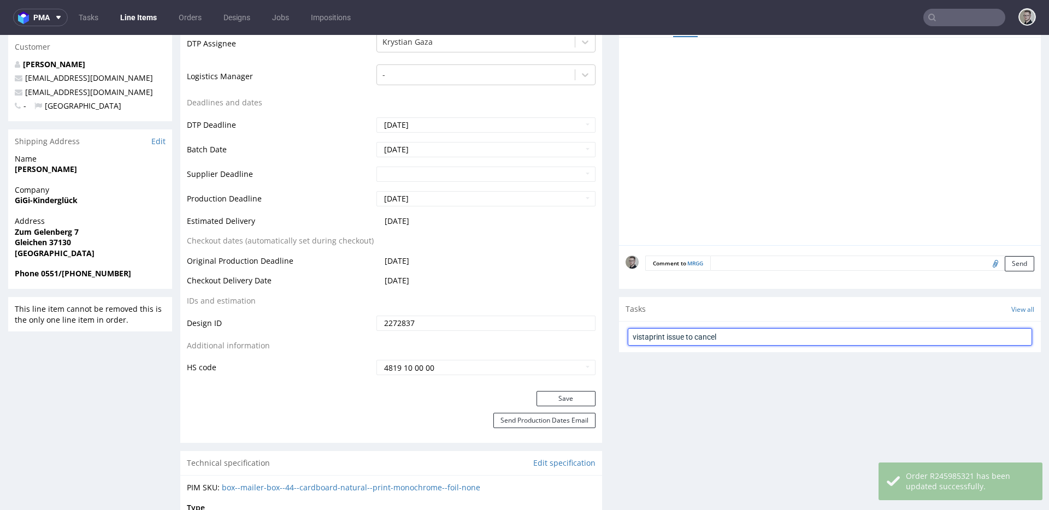
type input "vistaprint issue to cancel"
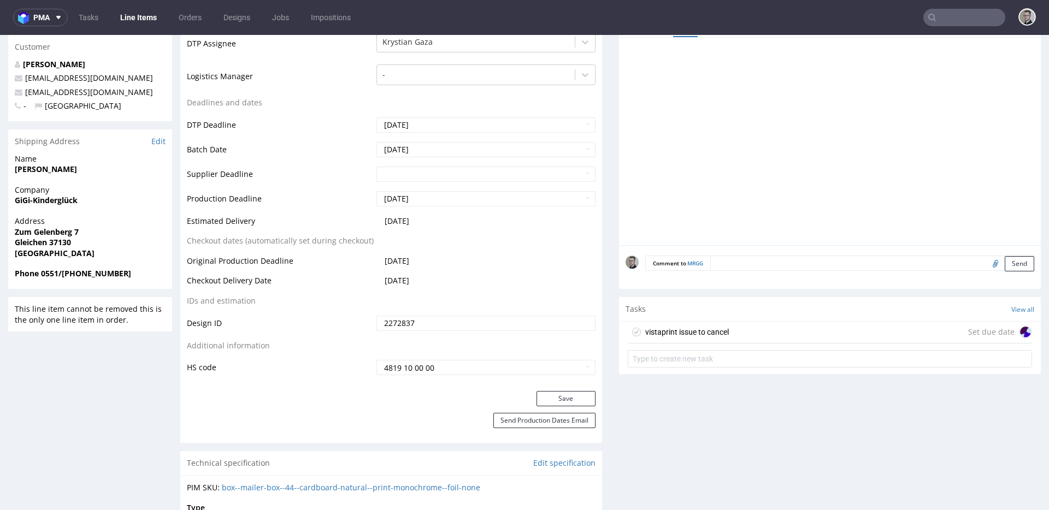
click at [781, 337] on div "vistaprint issue to cancel Set due date" at bounding box center [830, 333] width 404 height 22
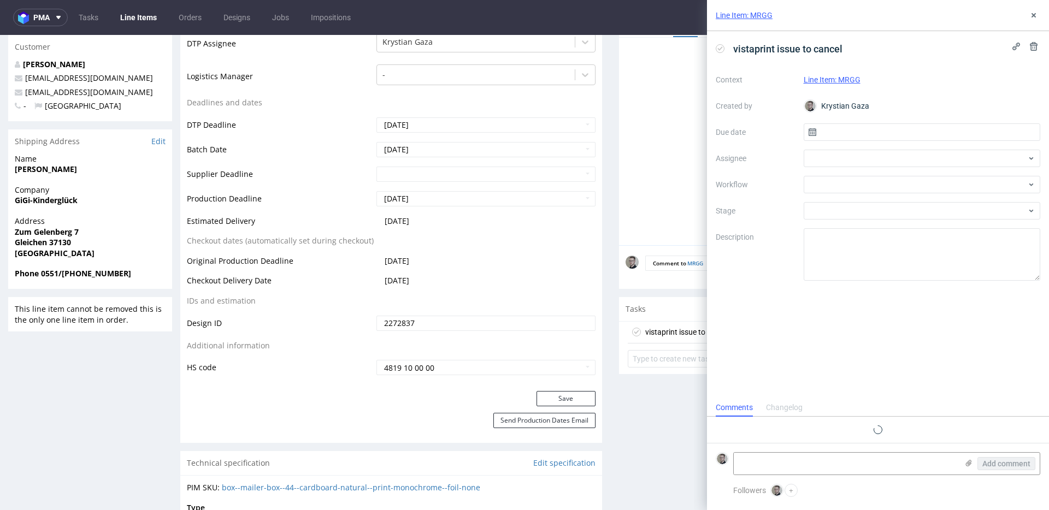
scroll to position [9, 0]
click at [872, 128] on input "text" at bounding box center [922, 131] width 237 height 17
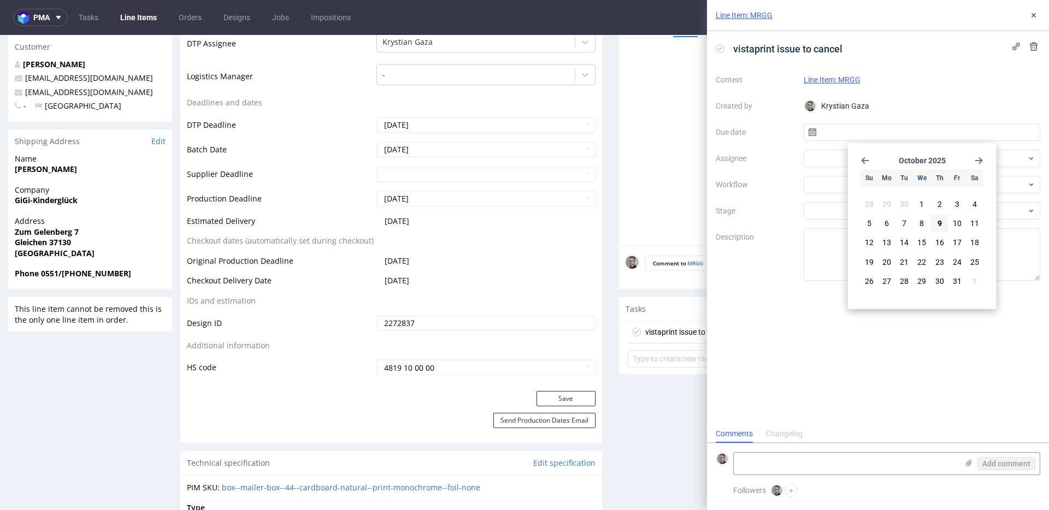
click at [943, 221] on button "9" at bounding box center [939, 223] width 17 height 17
type input "[DATE]"
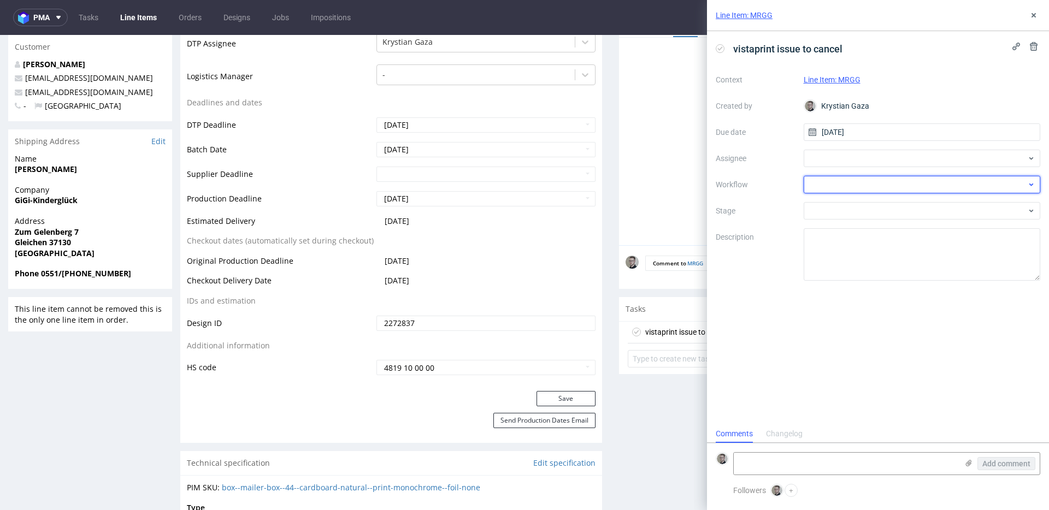
click at [896, 180] on div at bounding box center [922, 184] width 237 height 17
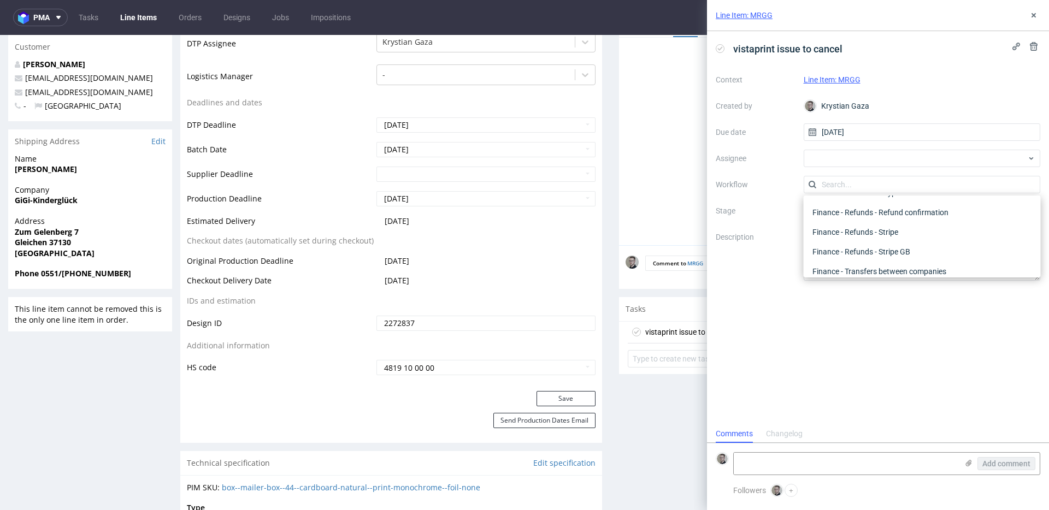
scroll to position [0, 0]
click at [876, 244] on div "DTP - Issue" at bounding box center [922, 244] width 228 height 20
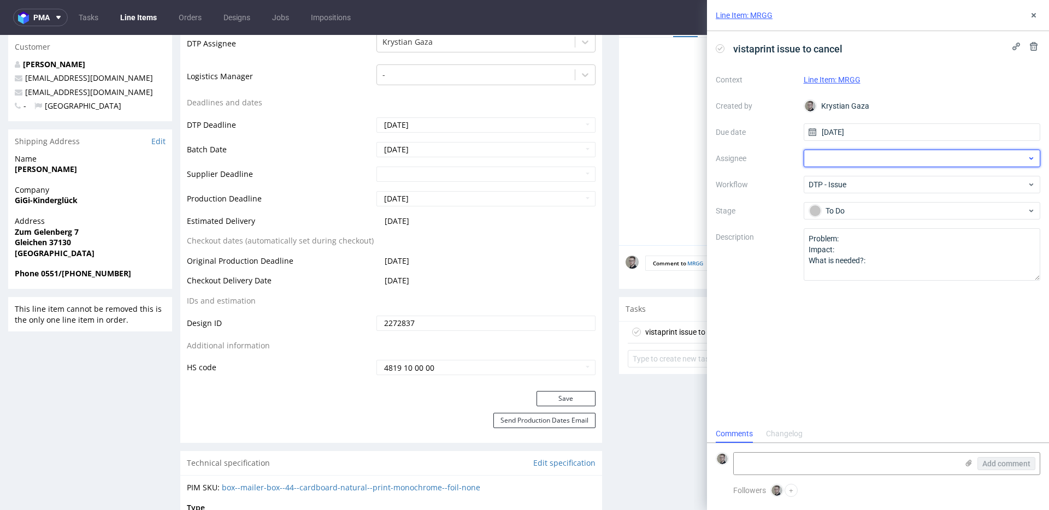
click at [881, 159] on div at bounding box center [922, 158] width 237 height 17
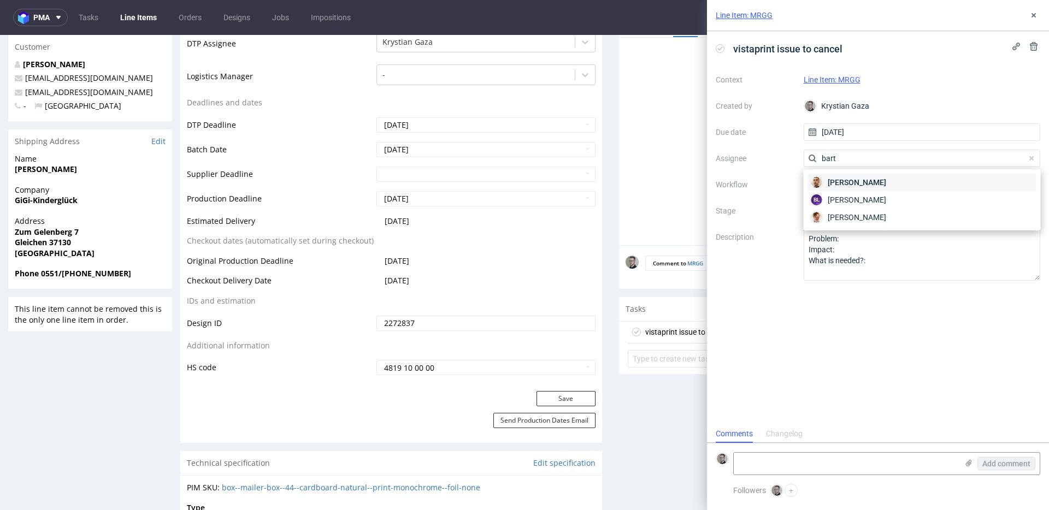
type input "bart"
drag, startPoint x: 900, startPoint y: 174, endPoint x: 891, endPoint y: 188, distance: 16.7
click at [899, 174] on div "Bartłomiej Leśniczuk" at bounding box center [922, 182] width 228 height 17
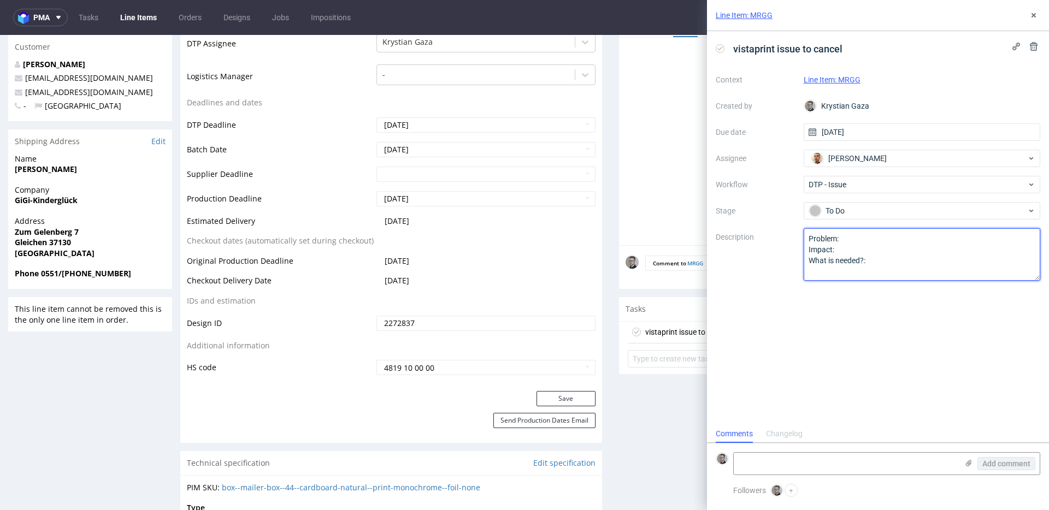
drag, startPoint x: 891, startPoint y: 300, endPoint x: 421, endPoint y: 52, distance: 531.4
click at [854, 243] on textarea "Problem: Impact: What is needed?:" at bounding box center [922, 254] width 237 height 52
type textarea "Multicolor design for single color print."
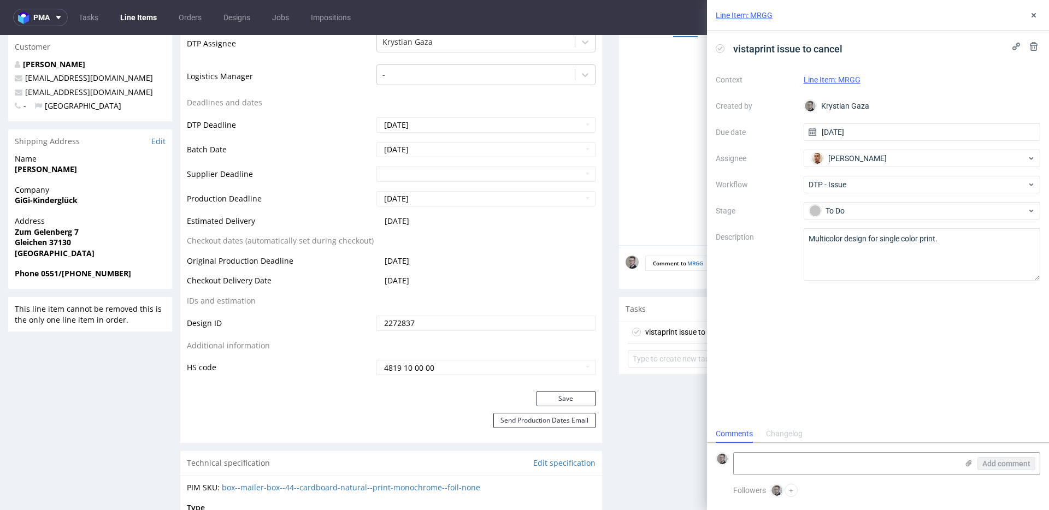
click at [964, 368] on div "vistaprint issue to cancel Context Line Item: MRGG Created by Krystian Gaza Due…" at bounding box center [878, 228] width 342 height 394
click at [1031, 16] on icon at bounding box center [1033, 15] width 9 height 9
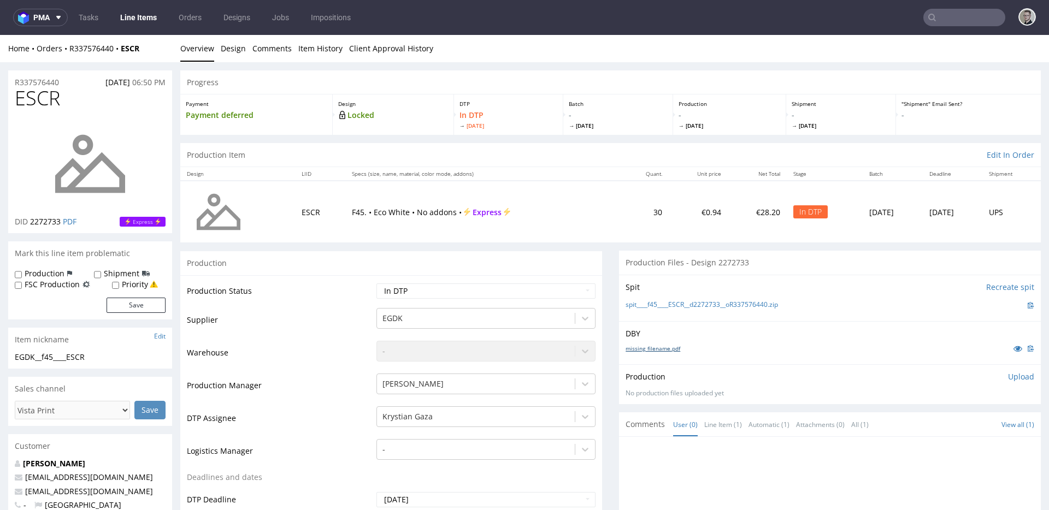
click at [667, 347] on link "missing_filename.pdf" at bounding box center [652, 349] width 55 height 8
click at [694, 306] on link "spit____f45____ESCR__d2272733__oR337576440.zip" at bounding box center [701, 304] width 152 height 9
click at [1008, 374] on p "Upload" at bounding box center [1021, 376] width 26 height 11
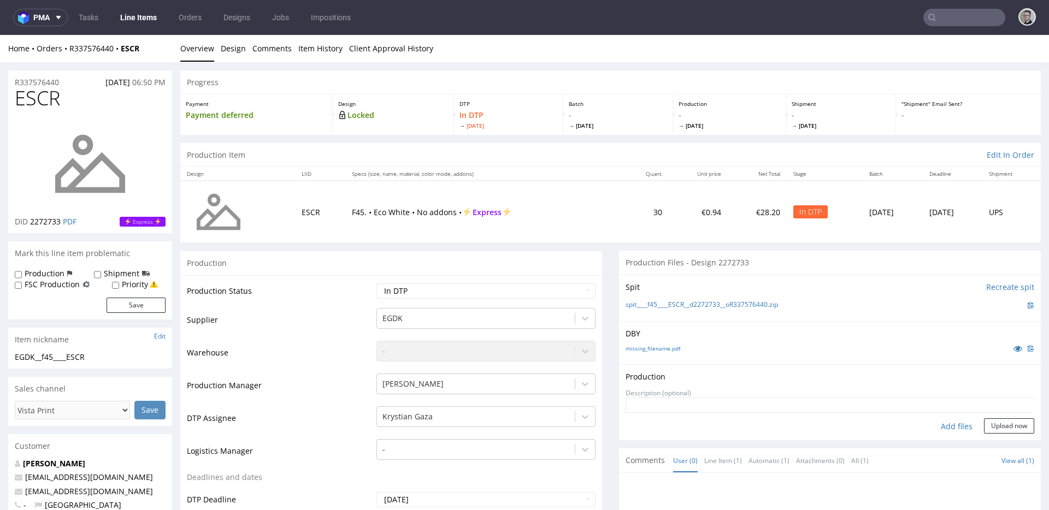
click at [946, 423] on div "Add files" at bounding box center [956, 426] width 55 height 16
type input "C:\fakepath\__f45____ESCR__d2272733__oR337576440__latest__inside.pdf"
click at [995, 440] on button "Upload now" at bounding box center [1009, 443] width 50 height 15
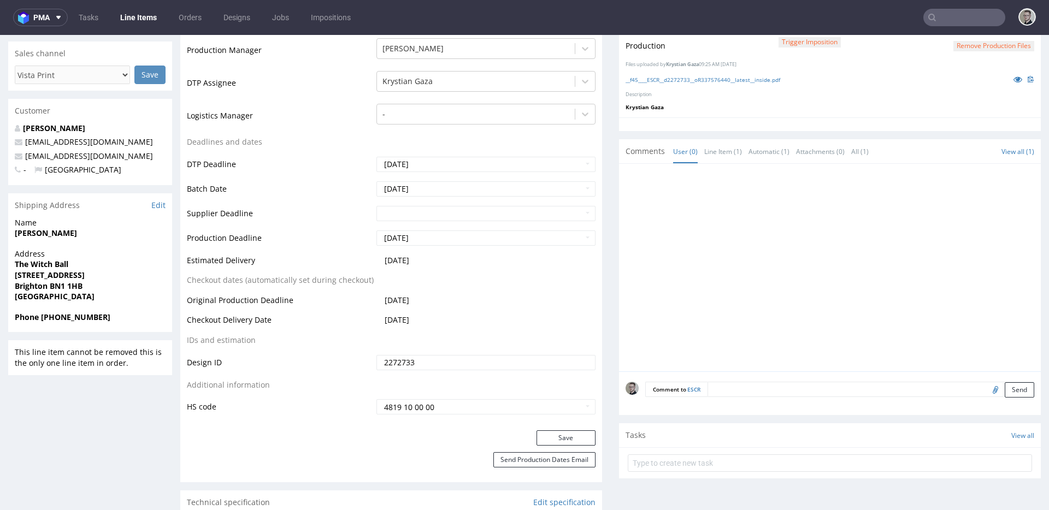
scroll to position [339, 0]
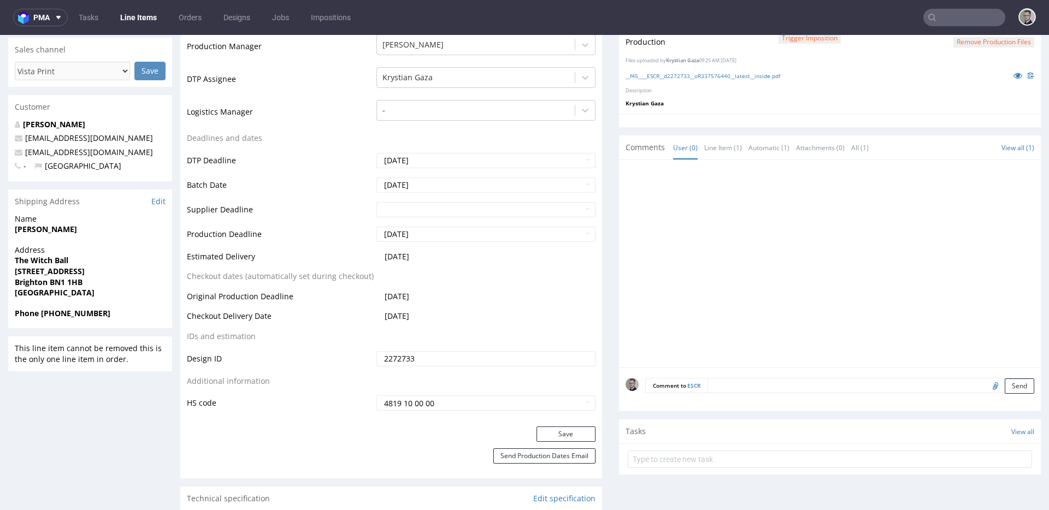
click at [808, 393] on div "Comment to ESCR Send" at bounding box center [830, 390] width 422 height 44
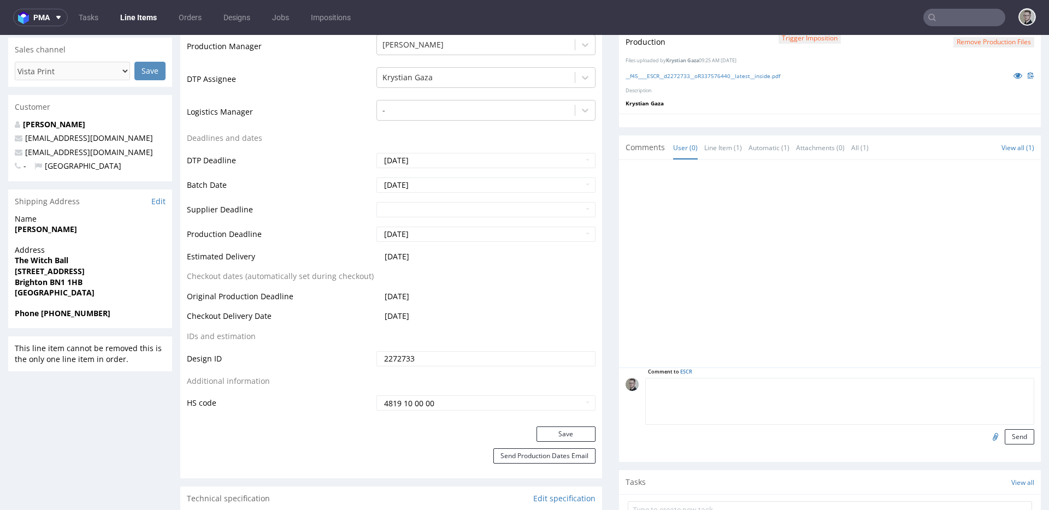
click at [811, 389] on textarea at bounding box center [839, 401] width 389 height 47
type textarea "ISSUE: Tiny elements, below minimal printing specification."
click at [1011, 434] on button "Send" at bounding box center [1019, 436] width 29 height 15
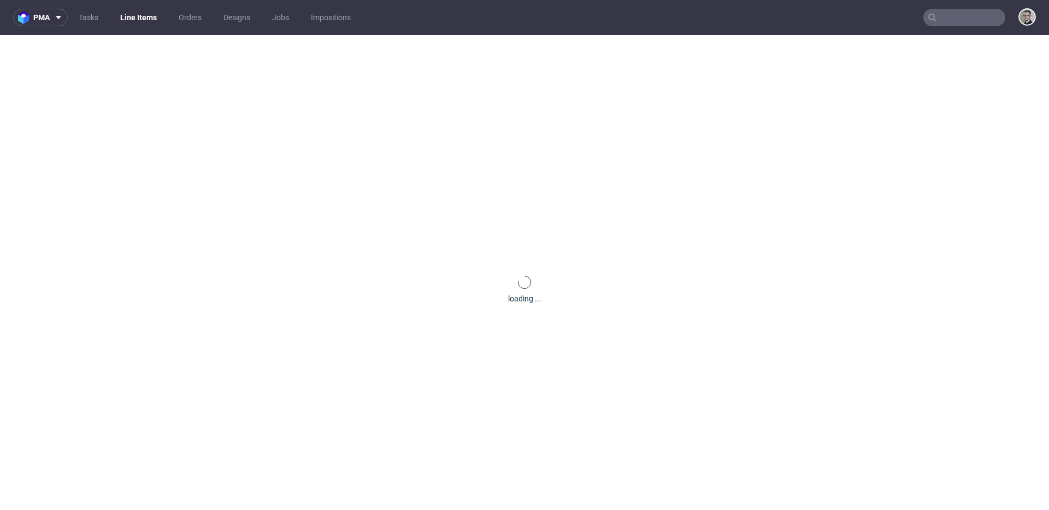
scroll to position [0, 0]
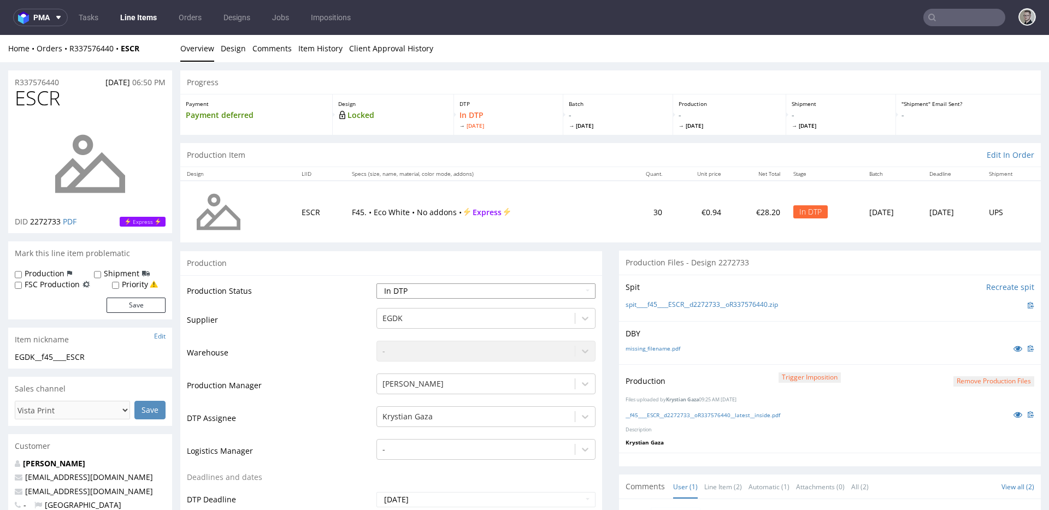
click at [456, 286] on select "Waiting for Artwork Waiting for Diecut Waiting for Mockup Waiting for DTP Waiti…" at bounding box center [485, 291] width 219 height 15
select select "dtp_production_ready"
click at [376, 284] on select "Waiting for Artwork Waiting for Diecut Waiting for Mockup Waiting for DTP Waiti…" at bounding box center [485, 291] width 219 height 15
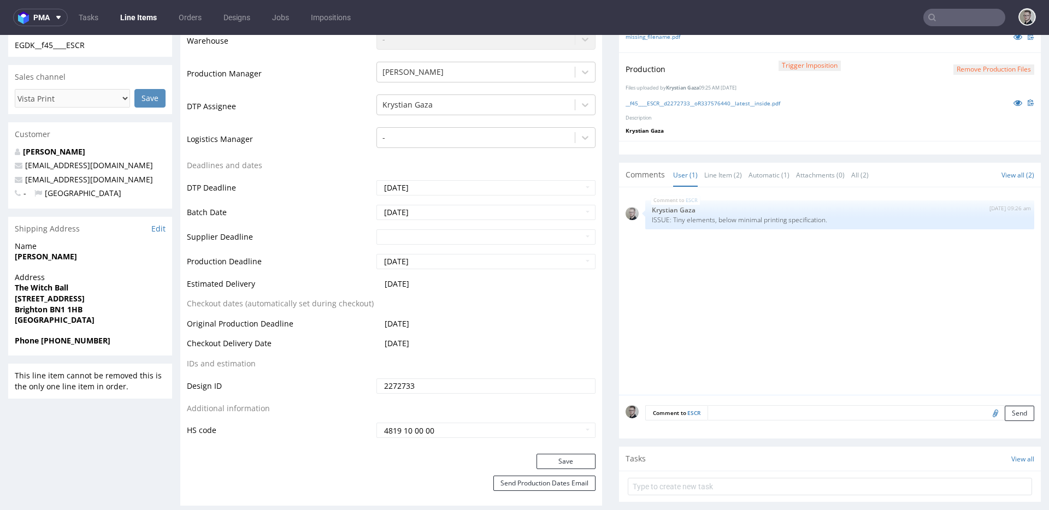
scroll to position [346, 0]
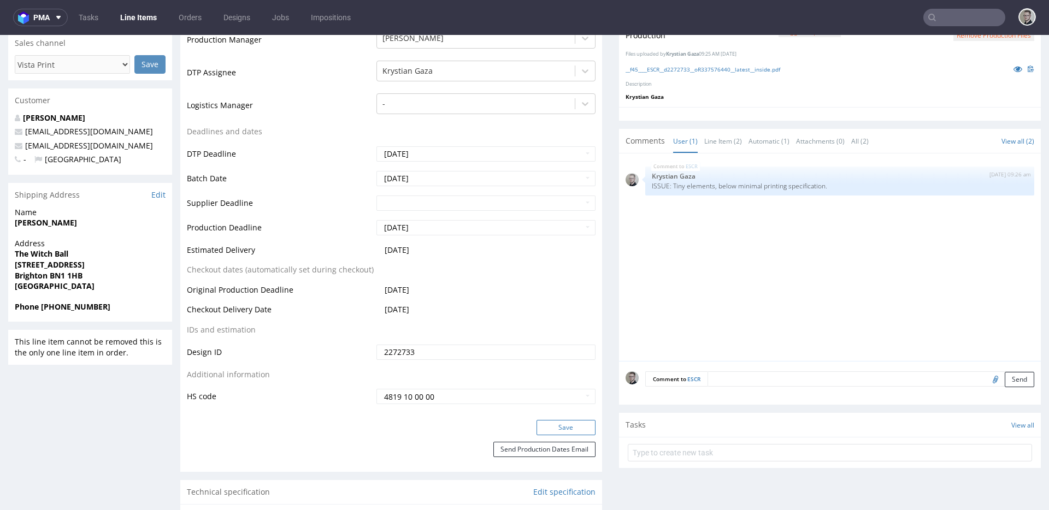
click at [569, 426] on button "Save" at bounding box center [565, 427] width 59 height 15
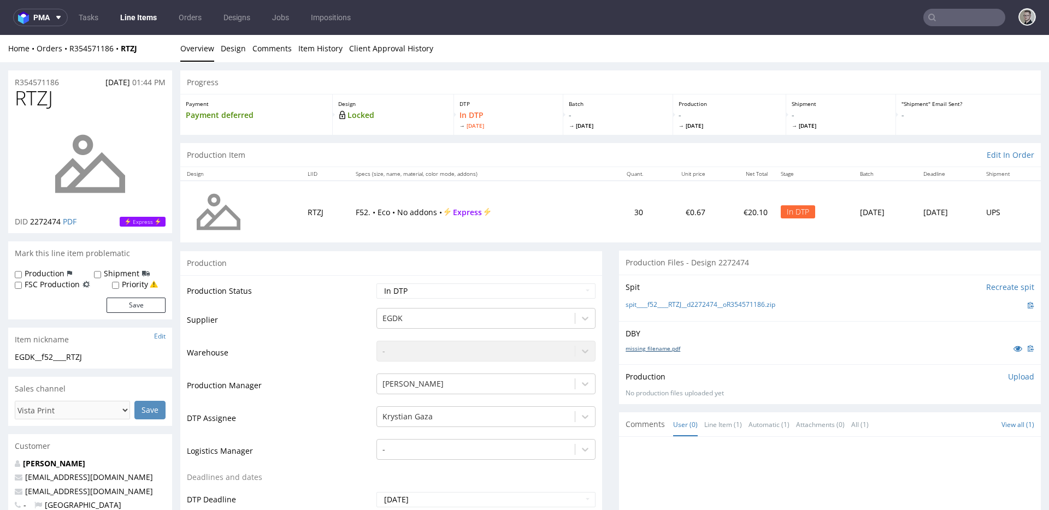
click at [664, 348] on link "missing_filename.pdf" at bounding box center [652, 349] width 55 height 8
click at [707, 308] on link "spit____f52____RTZJ__d2272474__oR354571186.zip" at bounding box center [700, 304] width 150 height 9
click at [804, 302] on div "spit____f52____RTZJ__d2272474__oR354571186.zip" at bounding box center [829, 305] width 409 height 12
click at [1008, 375] on p "Upload" at bounding box center [1021, 376] width 26 height 11
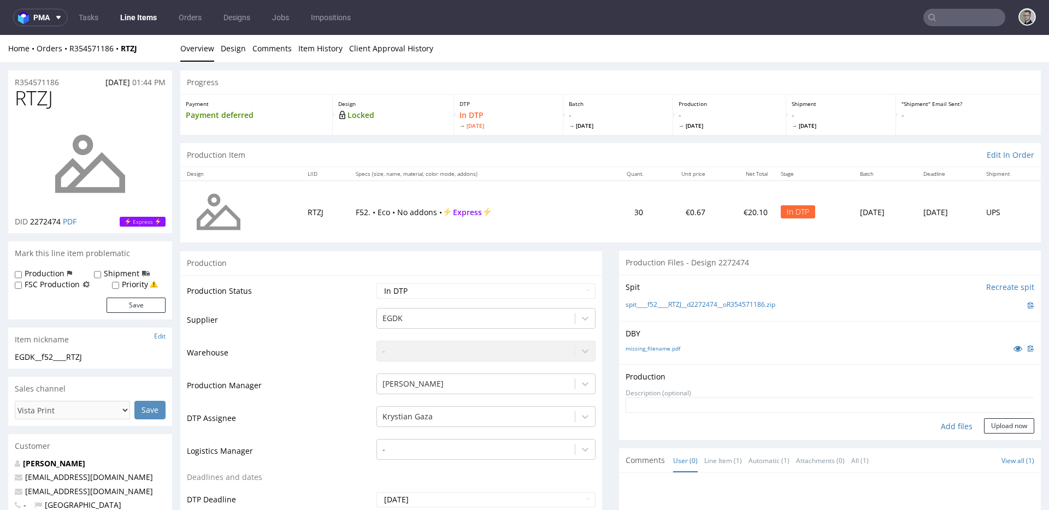
click at [937, 425] on div "Add files" at bounding box center [956, 426] width 55 height 16
type input "C:\fakepath\__f52____RTZJ__d2272474__oR354571186__latest__outside.pdf"
click at [1001, 445] on button "Upload now" at bounding box center [1009, 443] width 50 height 15
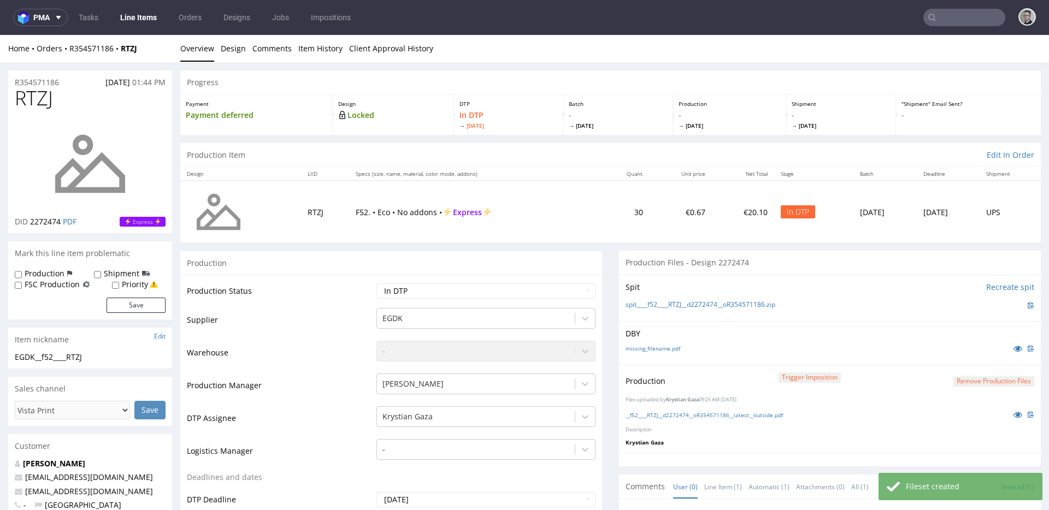
click at [477, 299] on td "Waiting for Artwork Waiting for Diecut Waiting for Mockup Waiting for DTP Waiti…" at bounding box center [485, 294] width 222 height 25
click at [480, 289] on select "Waiting for Artwork Waiting for Diecut Waiting for Mockup Waiting for DTP Waiti…" at bounding box center [485, 291] width 219 height 15
select select "dtp_production_ready"
click at [376, 284] on select "Waiting for Artwork Waiting for Diecut Waiting for Mockup Waiting for DTP Waiti…" at bounding box center [485, 291] width 219 height 15
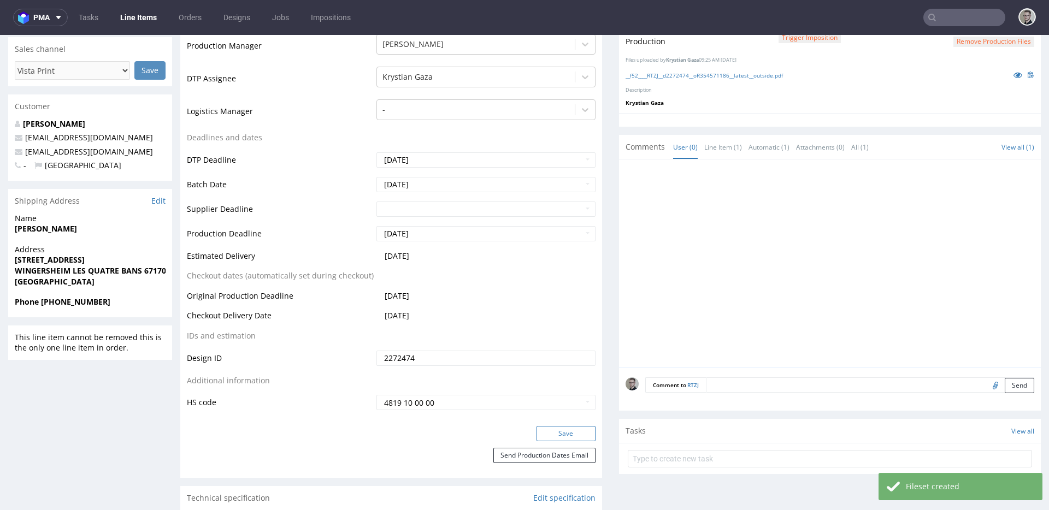
click at [556, 435] on button "Save" at bounding box center [565, 433] width 59 height 15
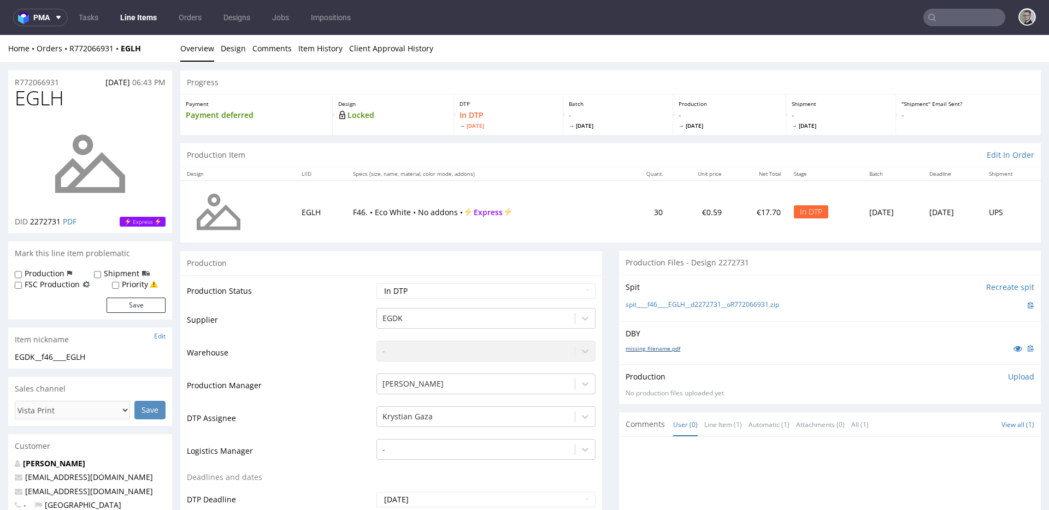
click at [665, 345] on link "missing_filename.pdf" at bounding box center [652, 349] width 55 height 8
click at [718, 299] on div "spit____f46____EGLH__d2272731__oR772066931.zip" at bounding box center [829, 305] width 409 height 12
click at [719, 303] on link "spit____f46____EGLH__d2272731__oR772066931.zip" at bounding box center [701, 304] width 153 height 9
click at [499, 288] on select "Waiting for Artwork Waiting for Diecut Waiting for Mockup Waiting for DTP Waiti…" at bounding box center [485, 291] width 219 height 15
select select "dtp_issue"
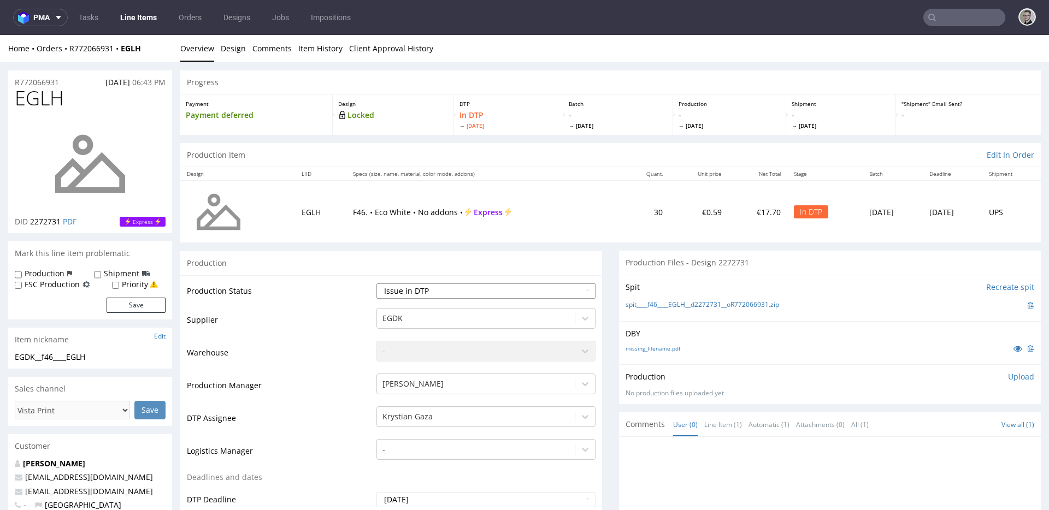
click at [376, 284] on select "Waiting for Artwork Waiting for Diecut Waiting for Mockup Waiting for DTP Waiti…" at bounding box center [485, 291] width 219 height 15
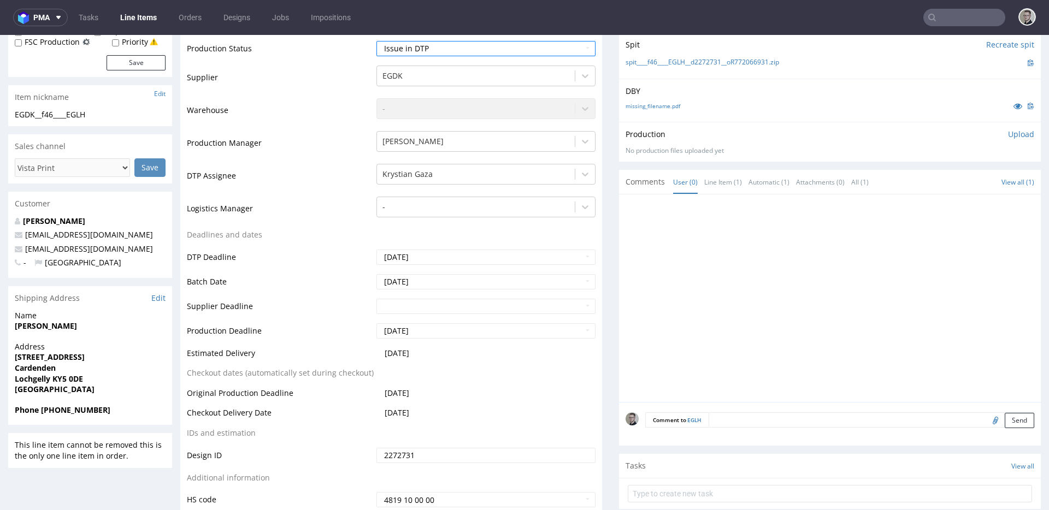
scroll to position [481, 0]
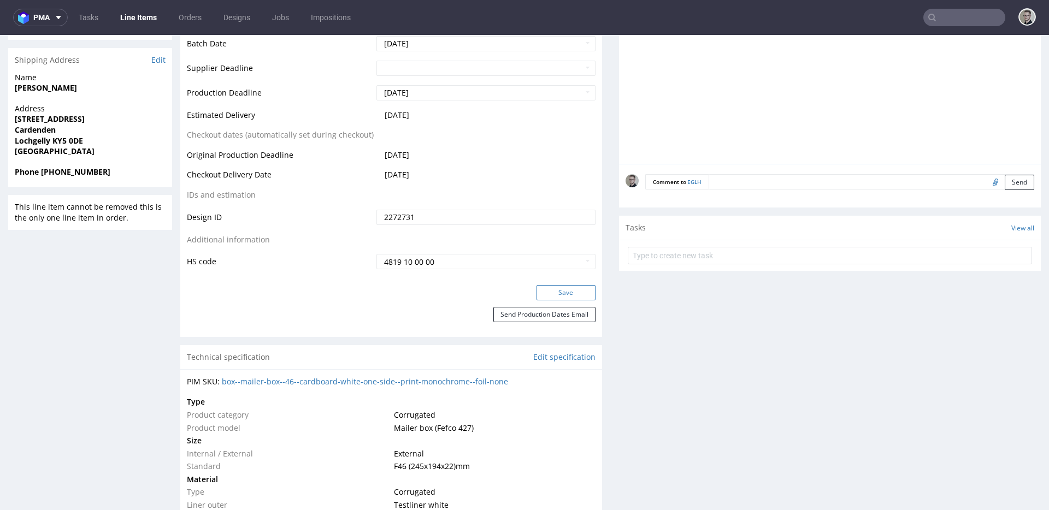
click at [580, 292] on button "Save" at bounding box center [565, 292] width 59 height 15
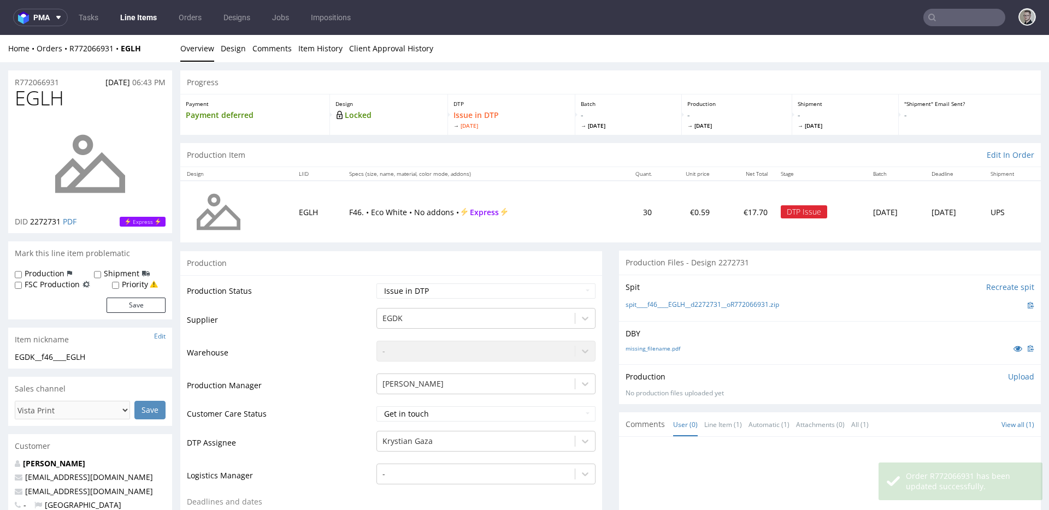
scroll to position [332, 0]
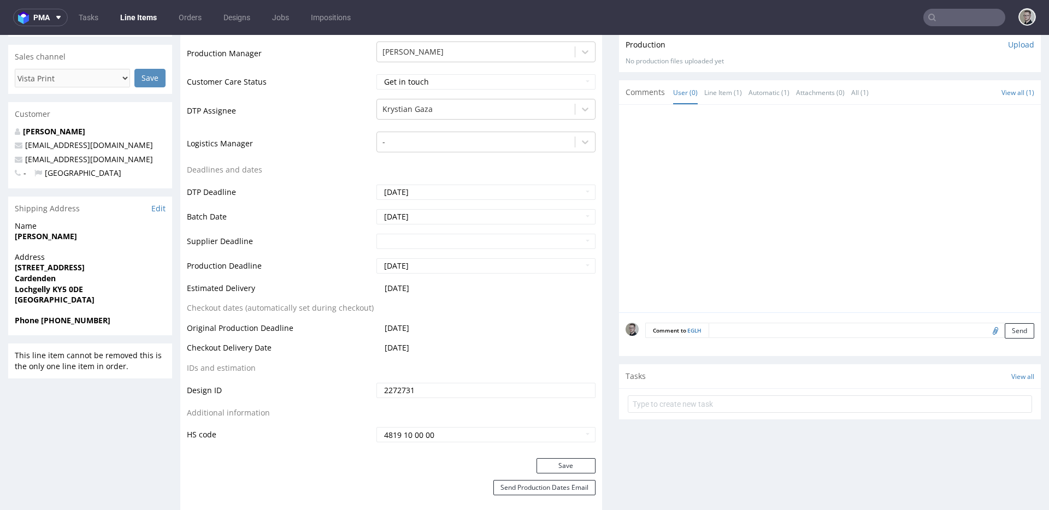
click at [747, 393] on form at bounding box center [830, 404] width 404 height 26
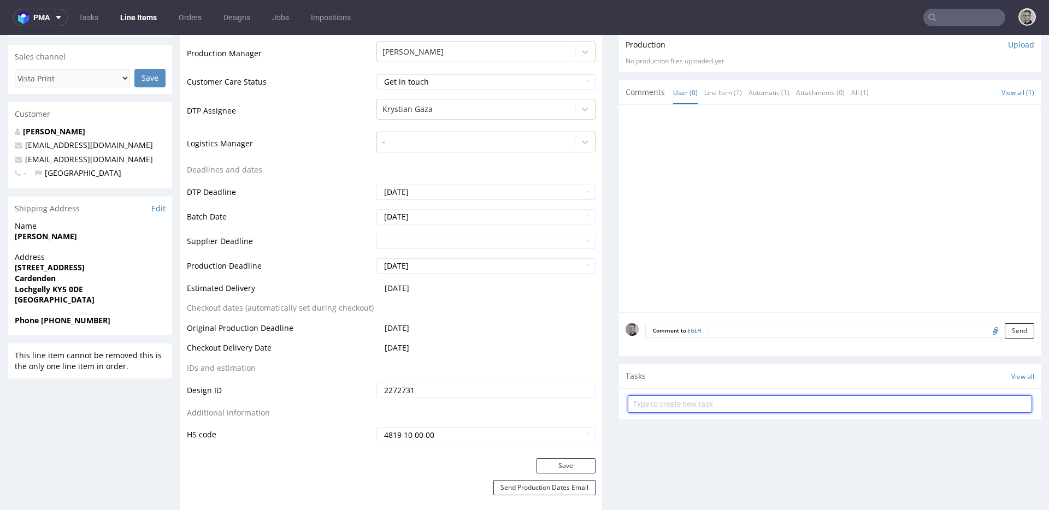
click at [750, 399] on input "text" at bounding box center [830, 403] width 404 height 17
type input "vistaprint issue to cancel"
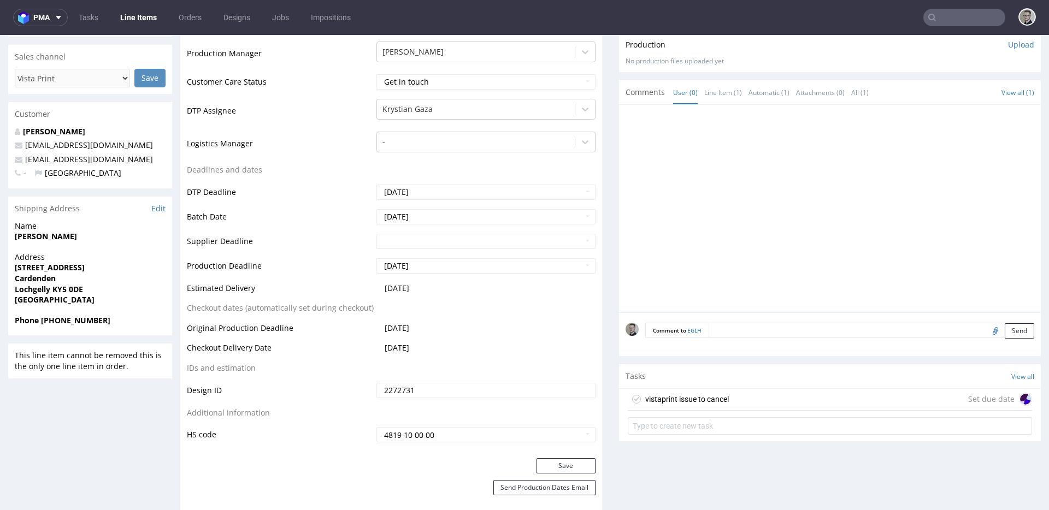
click at [812, 402] on div "vistaprint issue to cancel Set due date" at bounding box center [830, 400] width 404 height 22
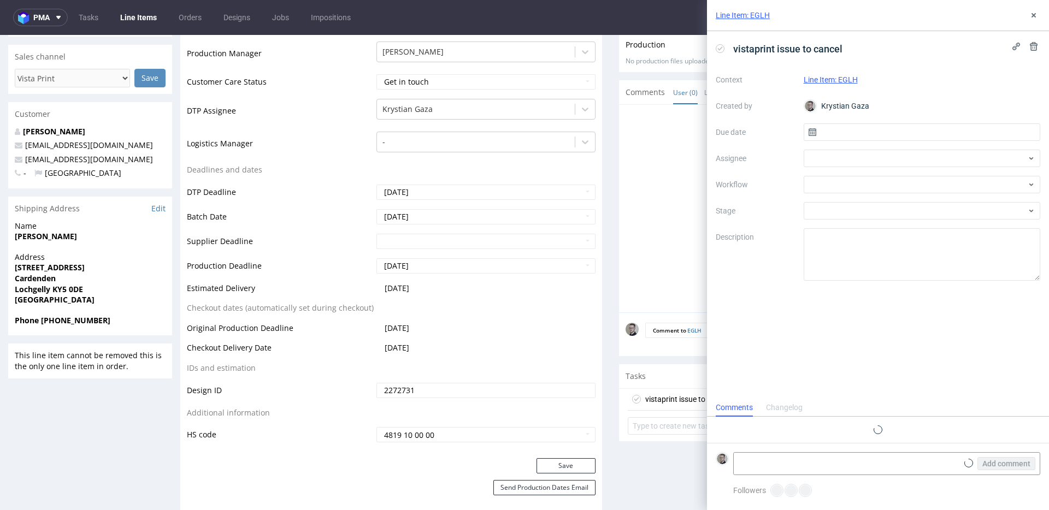
scroll to position [9, 0]
click at [947, 131] on input "text" at bounding box center [922, 131] width 237 height 17
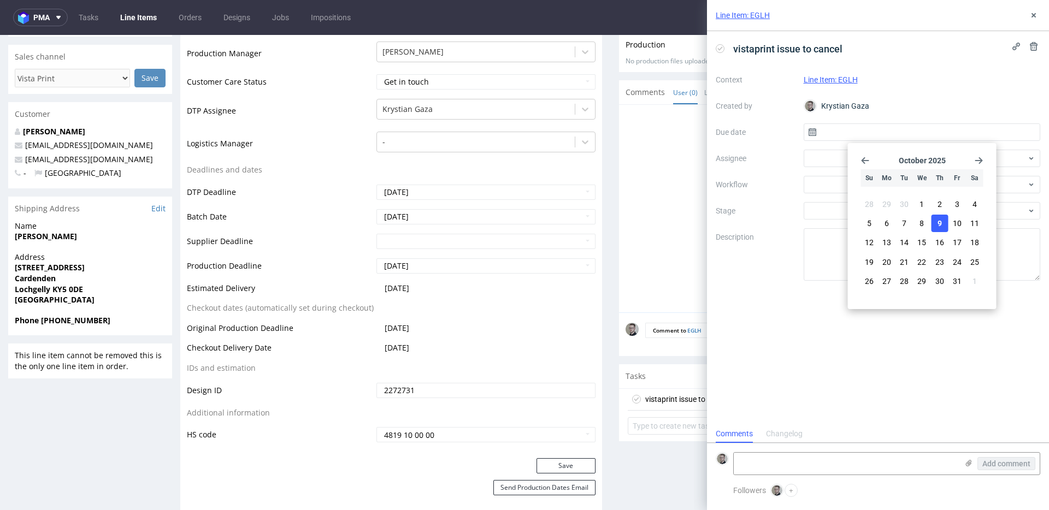
click at [941, 220] on span "9" at bounding box center [939, 223] width 4 height 11
type input "09/10/2025"
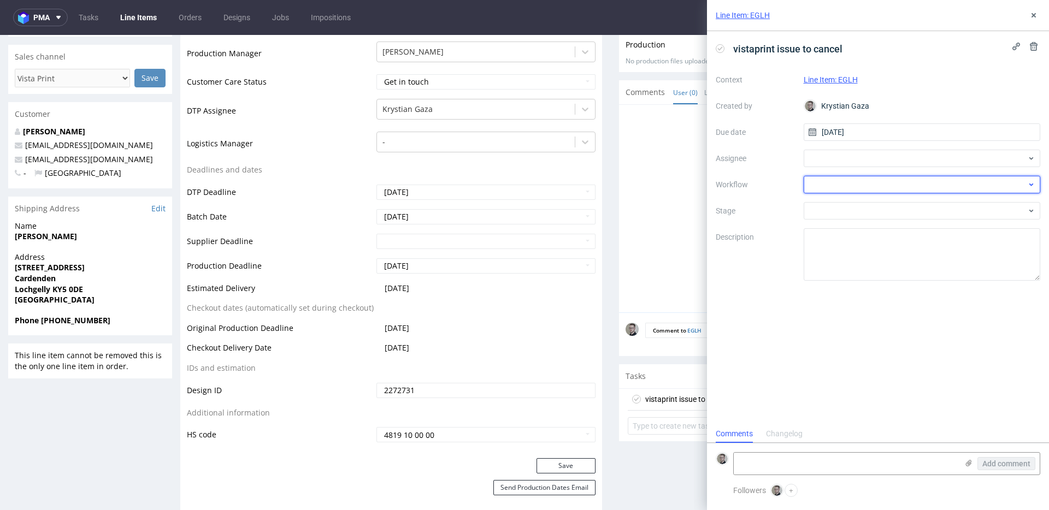
click at [920, 193] on div at bounding box center [922, 184] width 237 height 17
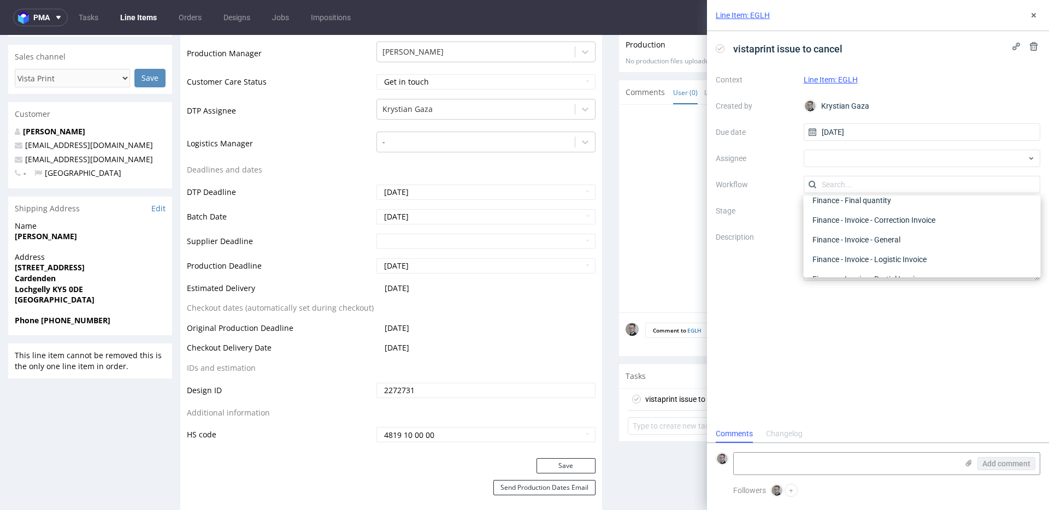
scroll to position [0, 0]
click at [871, 241] on div "DTP - Issue" at bounding box center [922, 244] width 228 height 20
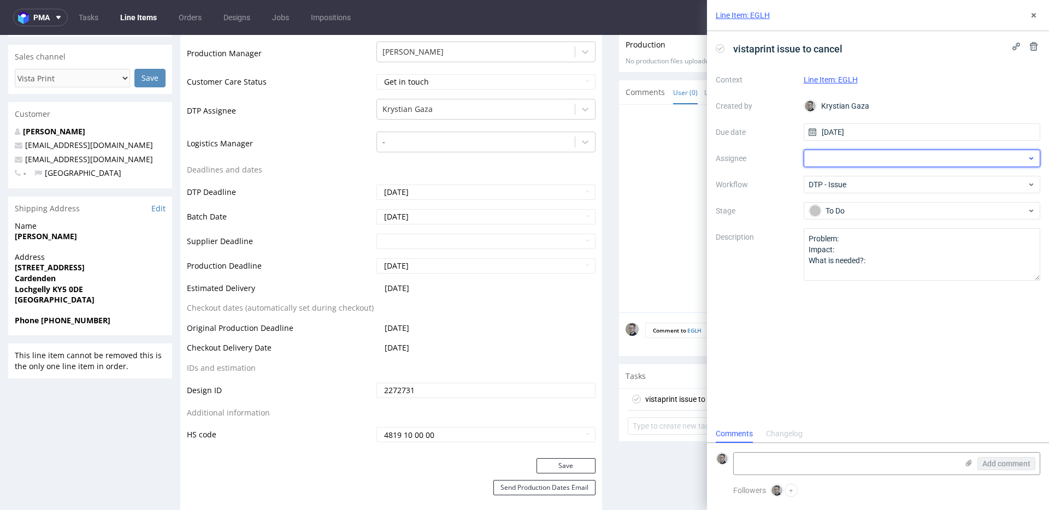
click at [885, 163] on div at bounding box center [922, 158] width 237 height 17
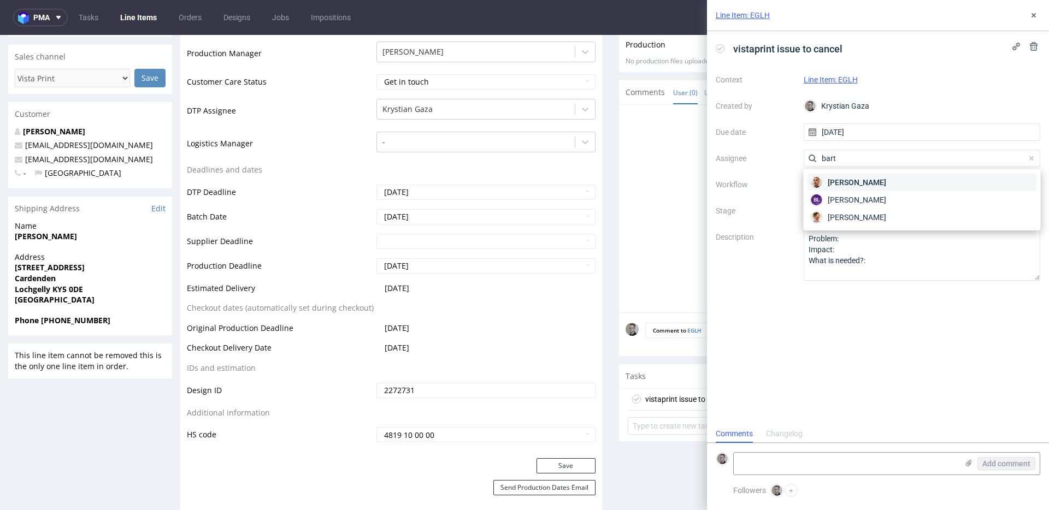
type input "bart"
click at [886, 182] on span "Bartłomiej Leśniczuk" at bounding box center [857, 182] width 58 height 11
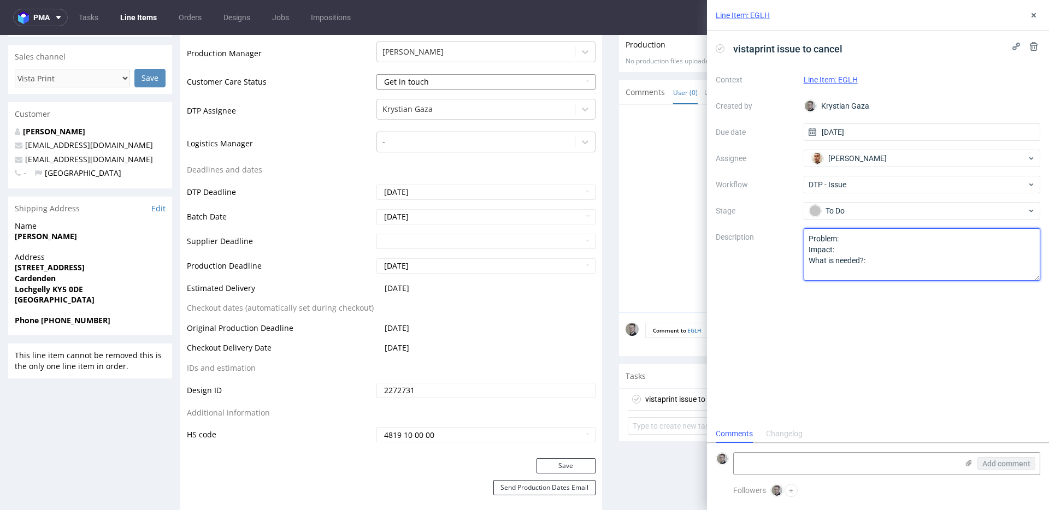
drag, startPoint x: 898, startPoint y: 298, endPoint x: 389, endPoint y: 83, distance: 552.5
paste textarea "ticolor design (different shades of color) on one color design."
type textarea "Multicolor design (different shades of color) on one color design."
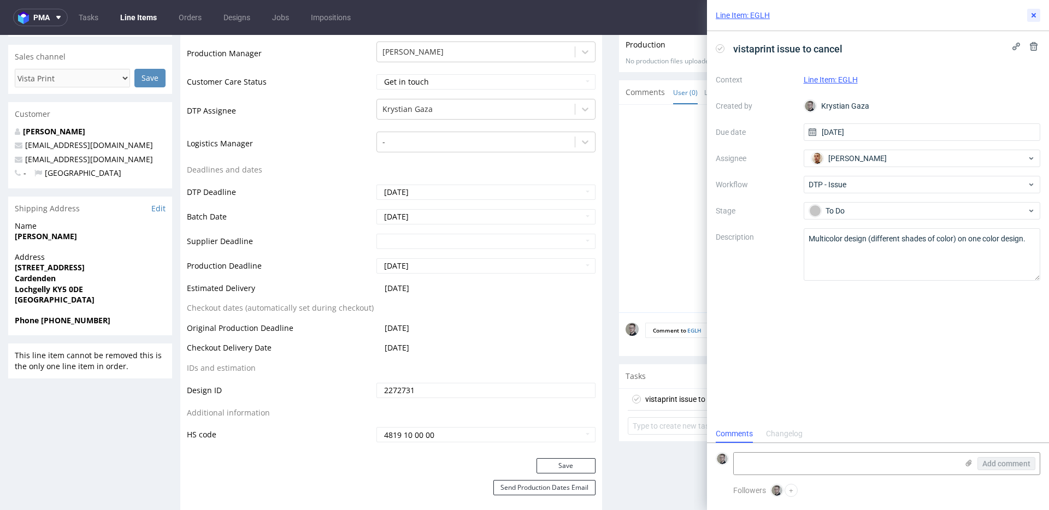
click at [1027, 14] on button at bounding box center [1033, 15] width 13 height 13
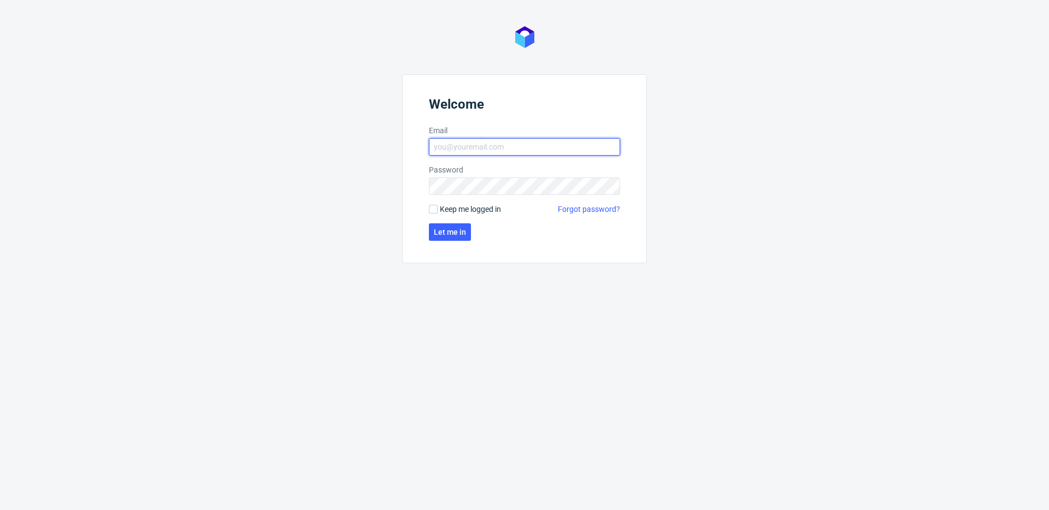
type input "[EMAIL_ADDRESS][DOMAIN_NAME]"
click at [482, 210] on span "Keep me logged in" at bounding box center [470, 209] width 61 height 11
click at [438, 210] on input "Keep me logged in" at bounding box center [433, 209] width 9 height 9
checkbox input "true"
click at [455, 235] on span "Let me in" at bounding box center [450, 232] width 32 height 8
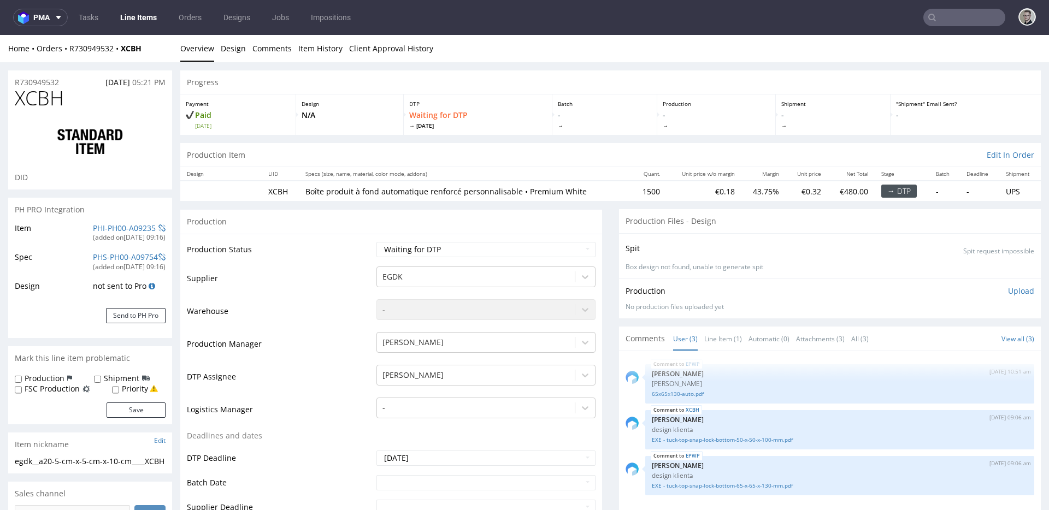
scroll to position [91, 0]
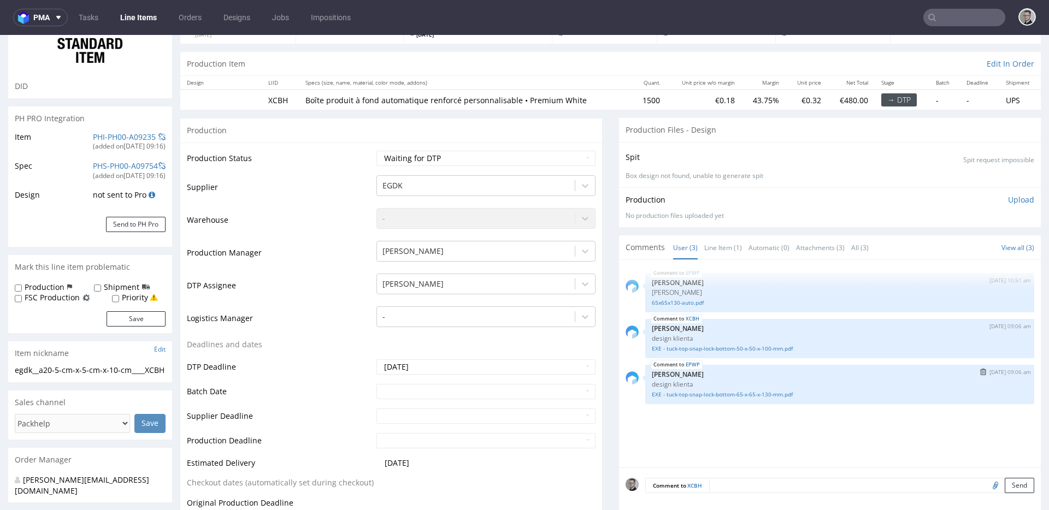
drag, startPoint x: 691, startPoint y: 392, endPoint x: 694, endPoint y: 384, distance: 8.6
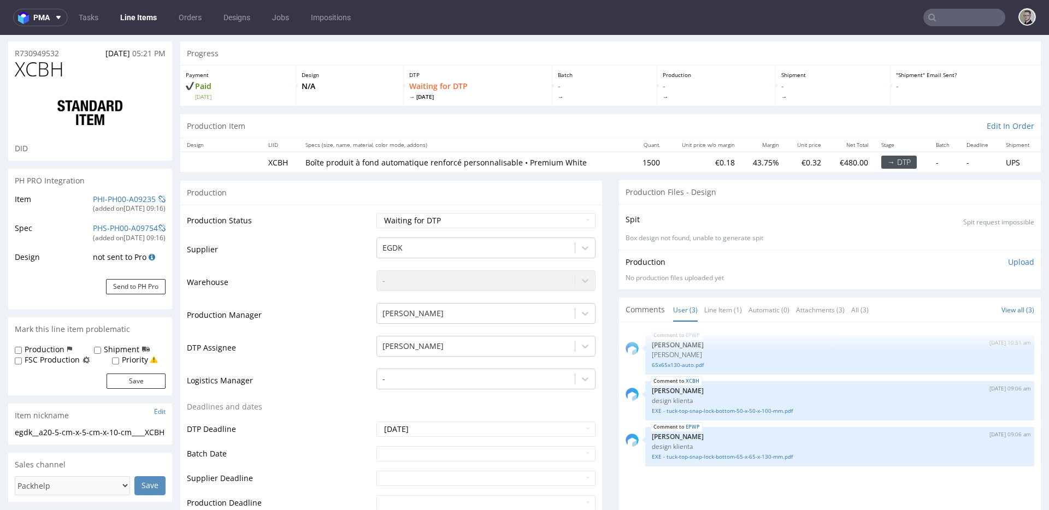
scroll to position [0, 0]
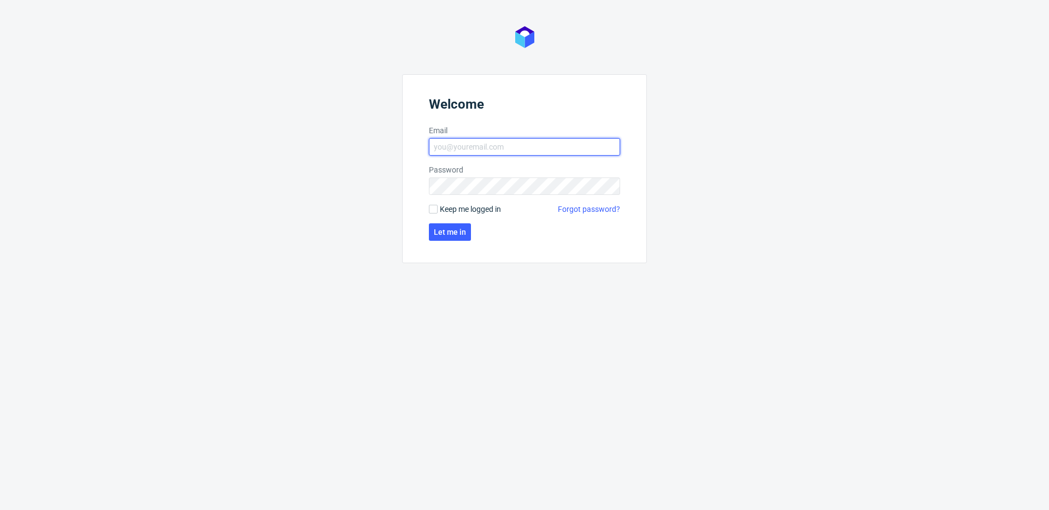
type input "[EMAIL_ADDRESS][DOMAIN_NAME]"
click at [438, 209] on label "Keep me logged in" at bounding box center [465, 209] width 72 height 11
click at [438, 209] on input "Keep me logged in" at bounding box center [433, 209] width 9 height 9
checkbox input "true"
click at [455, 241] on form "Welcome Email [EMAIL_ADDRESS][DOMAIN_NAME] Password Keep me logged in Forgot pa…" at bounding box center [524, 168] width 245 height 189
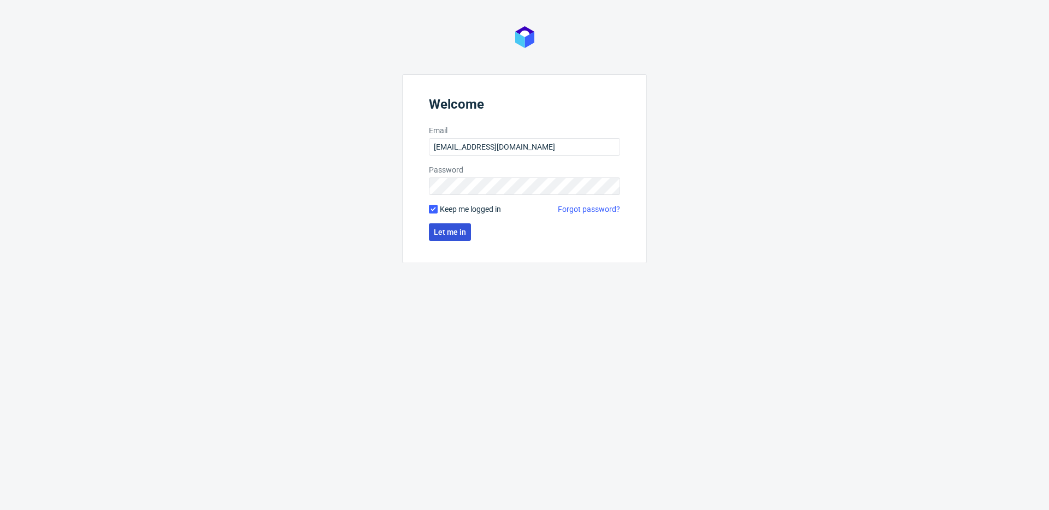
click at [458, 236] on span "Let me in" at bounding box center [450, 232] width 32 height 8
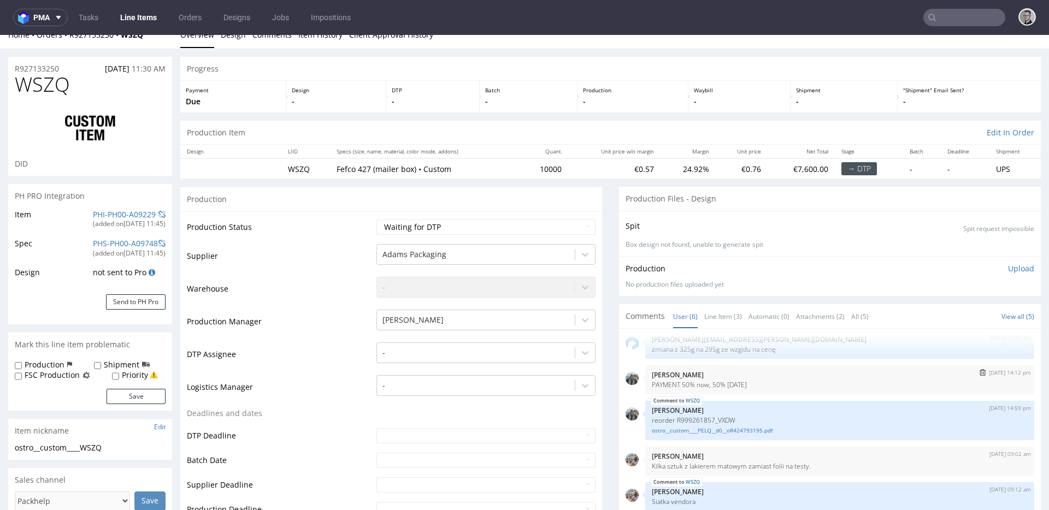
scroll to position [21, 0]
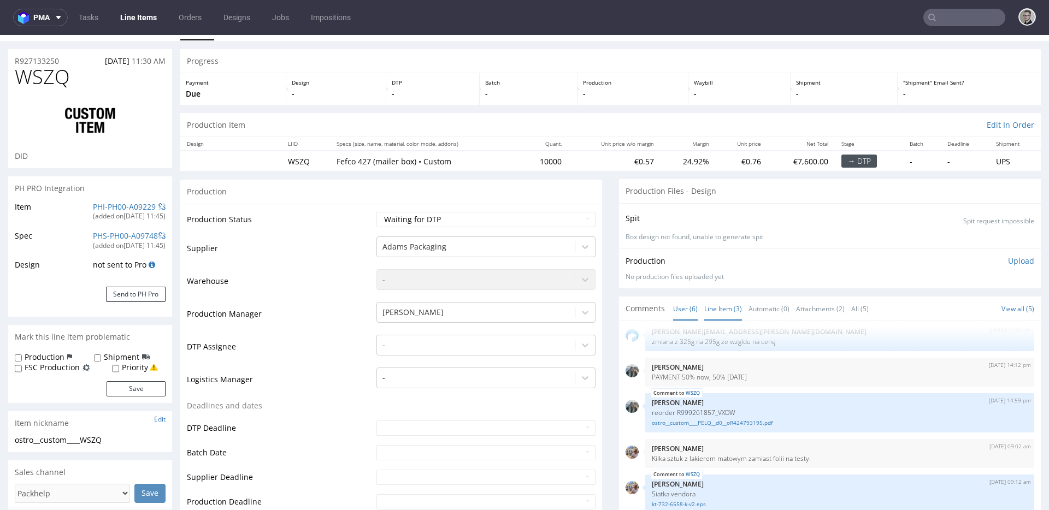
click at [704, 308] on link "Line Item (3)" at bounding box center [723, 308] width 38 height 23
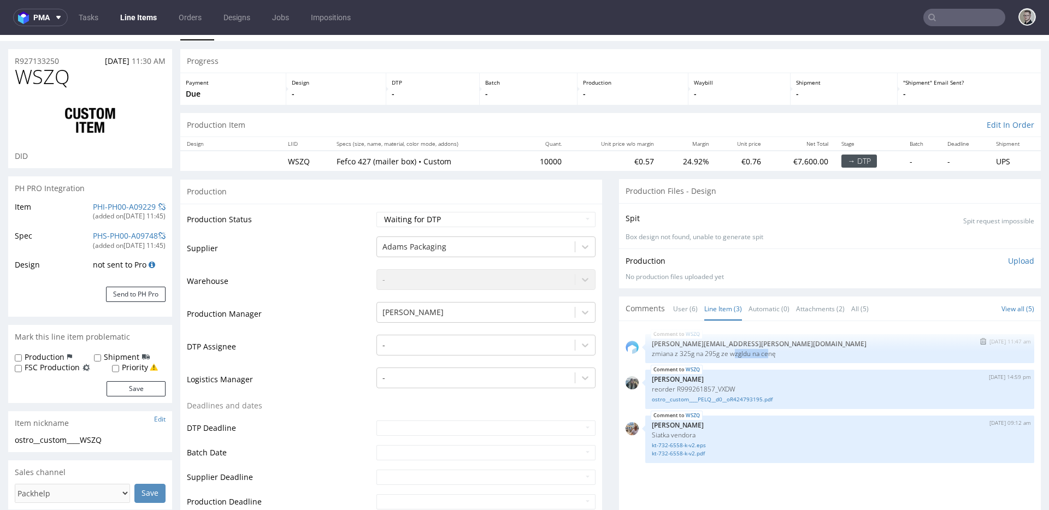
drag, startPoint x: 731, startPoint y: 350, endPoint x: 787, endPoint y: 358, distance: 56.4
click at [772, 356] on p "zmiana z 325g na 295g ze wzgldu na cenę" at bounding box center [840, 354] width 376 height 8
click at [789, 358] on div "WSZQ [DATE] 11:47 am [PERSON_NAME][EMAIL_ADDRESS][PERSON_NAME][DOMAIN_NAME] zmi…" at bounding box center [839, 348] width 389 height 29
click at [716, 401] on link "ostro__custom____PELQ__d0__oR424793195.pdf" at bounding box center [840, 399] width 376 height 8
click at [696, 401] on link "ostro__custom____PELQ__d0__oR424793195.pdf" at bounding box center [840, 399] width 376 height 8
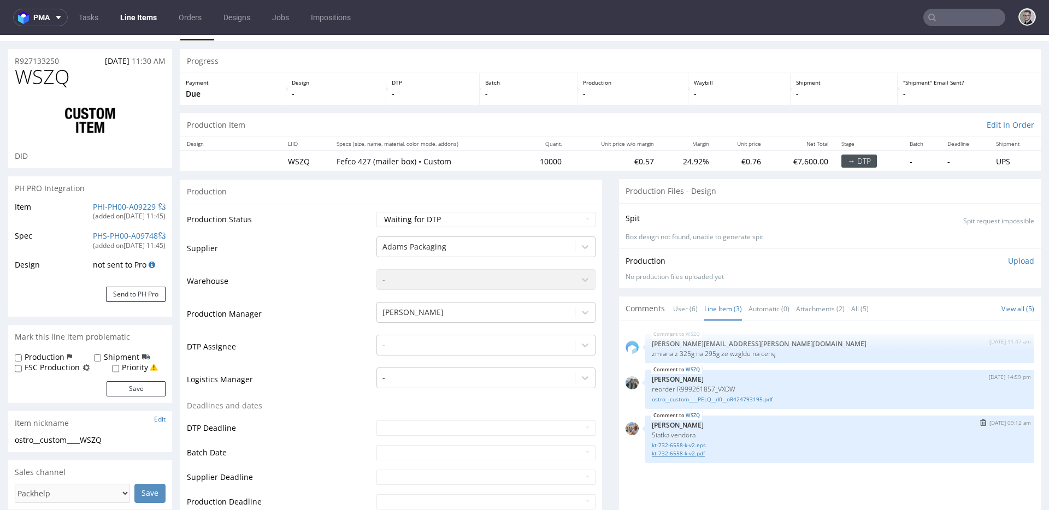
click at [692, 453] on link "kt-732-6558-k-v2.pdf" at bounding box center [840, 454] width 376 height 8
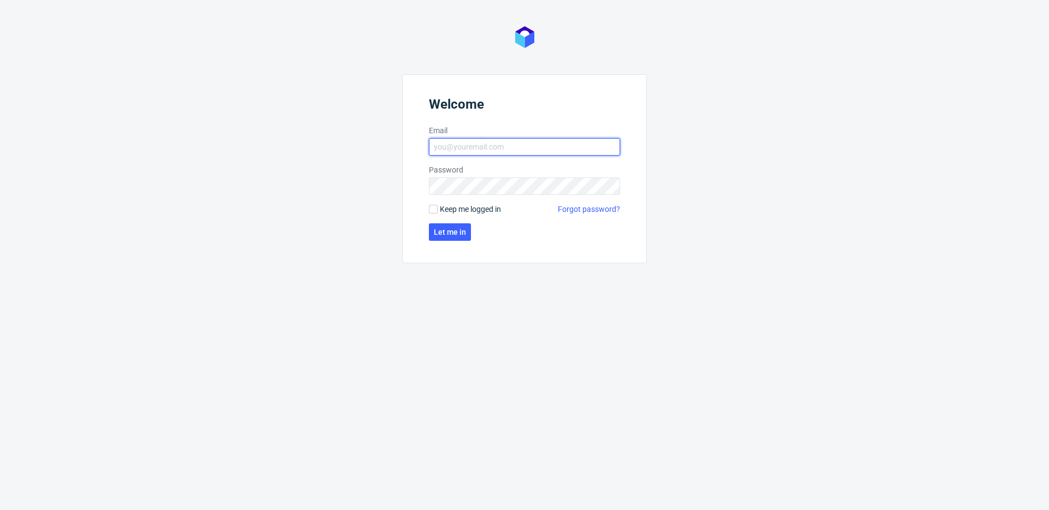
type input "[EMAIL_ADDRESS][DOMAIN_NAME]"
click at [458, 208] on span "Keep me logged in" at bounding box center [470, 209] width 61 height 11
click at [438, 208] on input "Keep me logged in" at bounding box center [433, 209] width 9 height 9
checkbox input "true"
click at [458, 239] on button "Let me in" at bounding box center [450, 231] width 42 height 17
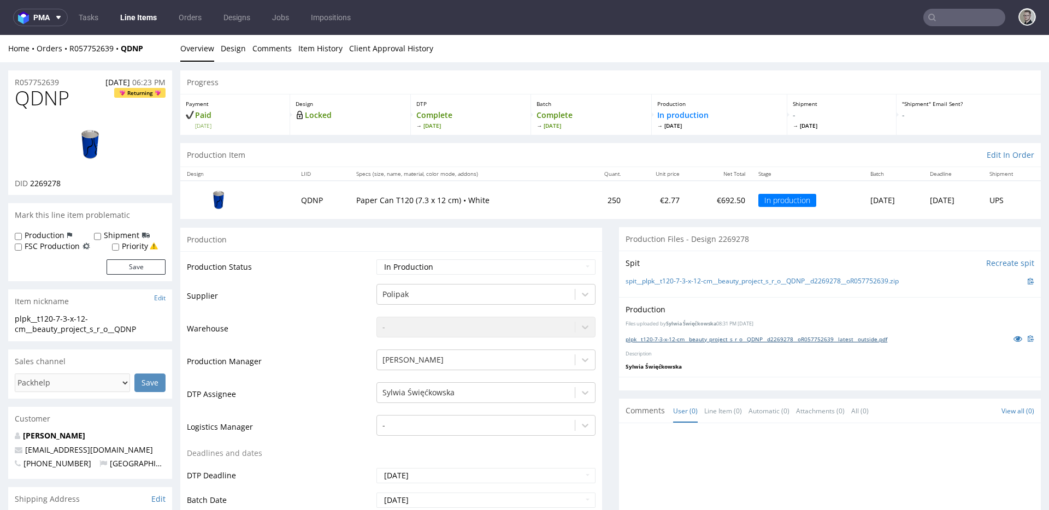
click at [707, 339] on link "plpk__t120-7-3-x-12-cm__beauty_project_s_r_o__QDNP__d2269278__oR057752639__late…" at bounding box center [756, 339] width 262 height 8
click at [232, 45] on link "Design" at bounding box center [233, 48] width 25 height 27
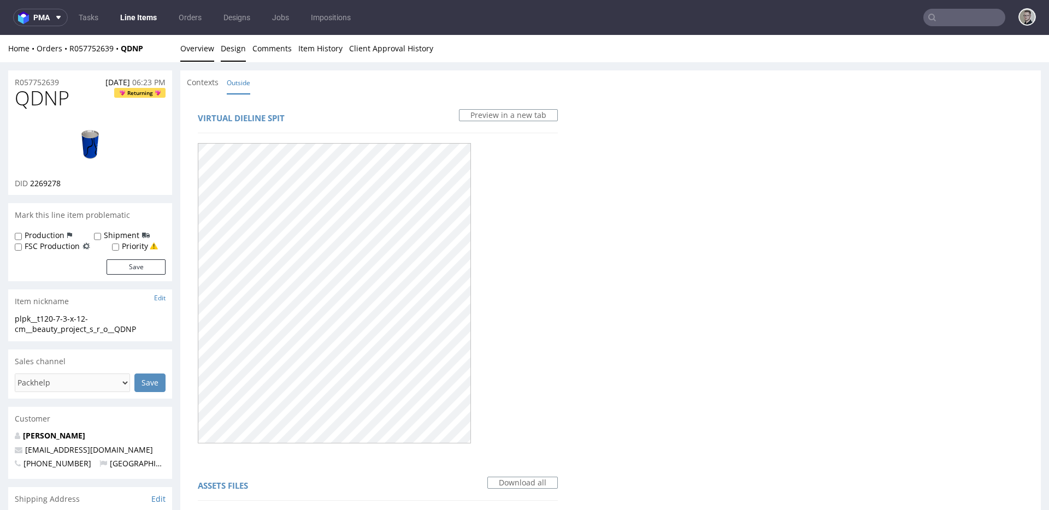
click at [196, 50] on link "Overview" at bounding box center [197, 48] width 34 height 27
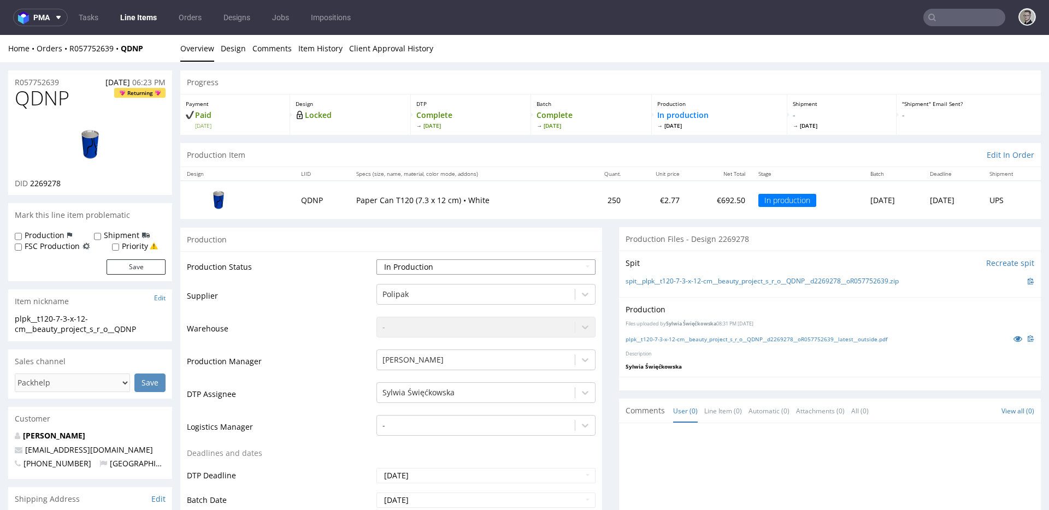
click at [518, 270] on select "Waiting for Artwork Waiting for Diecut Waiting for Mockup Waiting for DTP Waiti…" at bounding box center [485, 266] width 219 height 15
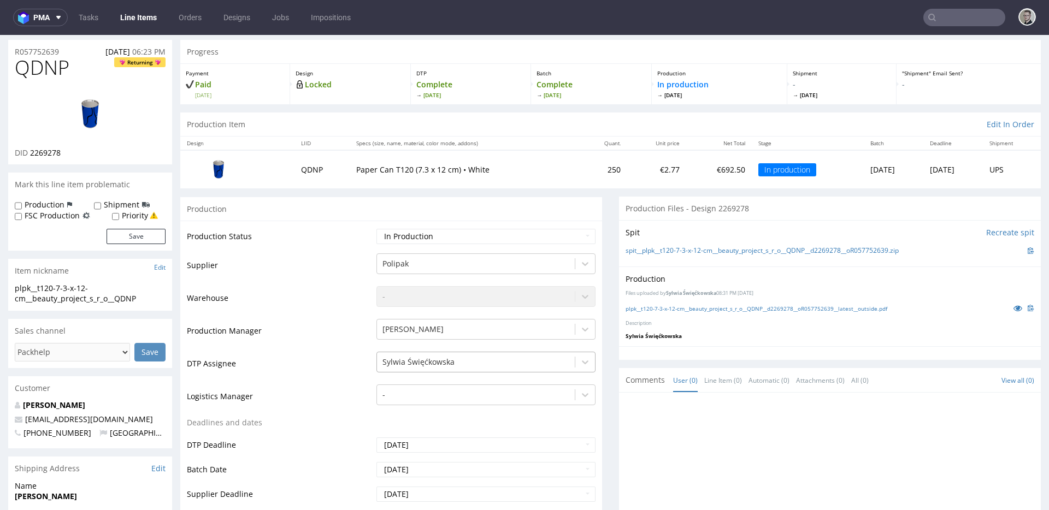
click at [460, 367] on div "Sylwia Święćkowska" at bounding box center [485, 359] width 219 height 15
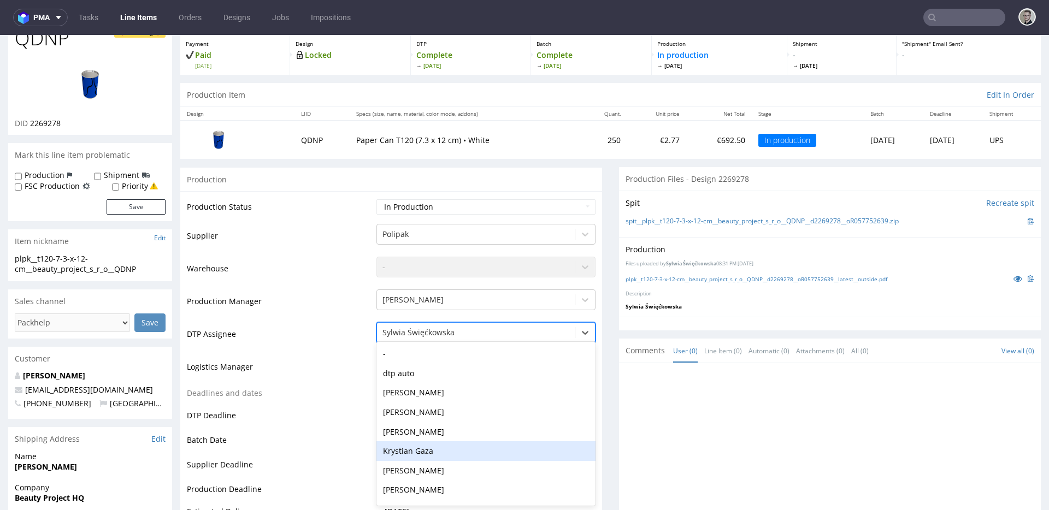
click at [430, 451] on div "Krystian Gaza" at bounding box center [485, 451] width 219 height 20
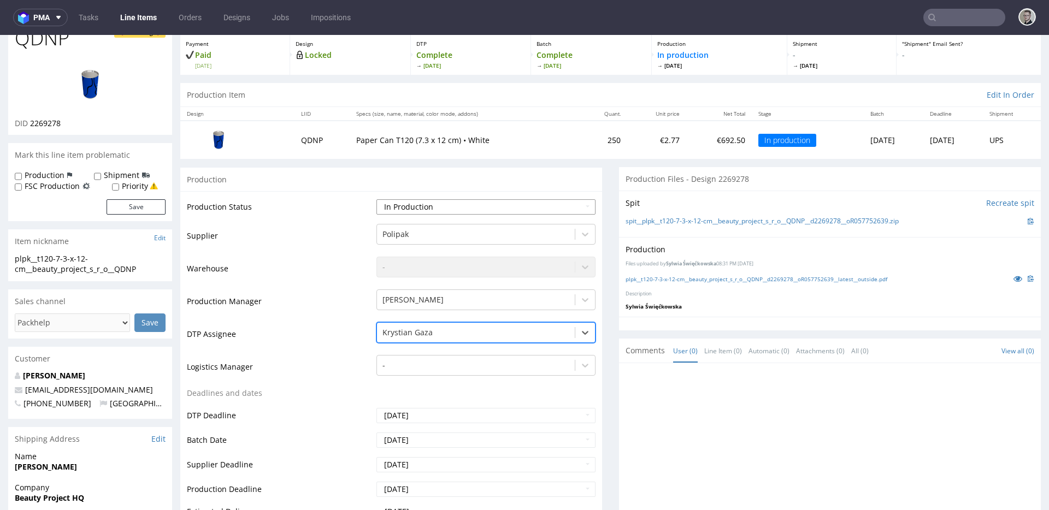
click at [436, 204] on select "Waiting for Artwork Waiting for Diecut Waiting for Mockup Waiting for DTP Waiti…" at bounding box center [485, 206] width 219 height 15
select select "dtp_in_process"
click at [376, 199] on select "Waiting for Artwork Waiting for Diecut Waiting for Mockup Waiting for DTP Waiti…" at bounding box center [485, 206] width 219 height 15
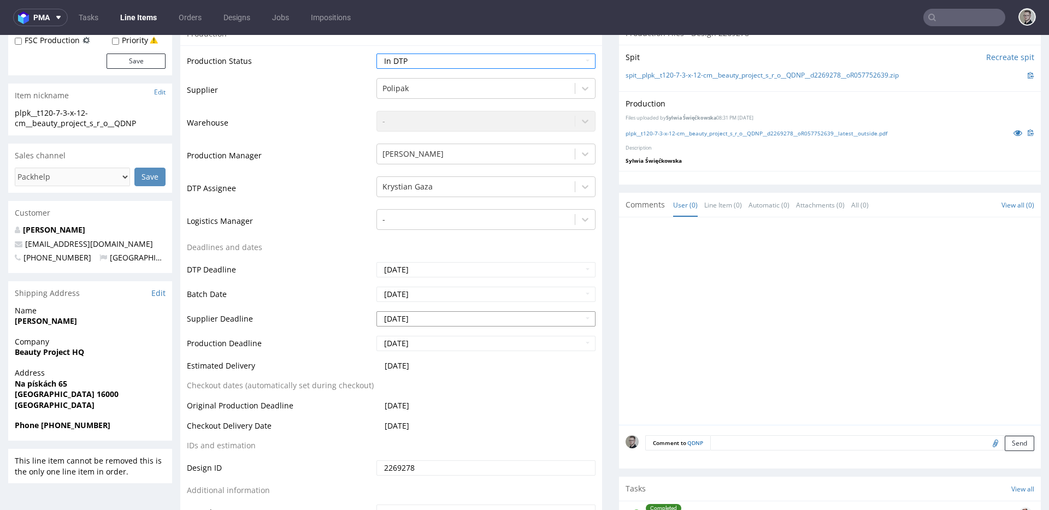
scroll to position [418, 0]
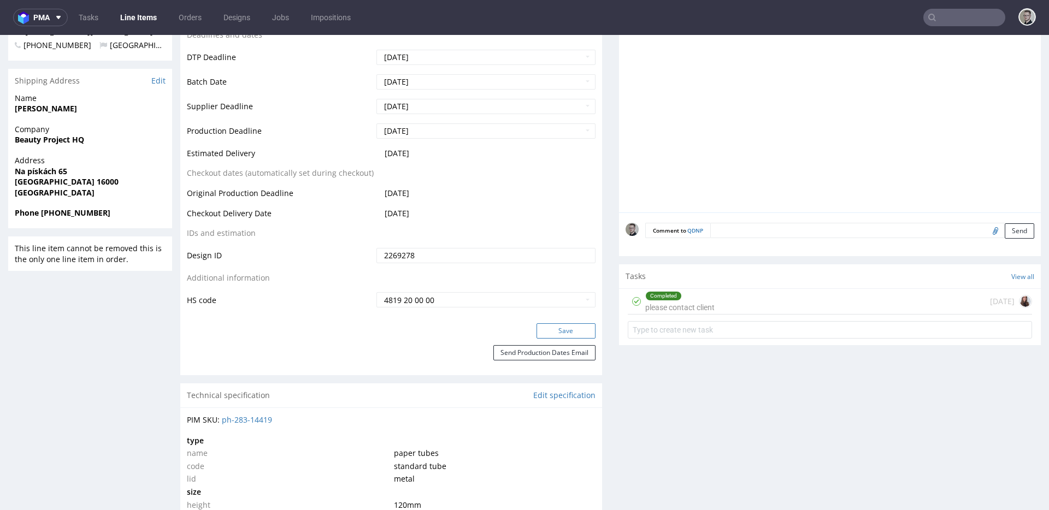
click at [569, 330] on button "Save" at bounding box center [565, 330] width 59 height 15
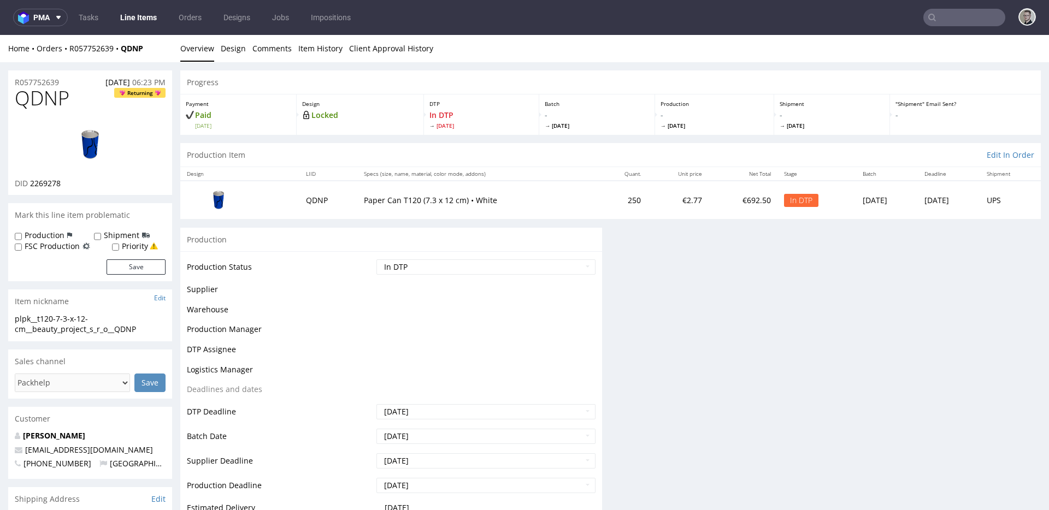
scroll to position [0, 0]
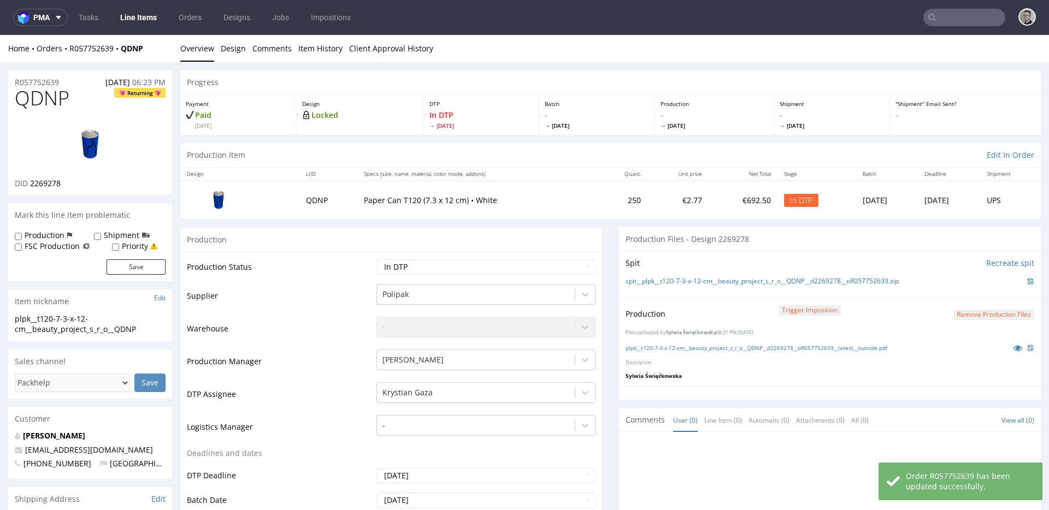
click at [993, 314] on button "Remove production files" at bounding box center [993, 315] width 81 height 10
click at [954, 290] on icon at bounding box center [953, 290] width 7 height 8
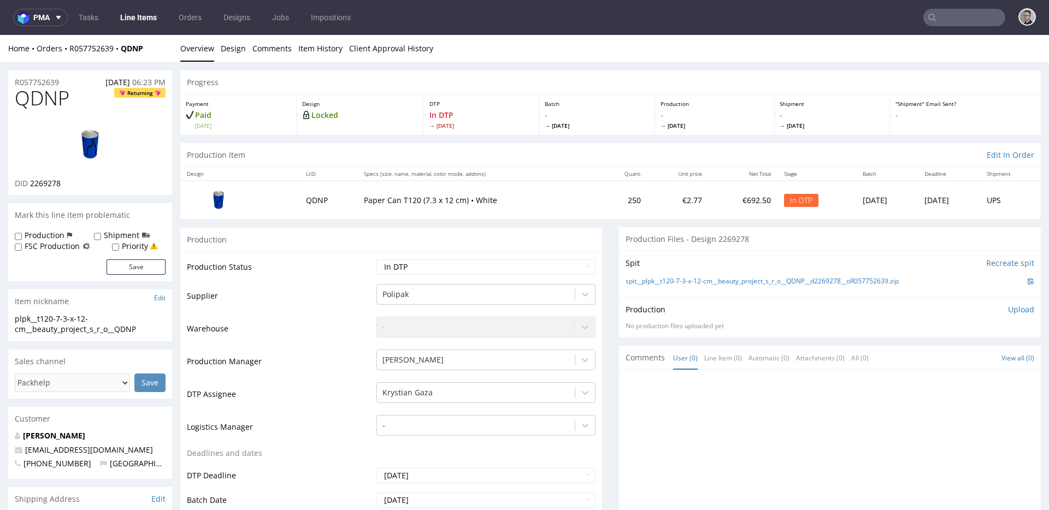
click at [1008, 311] on p "Upload" at bounding box center [1021, 309] width 26 height 11
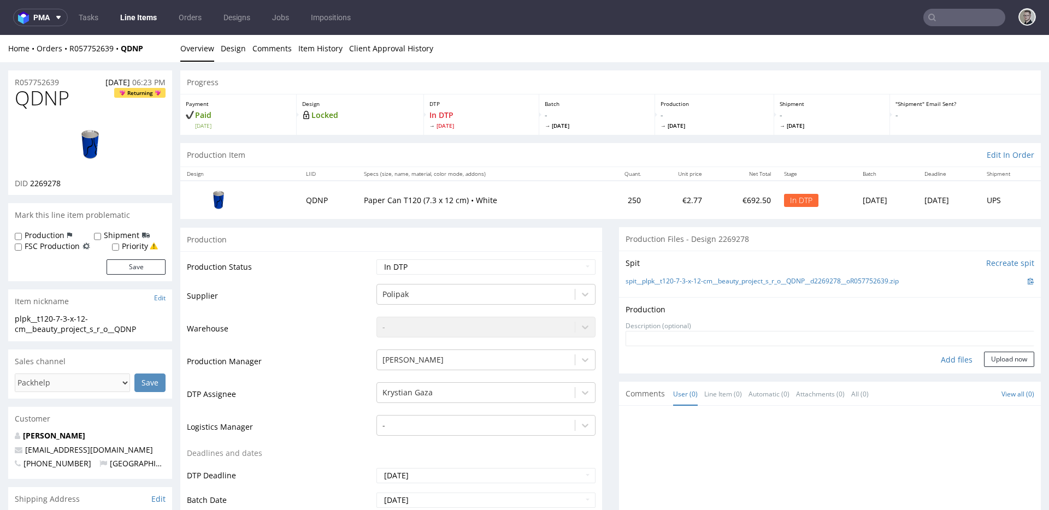
click at [938, 356] on div "Add files" at bounding box center [956, 360] width 55 height 16
type input "C:\fakepath\plpk__t120-7-3-x-12-cm__beauty_project_s_r_o__QDNP__d2269278__oR057…"
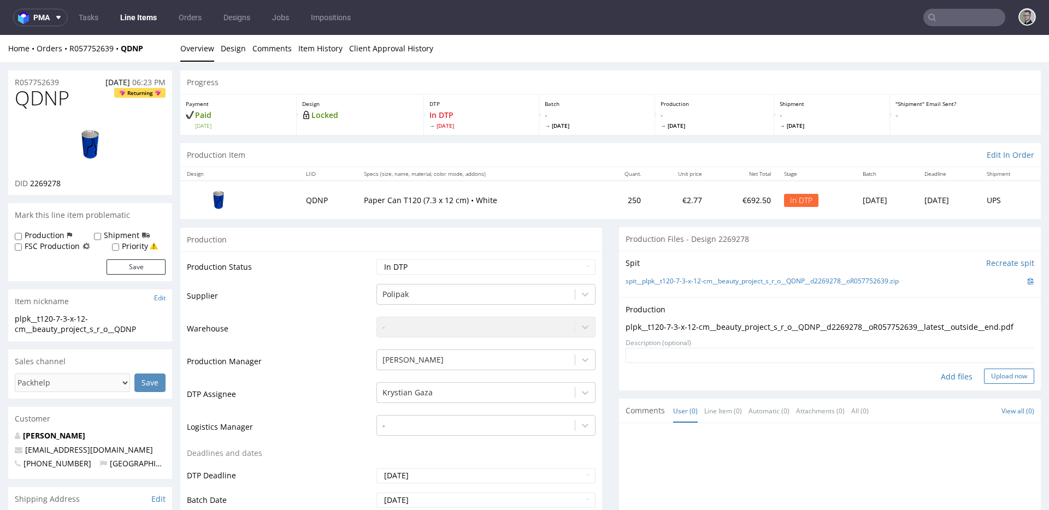
click at [994, 384] on button "Upload now" at bounding box center [1009, 376] width 50 height 15
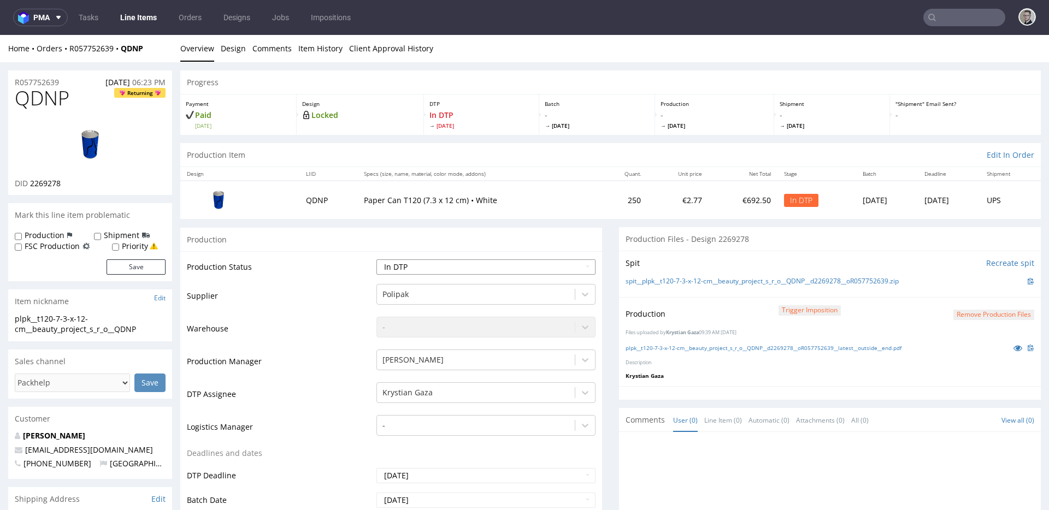
click at [517, 266] on select "Waiting for Artwork Waiting for Diecut Waiting for Mockup Waiting for DTP Waiti…" at bounding box center [485, 266] width 219 height 15
select select "dtp_production_ready"
click at [376, 259] on select "Waiting for Artwork Waiting for Diecut Waiting for Mockup Waiting for DTP Waiti…" at bounding box center [485, 266] width 219 height 15
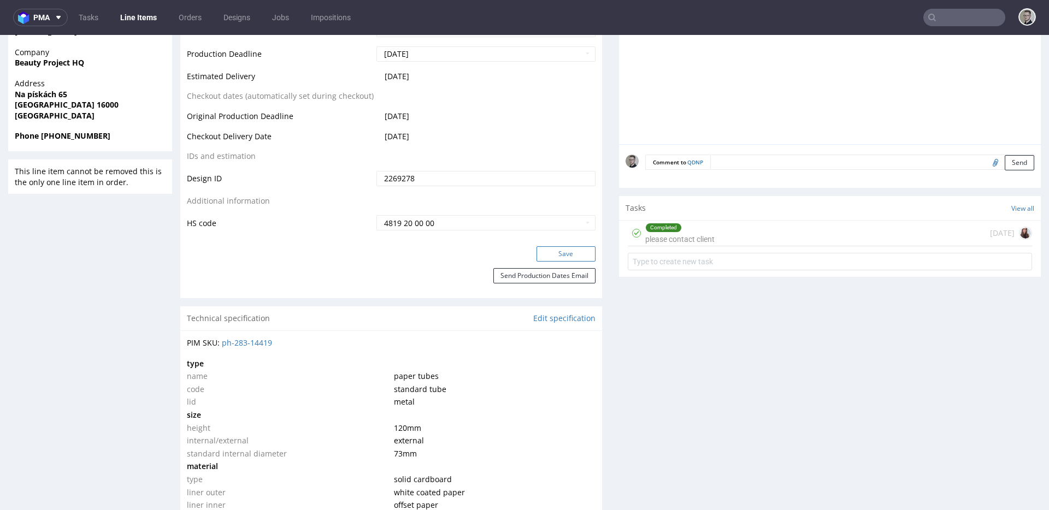
click at [564, 254] on button "Save" at bounding box center [565, 253] width 59 height 15
